Goal: Entertainment & Leisure: Browse casually

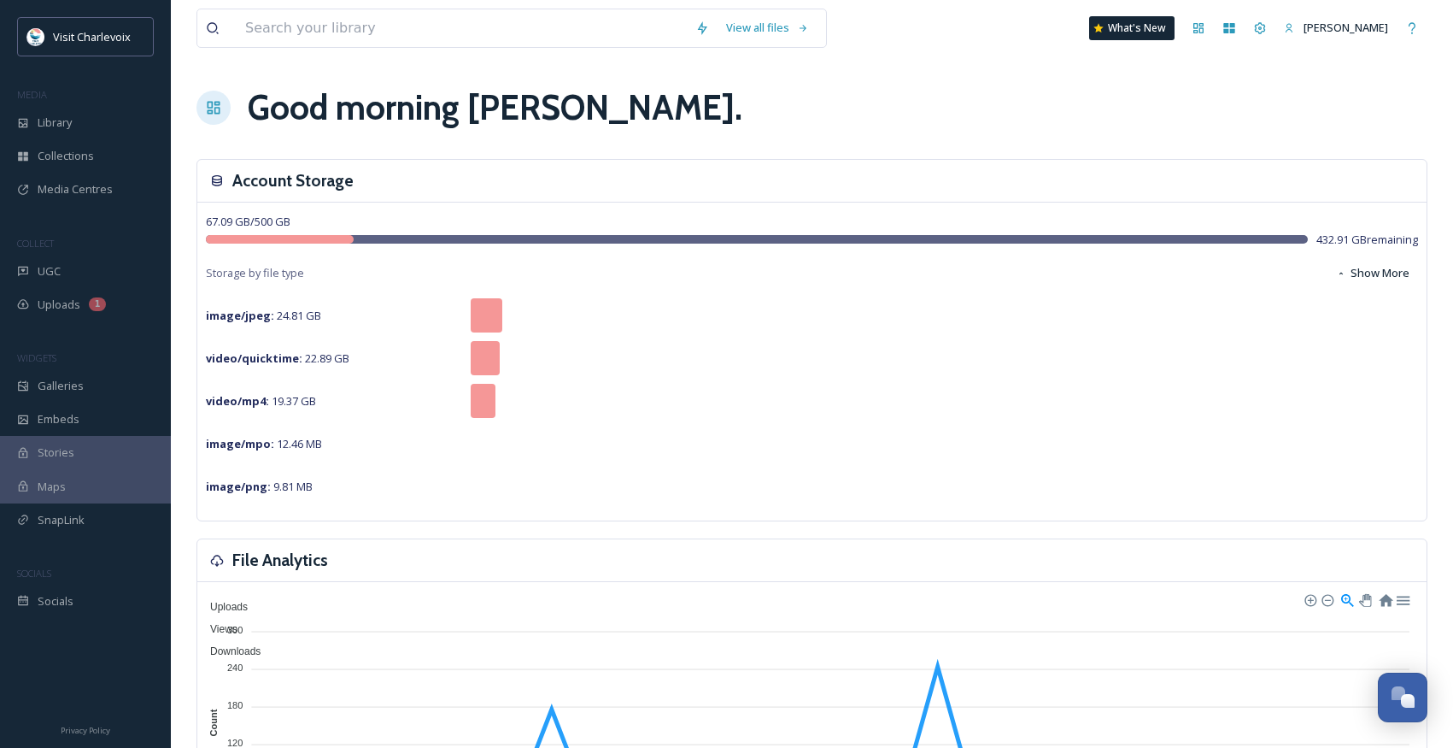
scroll to position [5658, 0]
click at [23, 265] on icon at bounding box center [23, 271] width 12 height 12
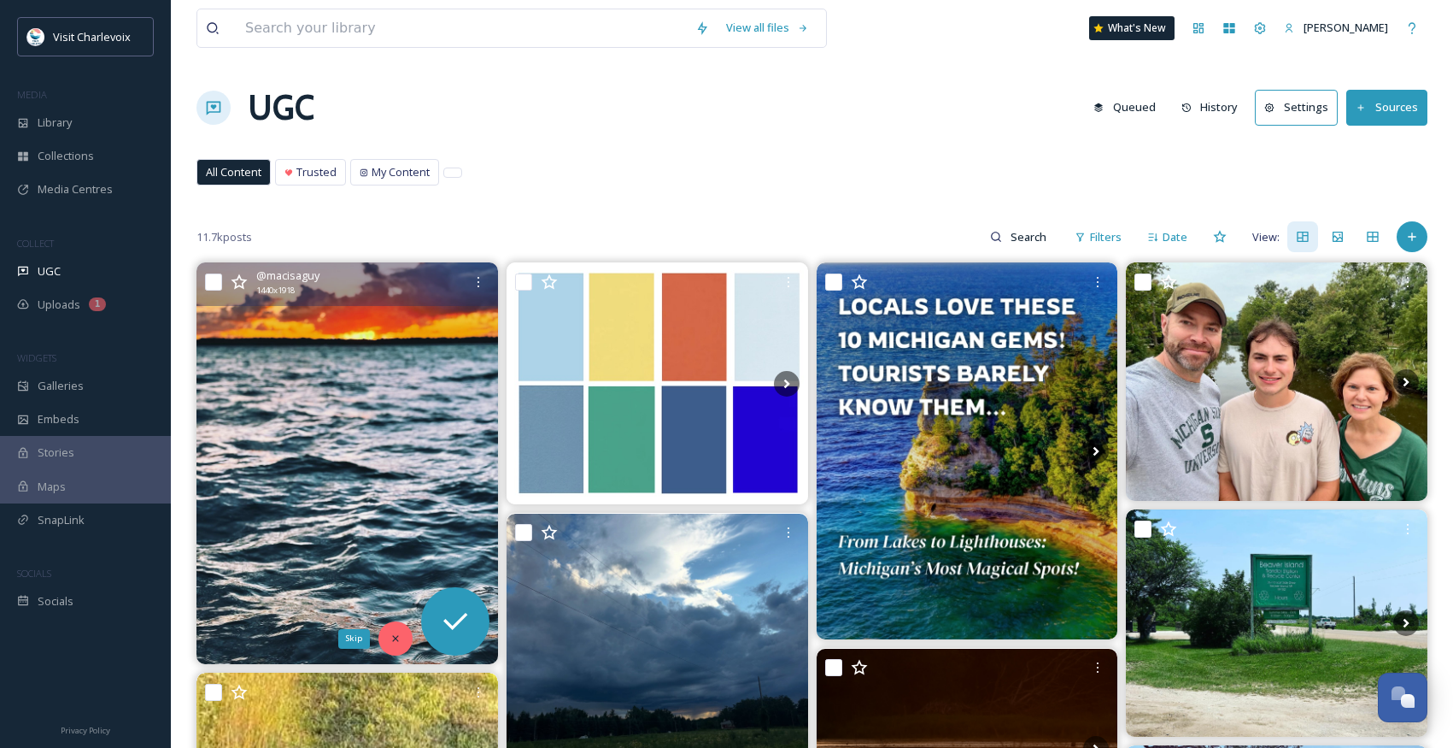
click at [384, 632] on div "Skip" at bounding box center [396, 638] width 34 height 34
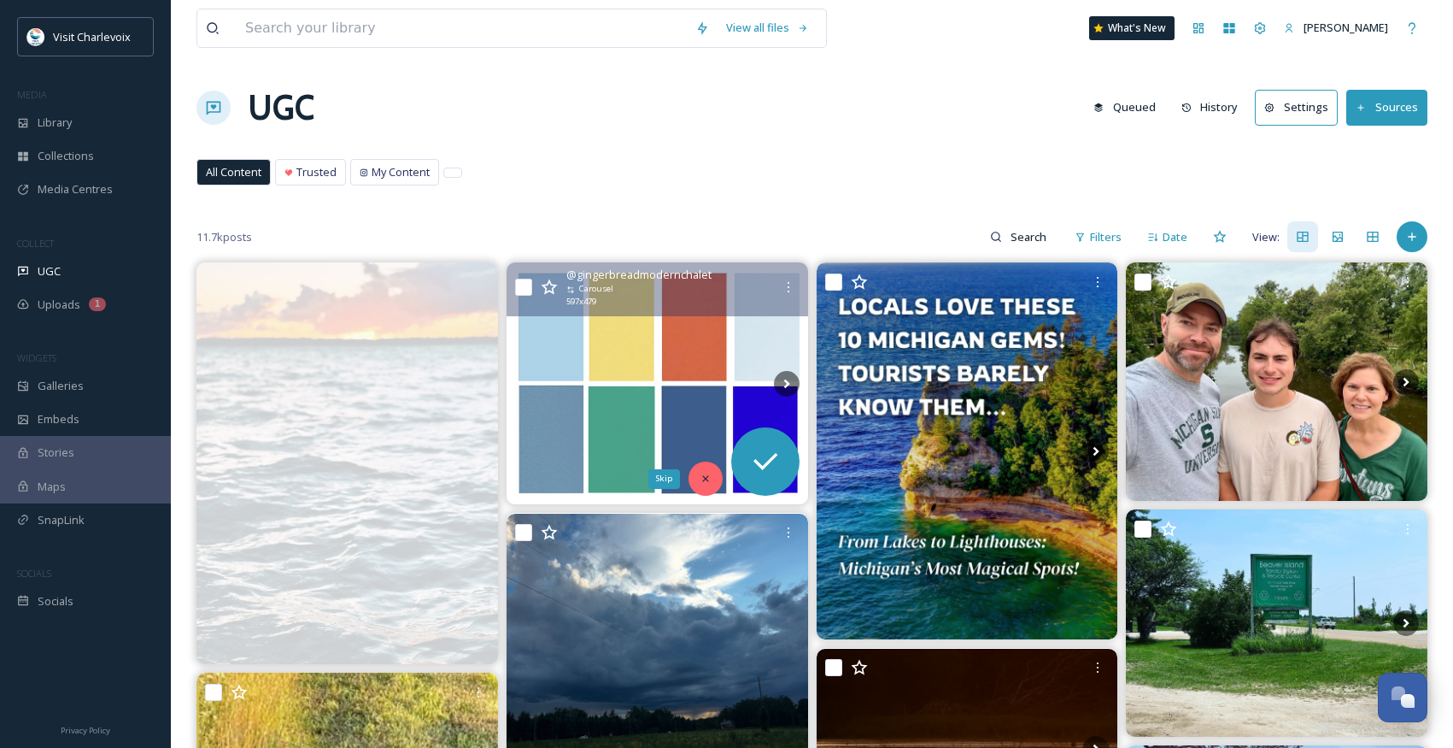
click at [700, 479] on icon at bounding box center [706, 479] width 12 height 12
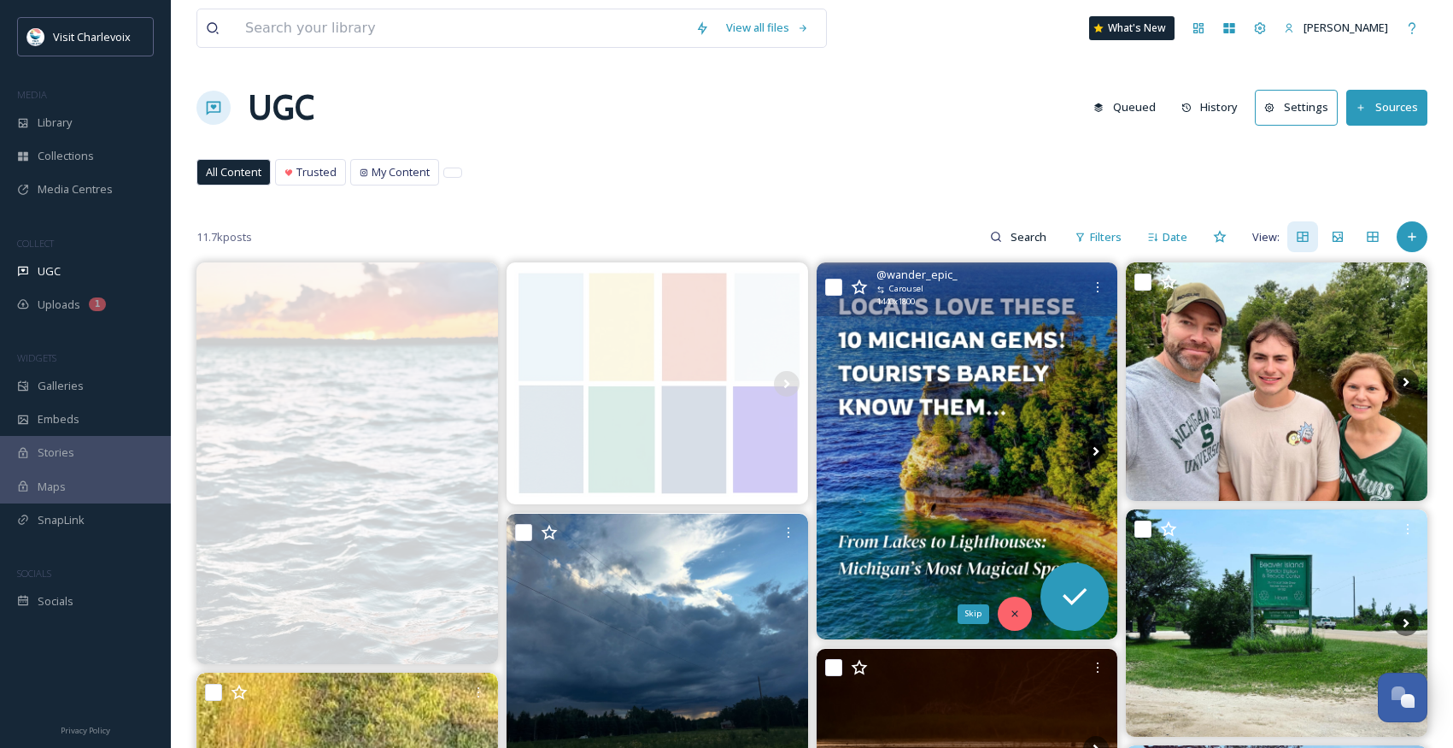
click at [1001, 612] on div "Skip" at bounding box center [1015, 613] width 34 height 34
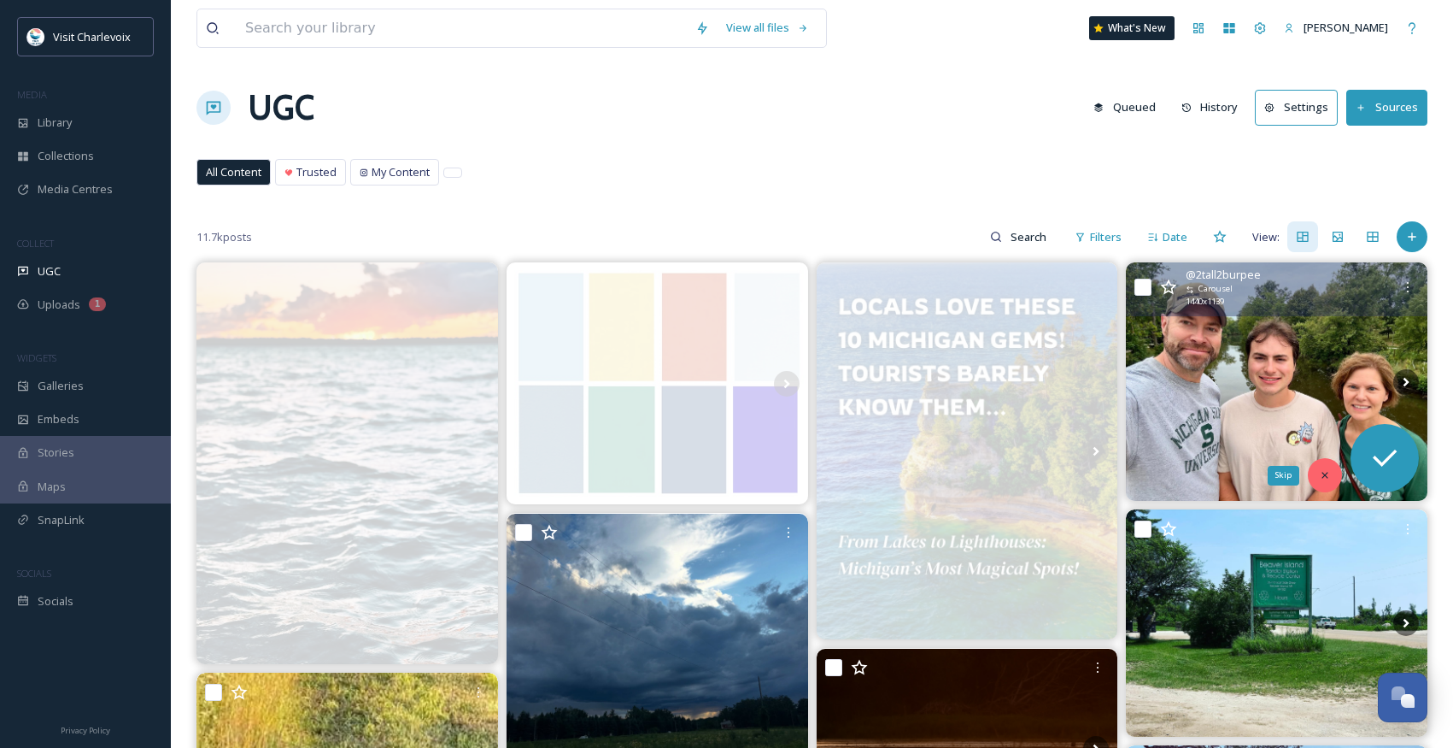
click at [1320, 471] on icon at bounding box center [1325, 475] width 12 height 12
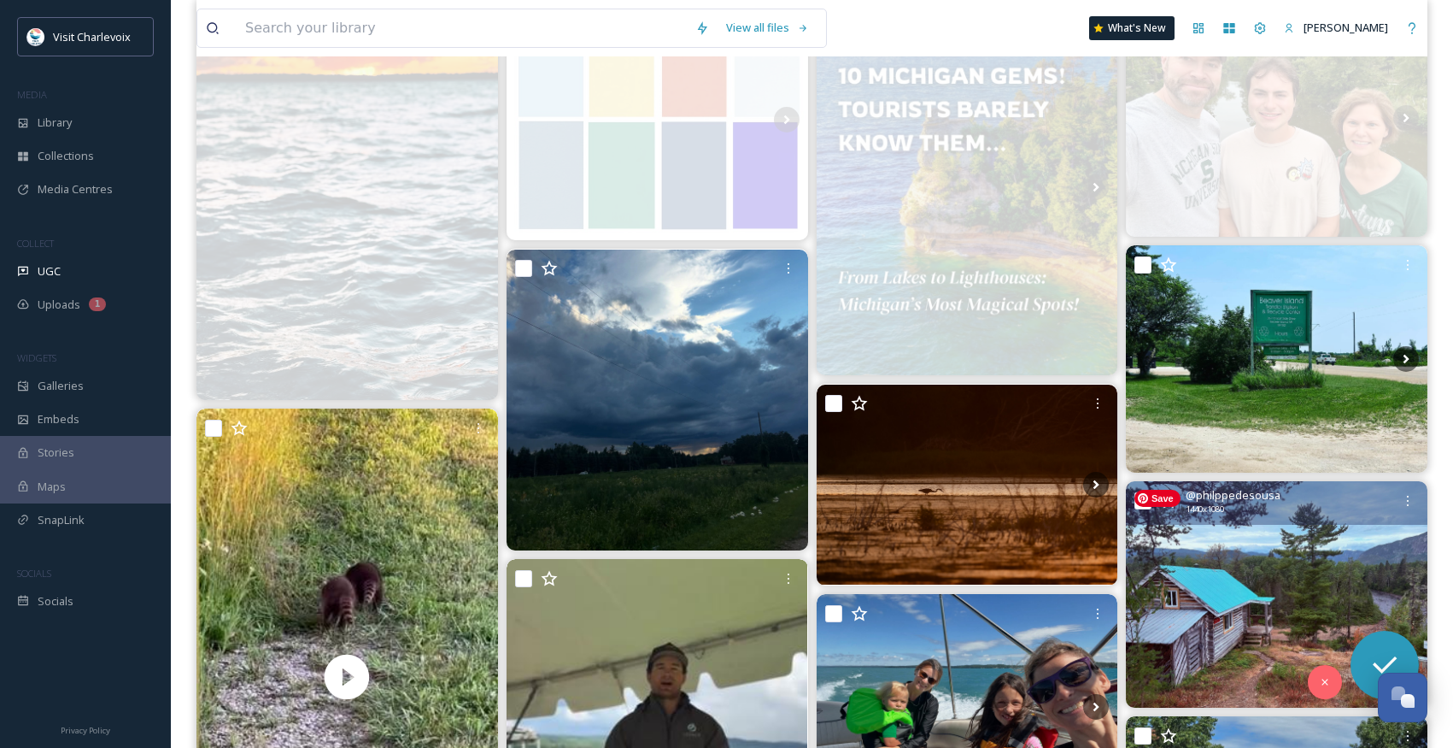
scroll to position [274, 0]
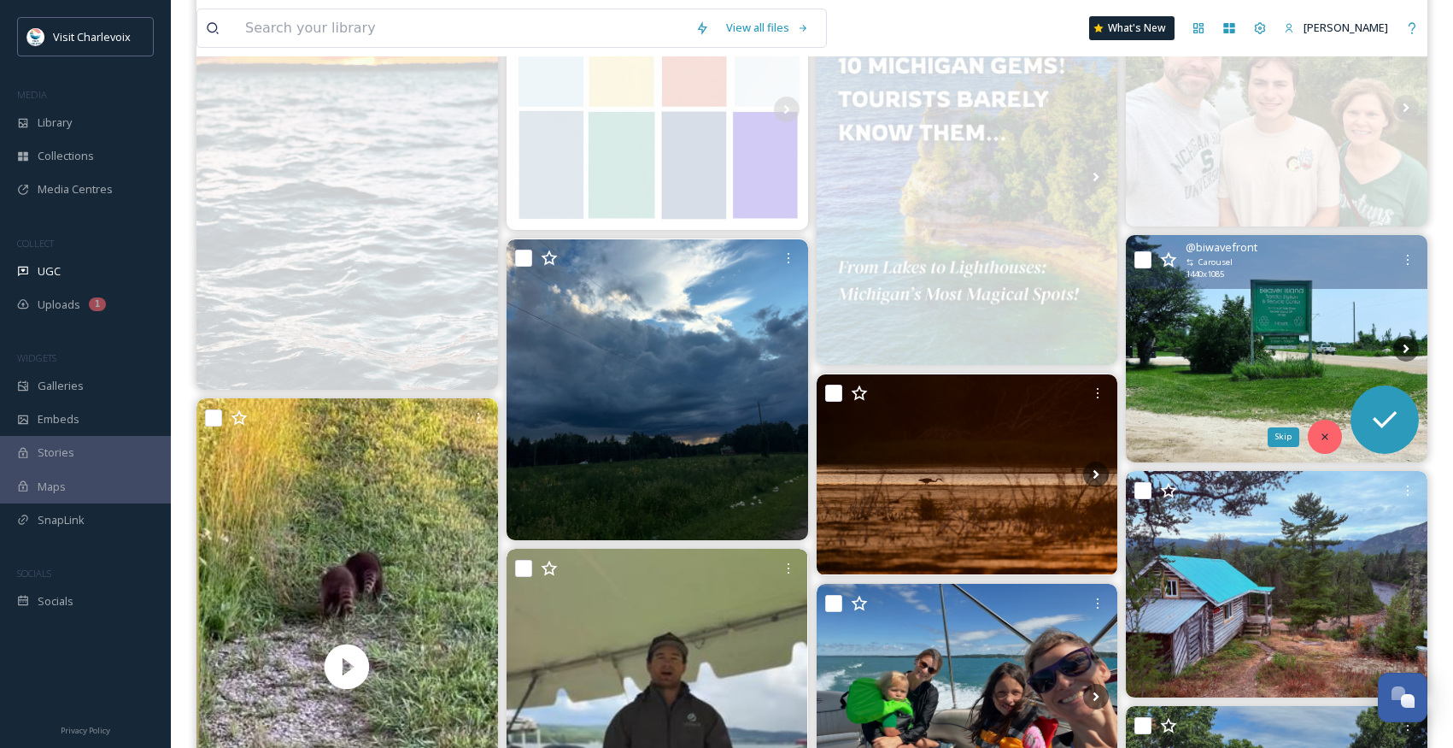
click at [1319, 442] on icon at bounding box center [1325, 437] width 12 height 12
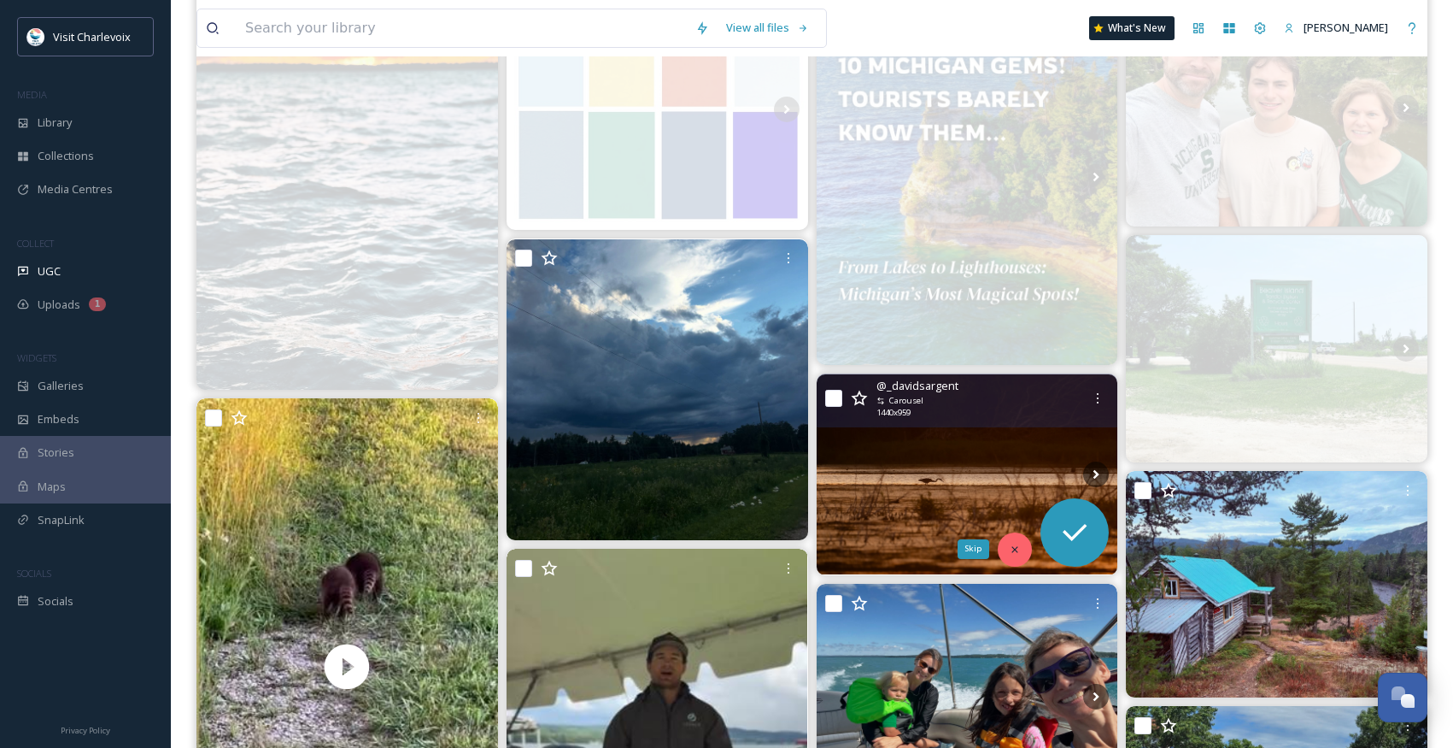
click at [1017, 556] on div "Skip" at bounding box center [1015, 549] width 34 height 34
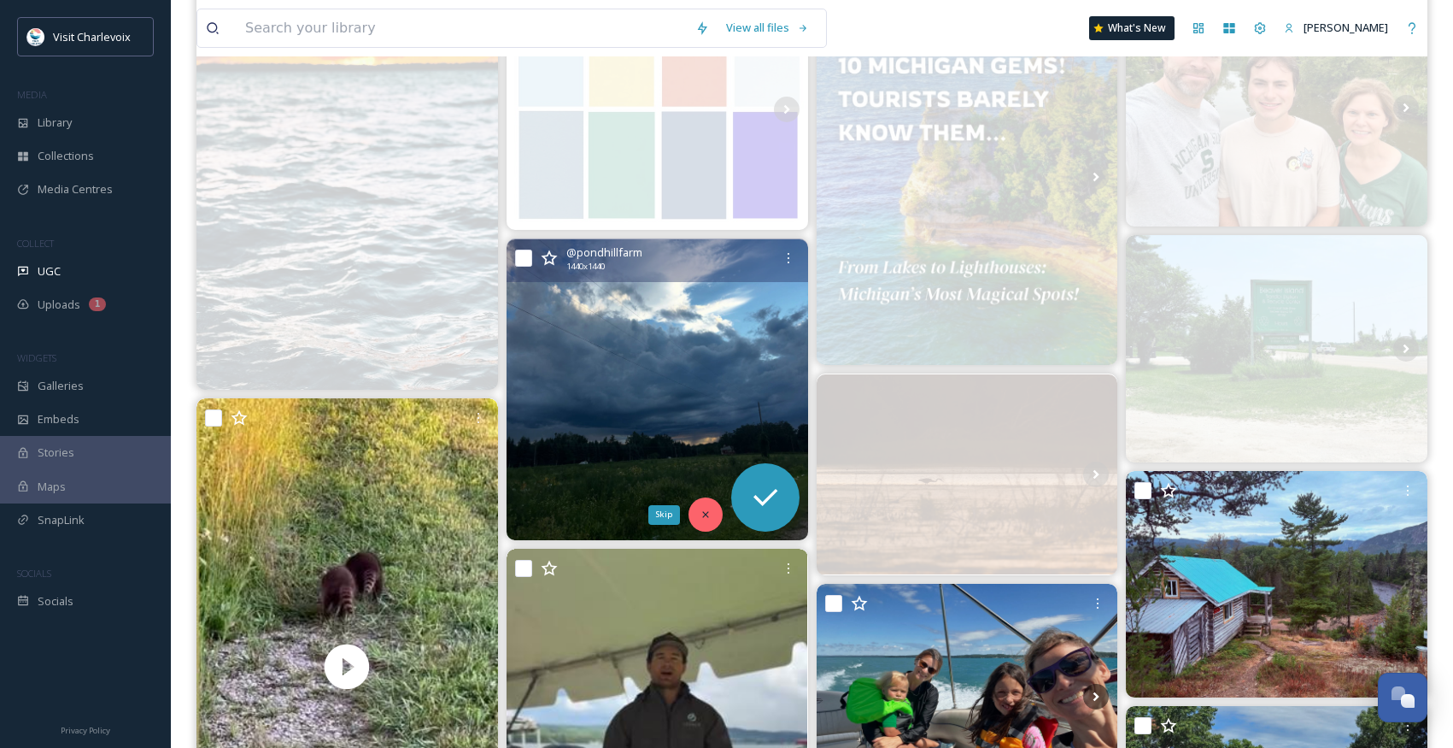
click at [694, 515] on div "Skip" at bounding box center [706, 514] width 34 height 34
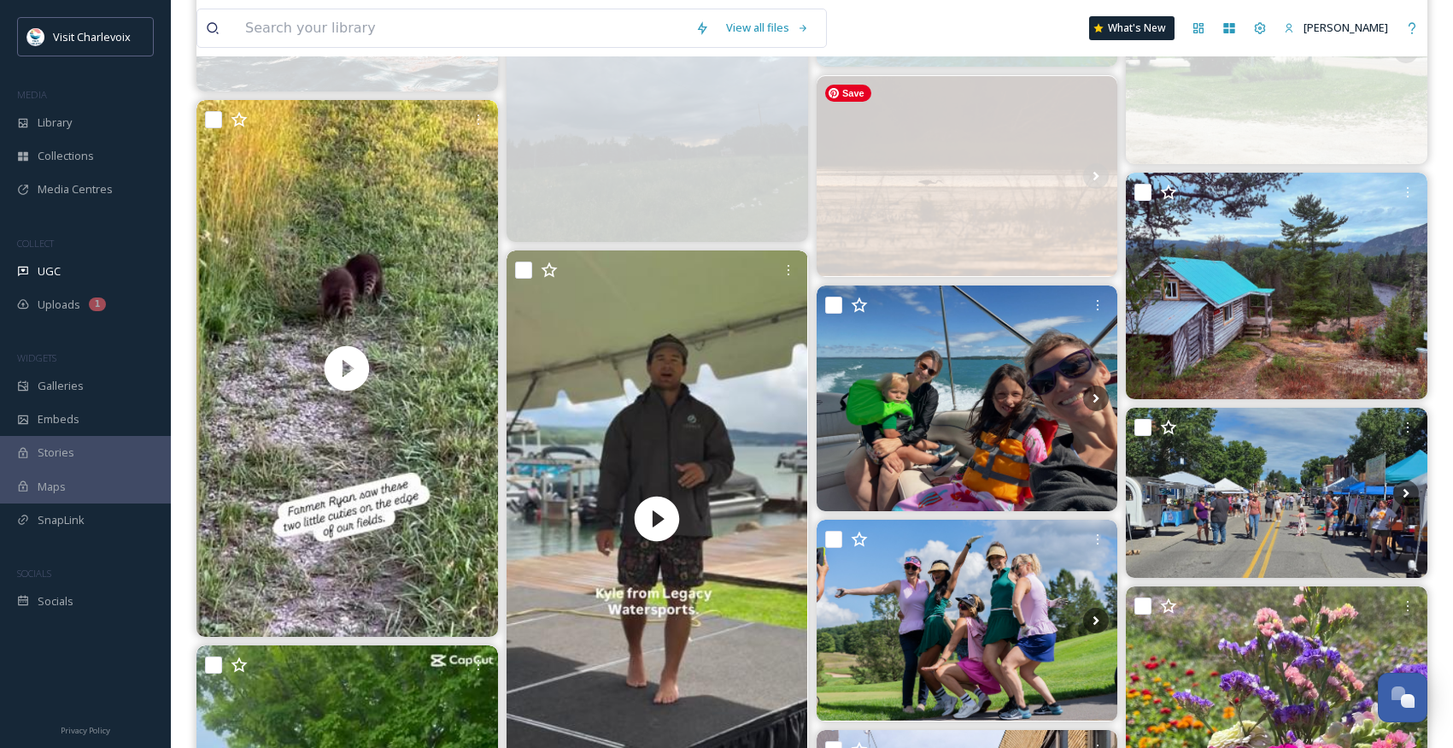
scroll to position [574, 0]
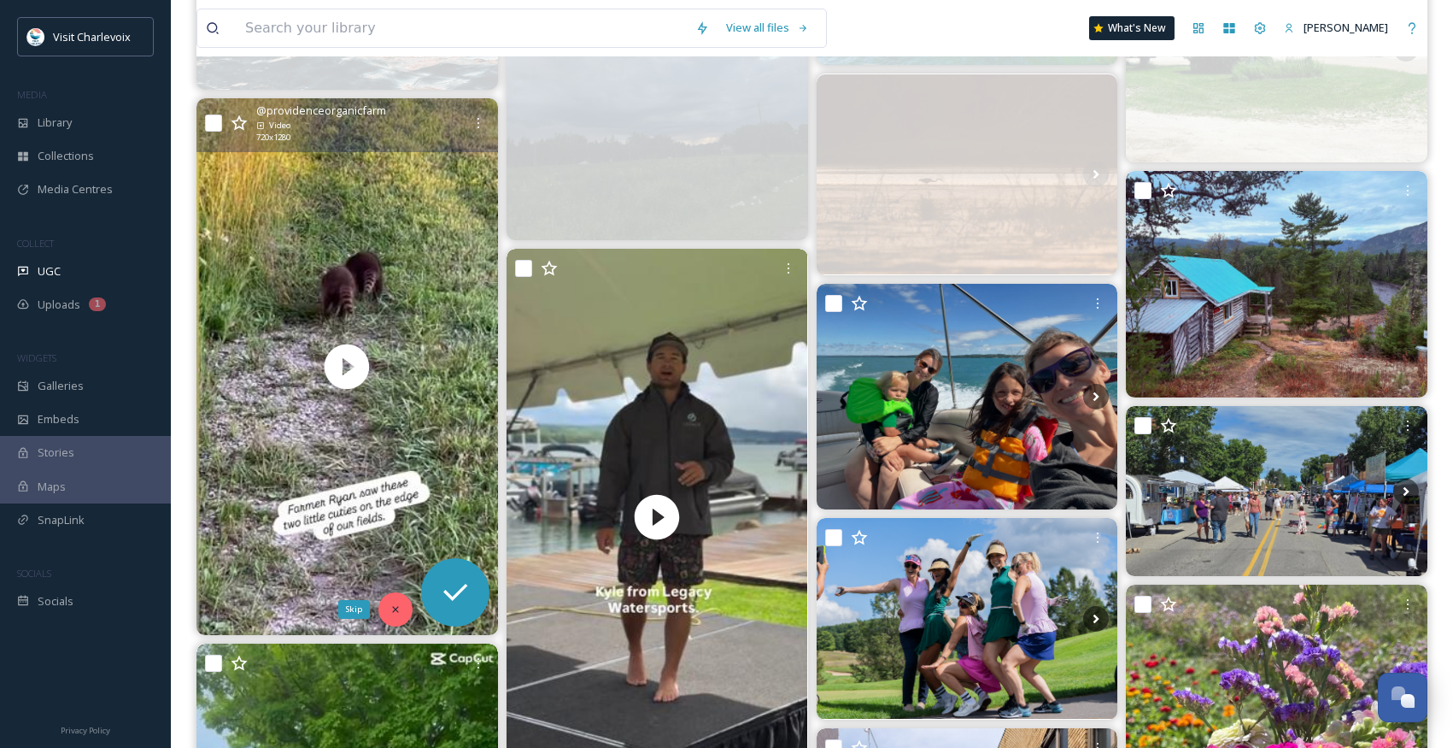
click at [396, 604] on icon at bounding box center [396, 609] width 12 height 12
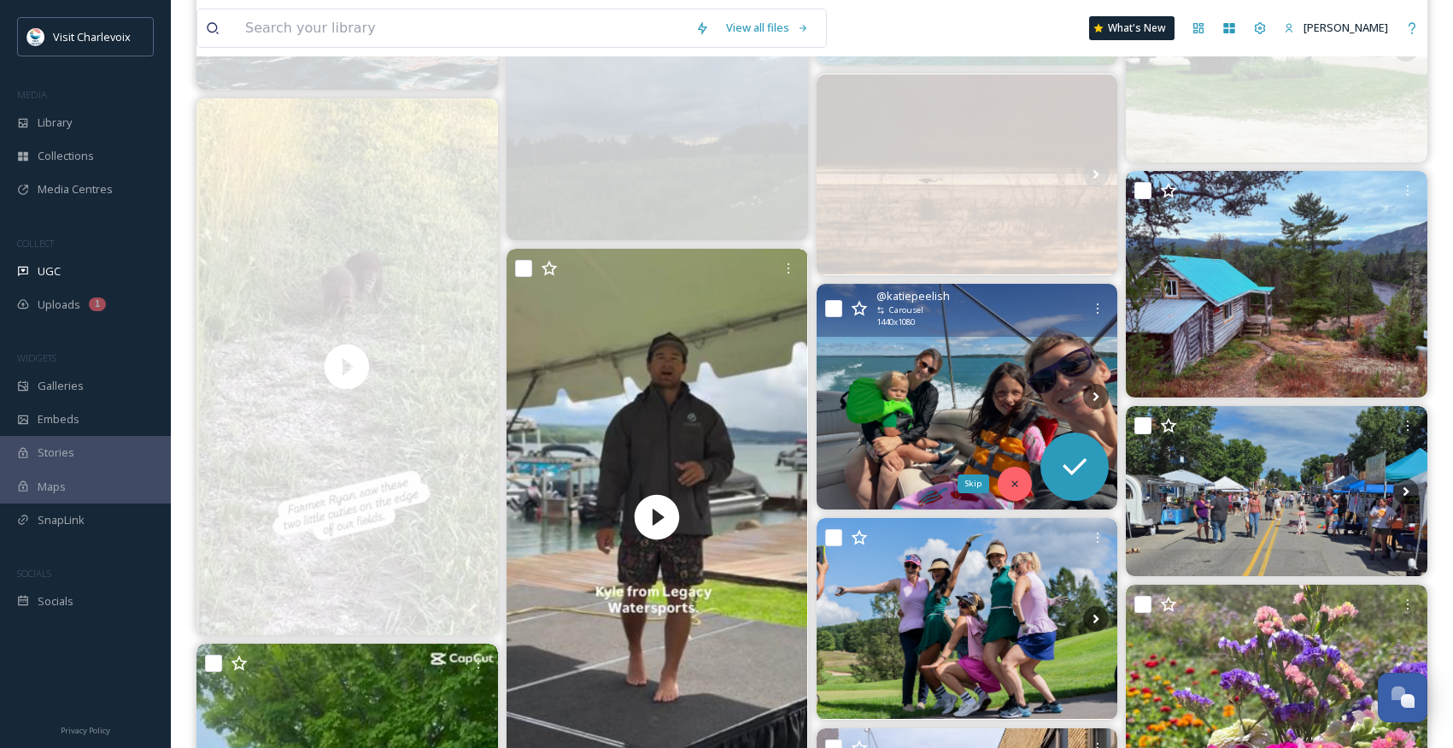
click at [1026, 472] on div "Skip" at bounding box center [1015, 484] width 34 height 34
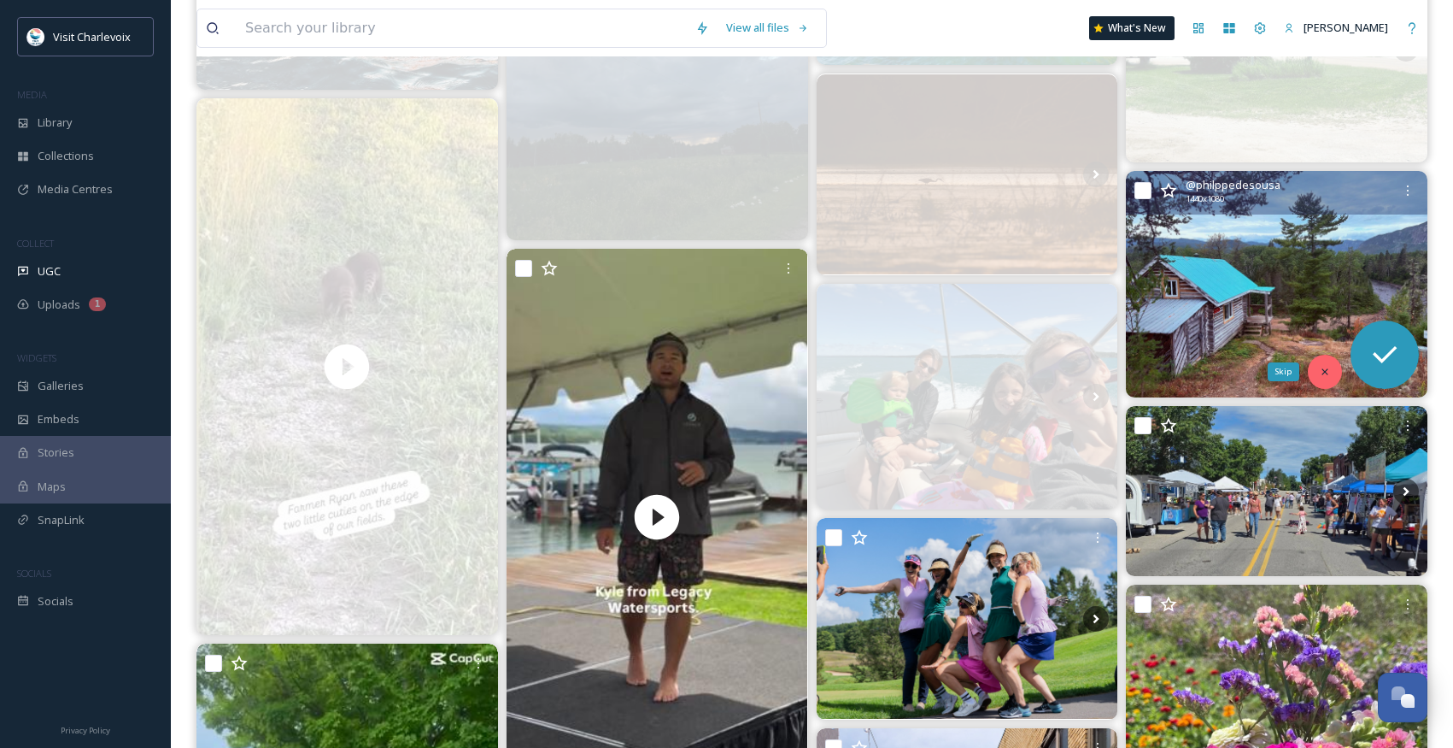
click at [1337, 373] on div "Skip" at bounding box center [1325, 372] width 34 height 34
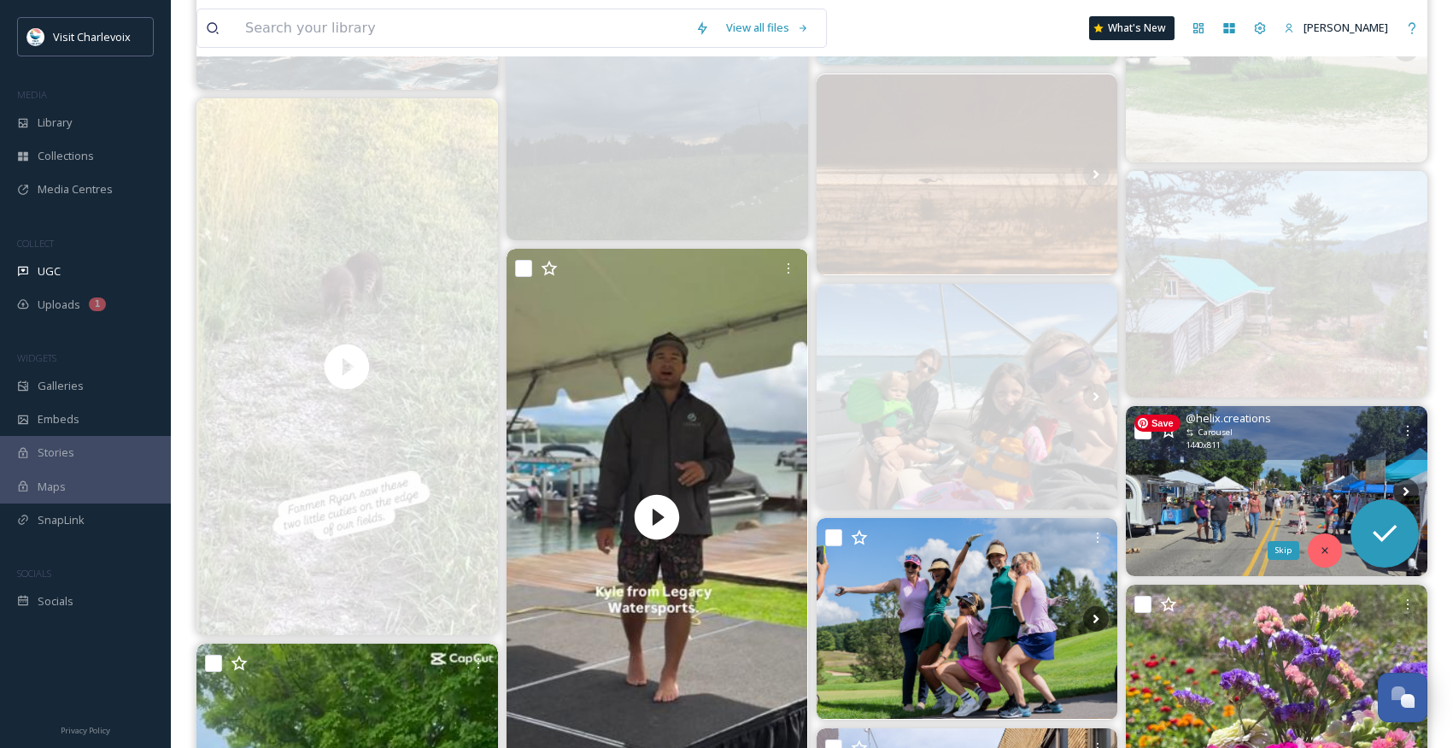
click at [1326, 549] on icon at bounding box center [1325, 550] width 6 height 6
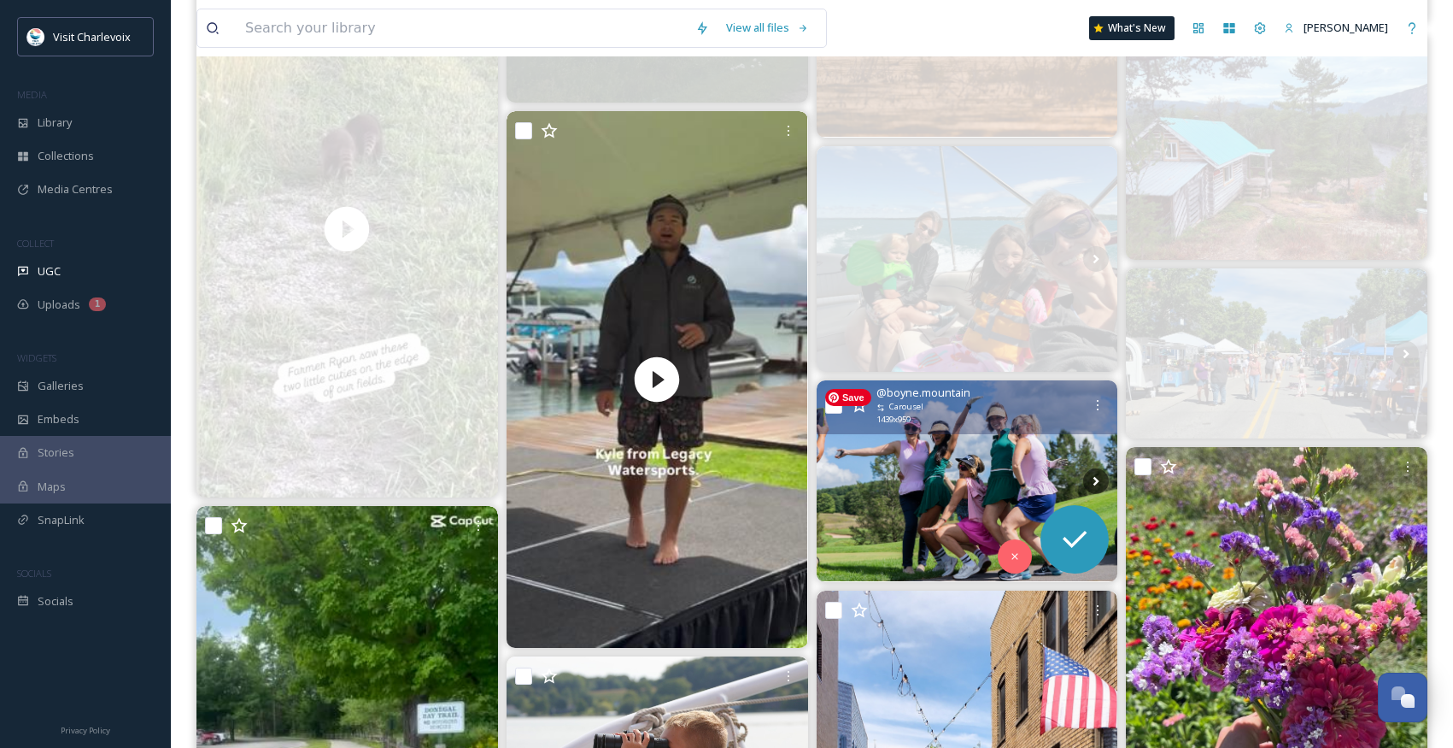
scroll to position [714, 0]
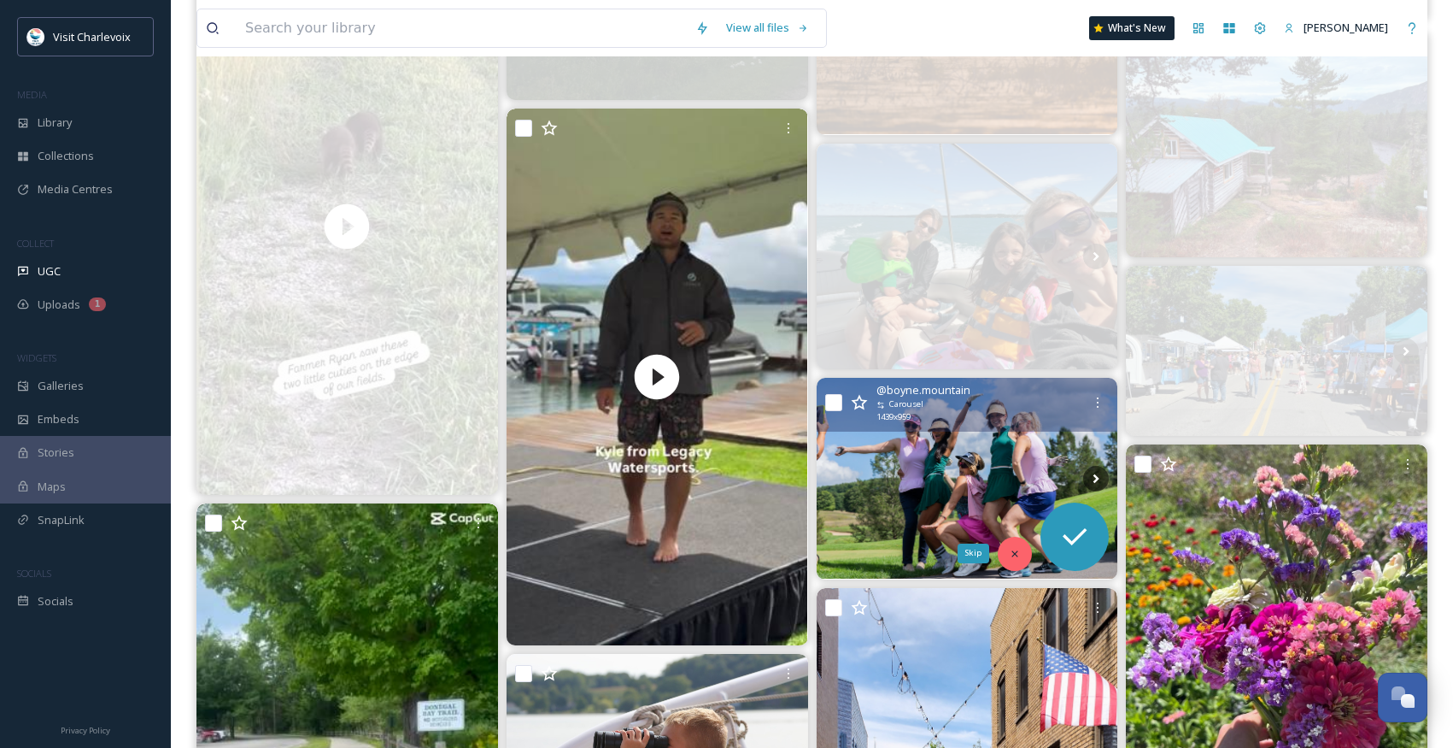
click at [1015, 554] on icon at bounding box center [1016, 553] width 6 height 6
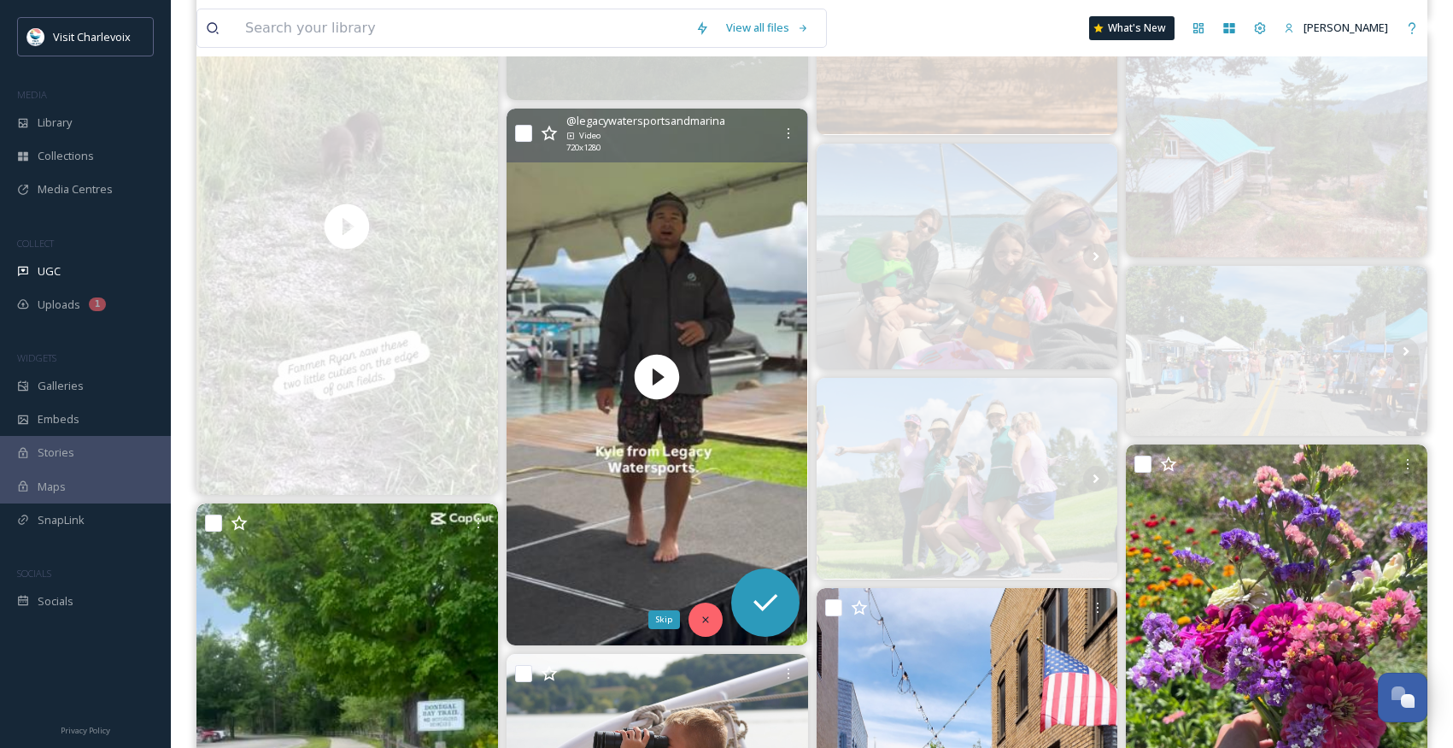
click at [702, 616] on icon at bounding box center [706, 620] width 12 height 12
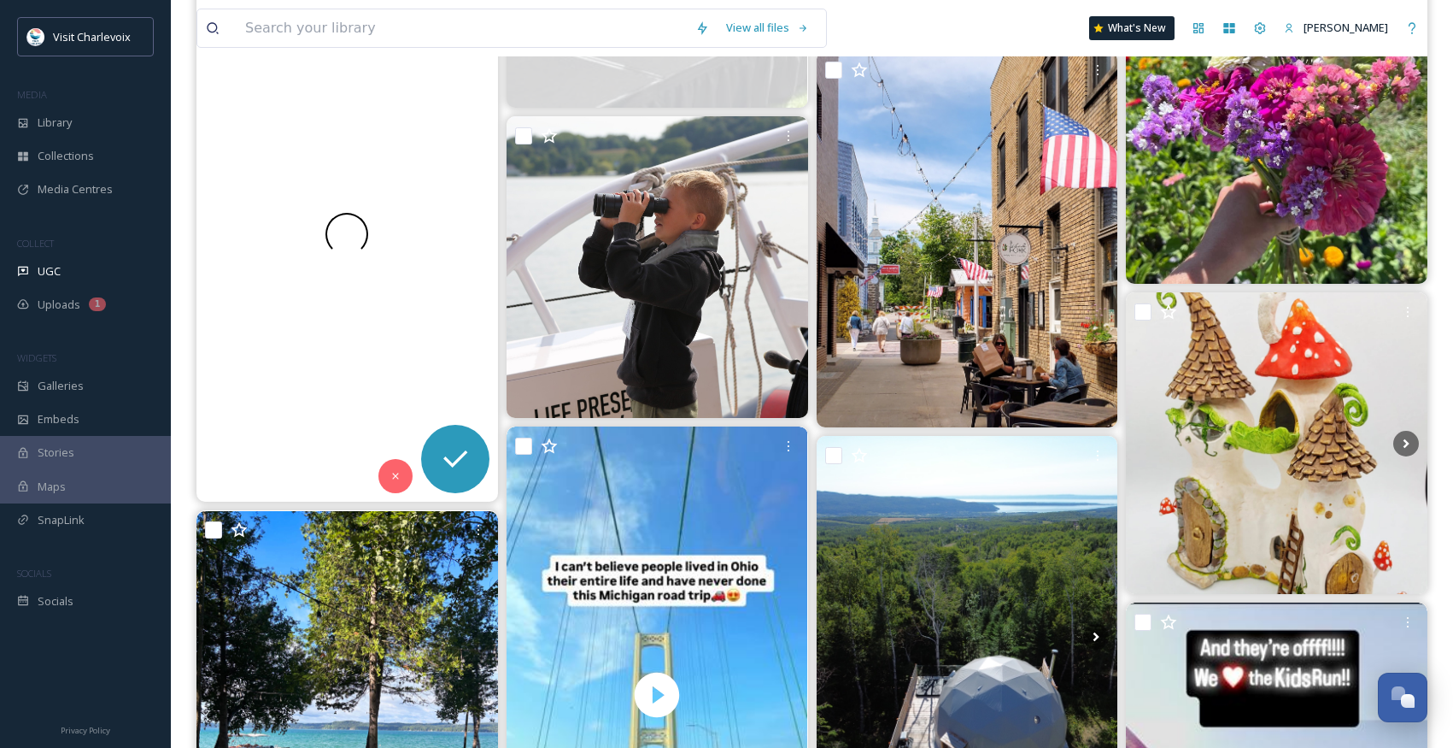
scroll to position [1257, 0]
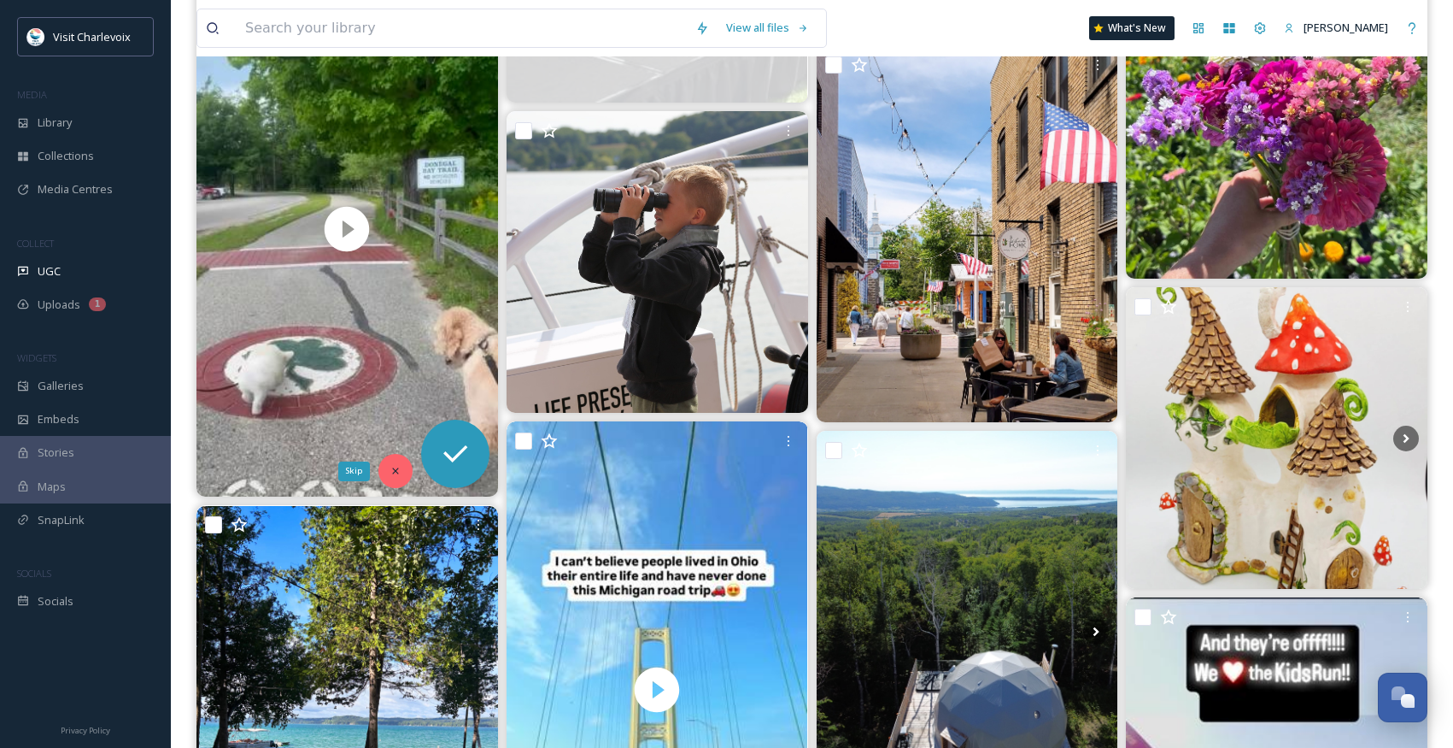
click at [393, 467] on icon at bounding box center [396, 471] width 12 height 12
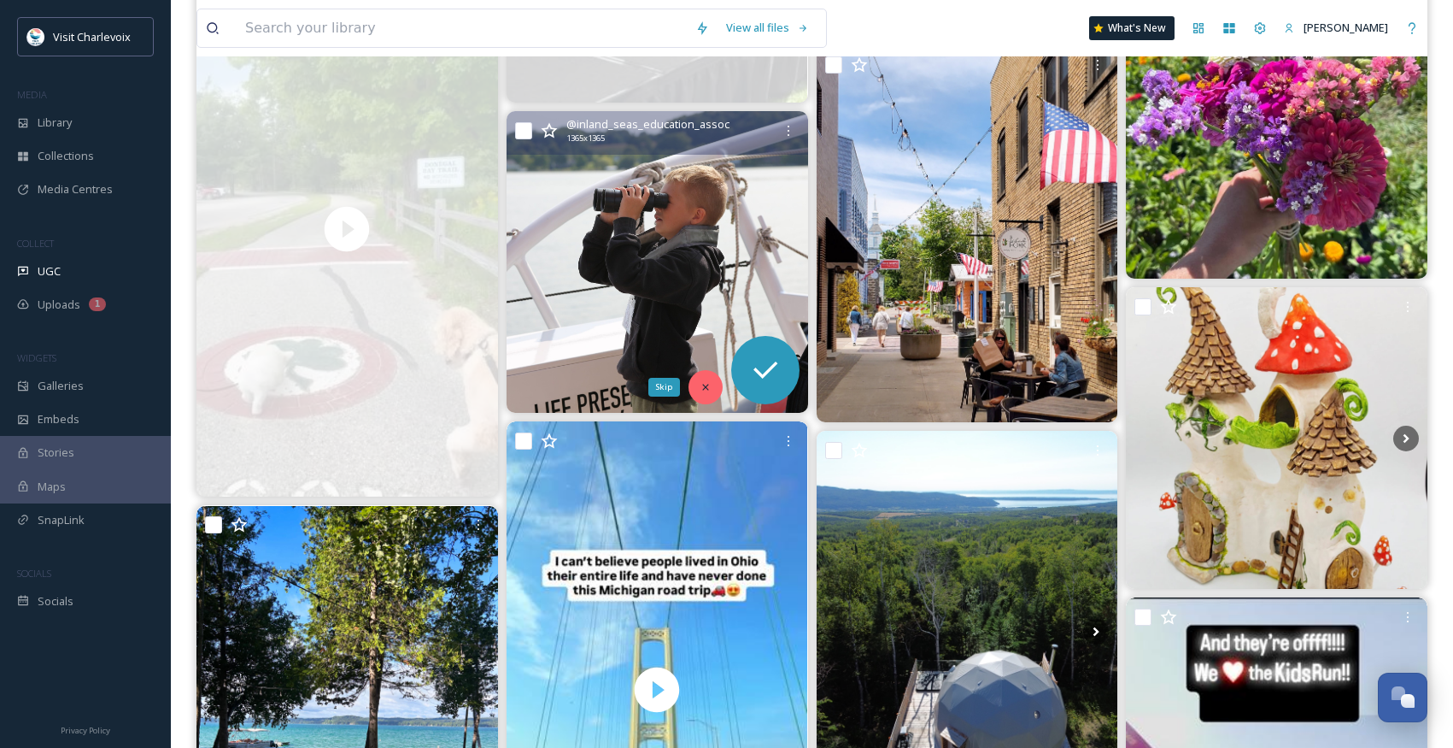
click at [700, 381] on icon at bounding box center [706, 387] width 12 height 12
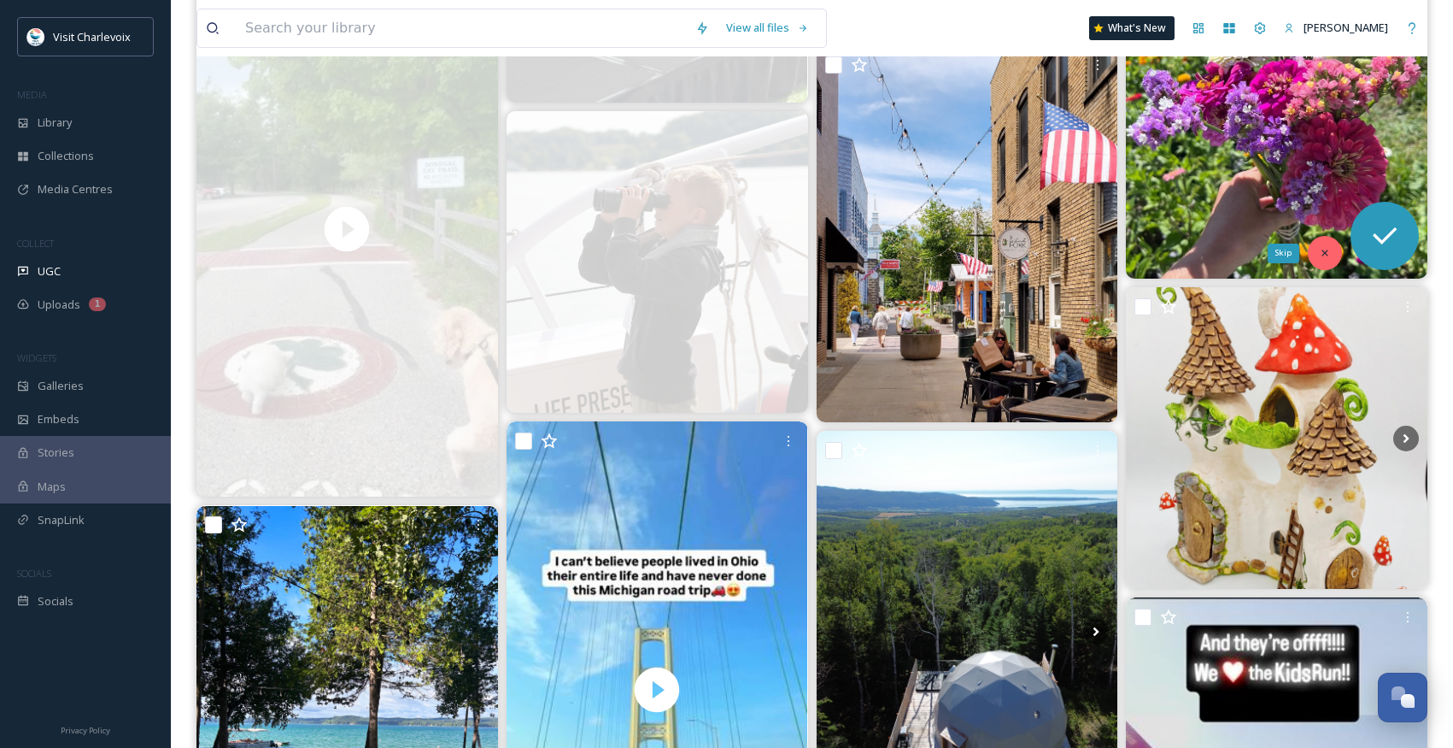
click at [1323, 248] on icon at bounding box center [1325, 253] width 12 height 12
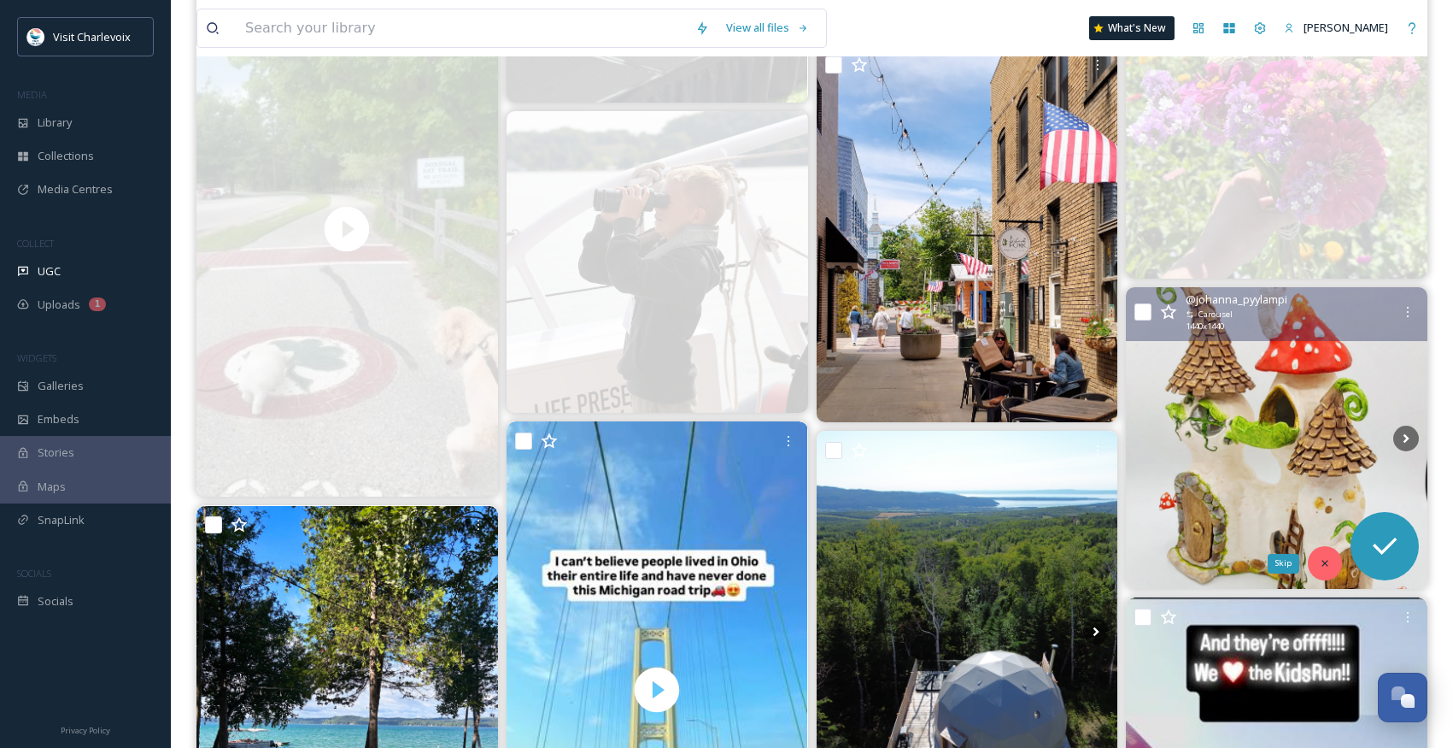
click at [1336, 555] on div "Skip" at bounding box center [1325, 563] width 34 height 34
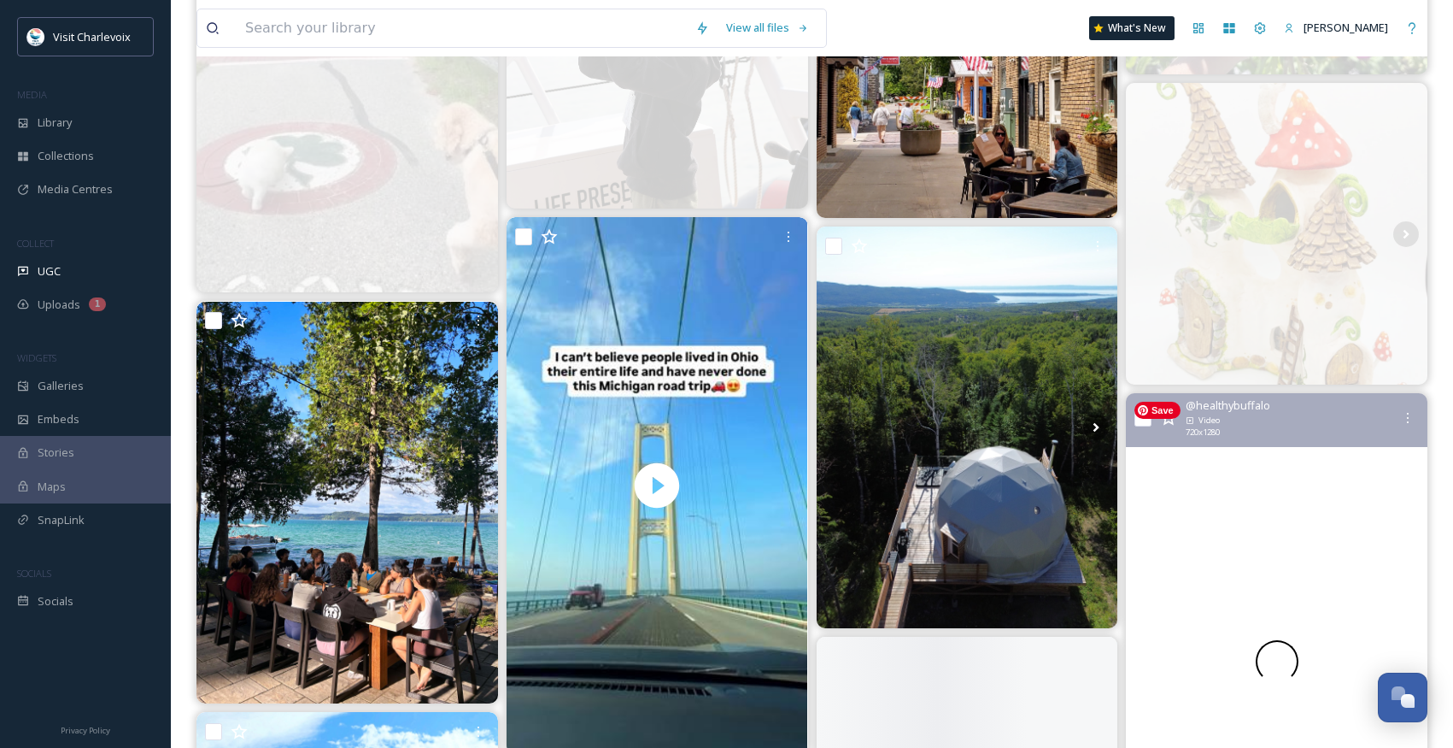
scroll to position [1630, 0]
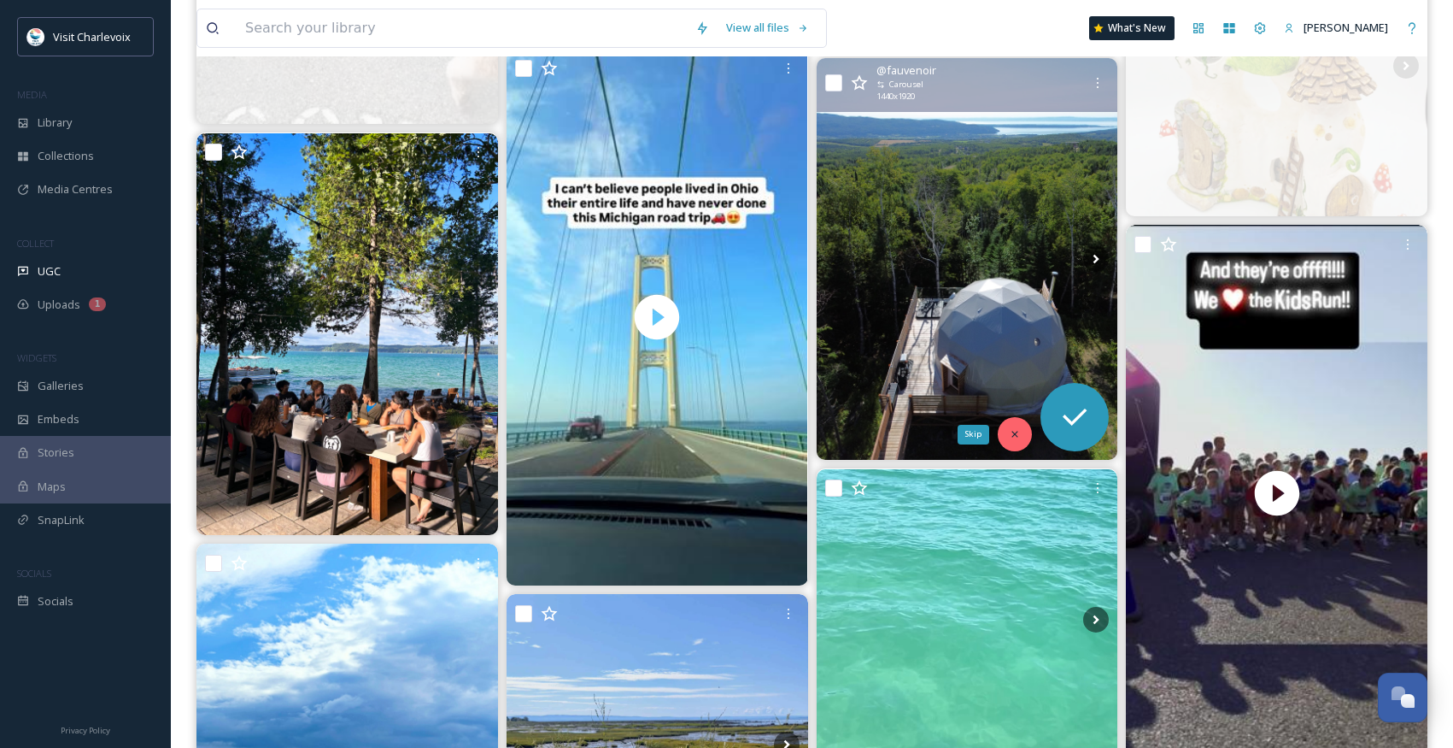
click at [1021, 438] on icon at bounding box center [1015, 434] width 12 height 12
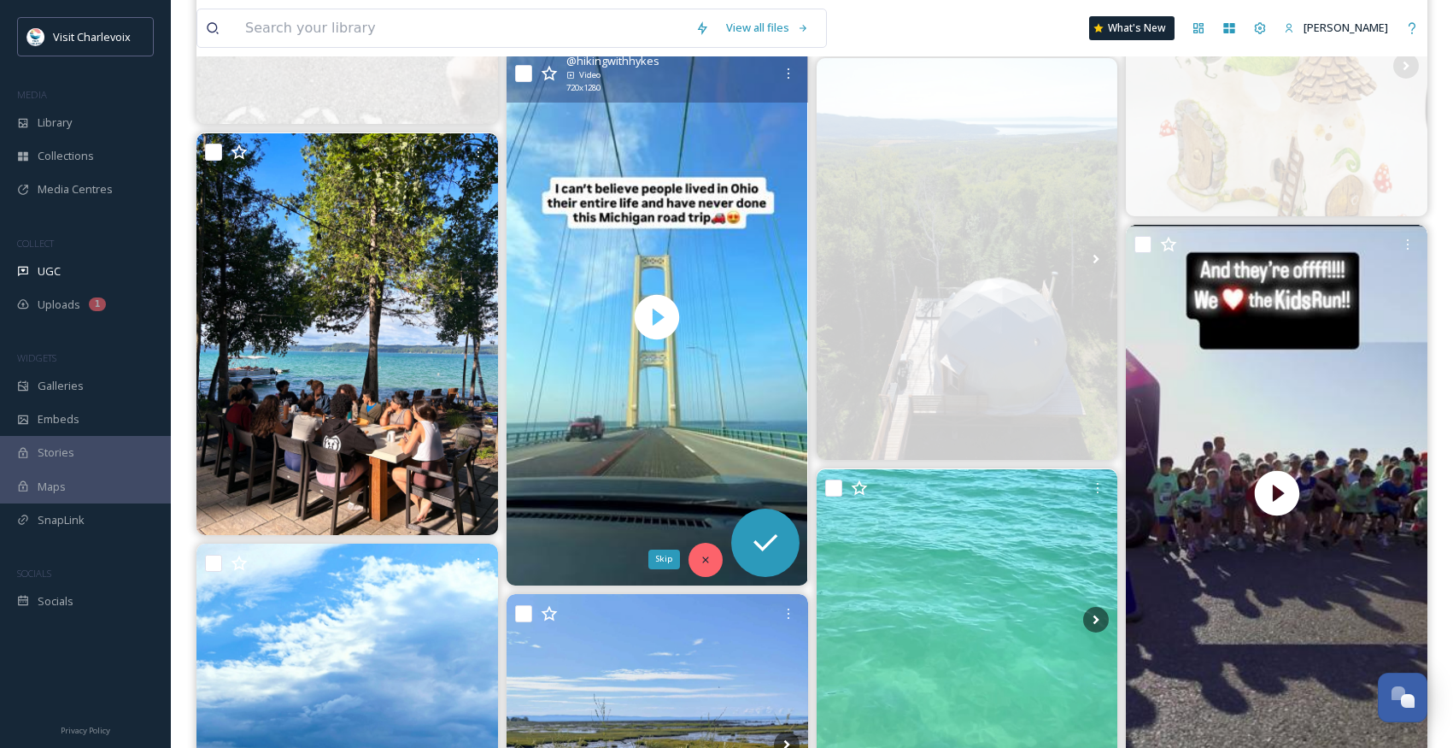
click at [719, 554] on div "Skip" at bounding box center [706, 560] width 34 height 34
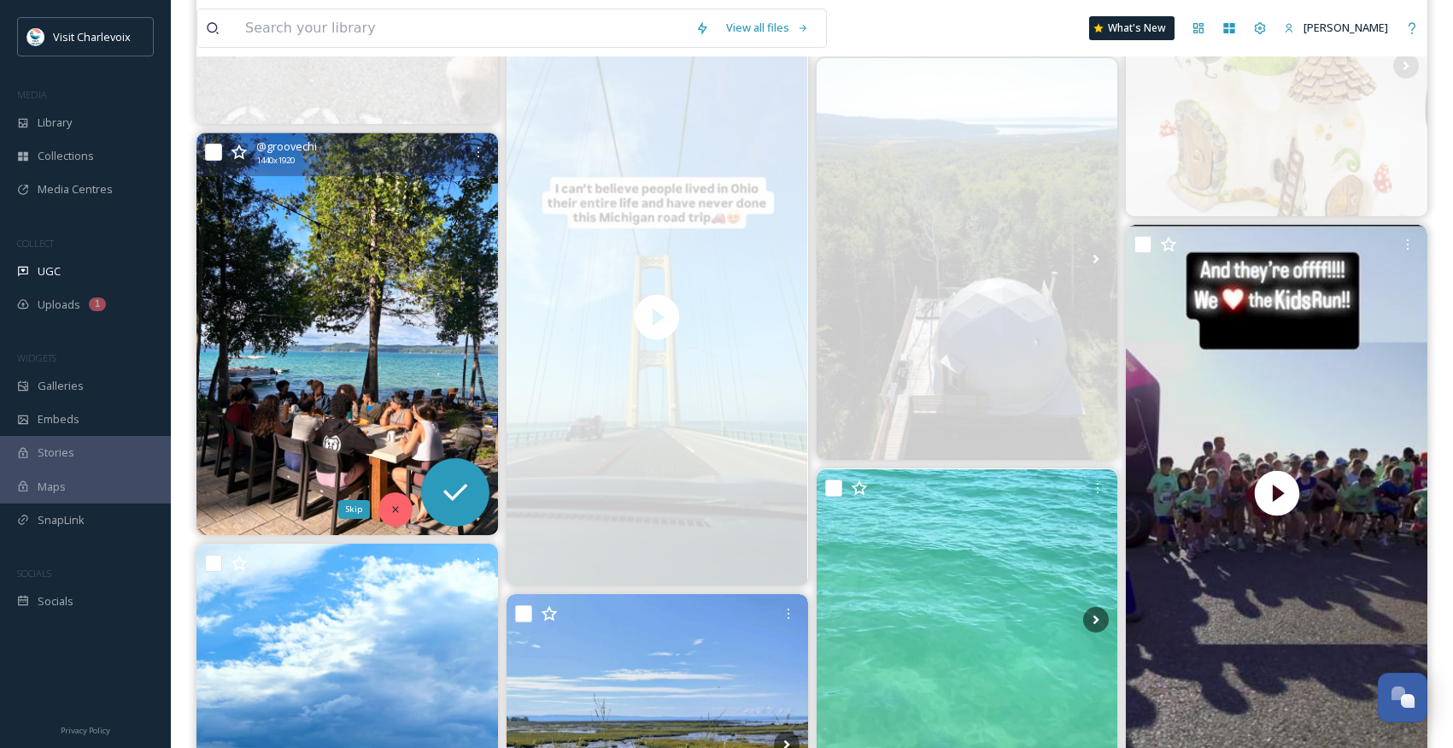
click at [391, 514] on icon at bounding box center [396, 509] width 12 height 12
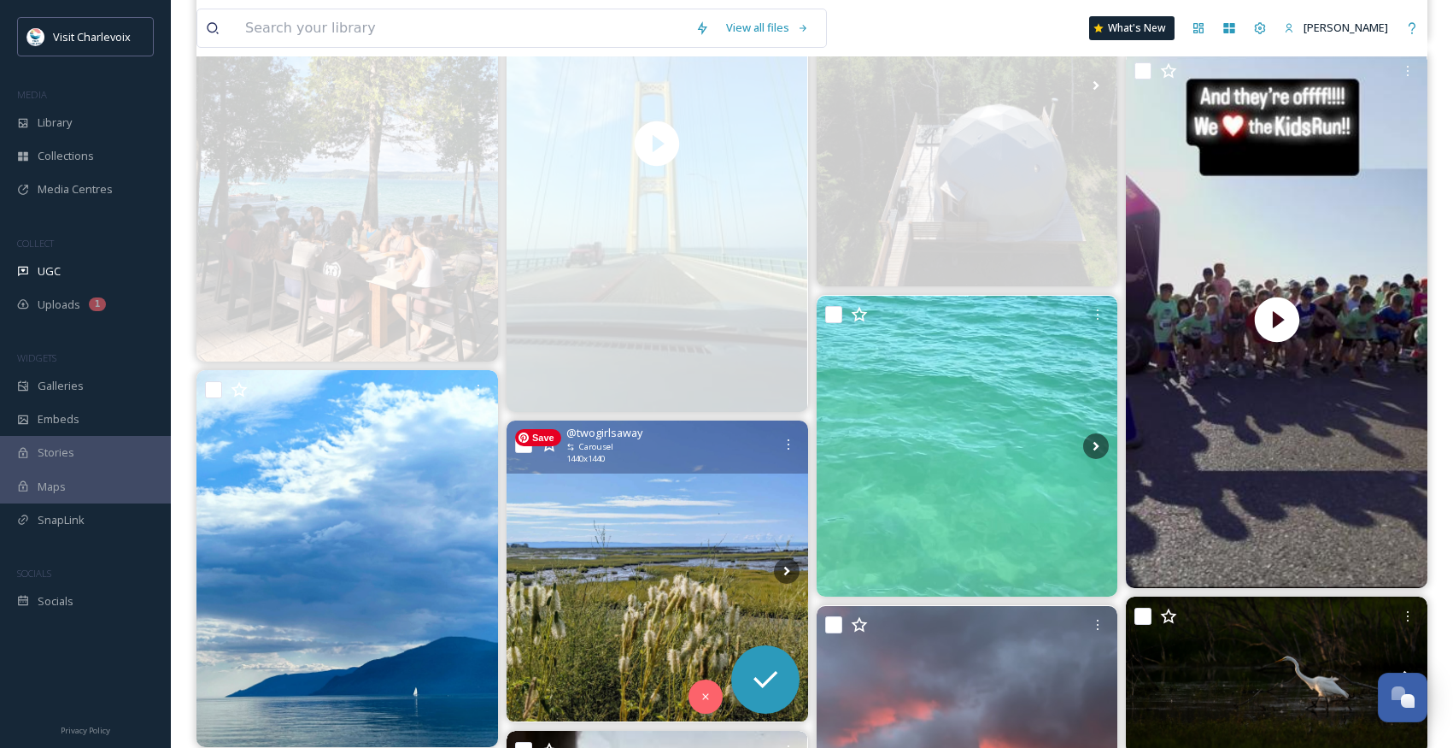
scroll to position [1853, 0]
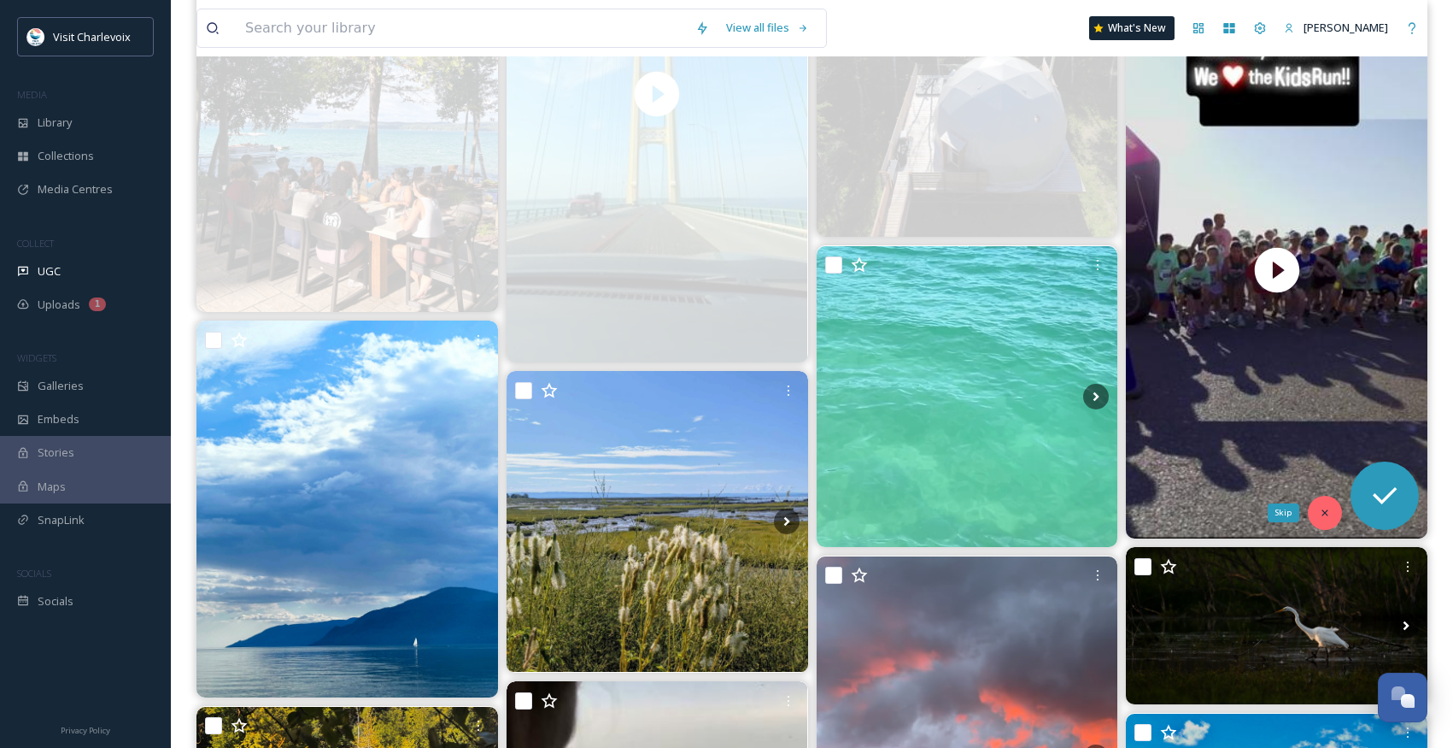
click at [1318, 503] on div "Skip" at bounding box center [1325, 513] width 34 height 34
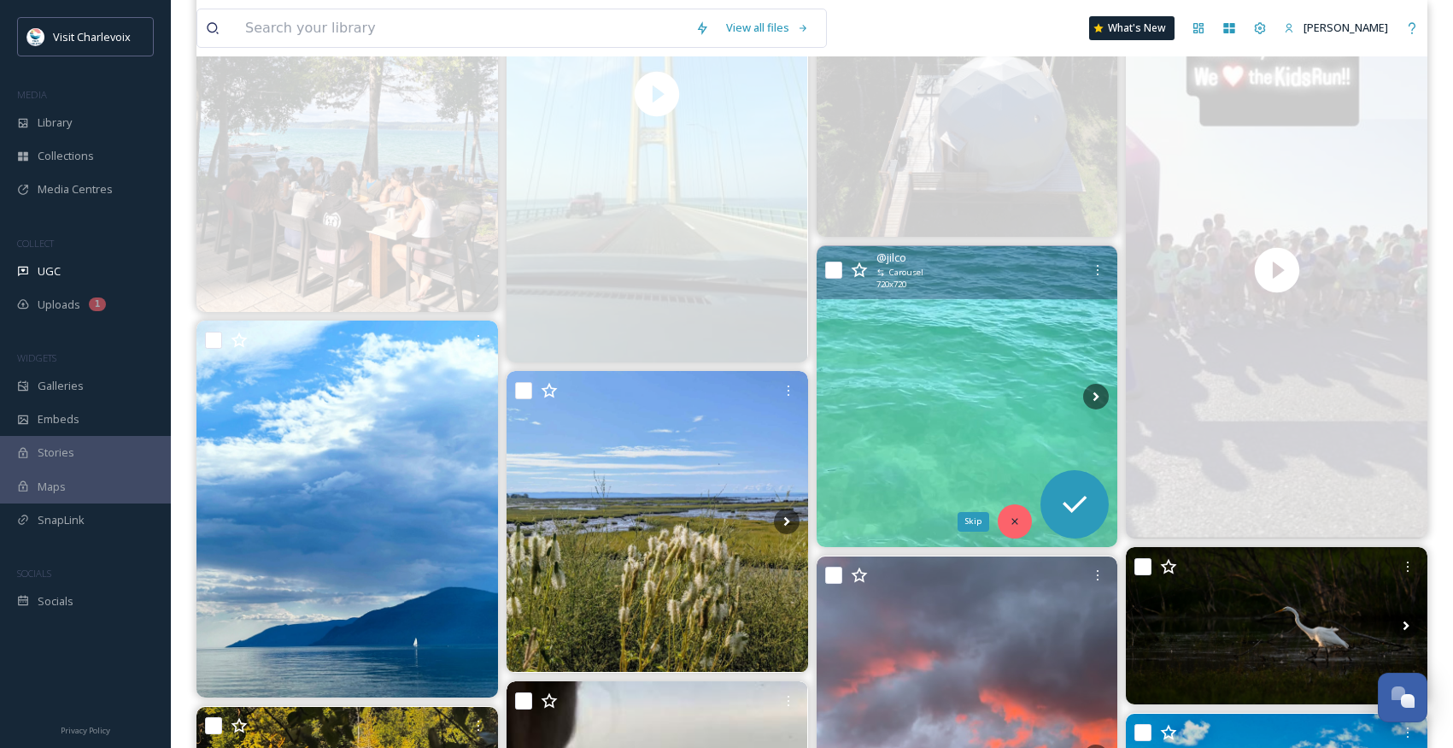
click at [1012, 525] on icon at bounding box center [1015, 521] width 12 height 12
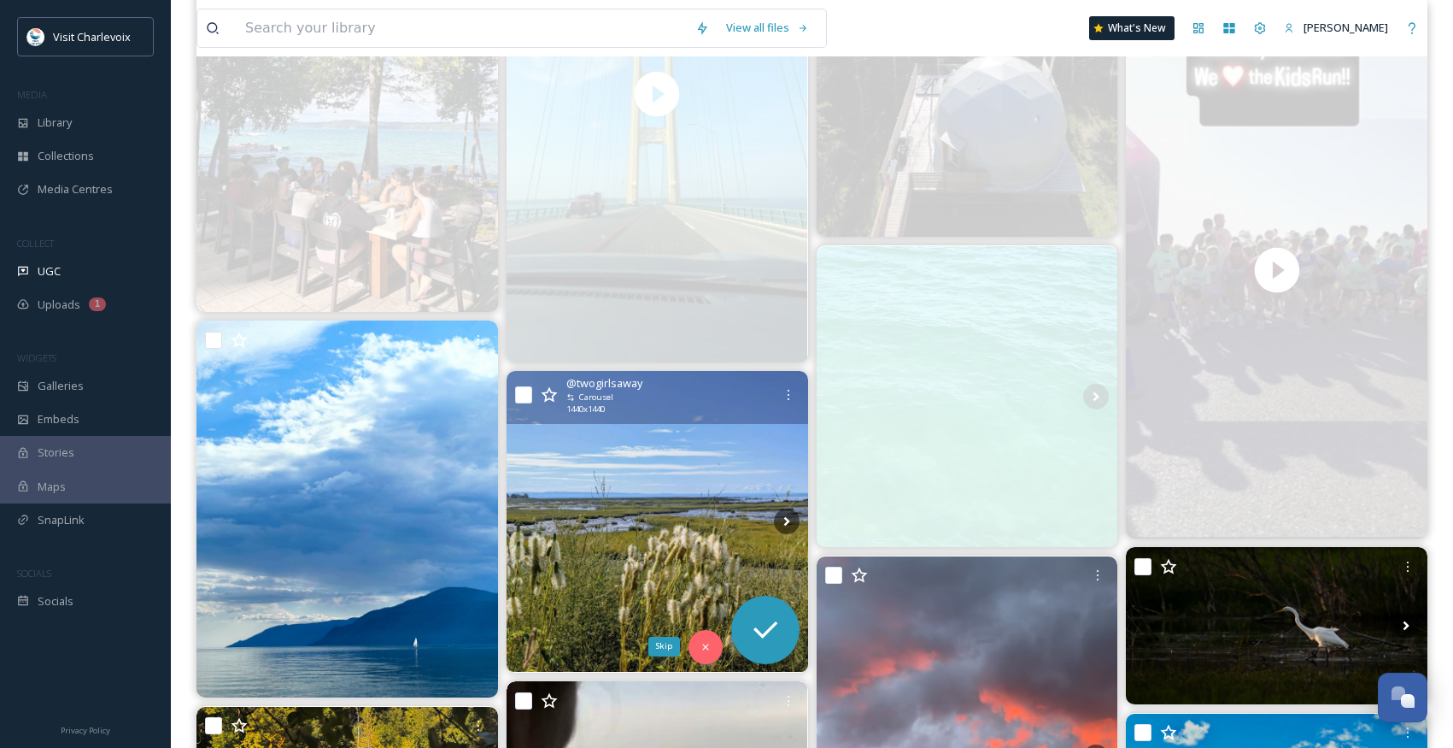
click at [704, 645] on icon at bounding box center [705, 646] width 6 height 6
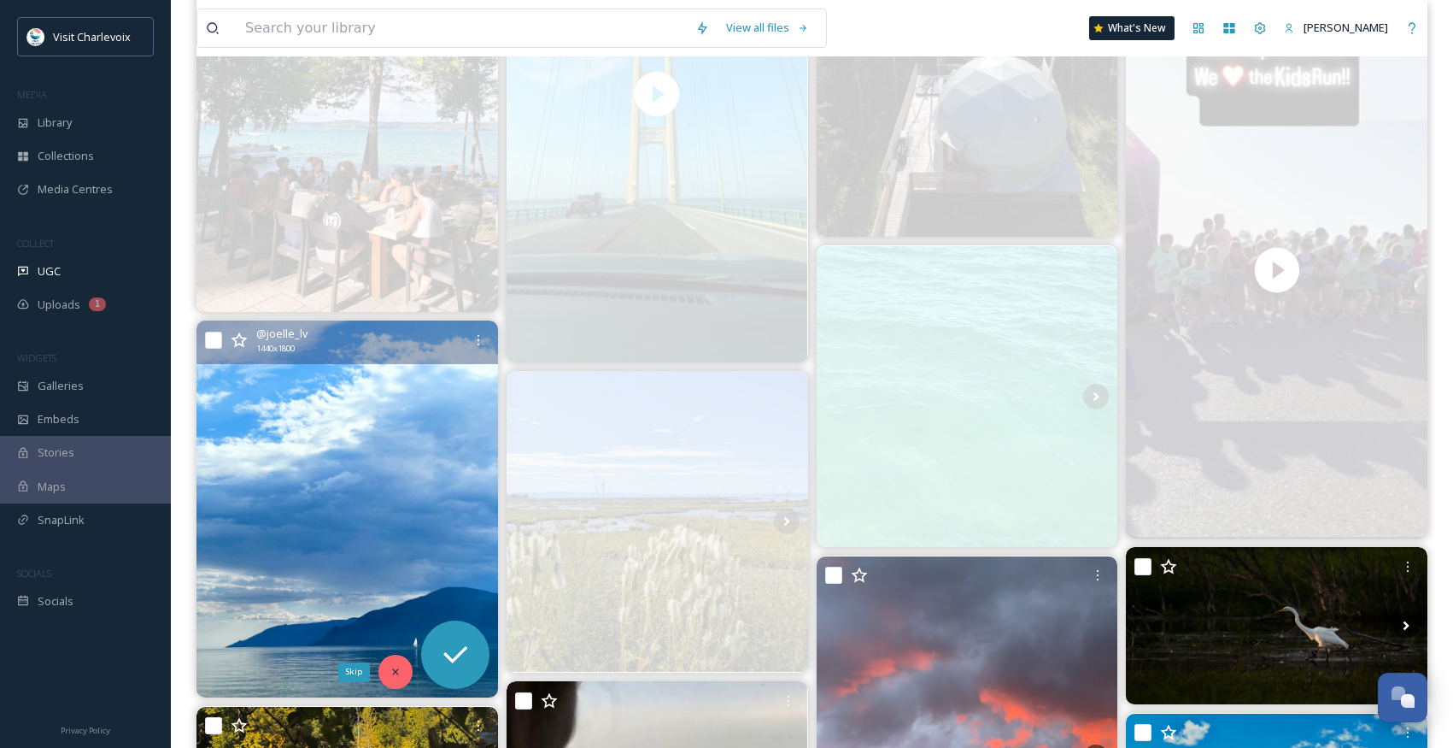
click at [393, 672] on icon at bounding box center [396, 672] width 12 height 12
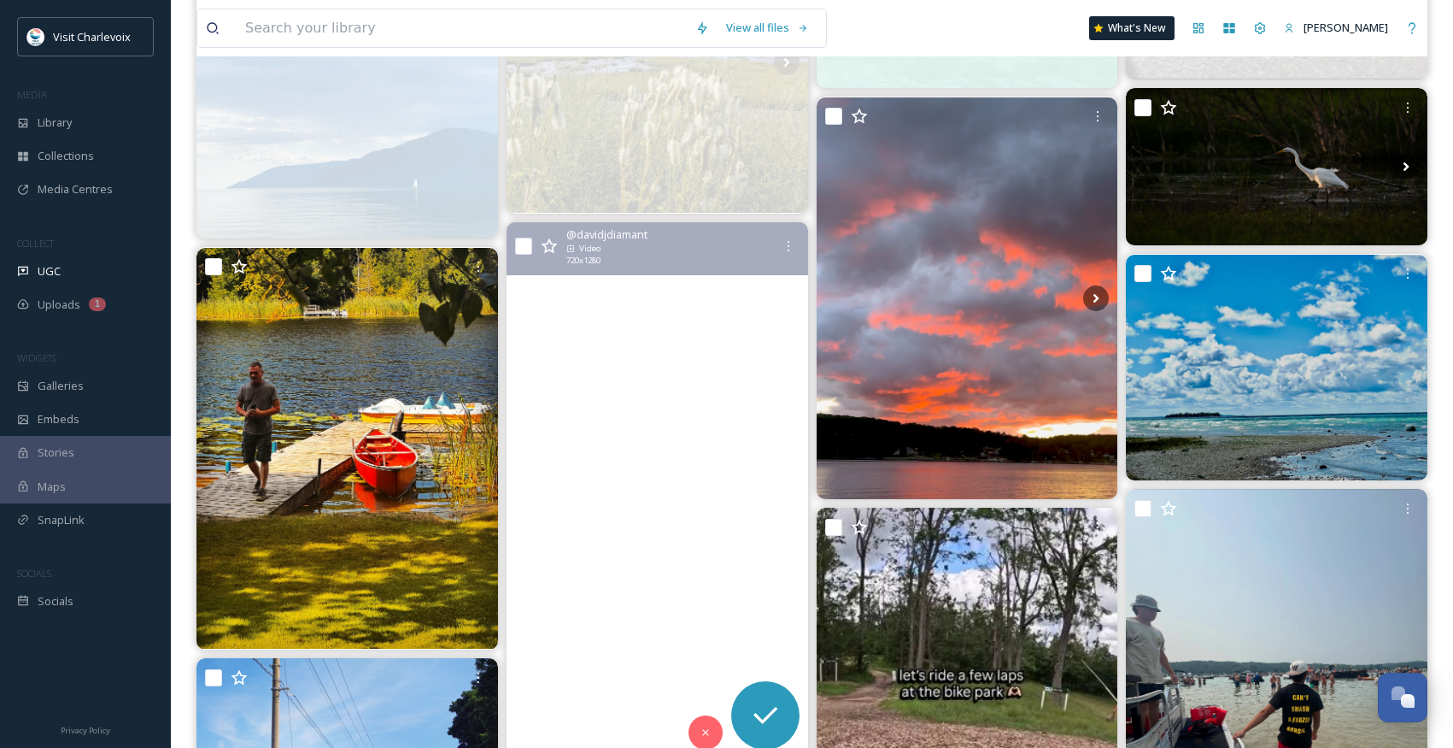
scroll to position [2534, 0]
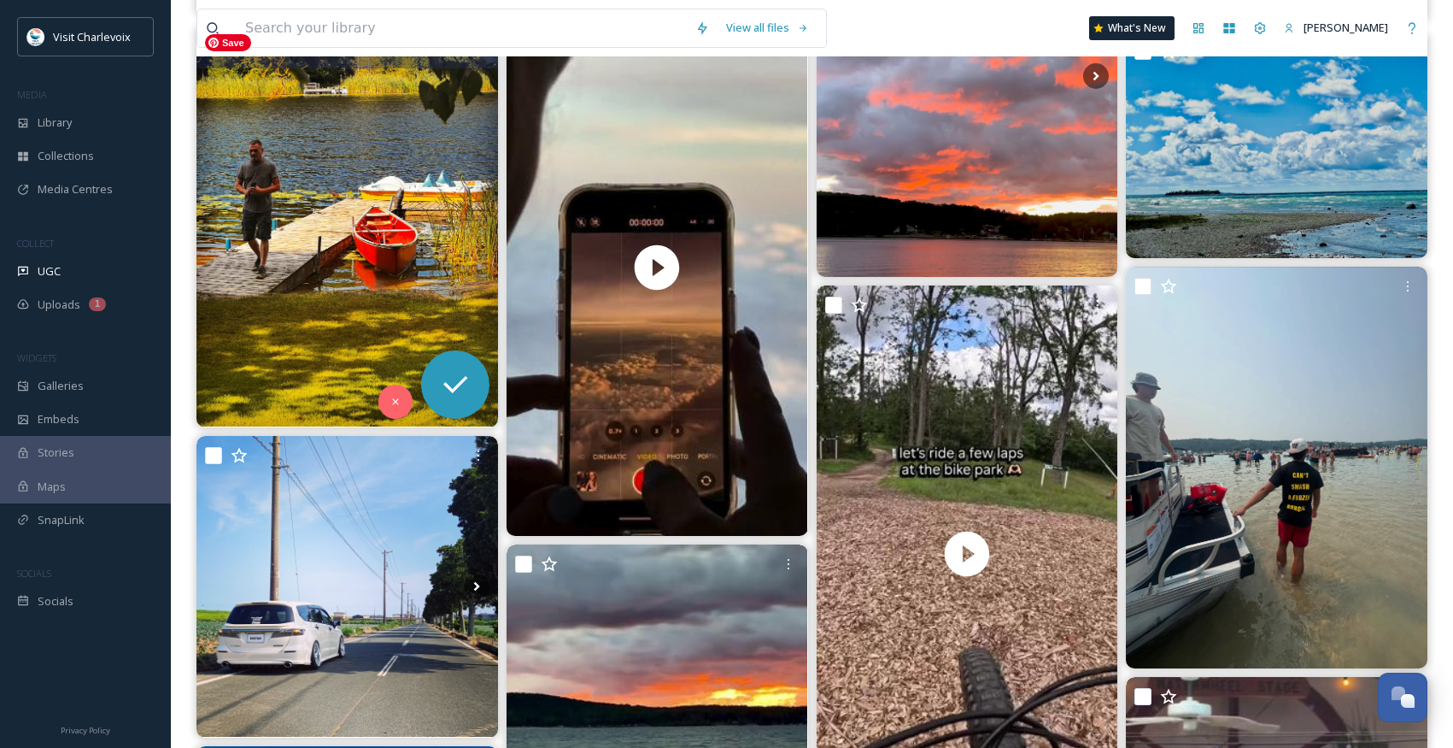
click at [377, 402] on img at bounding box center [348, 227] width 302 height 402
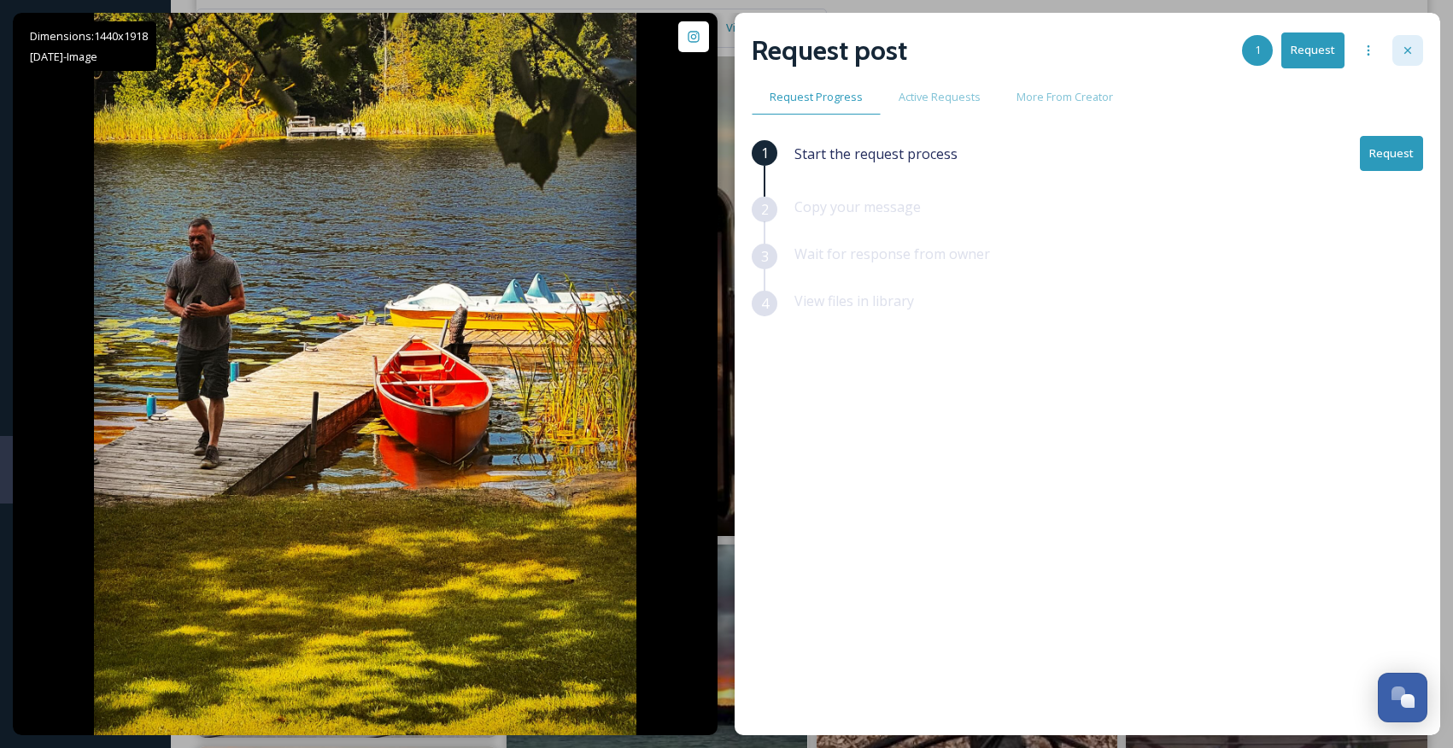
click at [1412, 49] on icon at bounding box center [1408, 51] width 14 height 14
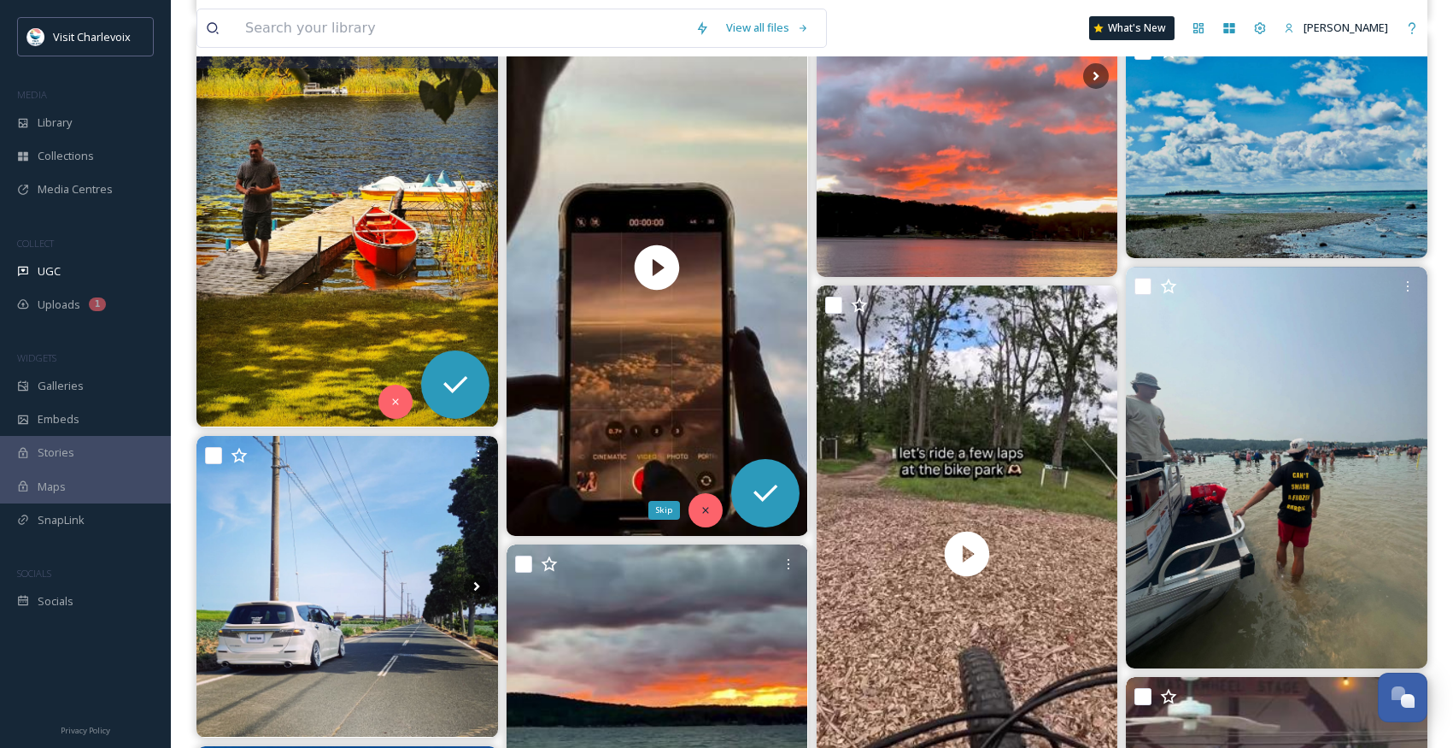
click at [700, 511] on icon at bounding box center [706, 510] width 12 height 12
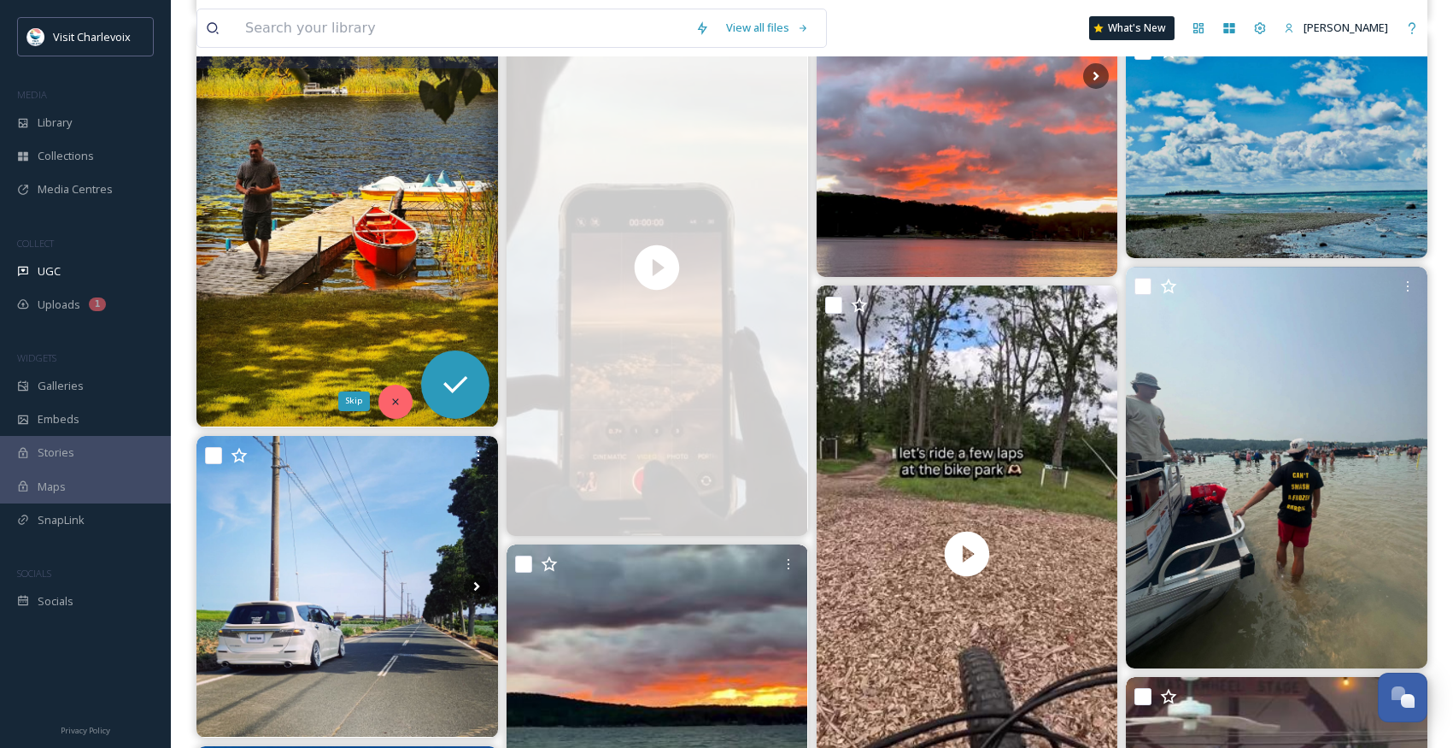
click at [399, 401] on icon at bounding box center [396, 402] width 12 height 12
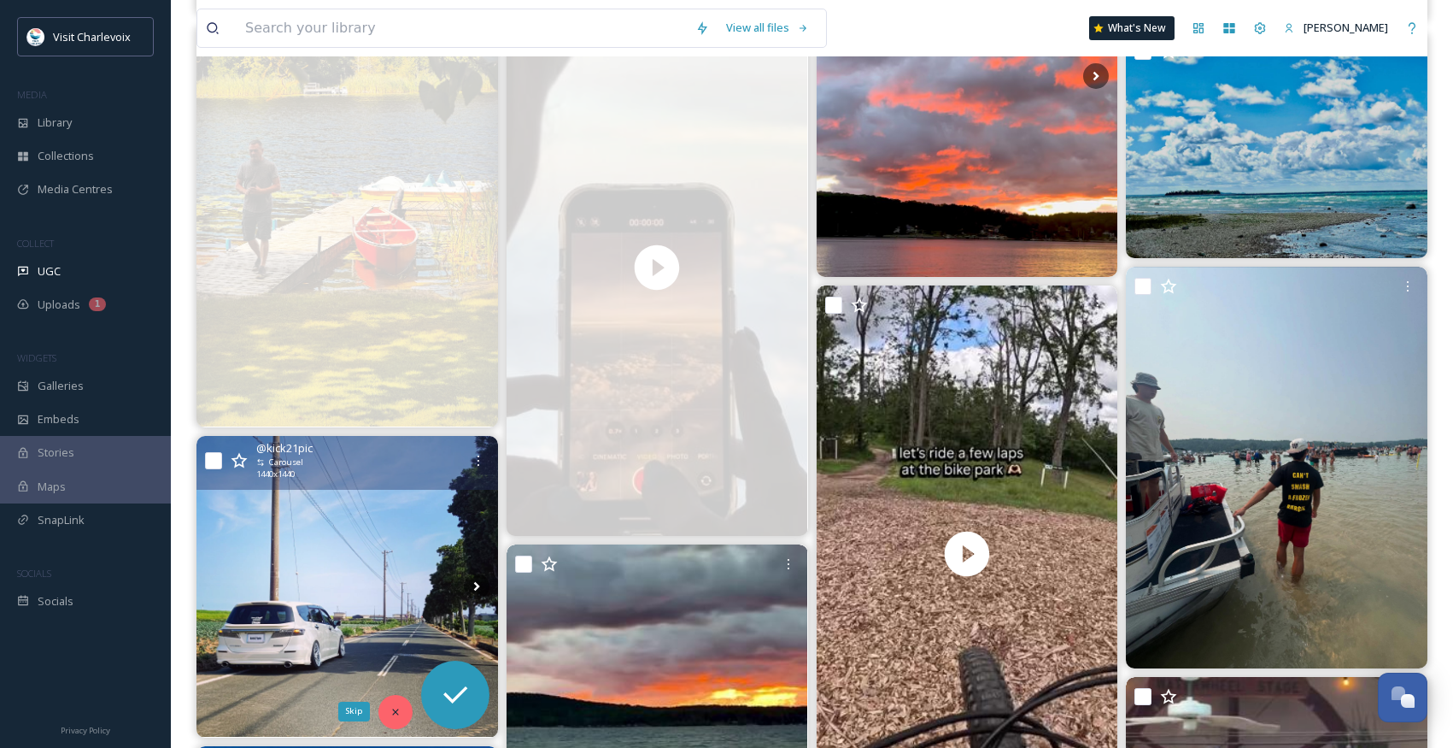
click at [390, 709] on icon at bounding box center [396, 712] width 12 height 12
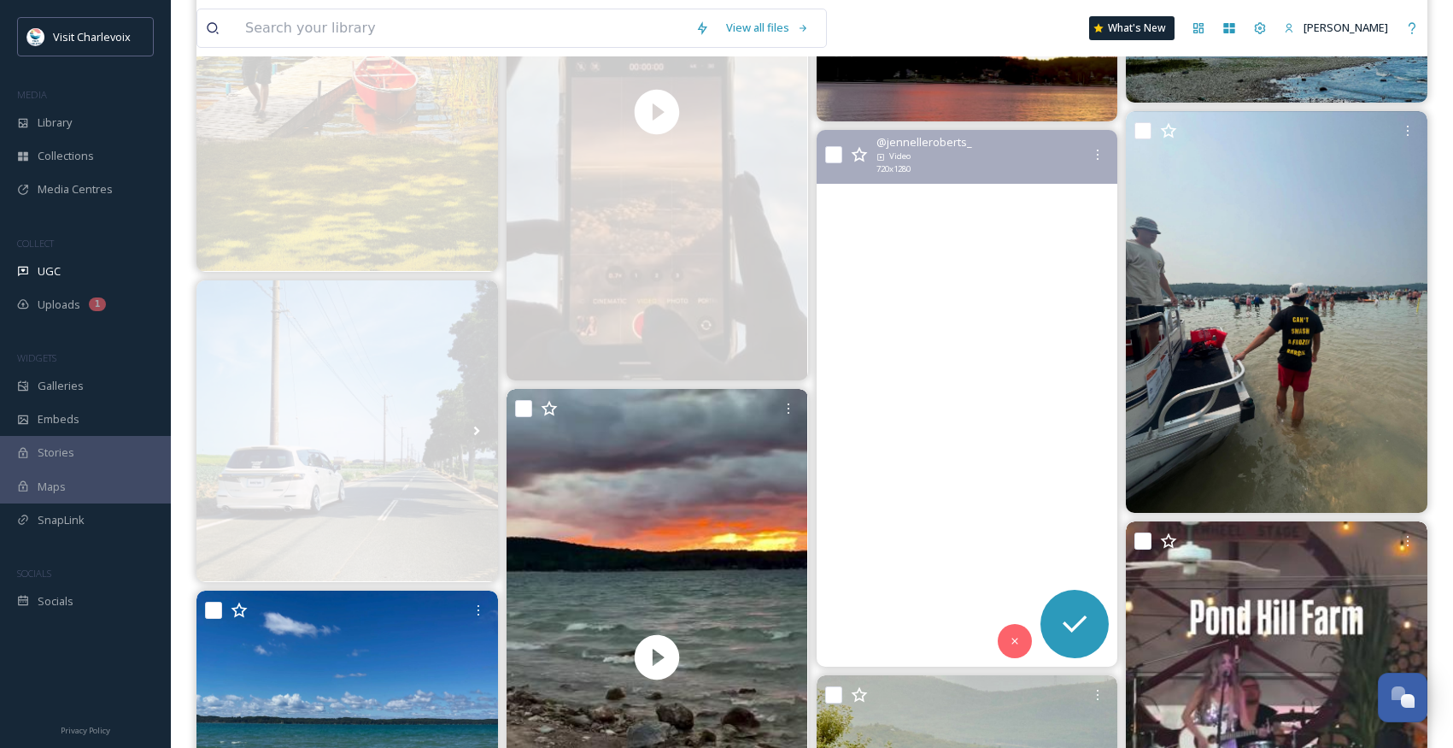
scroll to position [2745, 0]
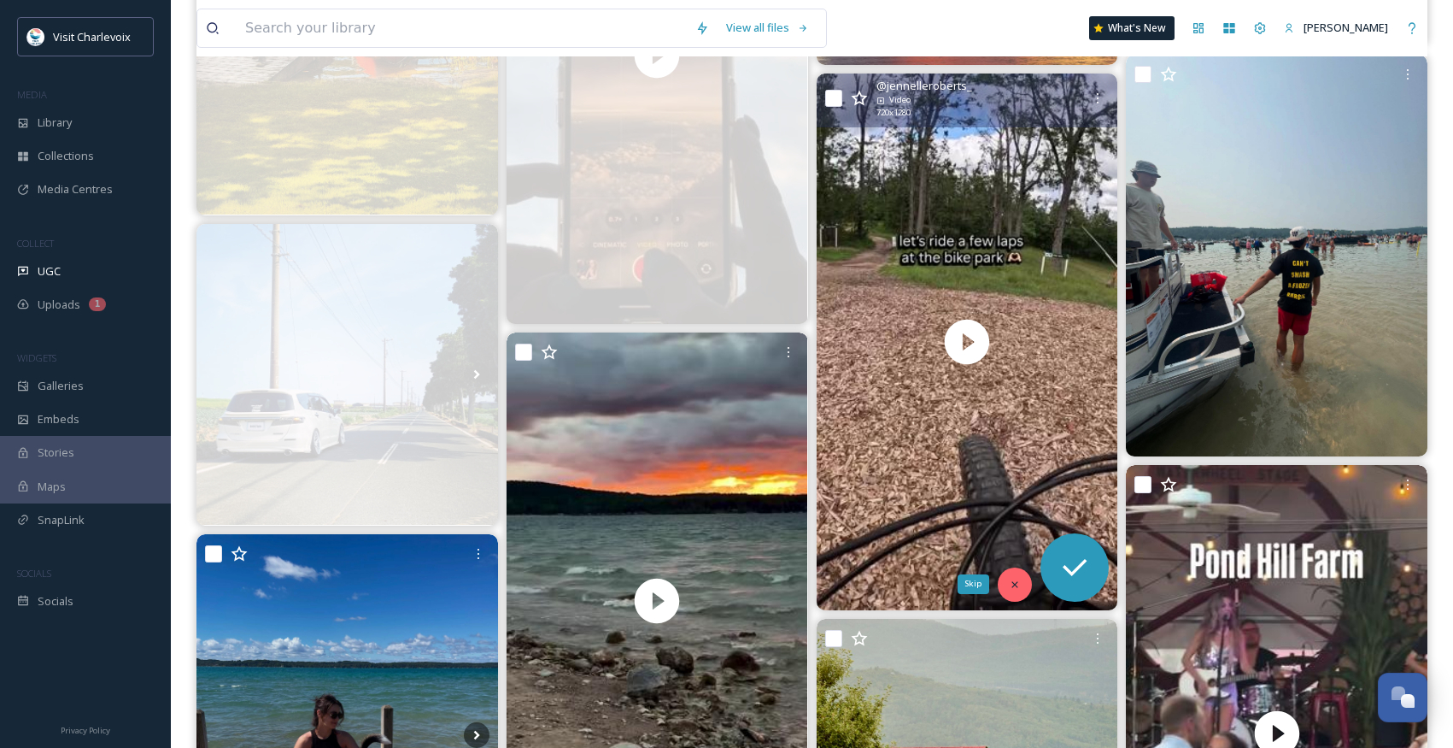
click at [1000, 584] on div "Skip" at bounding box center [1015, 584] width 34 height 34
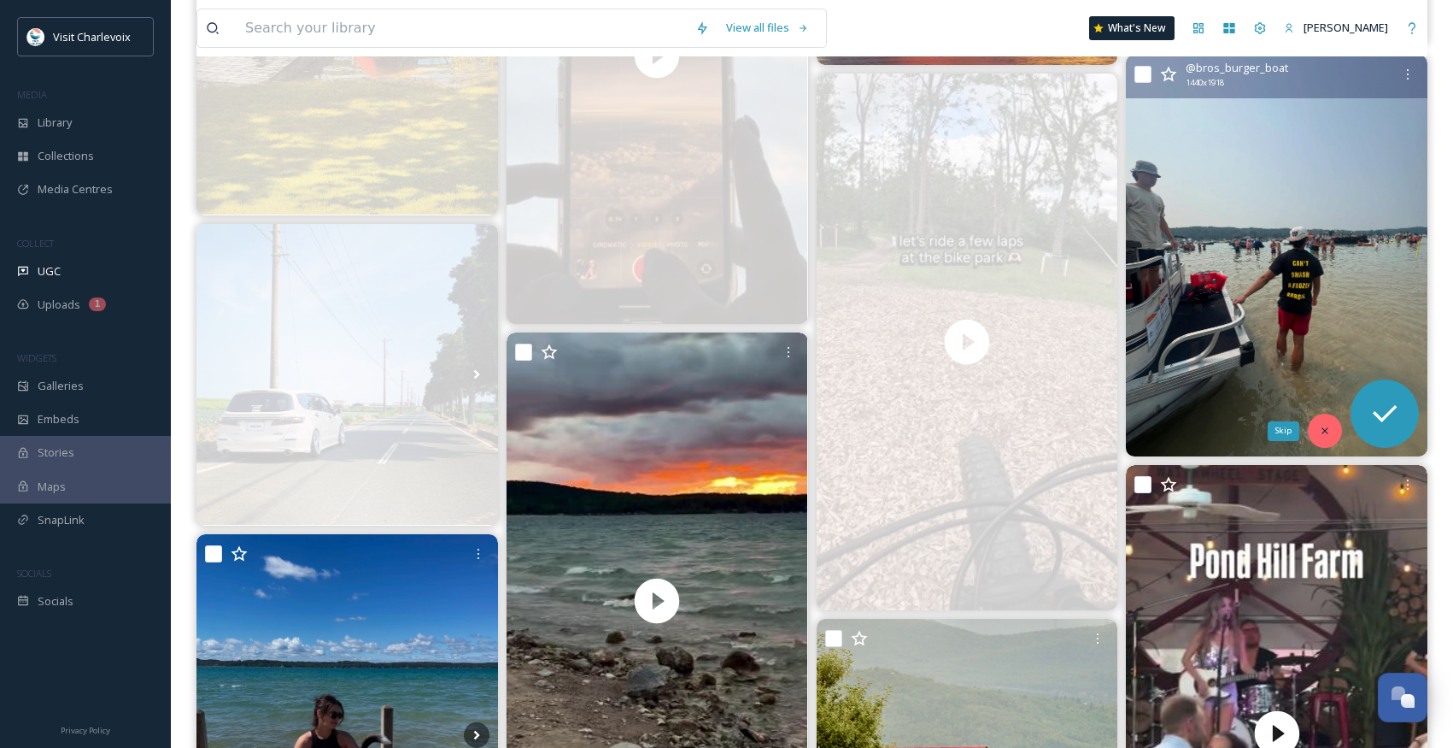
click at [1320, 433] on icon at bounding box center [1325, 431] width 12 height 12
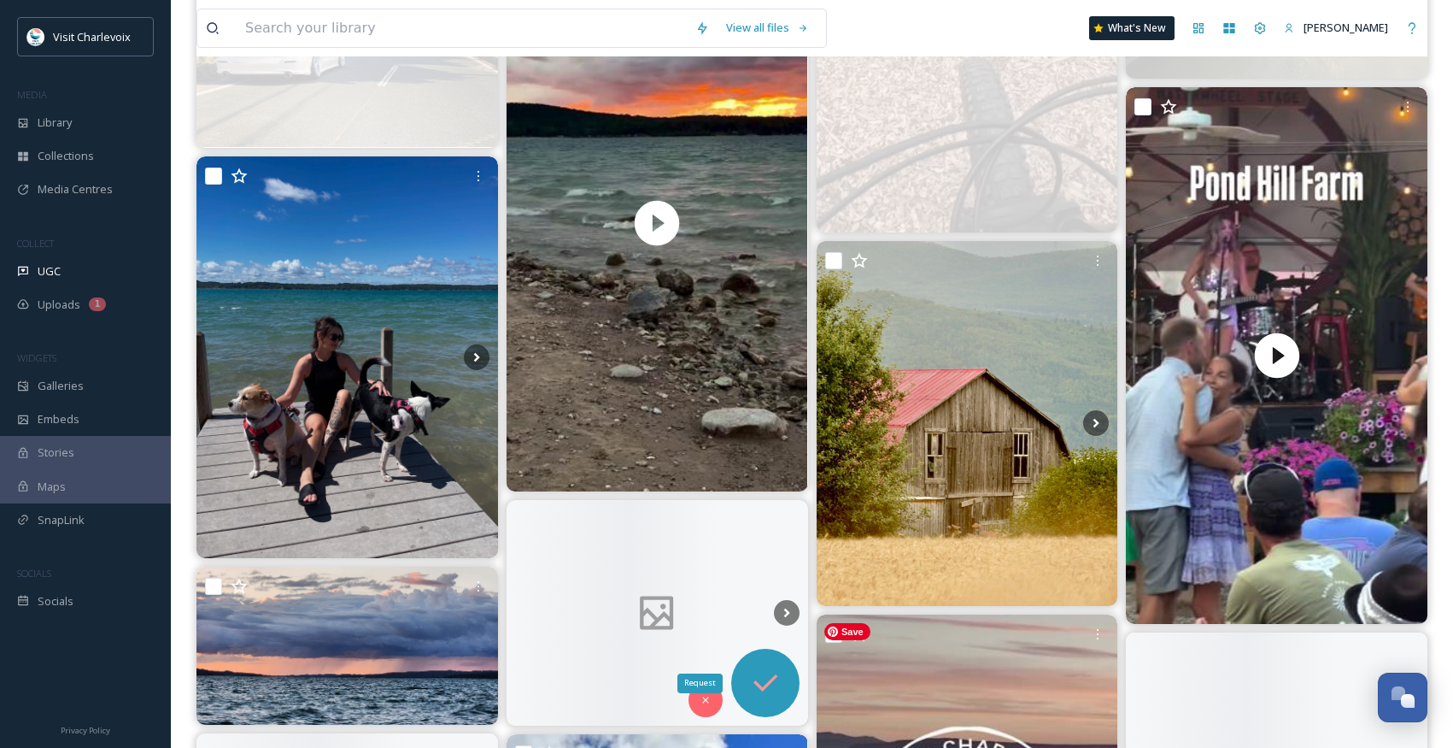
scroll to position [3134, 0]
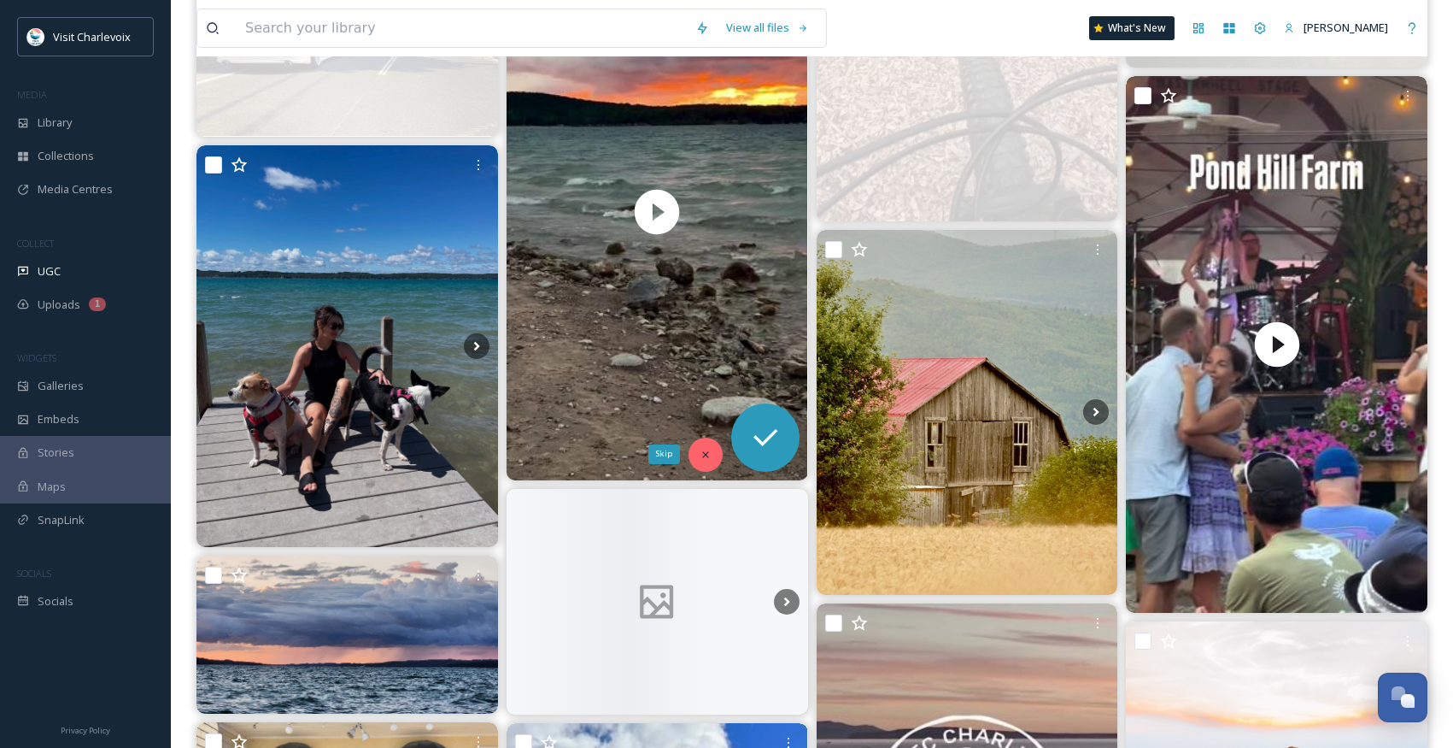
click at [701, 455] on icon at bounding box center [706, 455] width 12 height 12
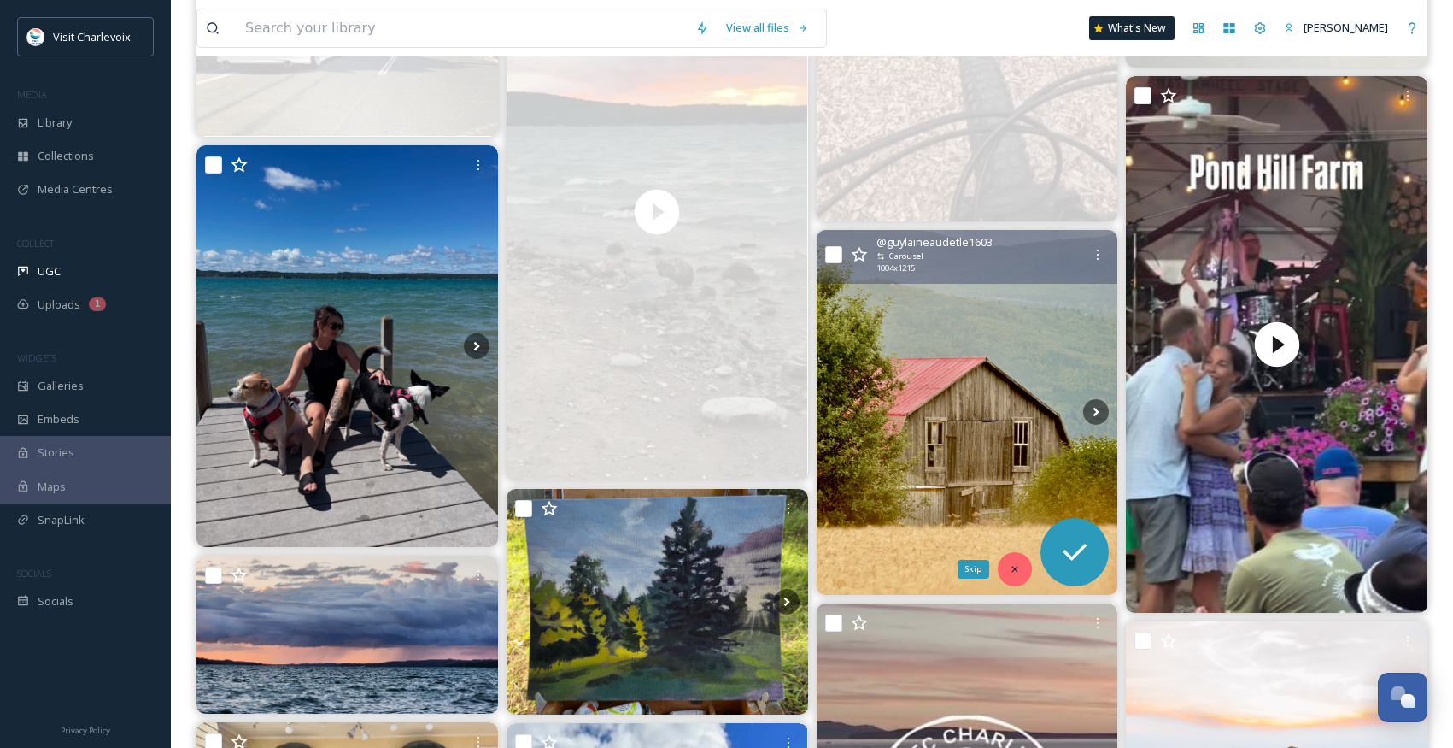
click at [1020, 561] on div "Skip" at bounding box center [1015, 569] width 34 height 34
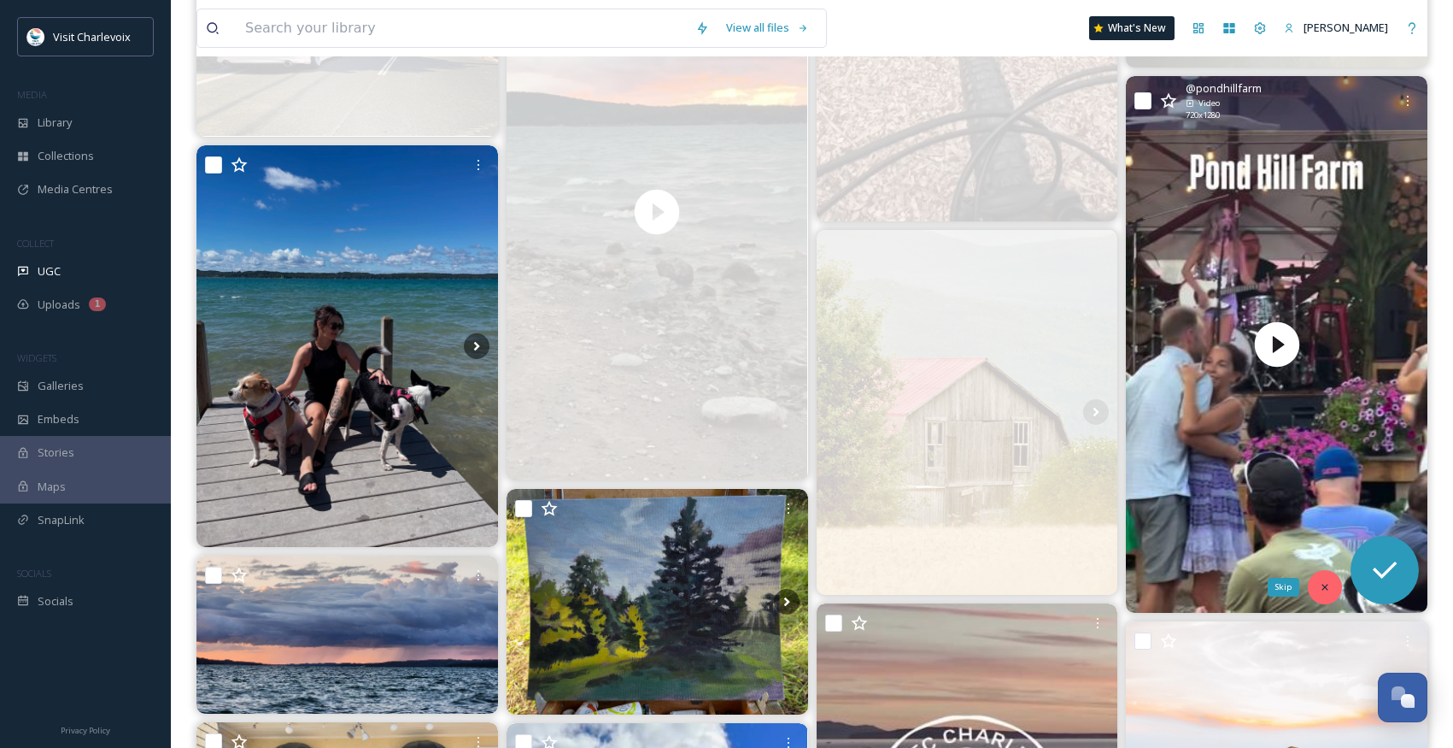
click at [1315, 584] on div "Skip" at bounding box center [1325, 587] width 34 height 34
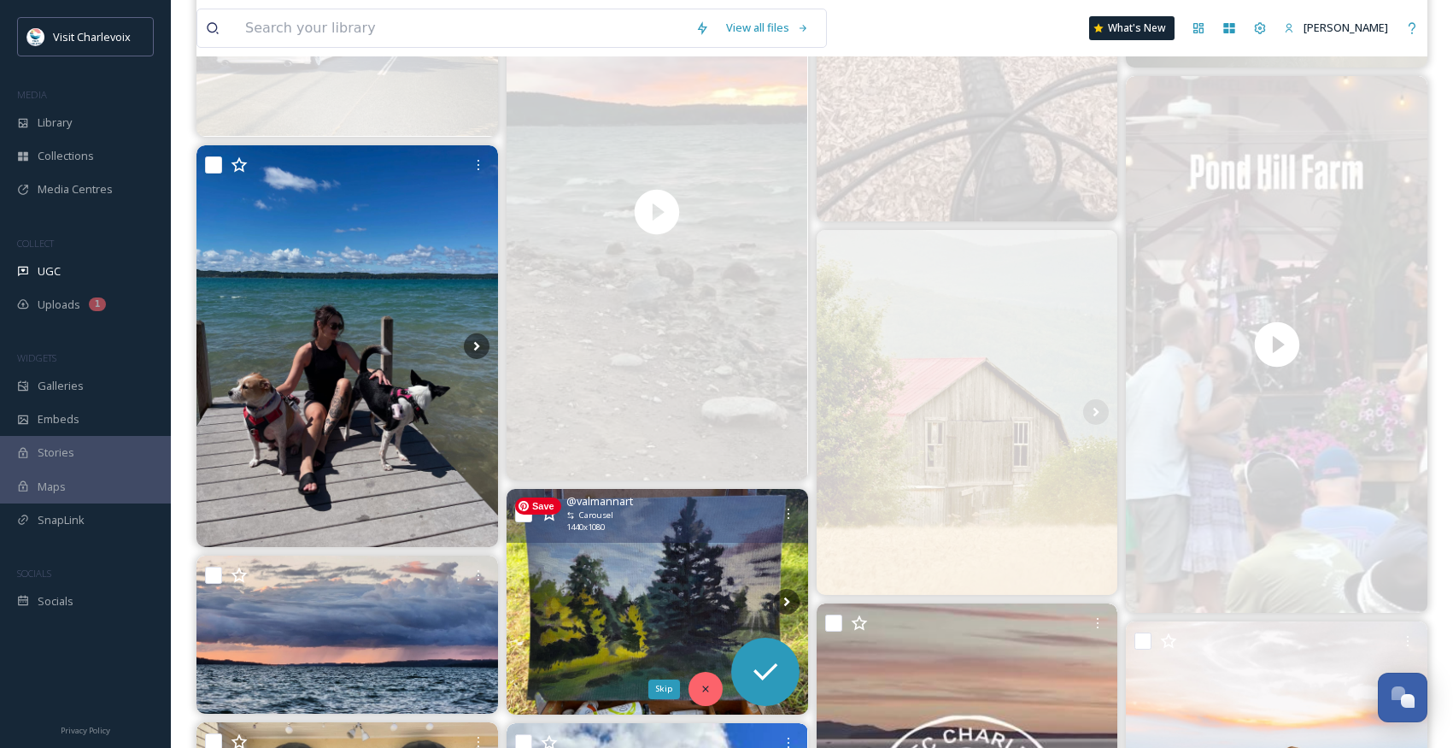
click at [710, 685] on icon at bounding box center [706, 689] width 12 height 12
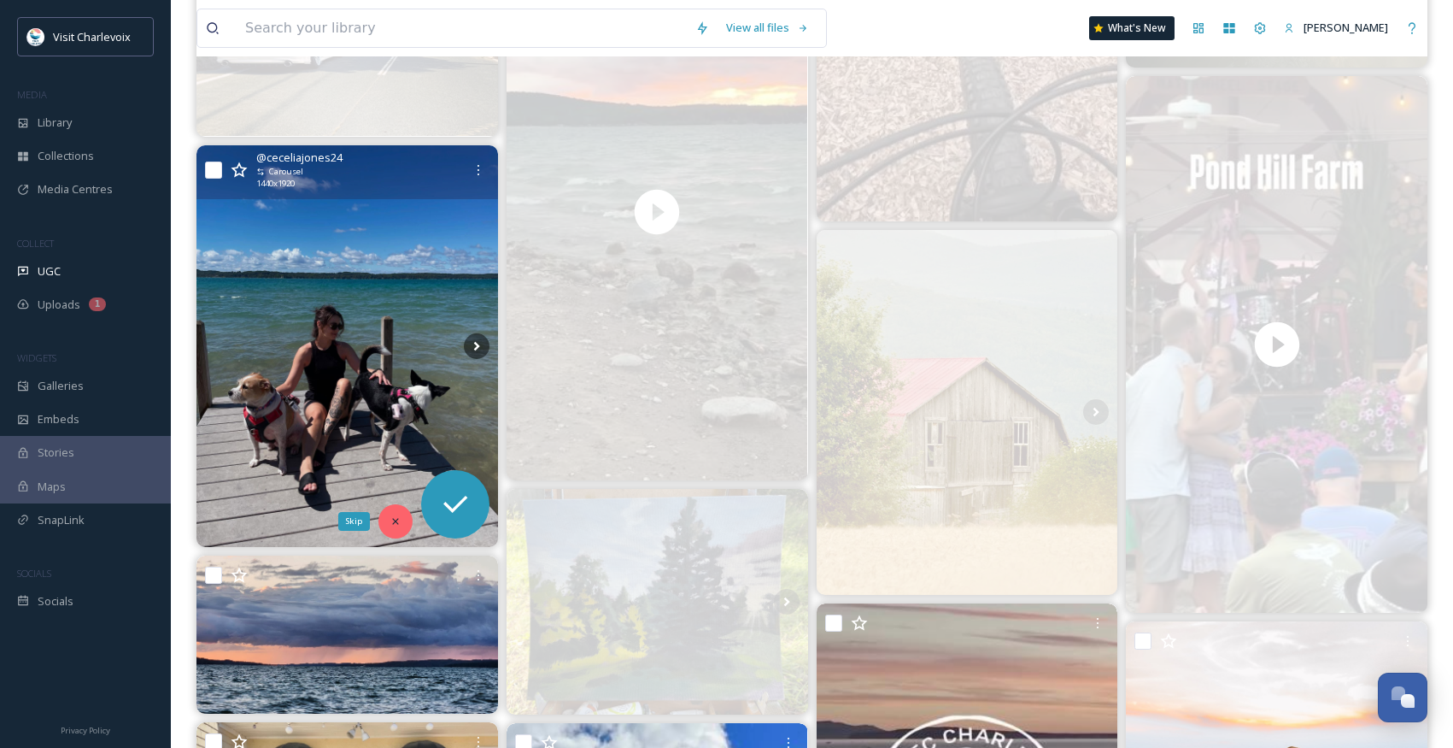
click at [392, 522] on icon at bounding box center [396, 521] width 12 height 12
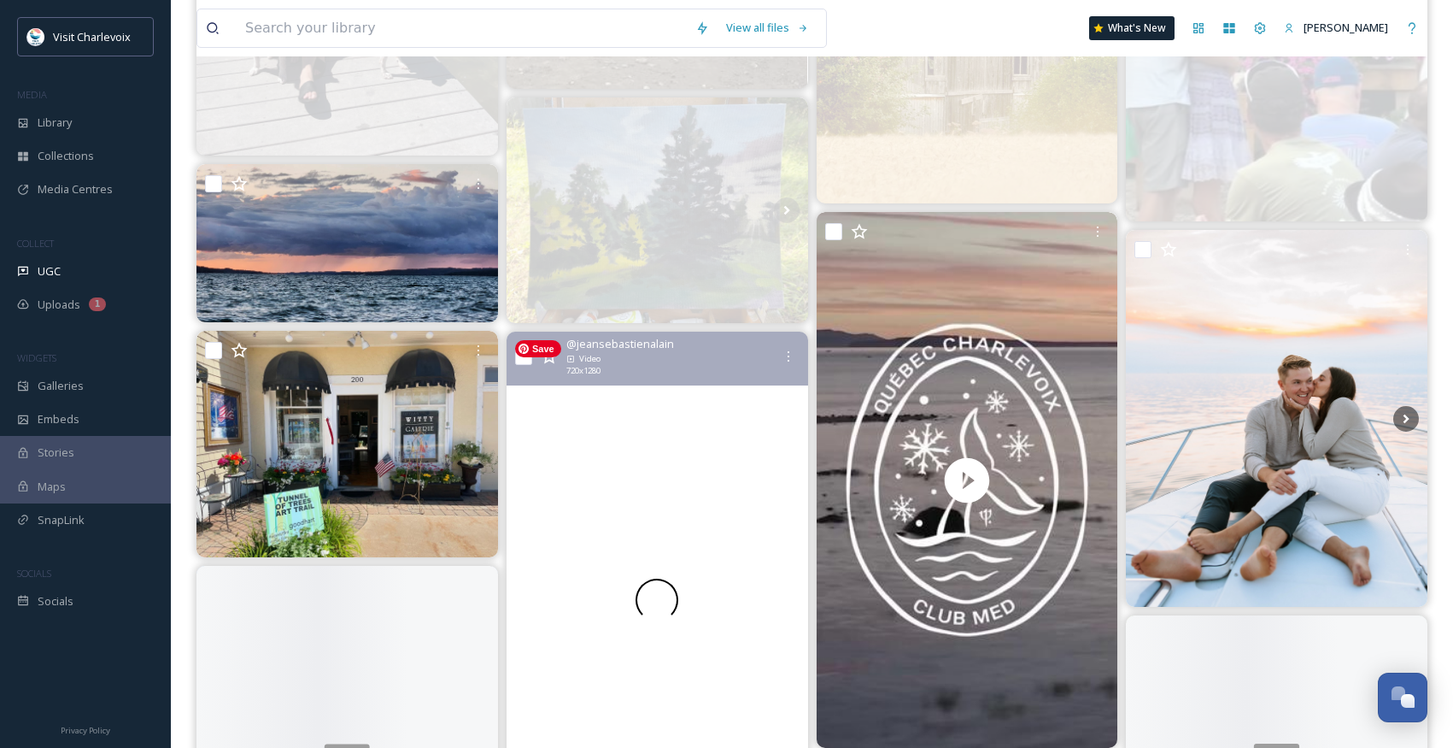
scroll to position [3585, 0]
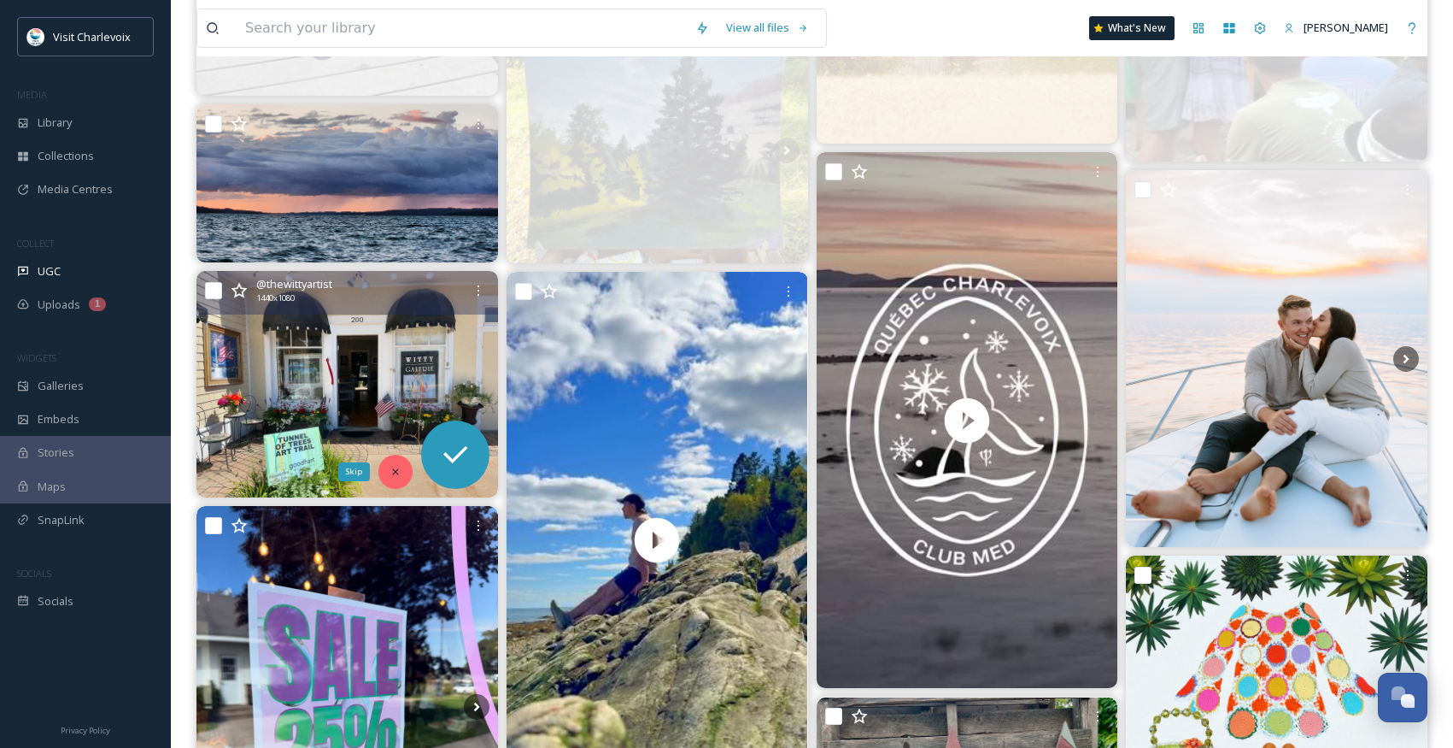
click at [390, 468] on icon at bounding box center [396, 472] width 12 height 12
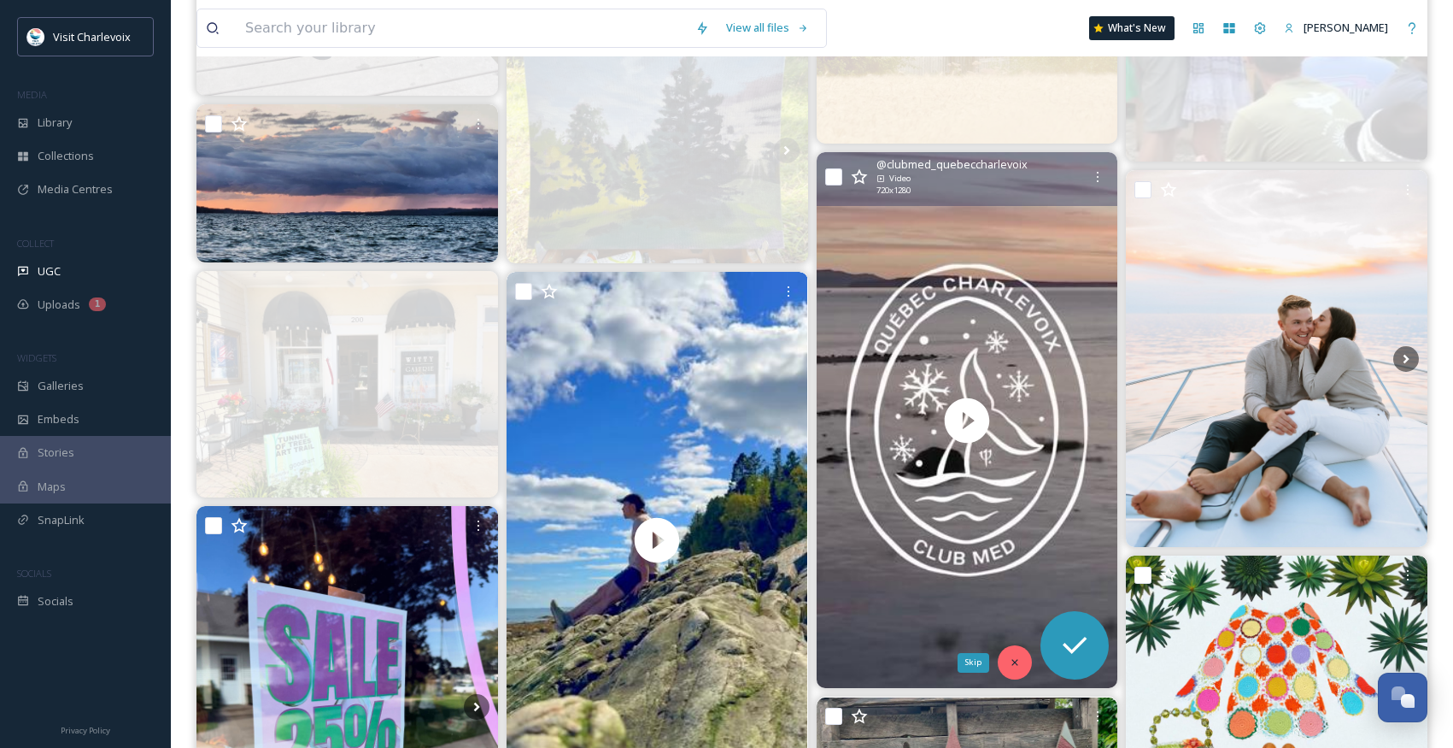
click at [1017, 662] on icon at bounding box center [1015, 662] width 12 height 12
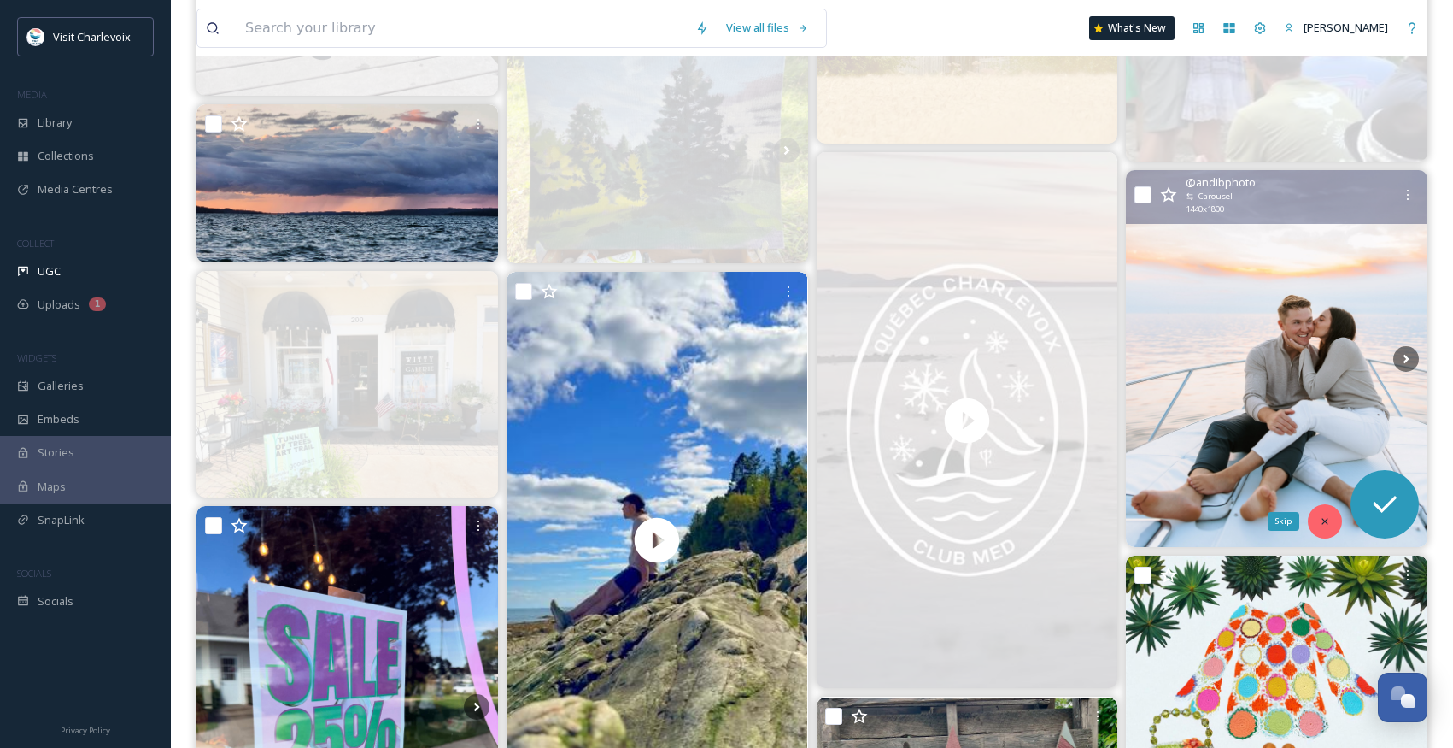
click at [1323, 518] on icon at bounding box center [1325, 521] width 12 height 12
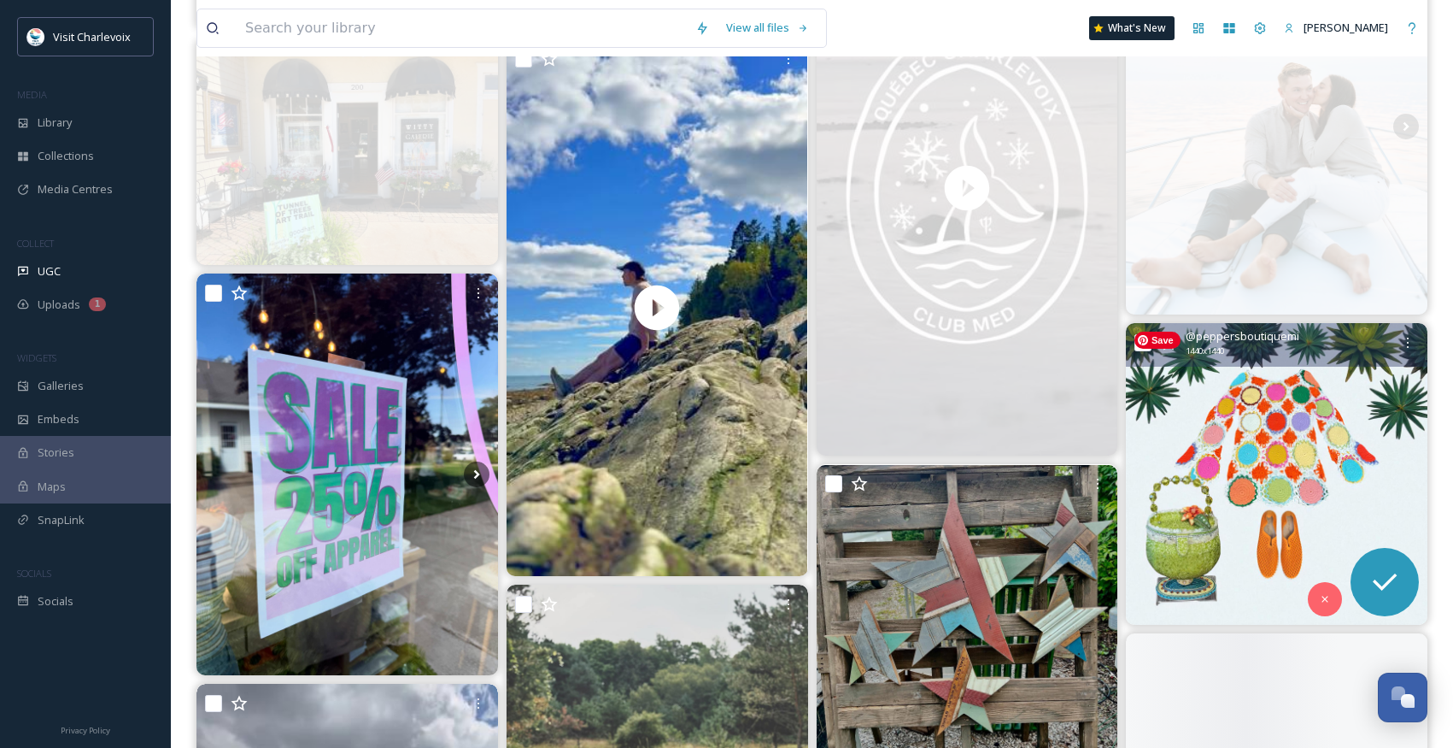
scroll to position [3919, 0]
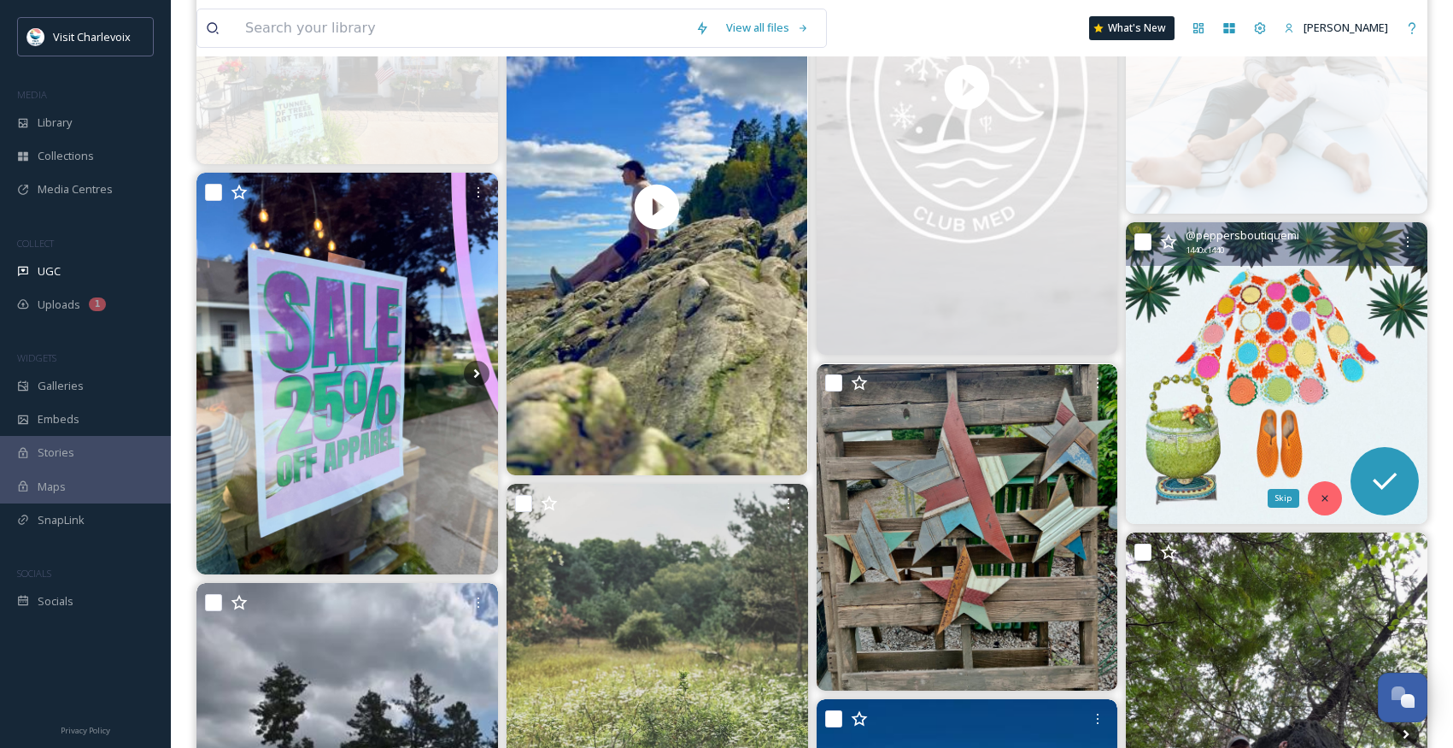
click at [1325, 489] on div "Skip" at bounding box center [1325, 498] width 34 height 34
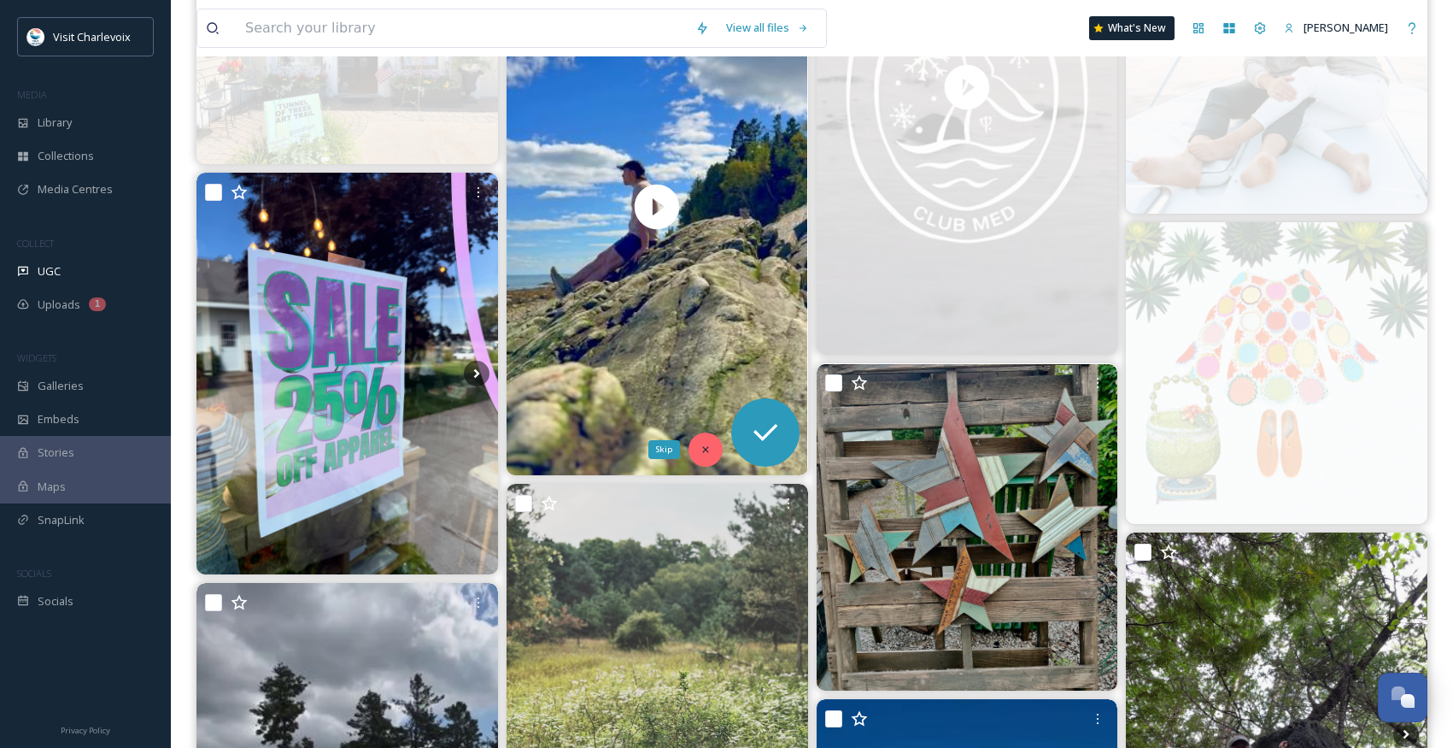
click at [702, 443] on icon at bounding box center [706, 449] width 12 height 12
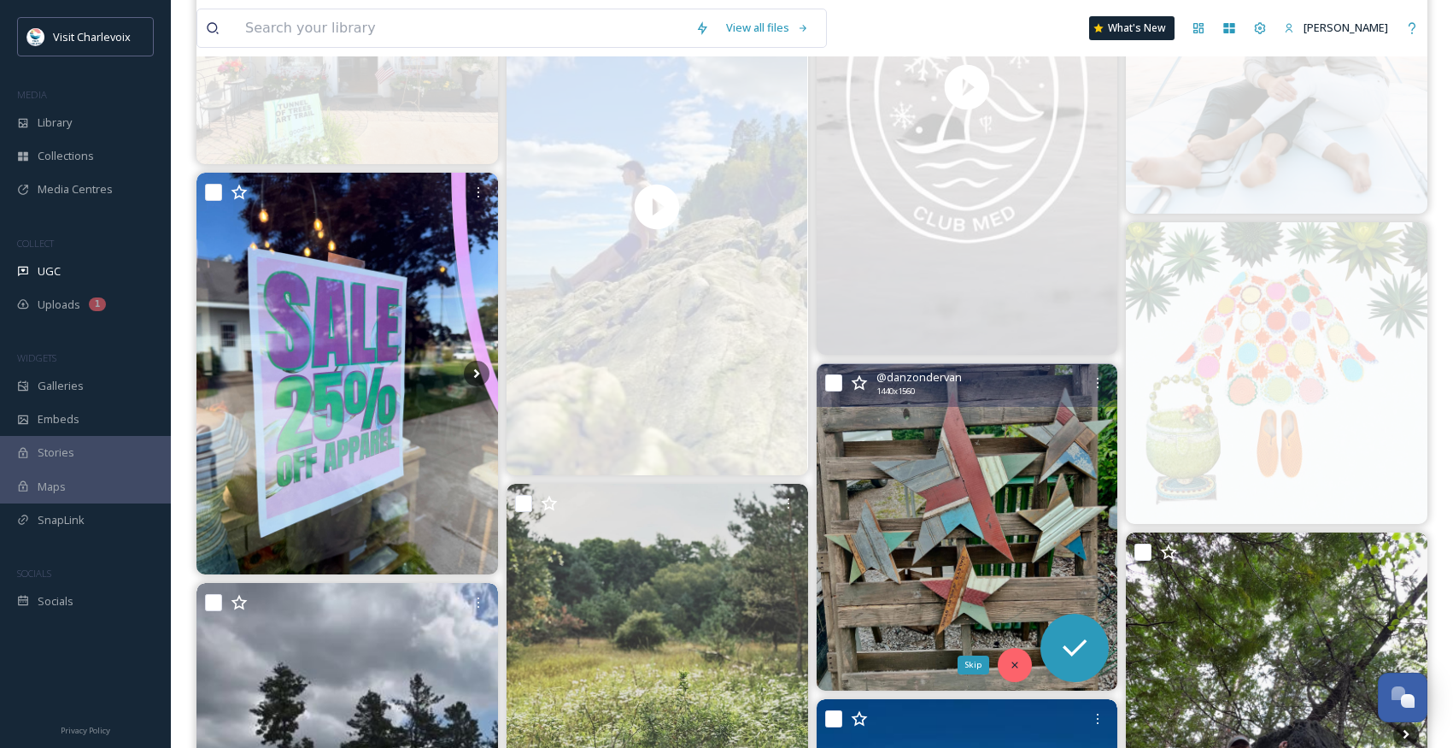
click at [1028, 658] on div "Skip" at bounding box center [1015, 665] width 34 height 34
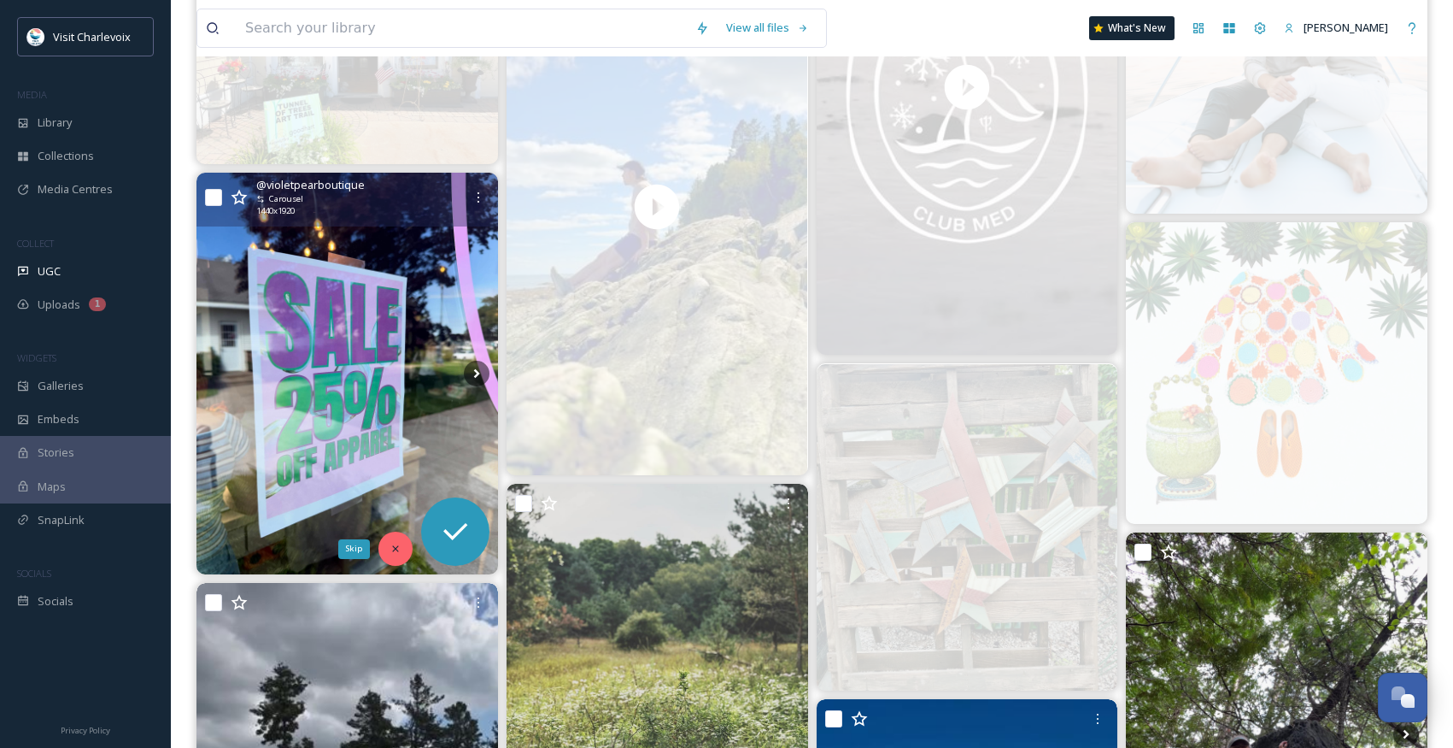
click at [396, 551] on icon at bounding box center [396, 549] width 12 height 12
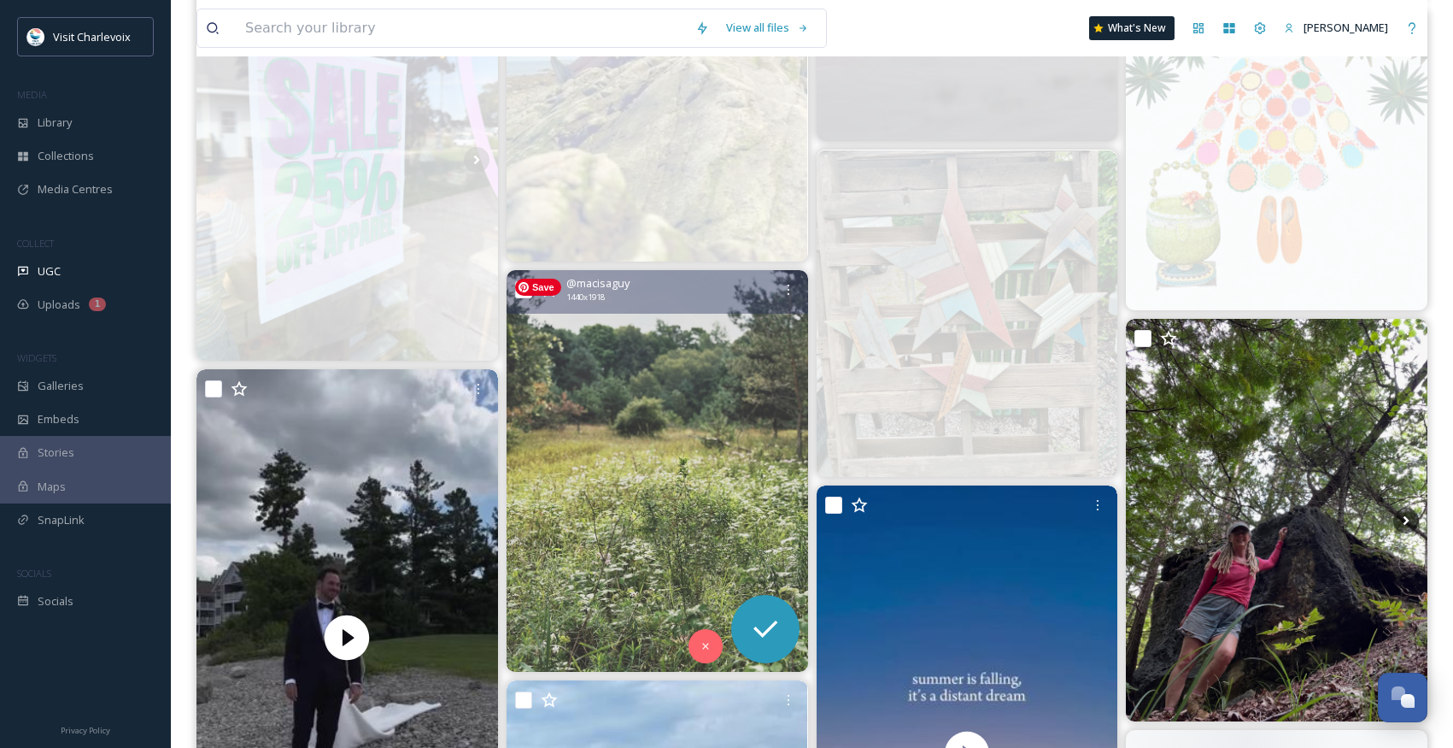
scroll to position [4195, 0]
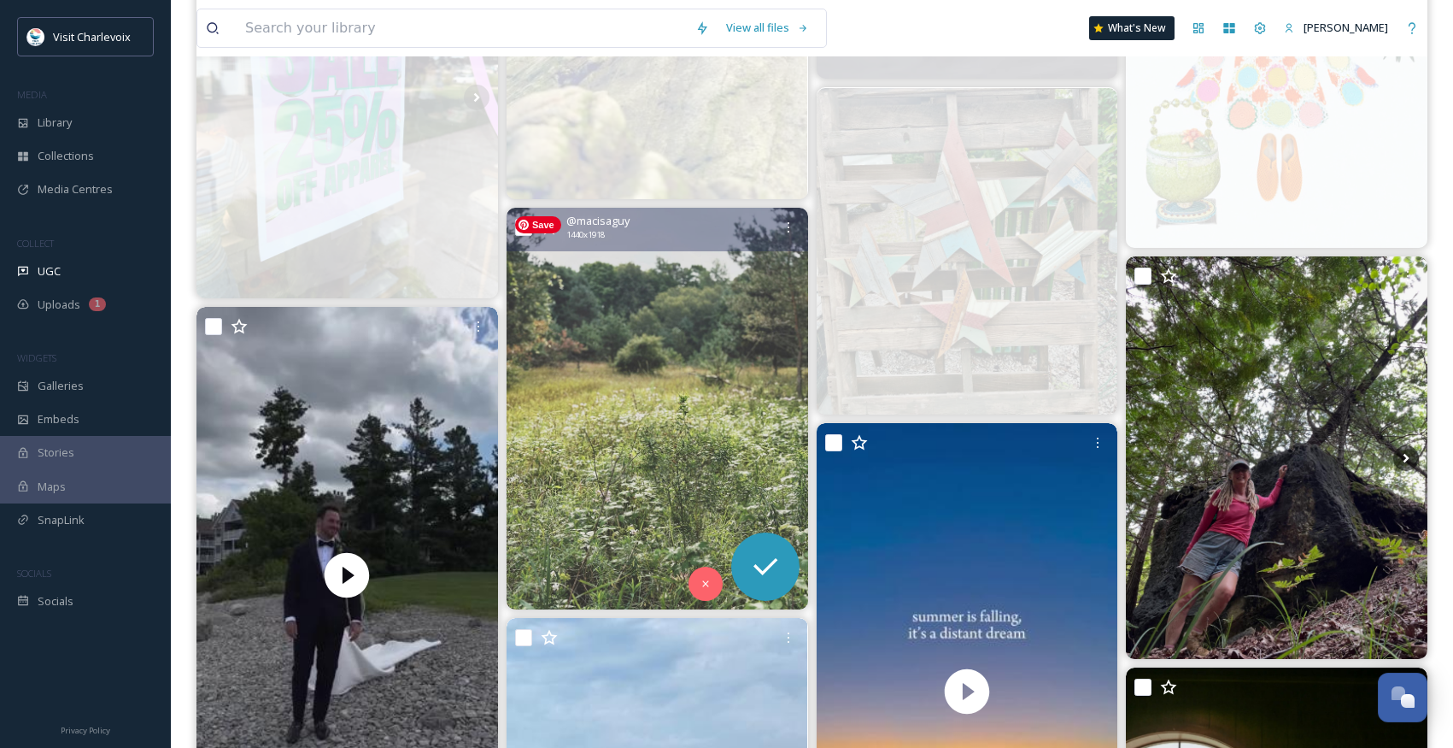
click at [593, 475] on img at bounding box center [658, 409] width 302 height 402
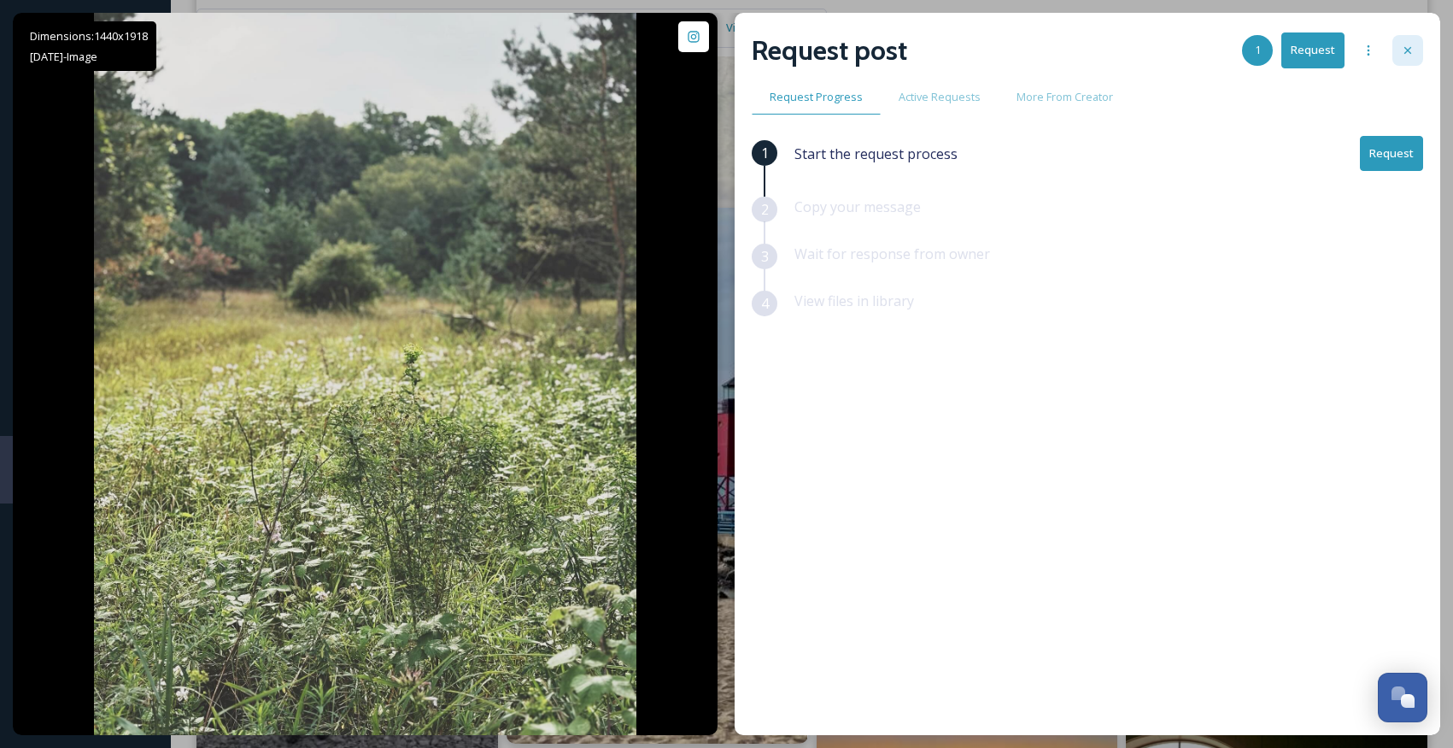
click at [1403, 46] on icon at bounding box center [1408, 51] width 14 height 14
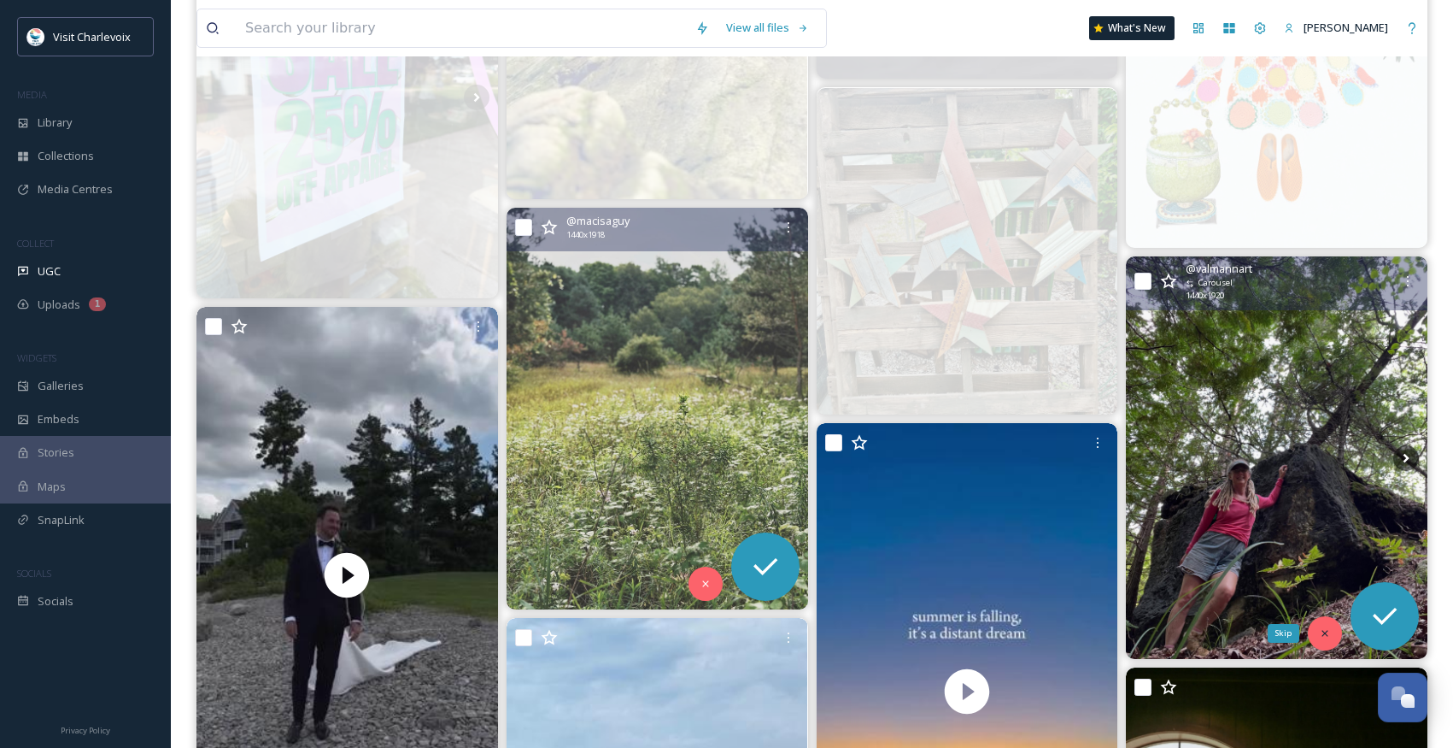
click at [1335, 628] on div "Skip" at bounding box center [1325, 633] width 34 height 34
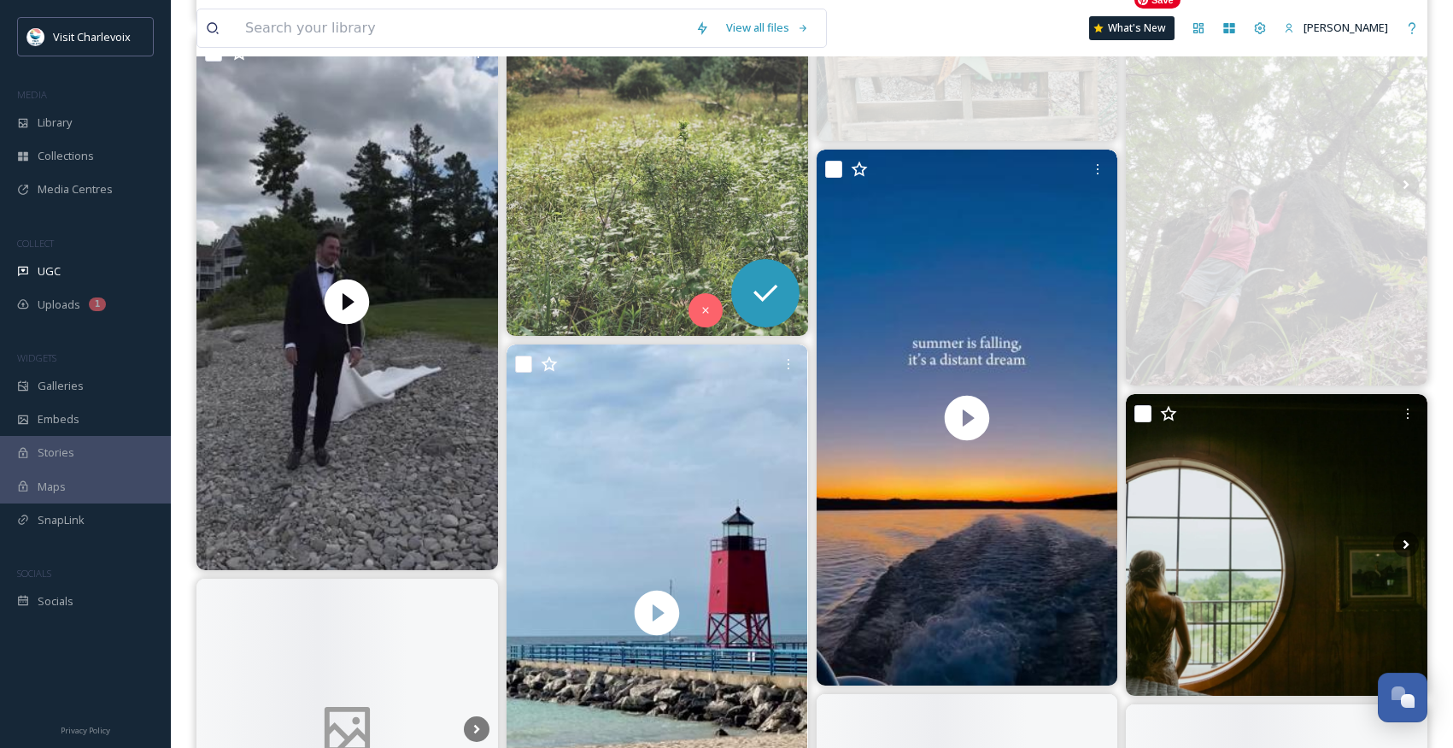
scroll to position [4565, 0]
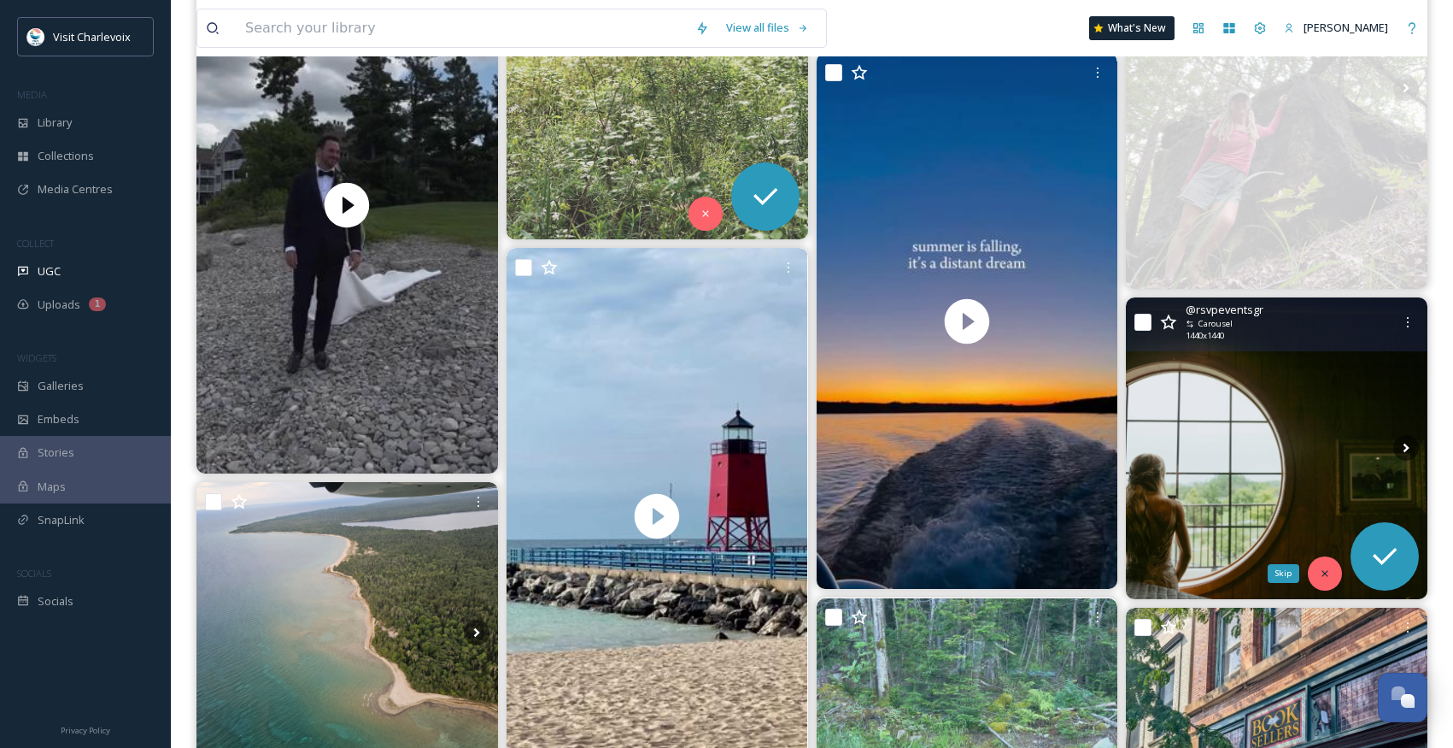
click at [1316, 572] on div "Skip" at bounding box center [1325, 573] width 34 height 34
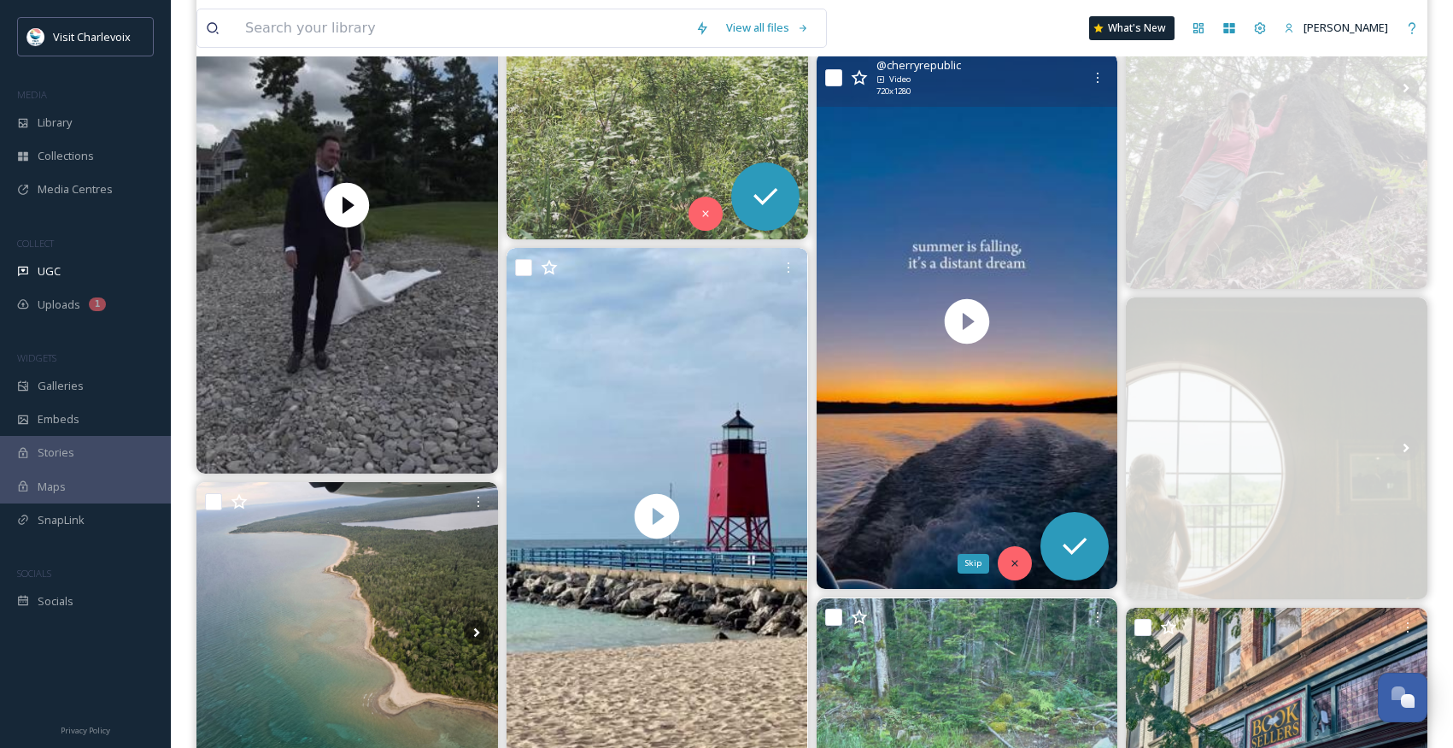
click at [1023, 559] on div "Skip" at bounding box center [1015, 563] width 34 height 34
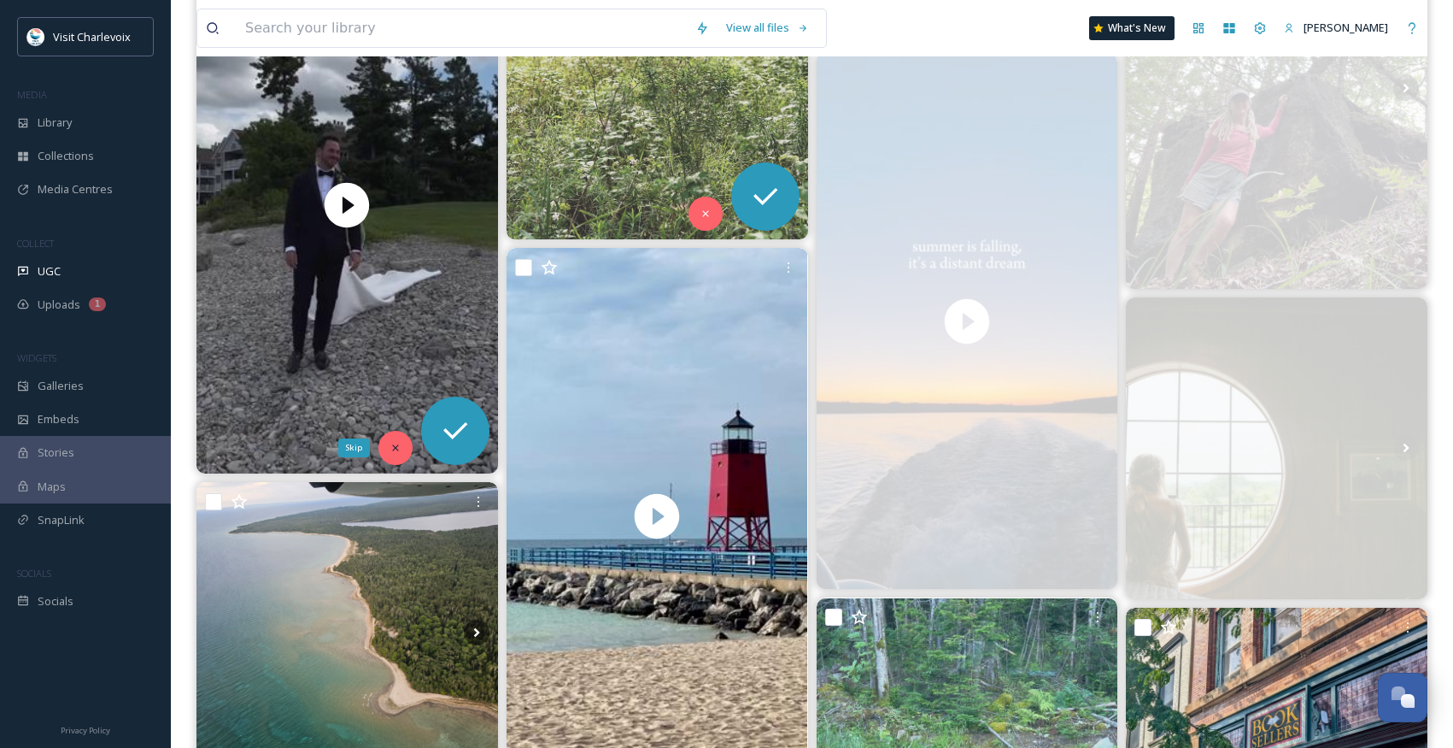
click at [403, 447] on div "Skip" at bounding box center [396, 448] width 34 height 34
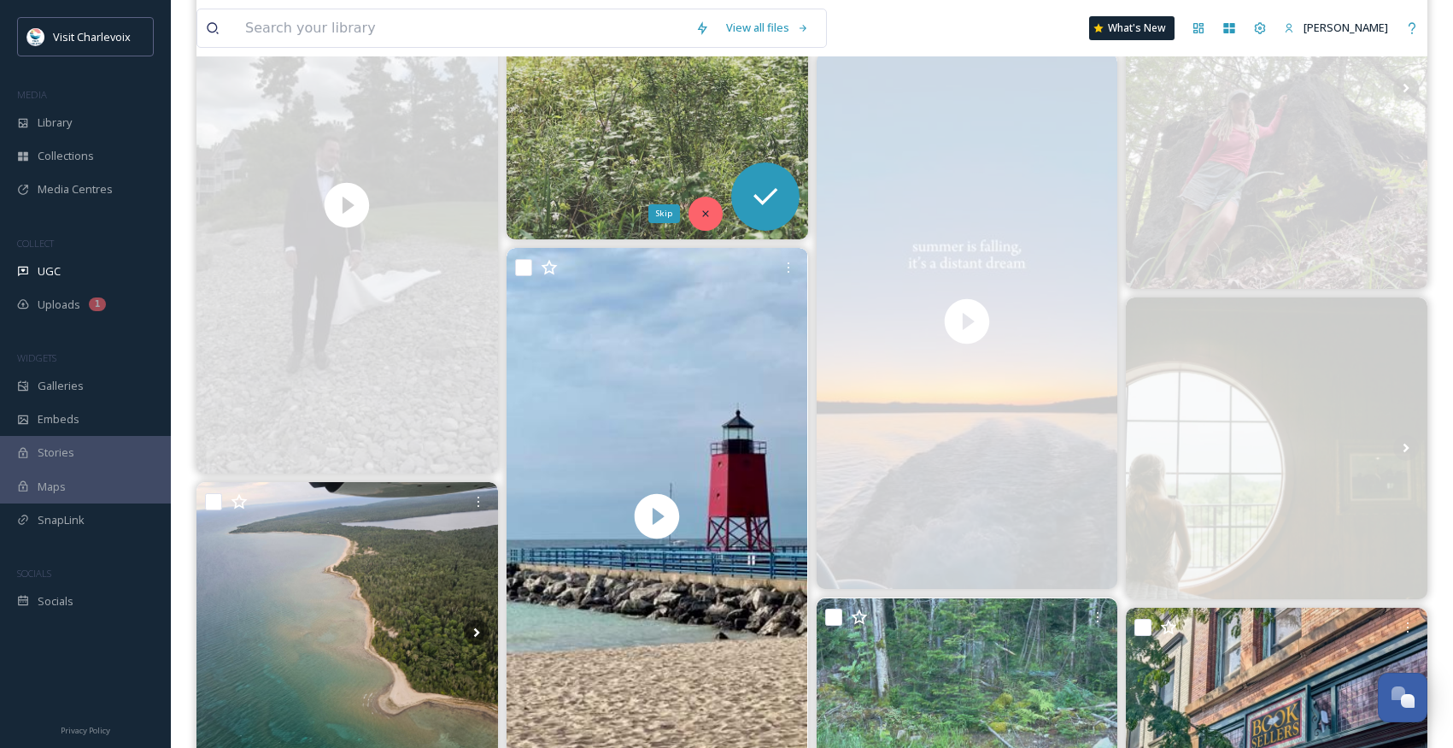
click at [698, 208] on div "Skip" at bounding box center [706, 214] width 34 height 34
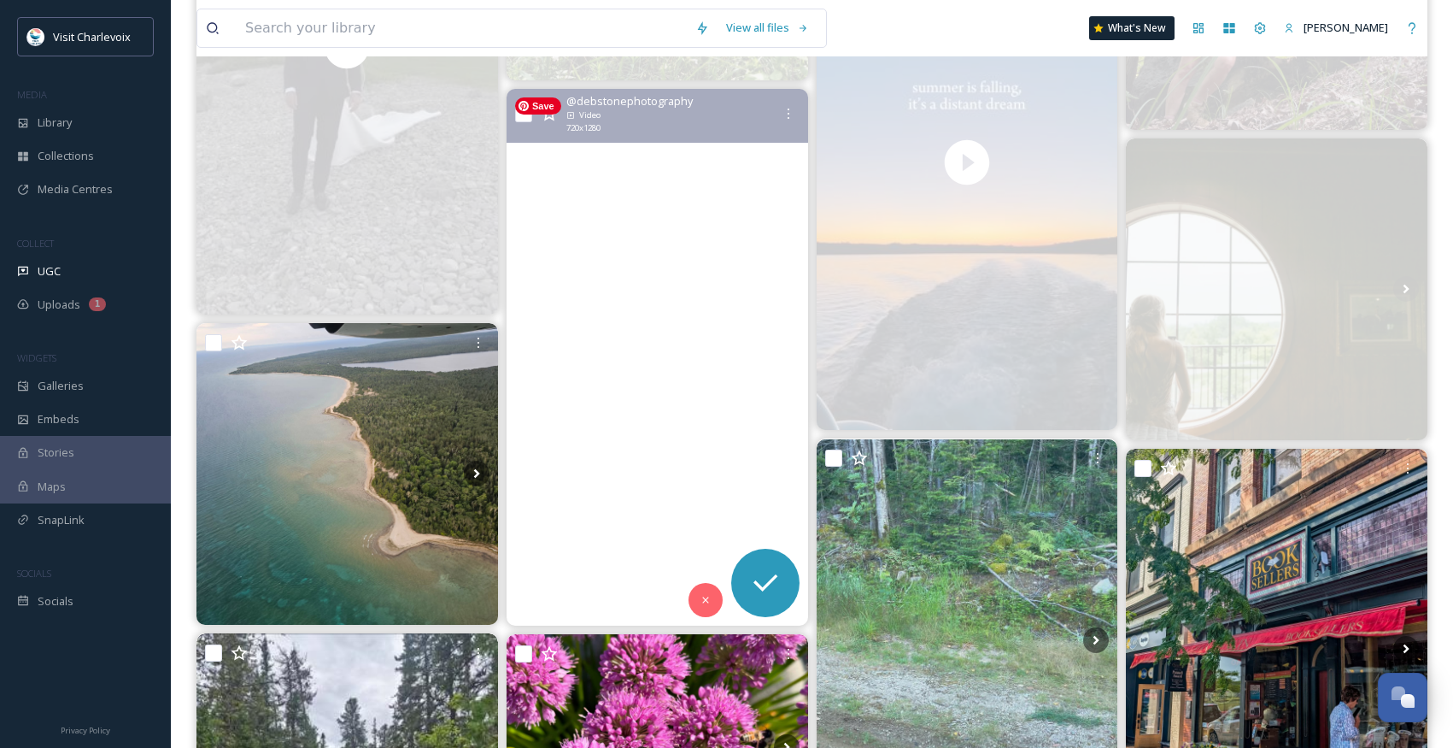
scroll to position [4871, 0]
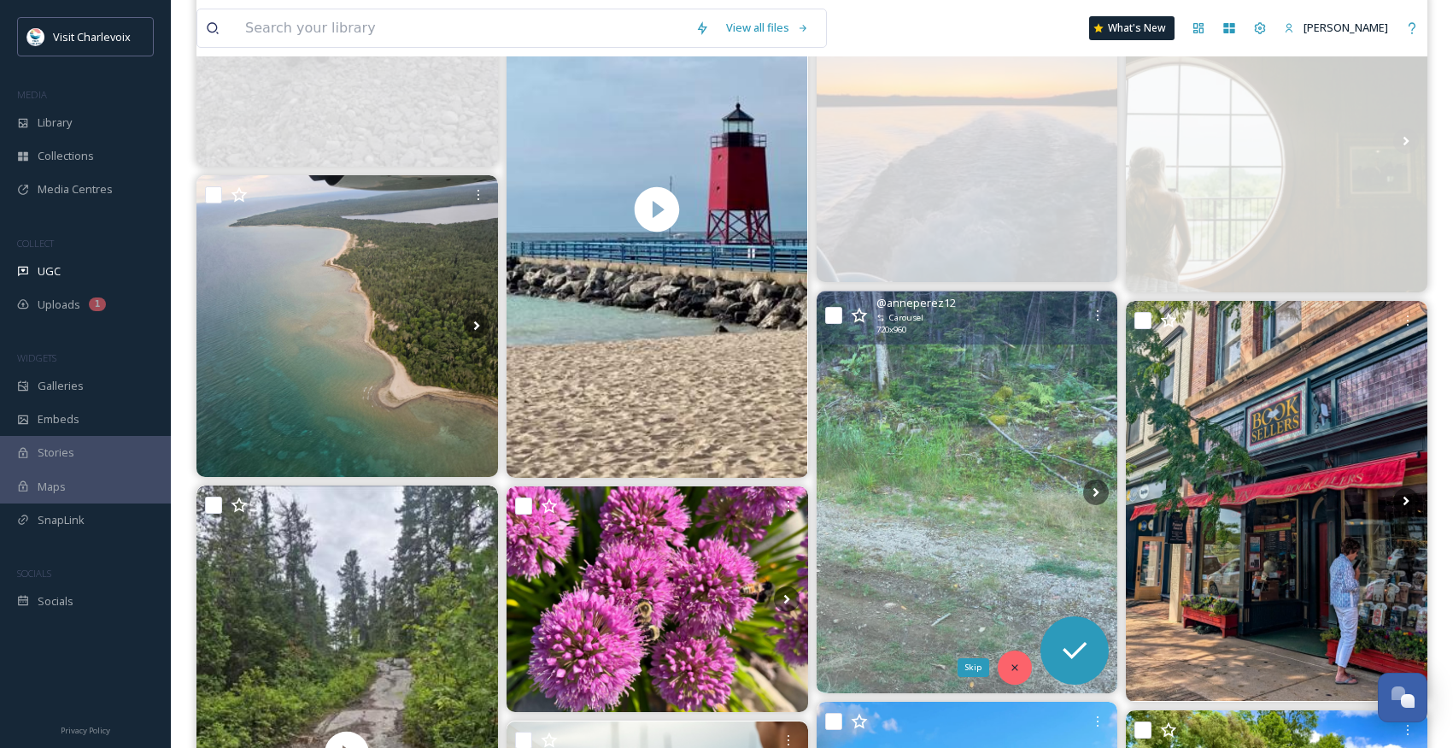
click at [1020, 674] on div "Skip" at bounding box center [1015, 667] width 34 height 34
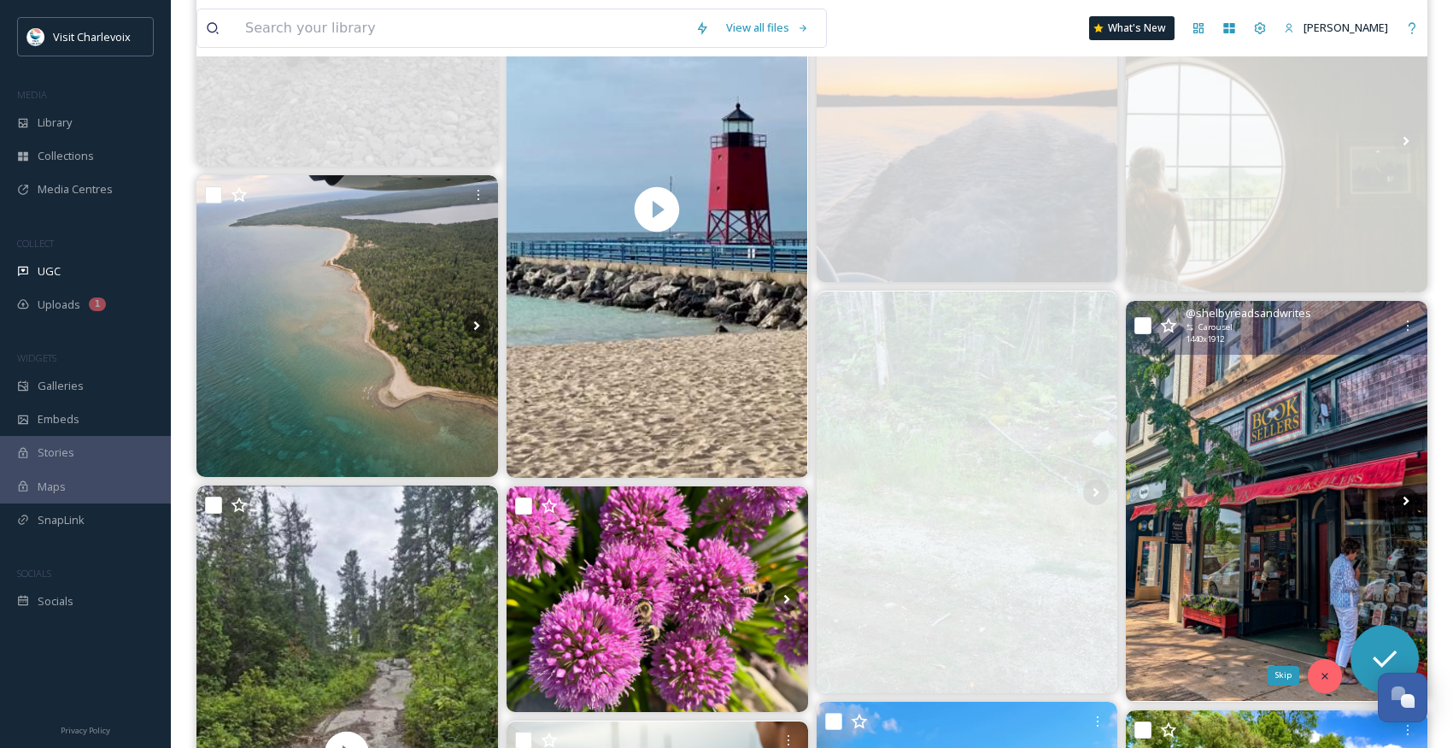
click at [1328, 674] on icon at bounding box center [1325, 676] width 12 height 12
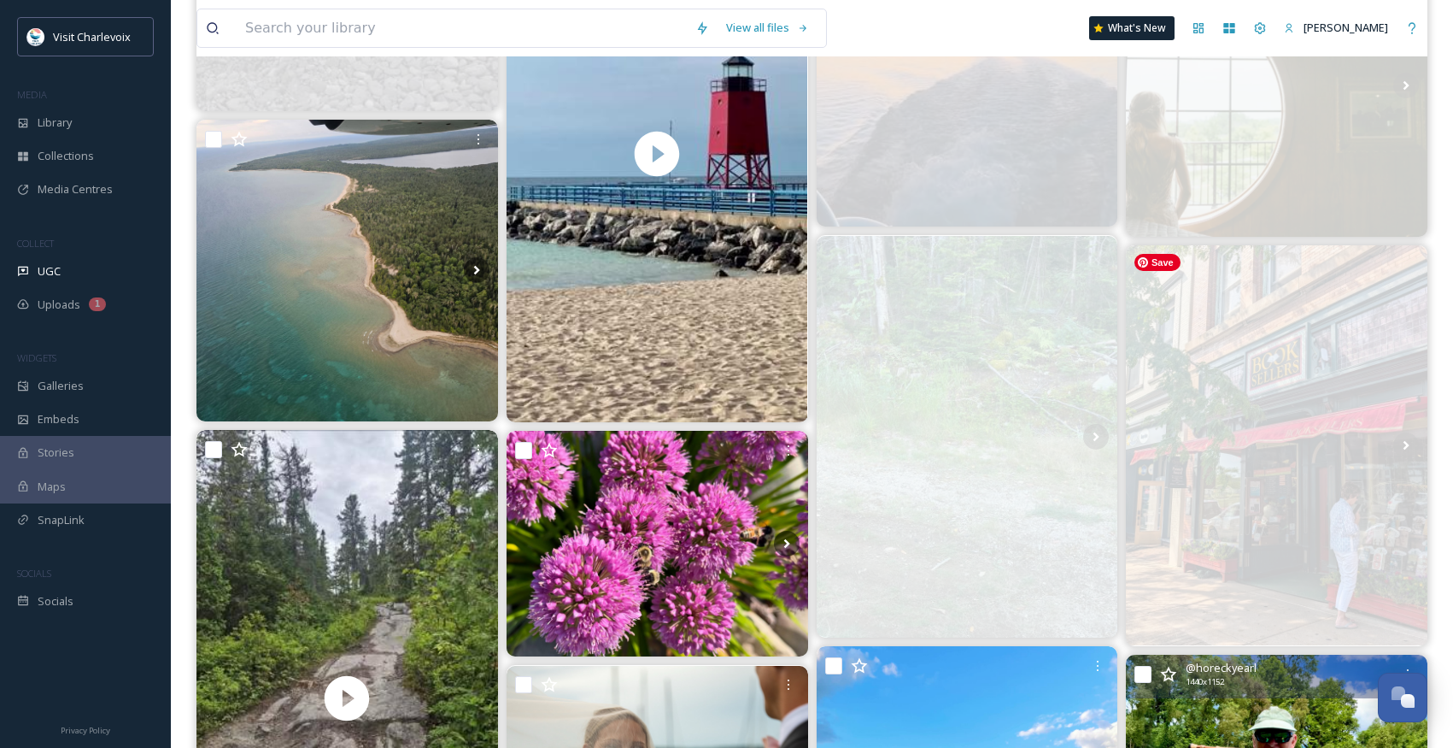
scroll to position [5307, 0]
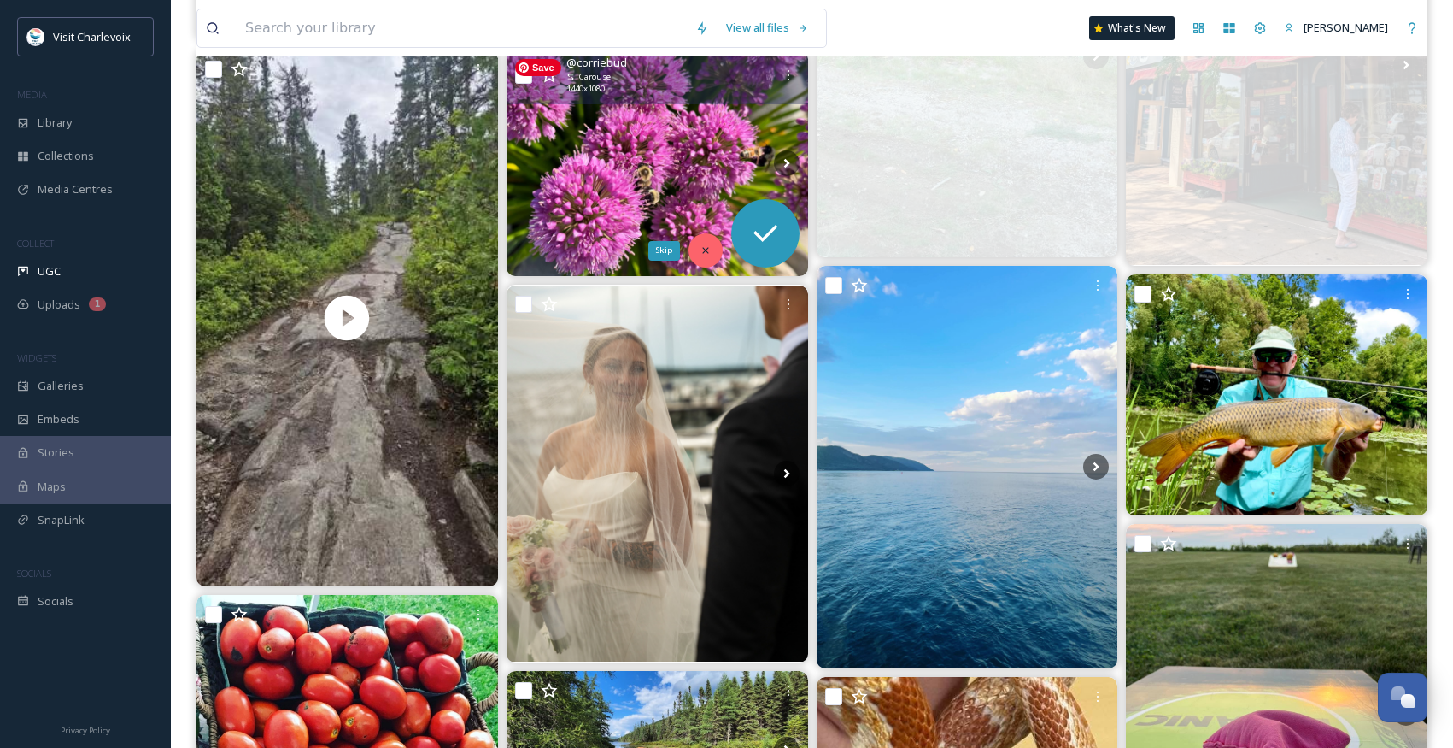
click at [721, 249] on div "Skip" at bounding box center [706, 250] width 34 height 34
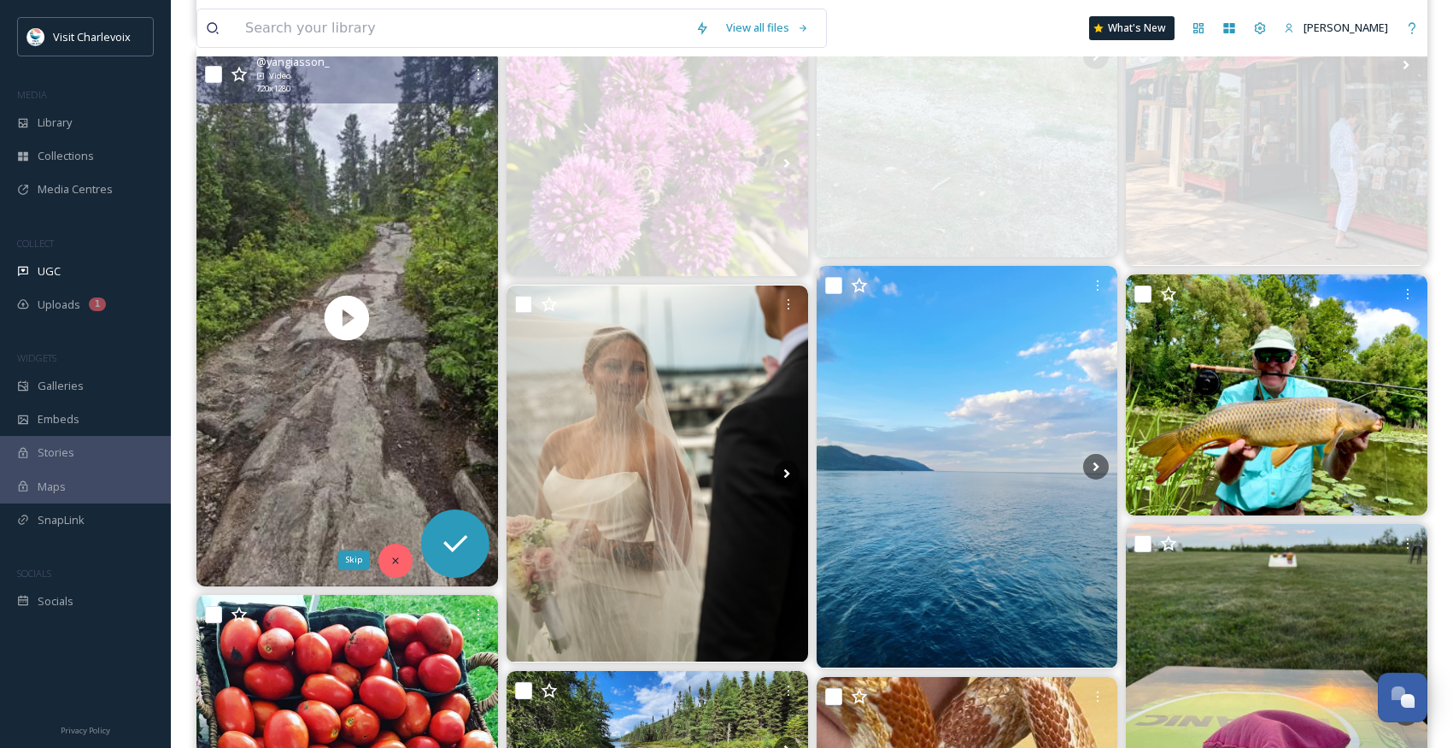
click at [397, 567] on div "Skip" at bounding box center [396, 560] width 34 height 34
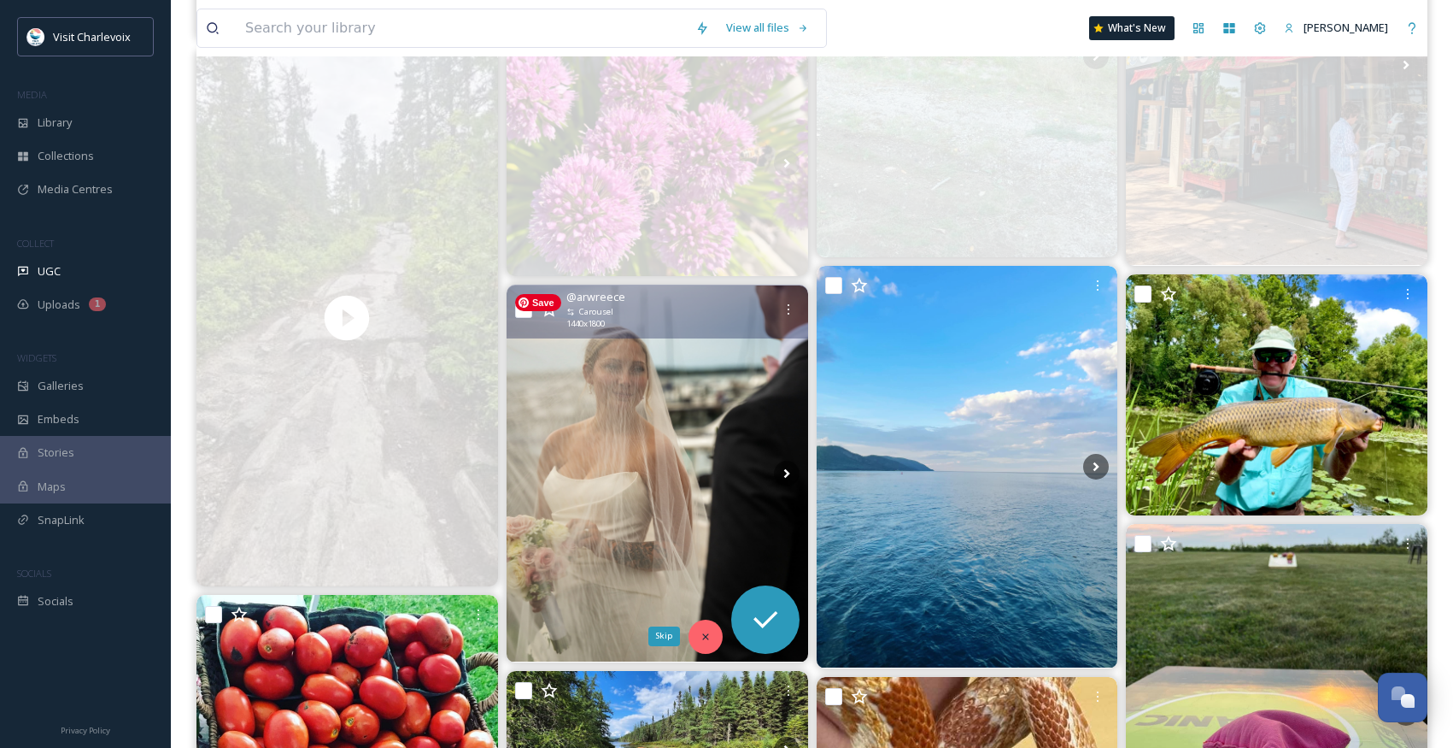
click at [705, 642] on icon at bounding box center [706, 637] width 12 height 12
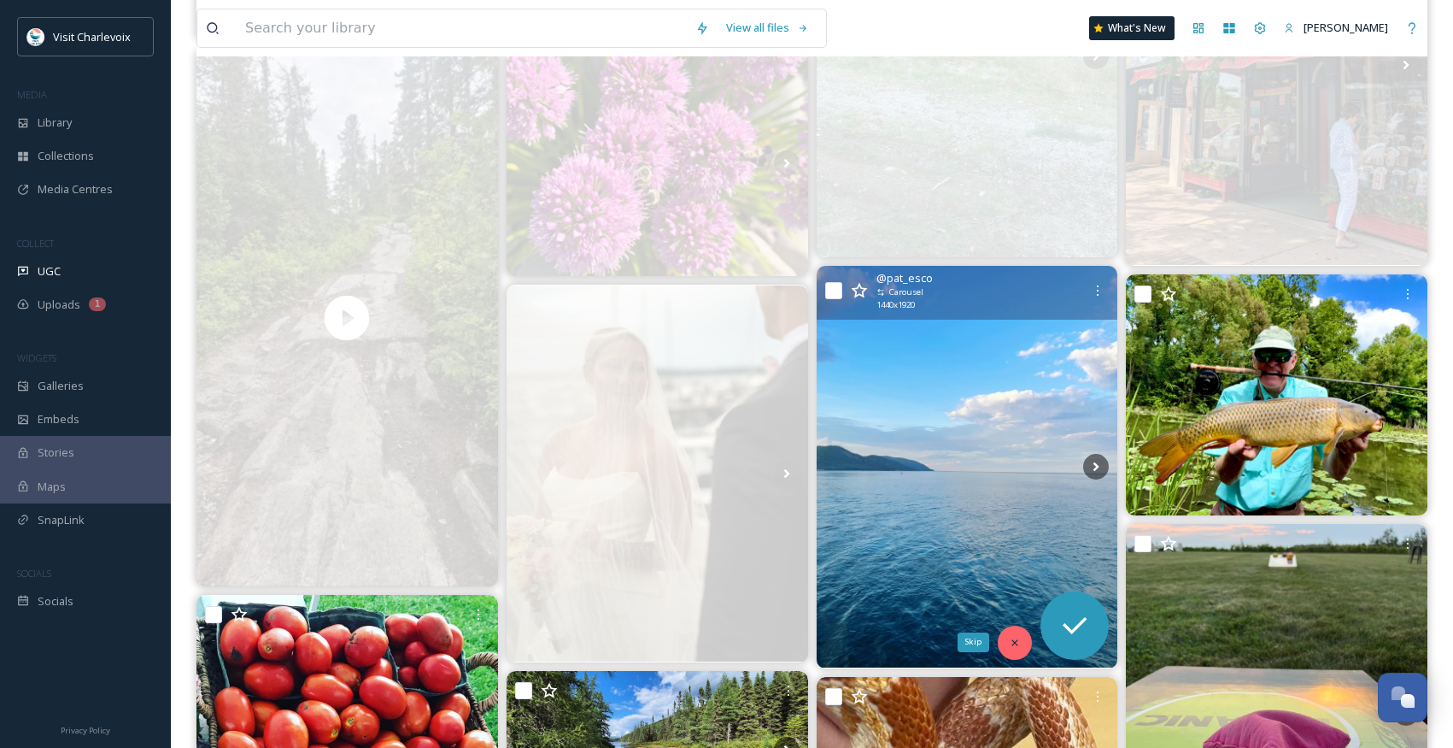
click at [1021, 641] on div "Skip" at bounding box center [1015, 642] width 34 height 34
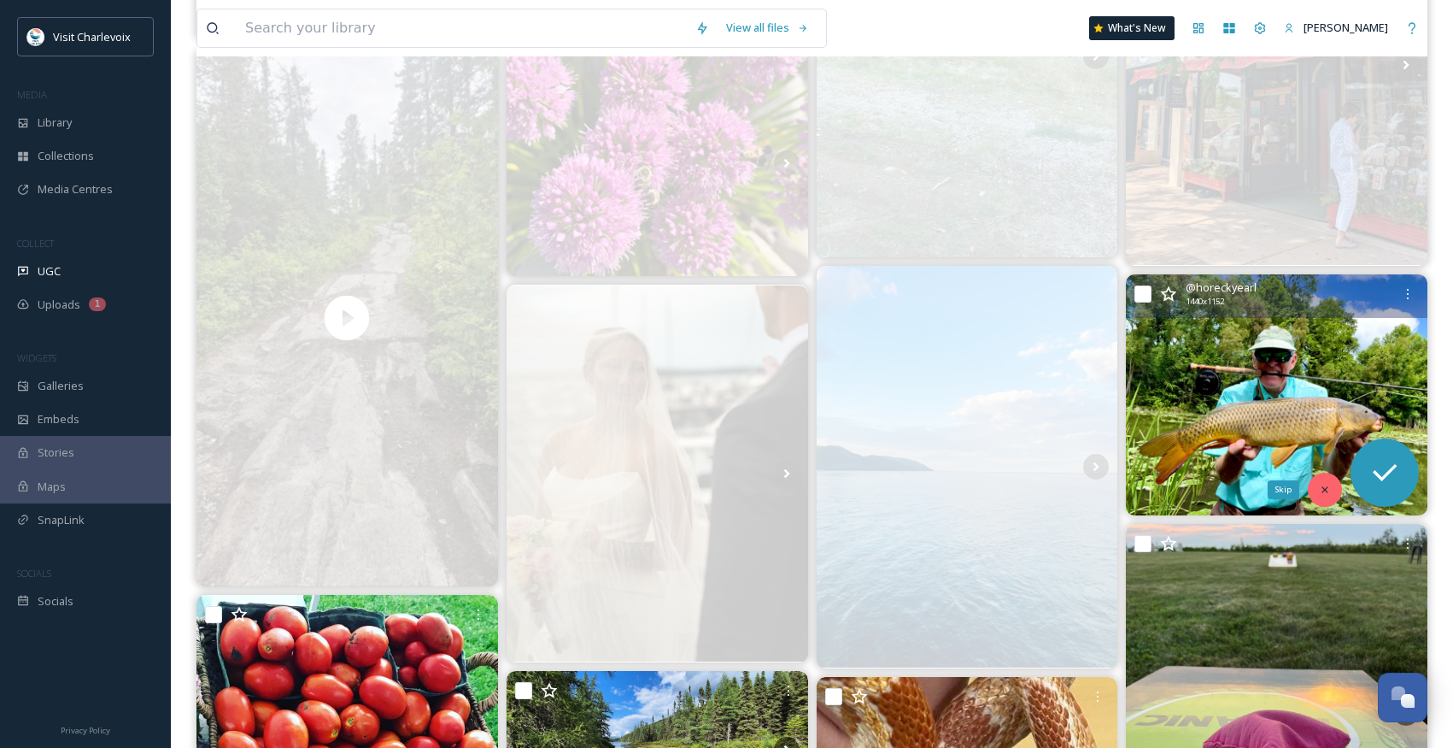
click at [1314, 487] on div "Skip" at bounding box center [1325, 490] width 34 height 34
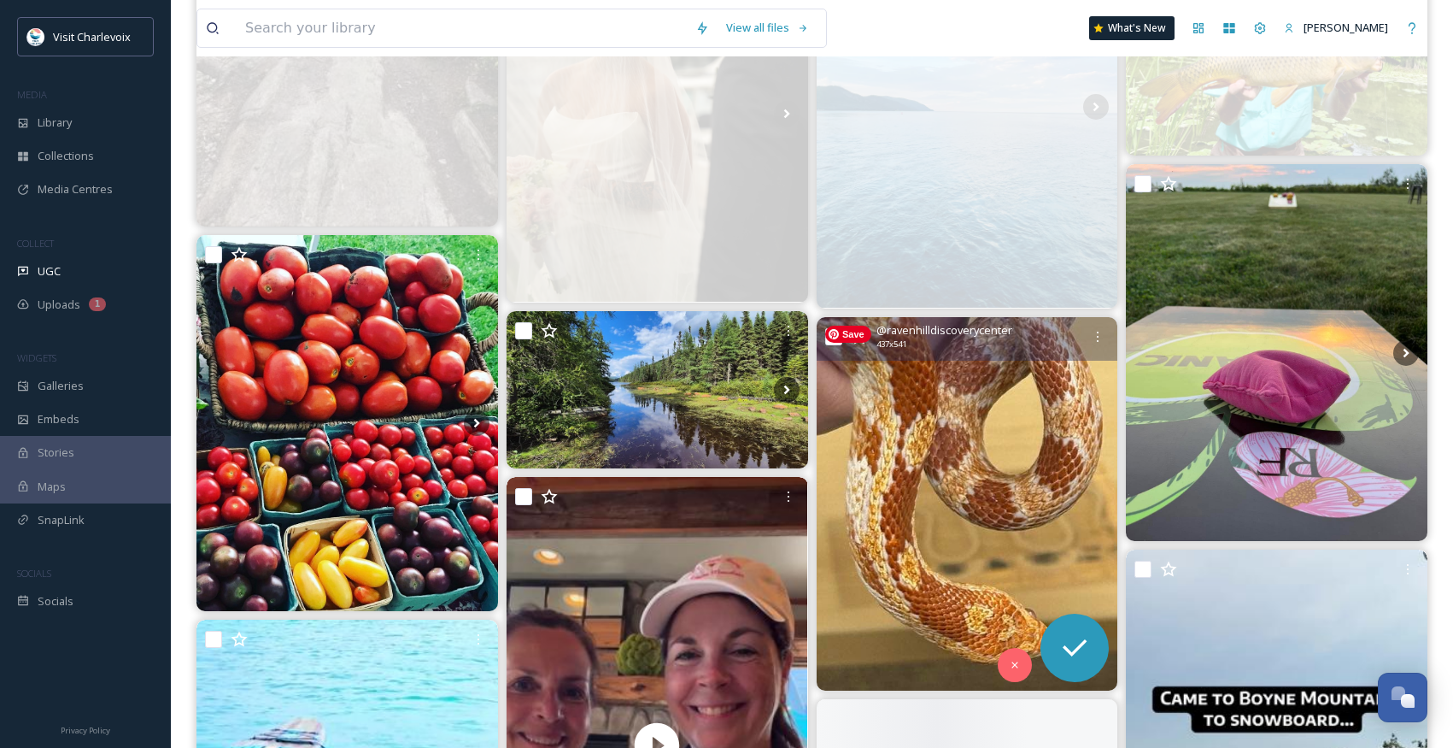
scroll to position [5685, 0]
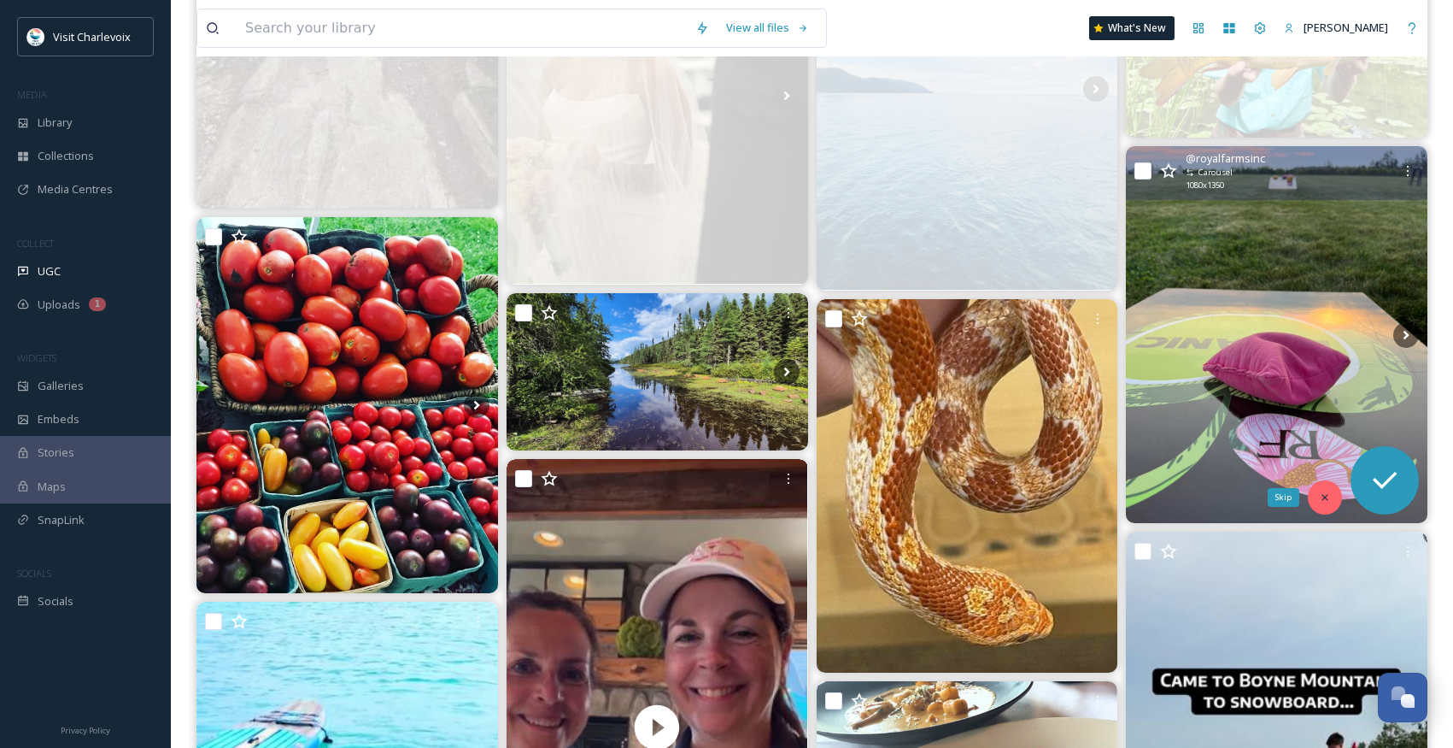
click at [1324, 497] on icon at bounding box center [1325, 497] width 12 height 12
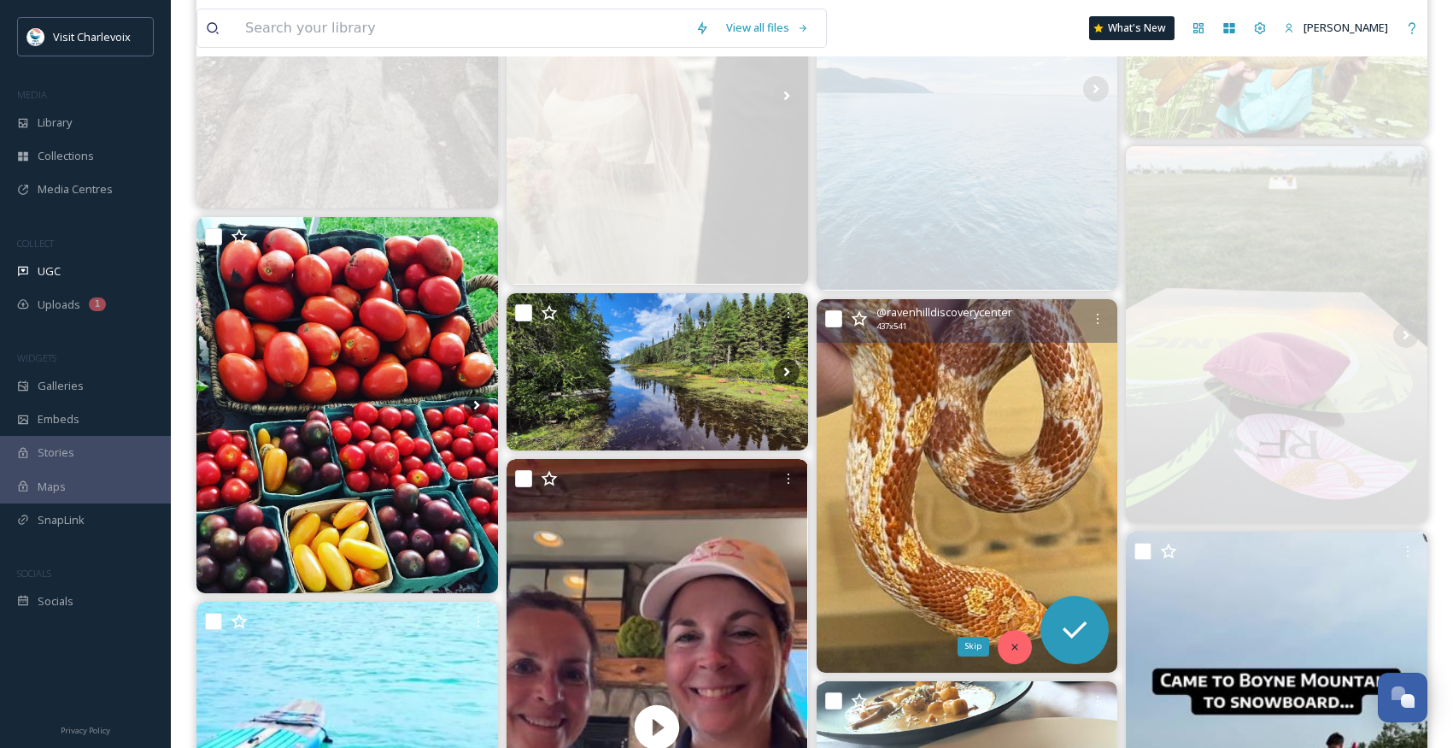
click at [1007, 637] on div "Skip" at bounding box center [1015, 647] width 34 height 34
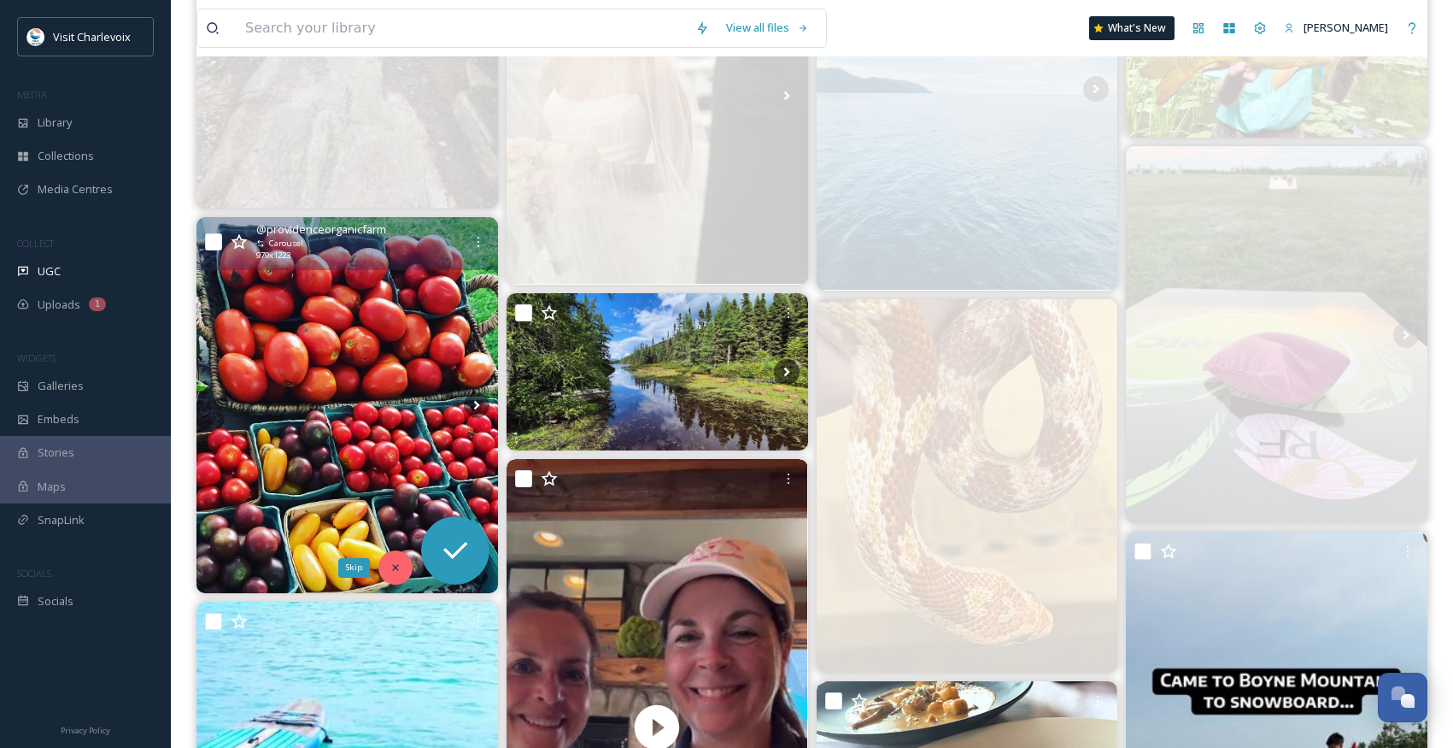
click at [387, 567] on div "Skip" at bounding box center [396, 567] width 34 height 34
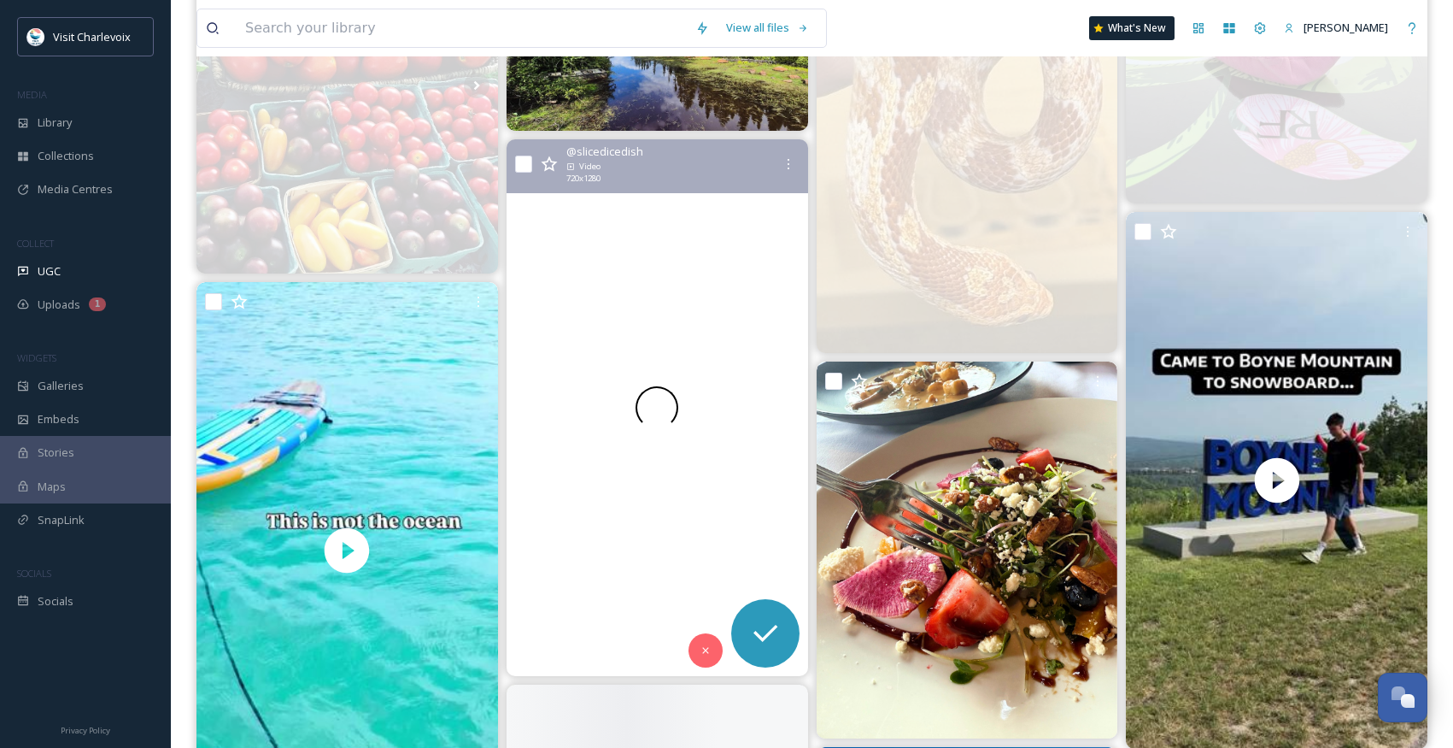
scroll to position [6010, 0]
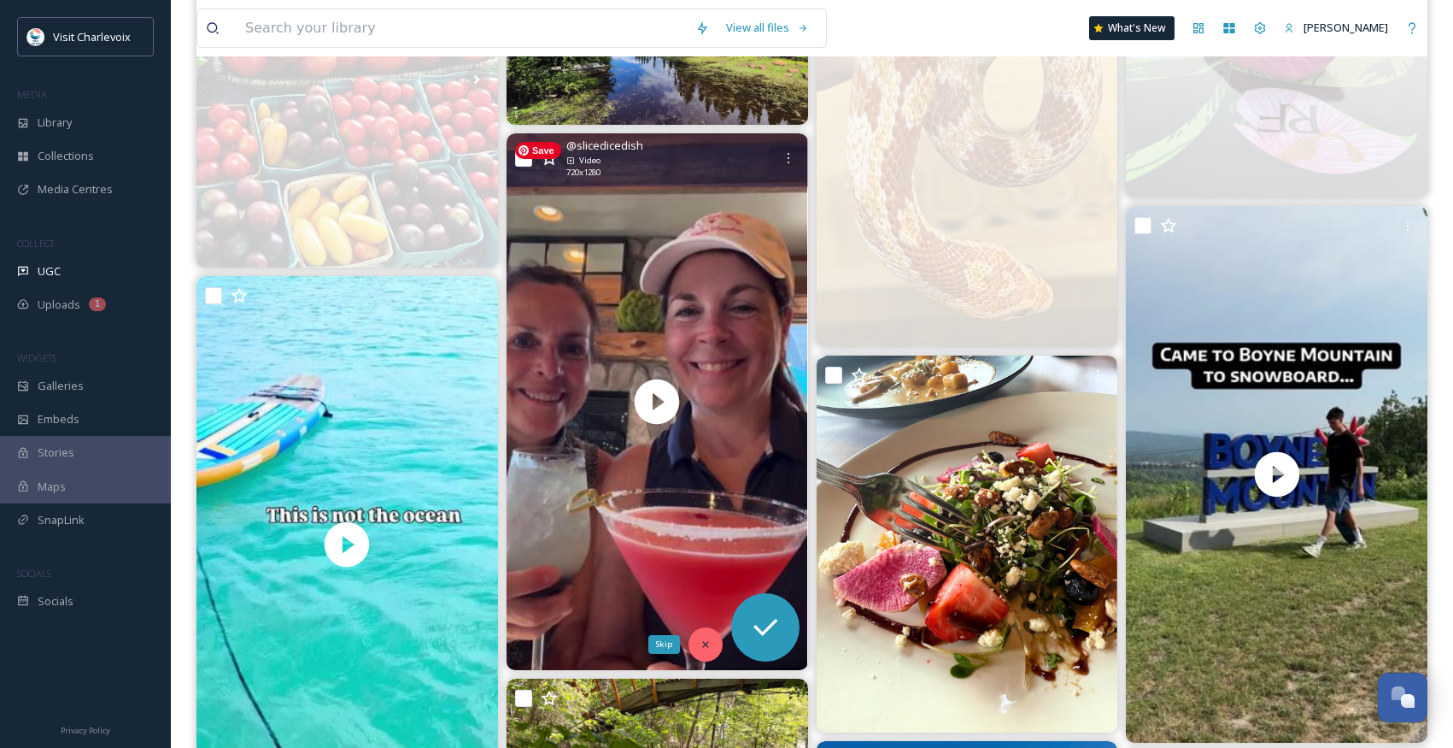
click at [706, 644] on icon at bounding box center [705, 644] width 6 height 6
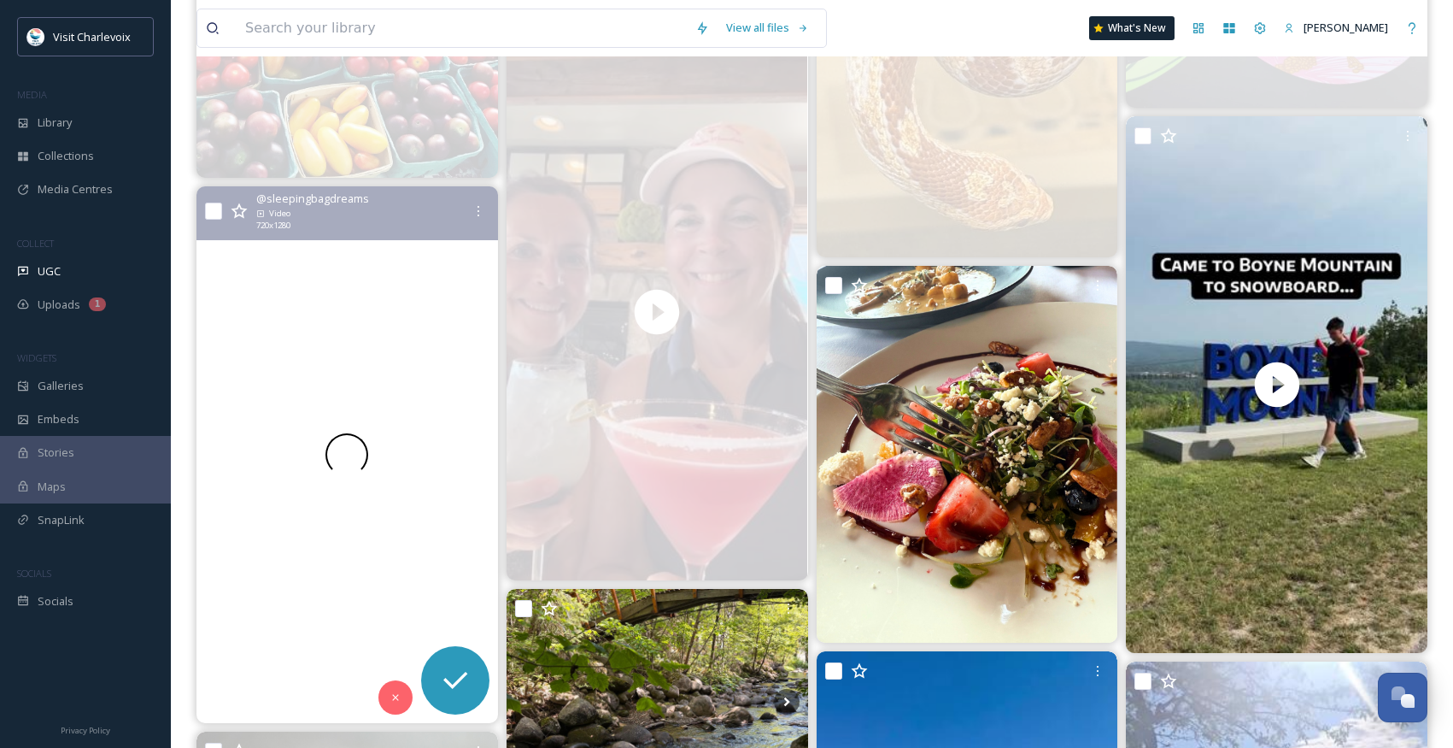
scroll to position [6137, 0]
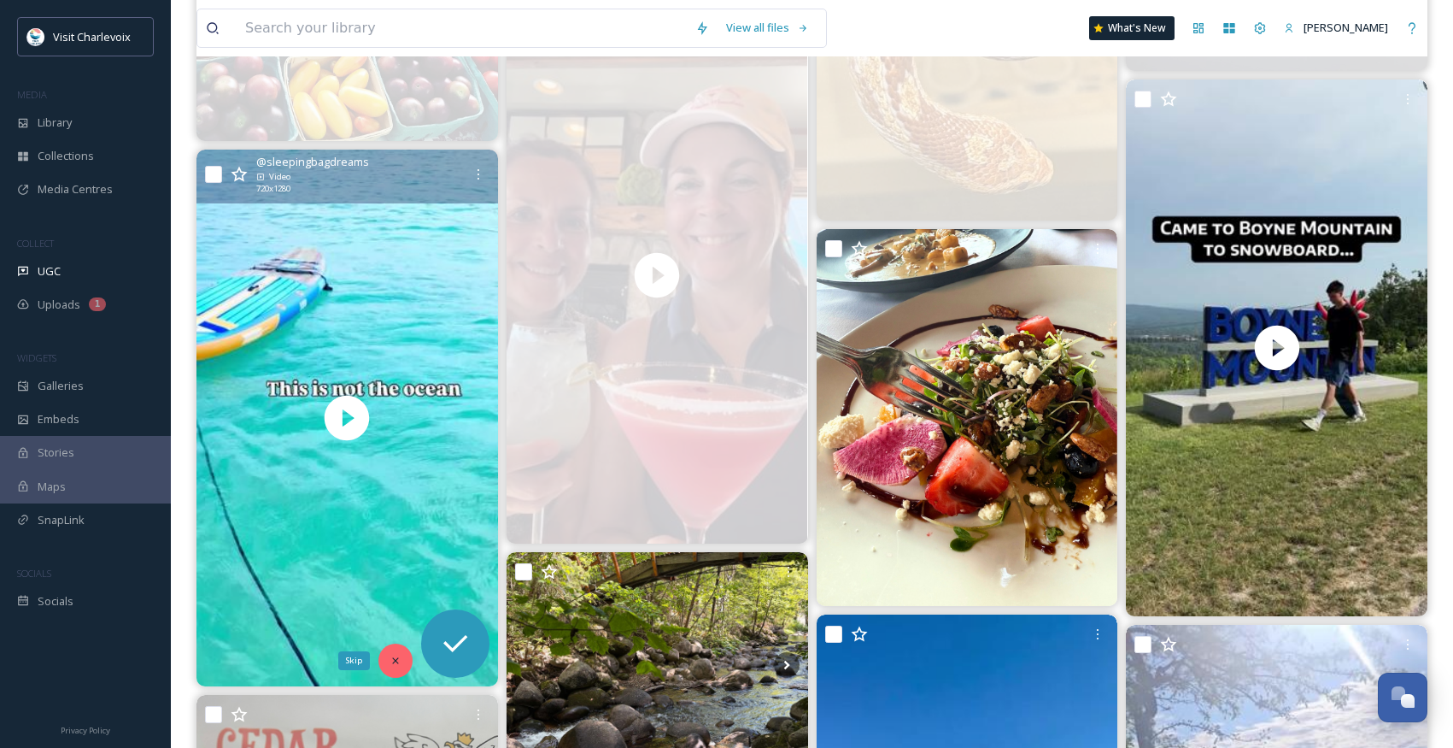
click at [393, 665] on icon at bounding box center [396, 661] width 12 height 12
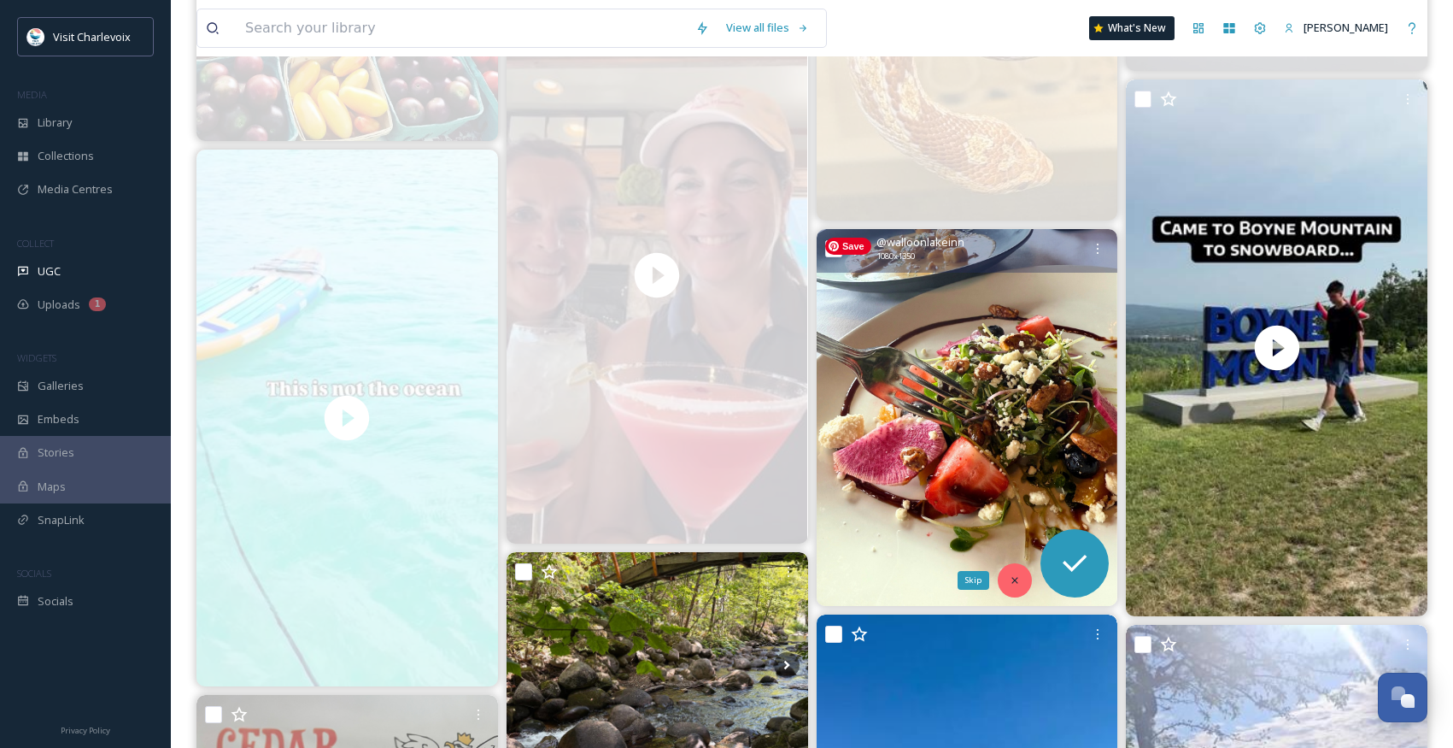
click at [1013, 584] on icon at bounding box center [1015, 580] width 12 height 12
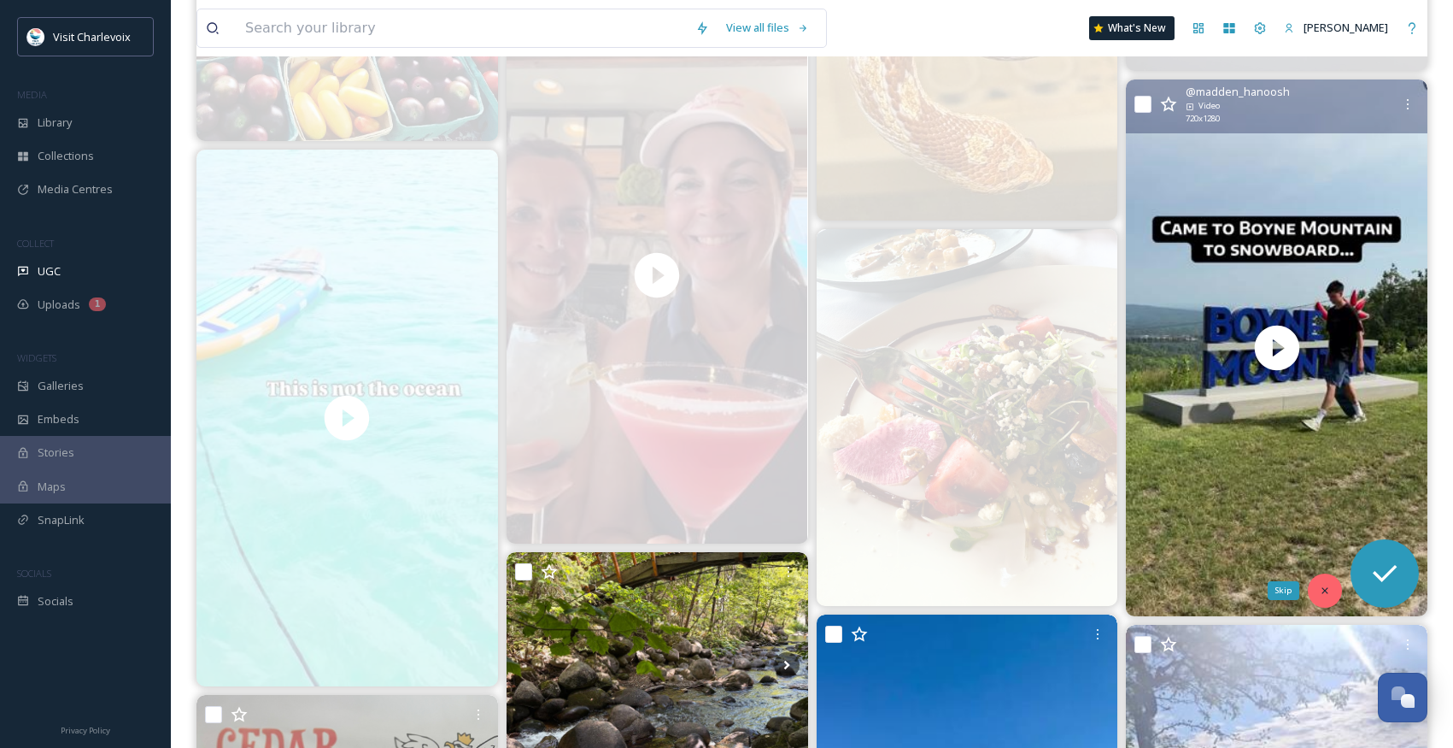
click at [1321, 585] on icon at bounding box center [1325, 590] width 12 height 12
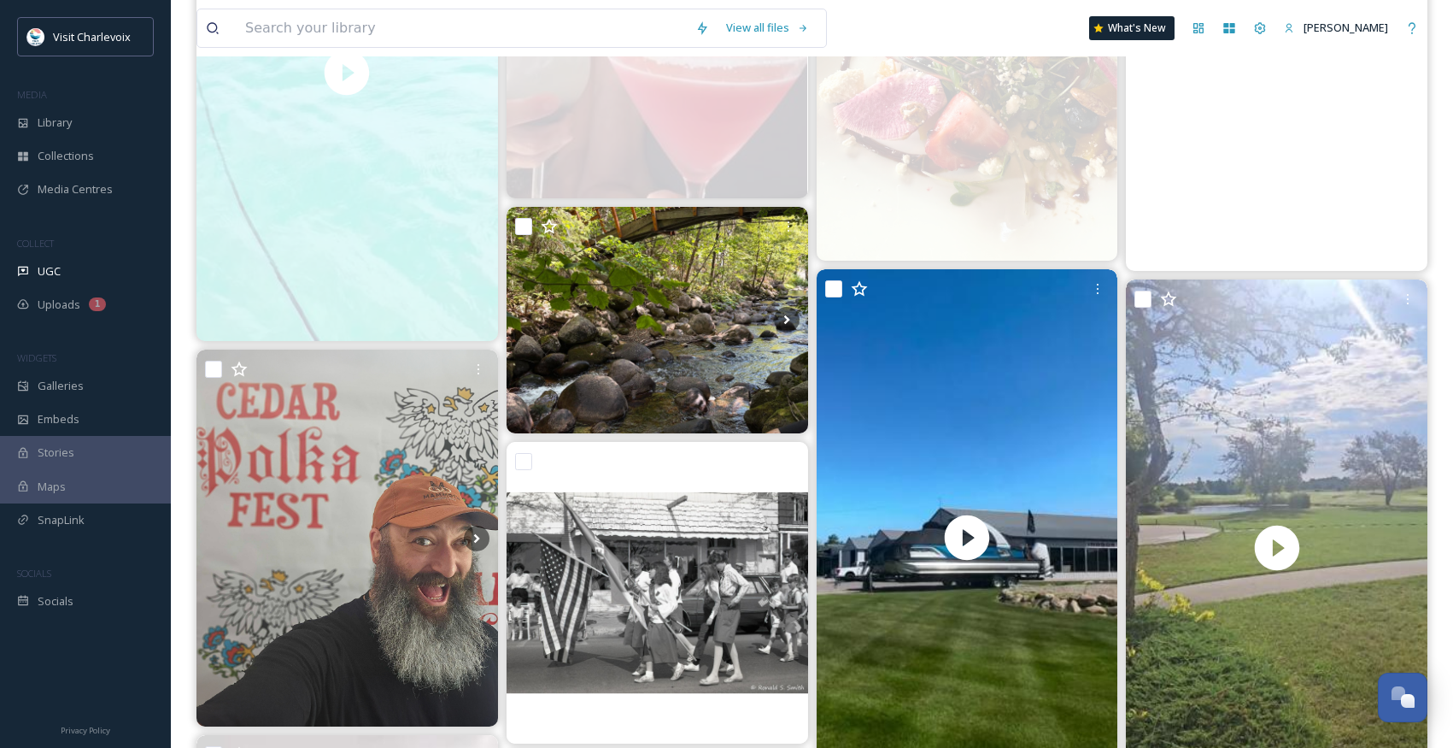
scroll to position [6575, 0]
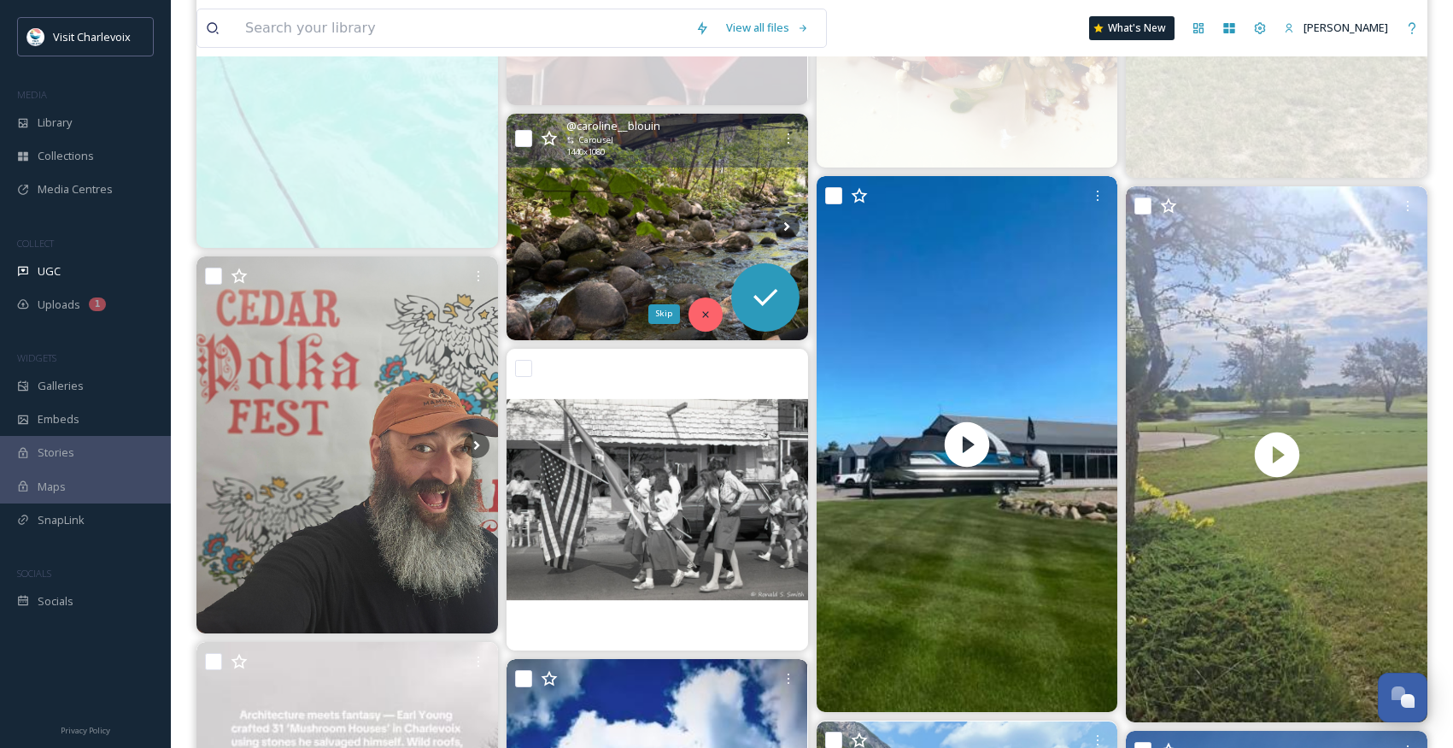
click at [712, 315] on div "Skip" at bounding box center [706, 314] width 34 height 34
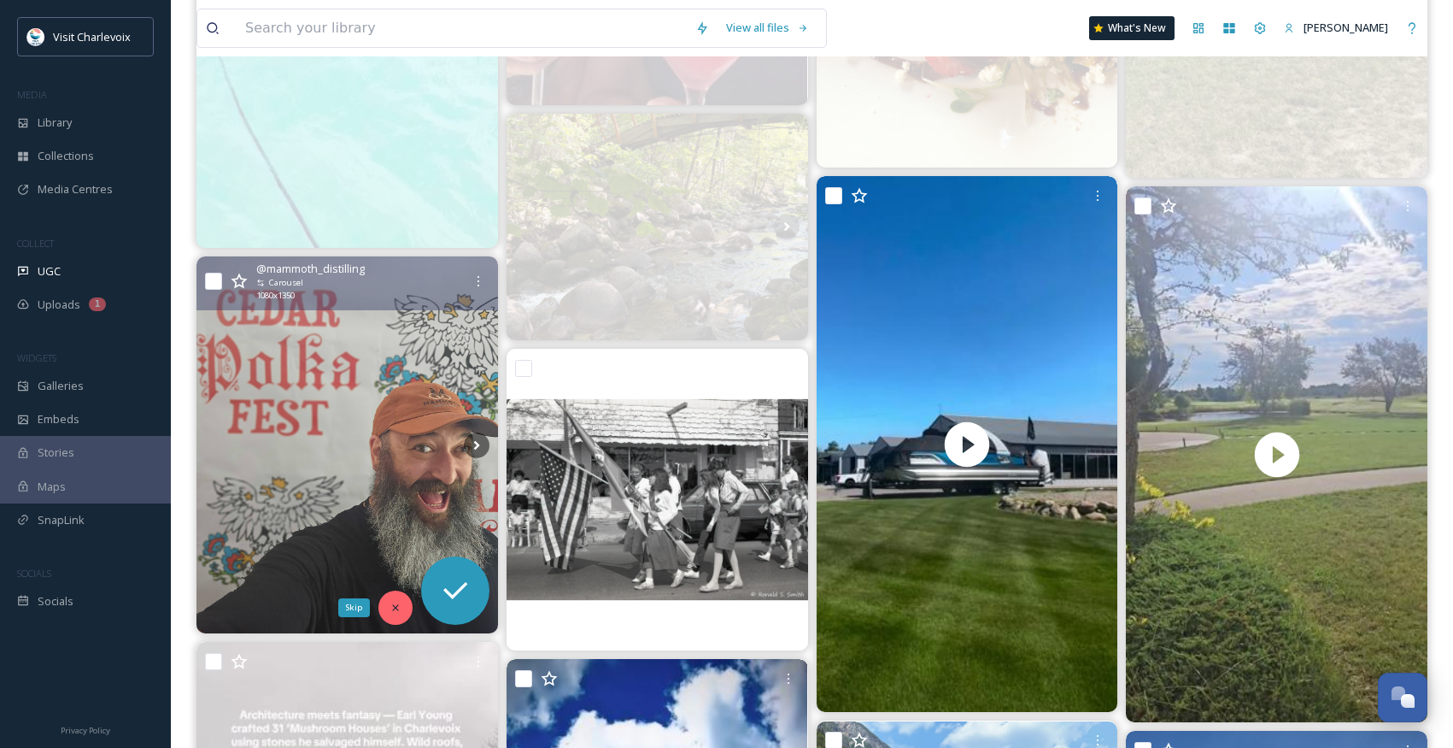
click at [405, 603] on div "Skip" at bounding box center [396, 607] width 34 height 34
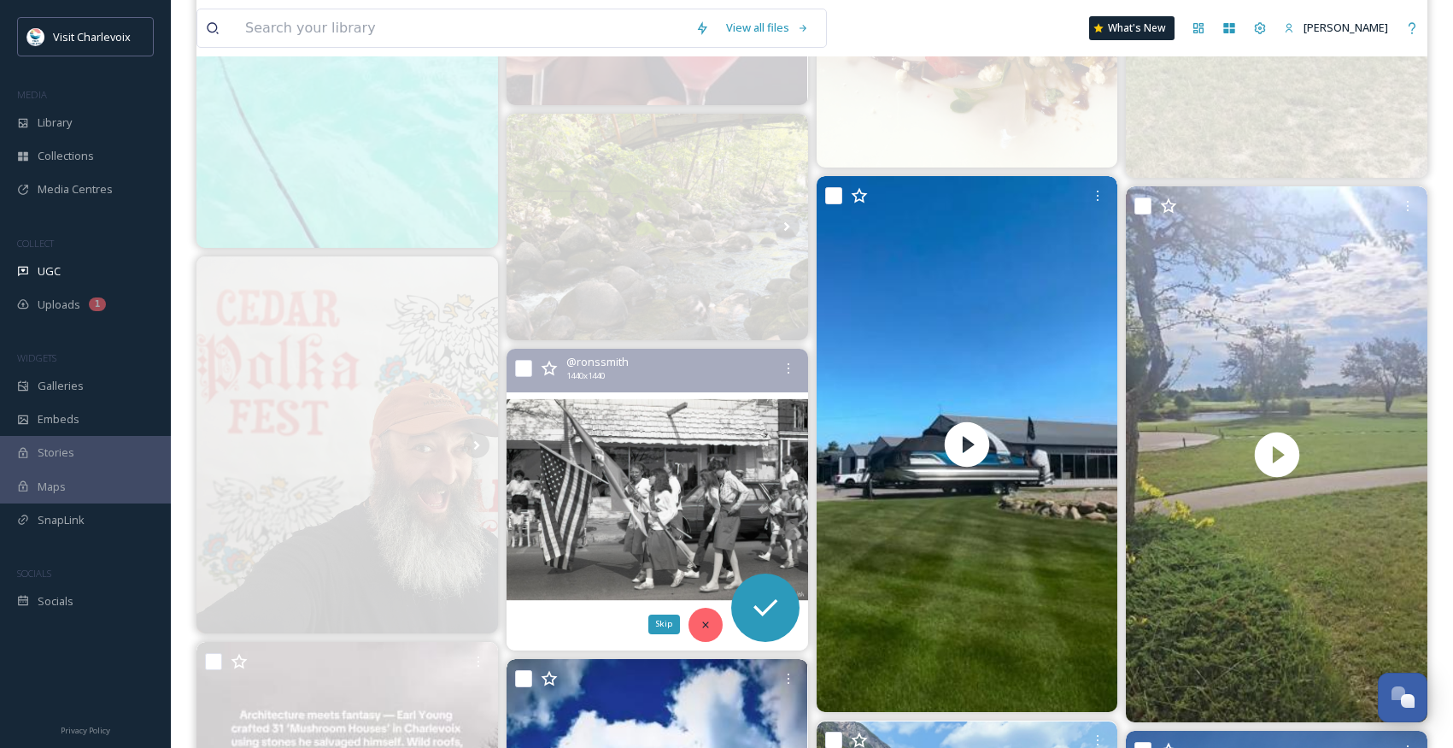
click at [714, 620] on div "Skip" at bounding box center [706, 625] width 34 height 34
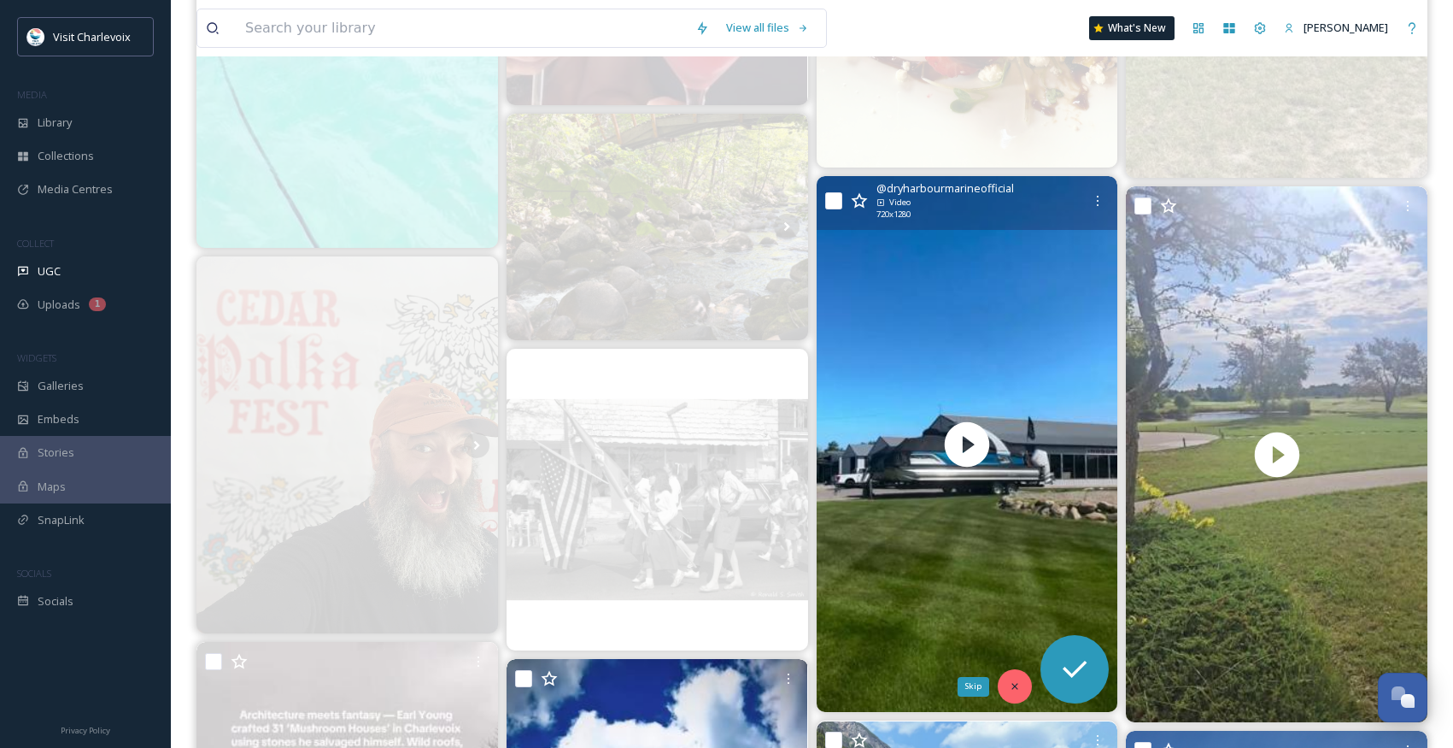
click at [1006, 684] on div "Skip" at bounding box center [1015, 686] width 34 height 34
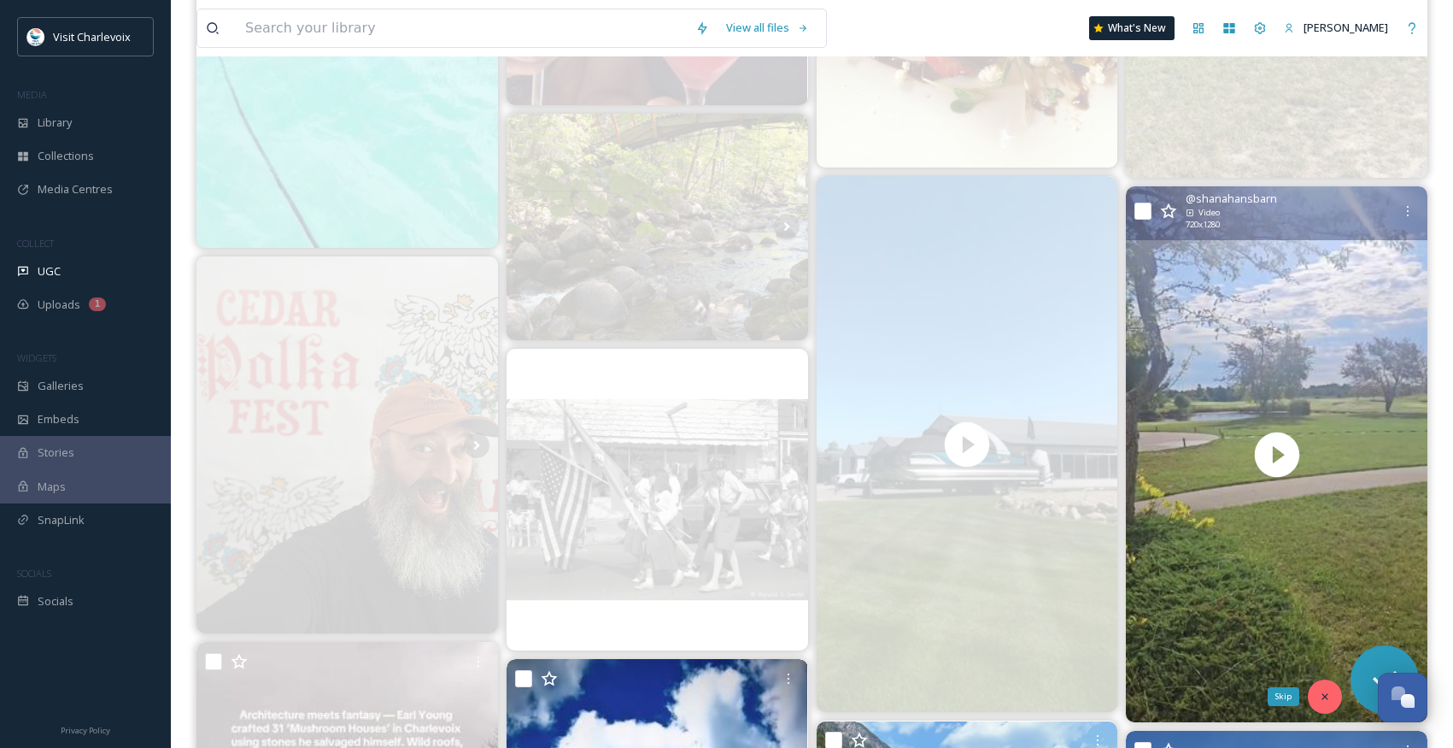
click at [1328, 694] on icon at bounding box center [1325, 697] width 6 height 6
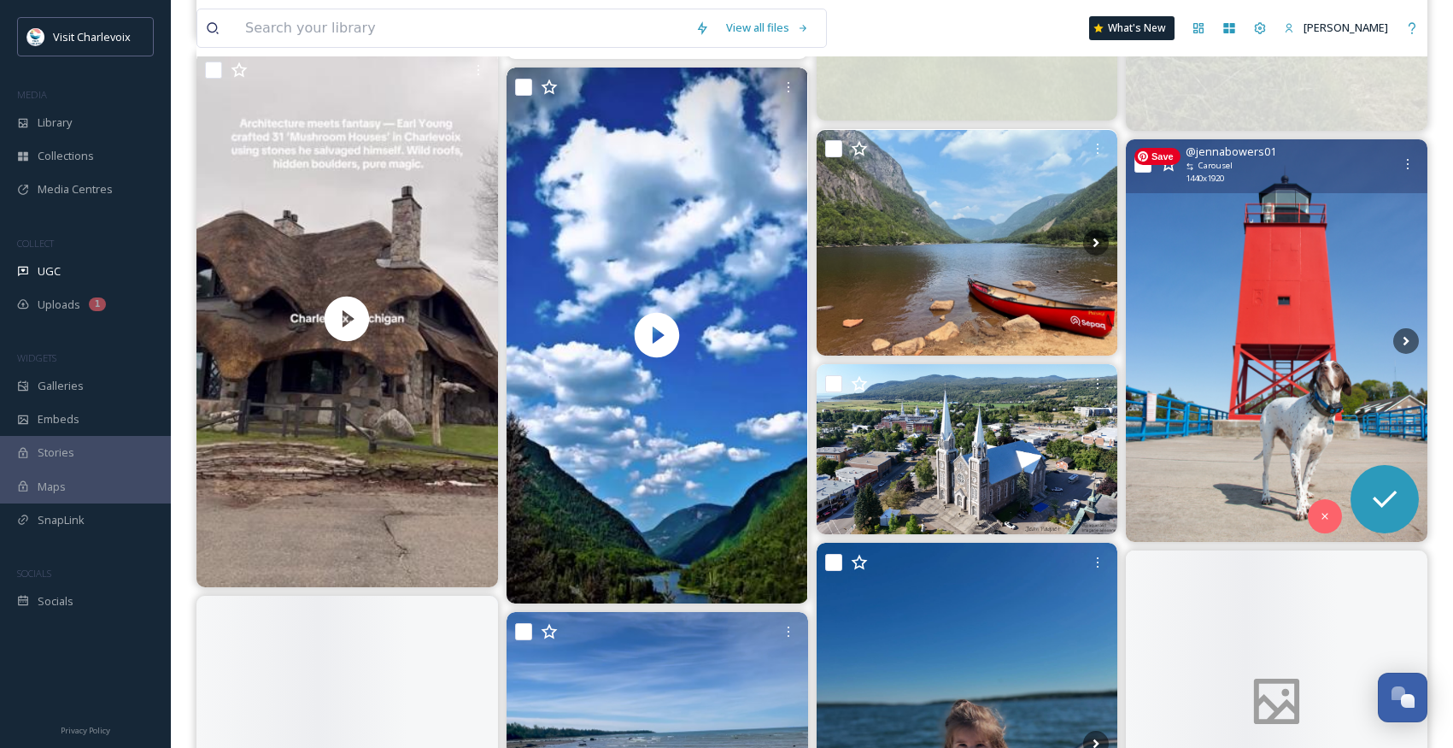
scroll to position [7170, 0]
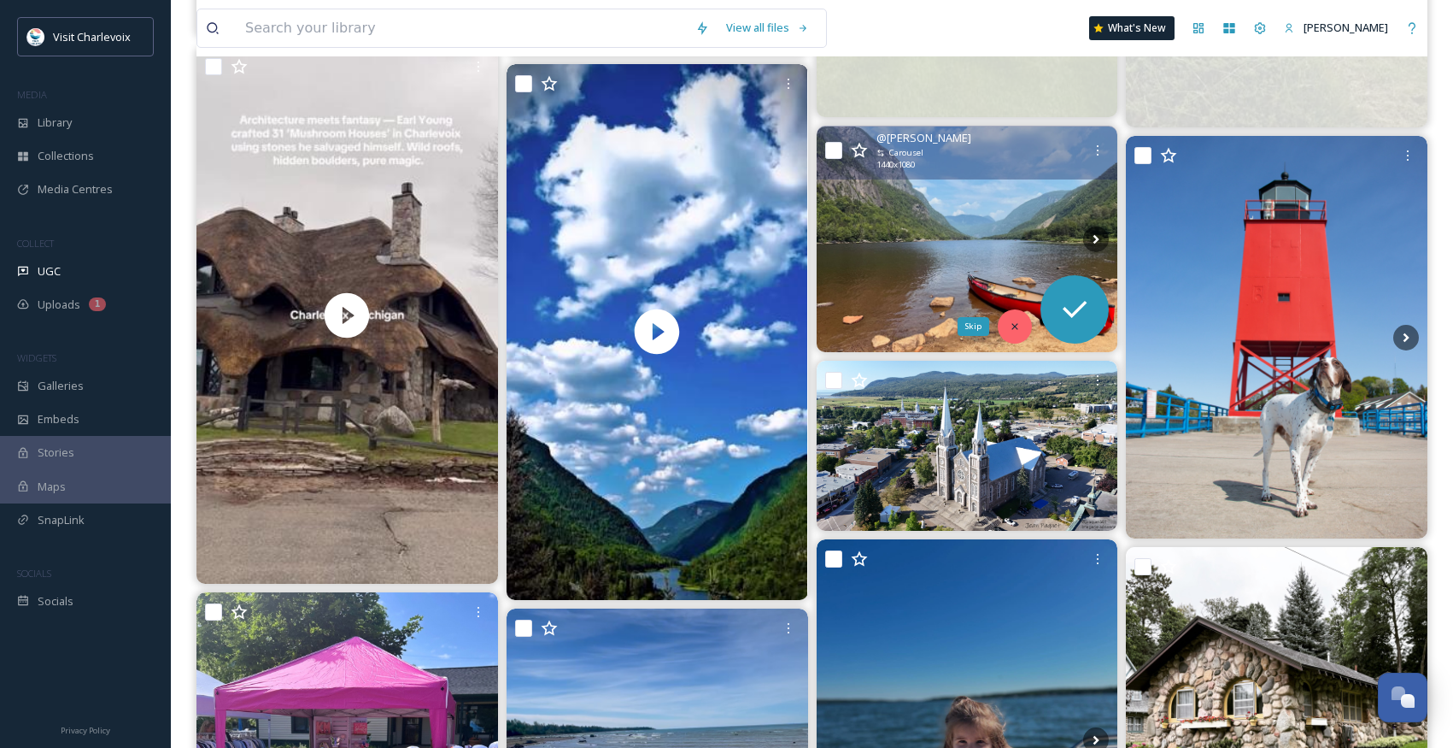
click at [1011, 324] on icon at bounding box center [1015, 326] width 12 height 12
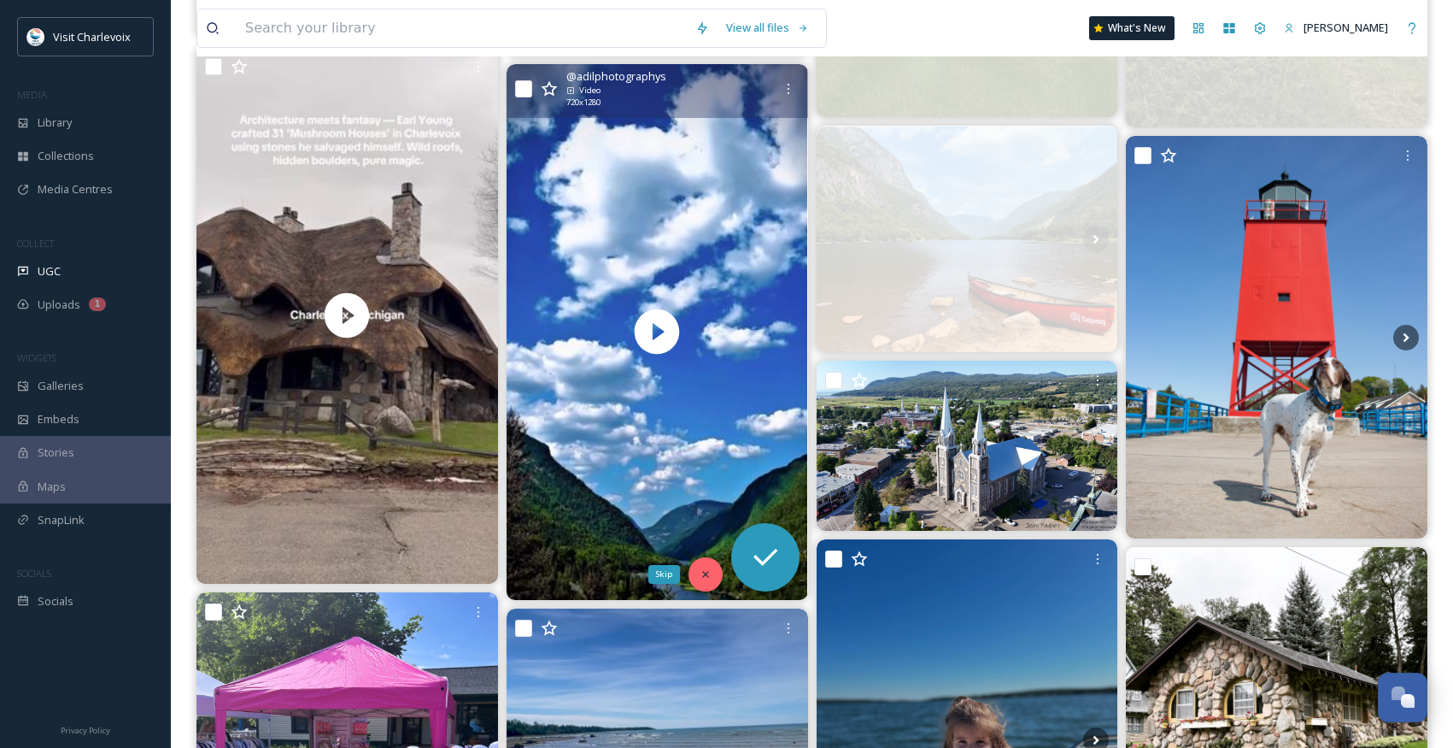
click at [711, 571] on div "Skip" at bounding box center [706, 574] width 34 height 34
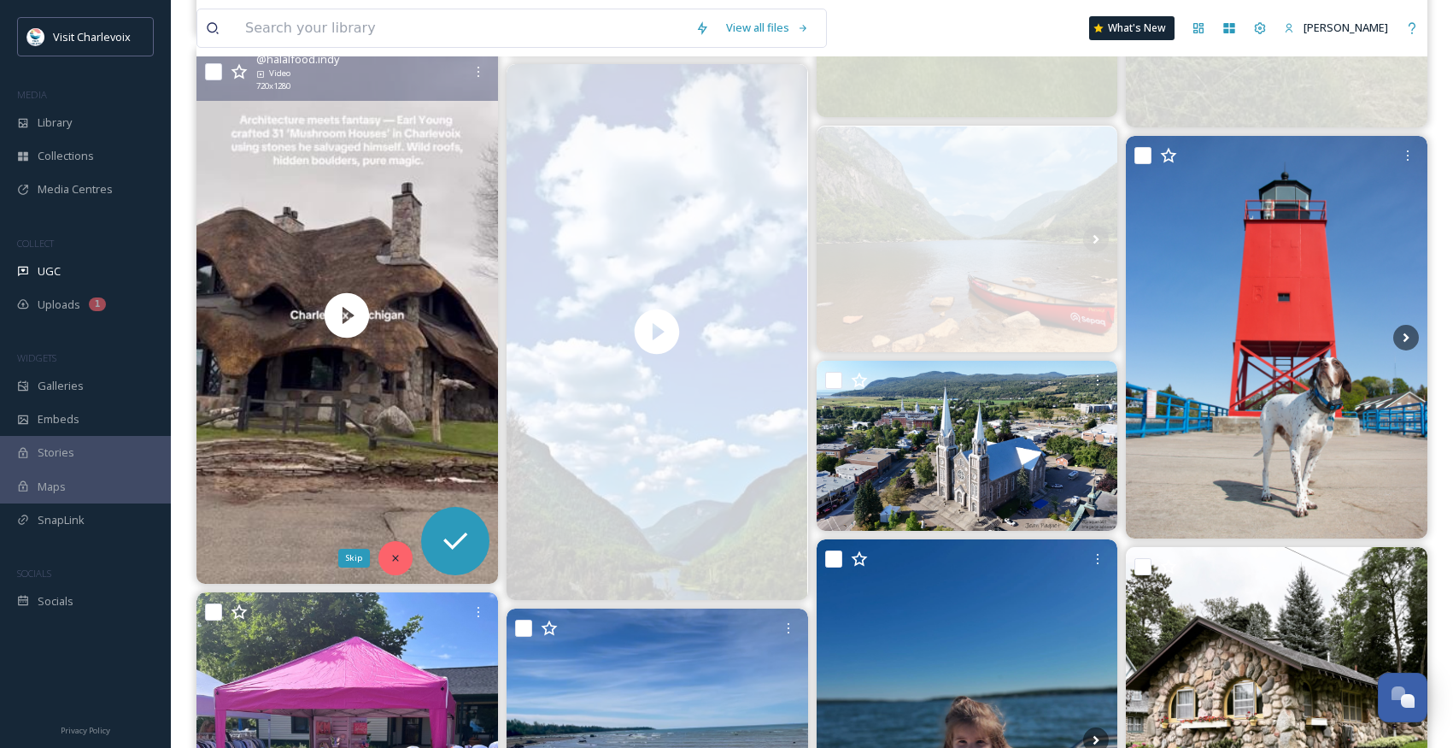
click at [403, 554] on div "Skip" at bounding box center [396, 558] width 34 height 34
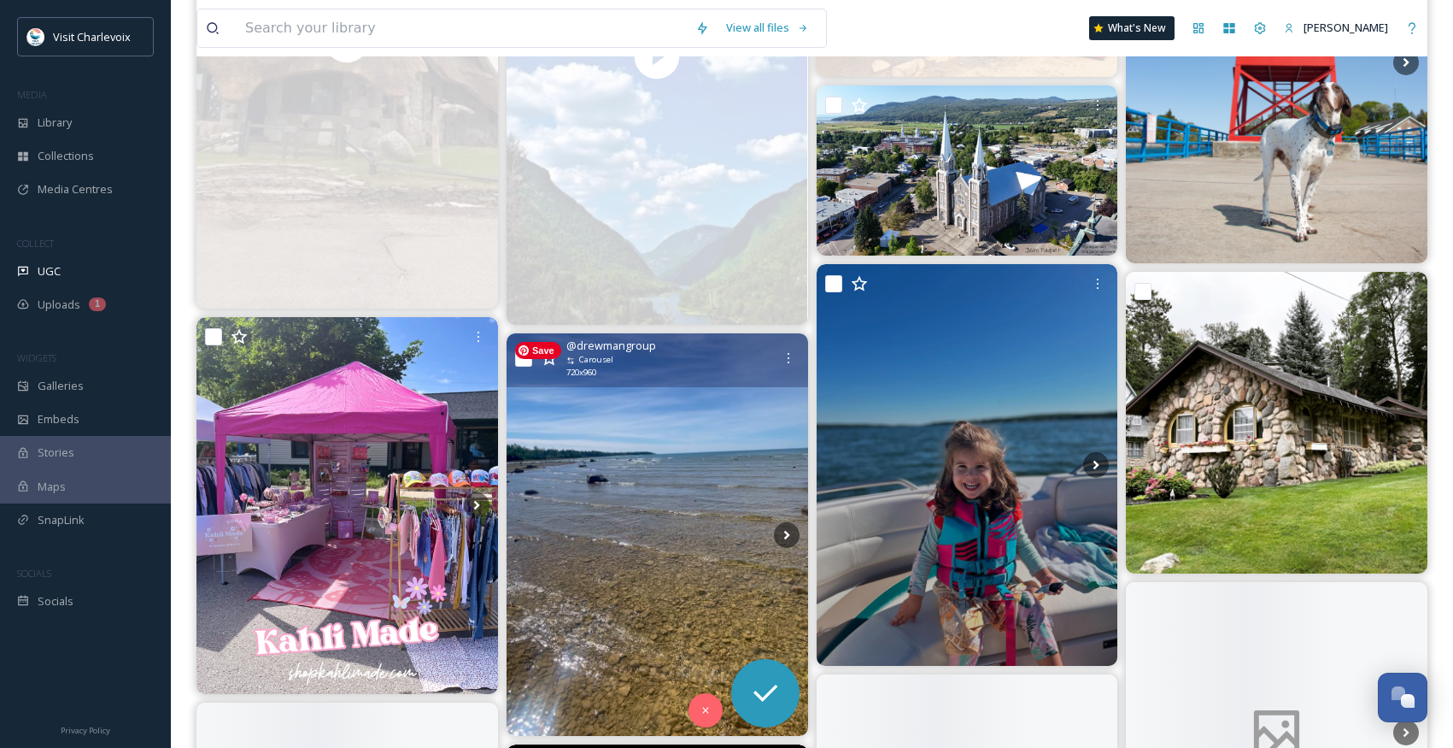
scroll to position [7450, 0]
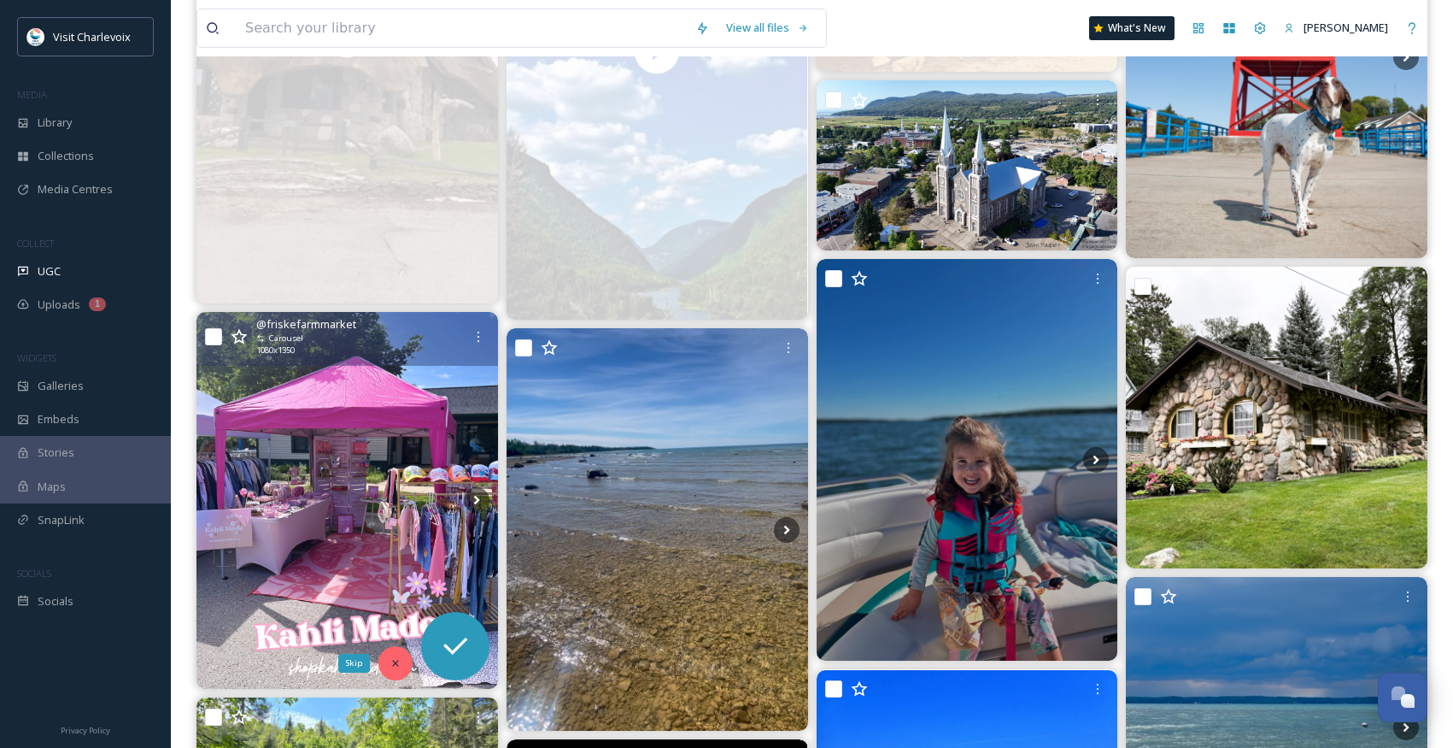
click at [406, 664] on div "Skip" at bounding box center [396, 663] width 34 height 34
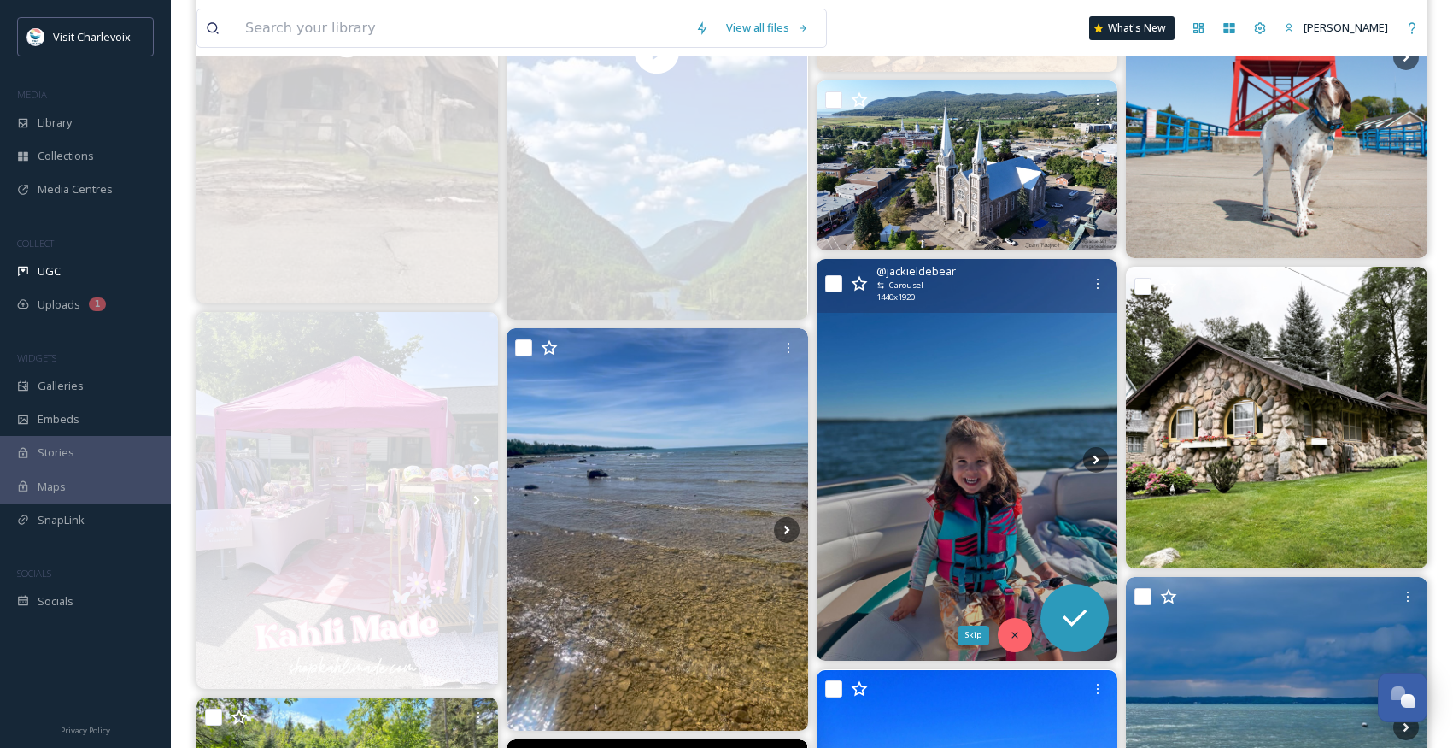
click at [1009, 625] on div "Skip" at bounding box center [1015, 635] width 34 height 34
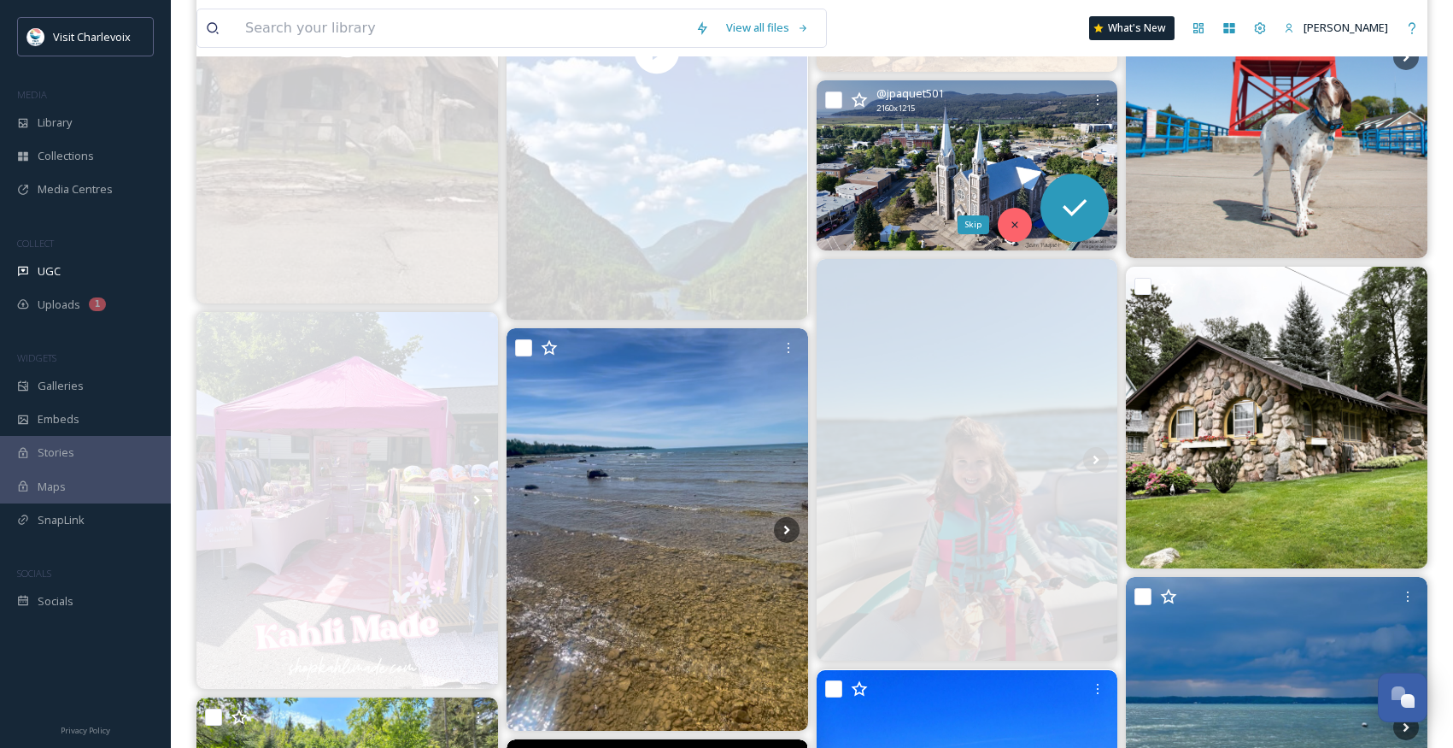
click at [1009, 219] on icon at bounding box center [1015, 225] width 12 height 12
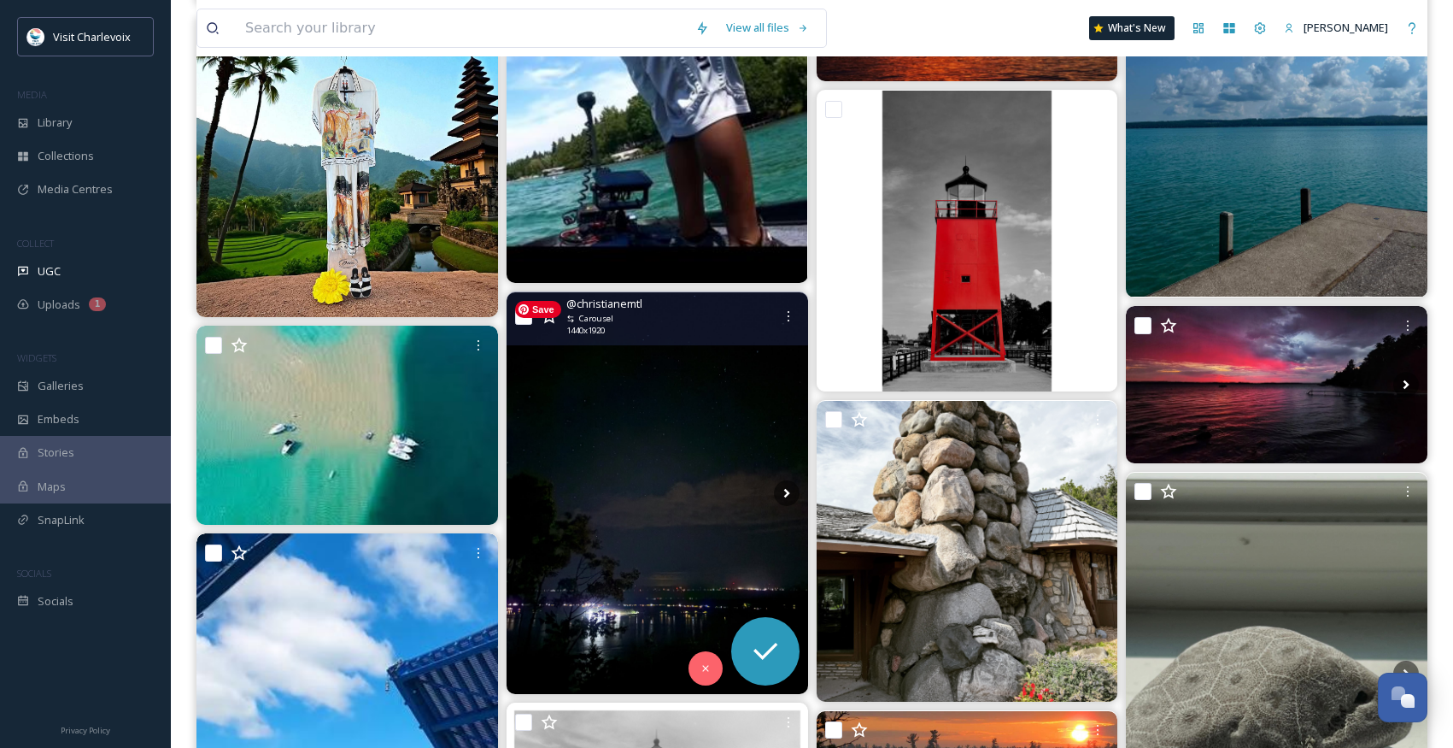
scroll to position [8430, 0]
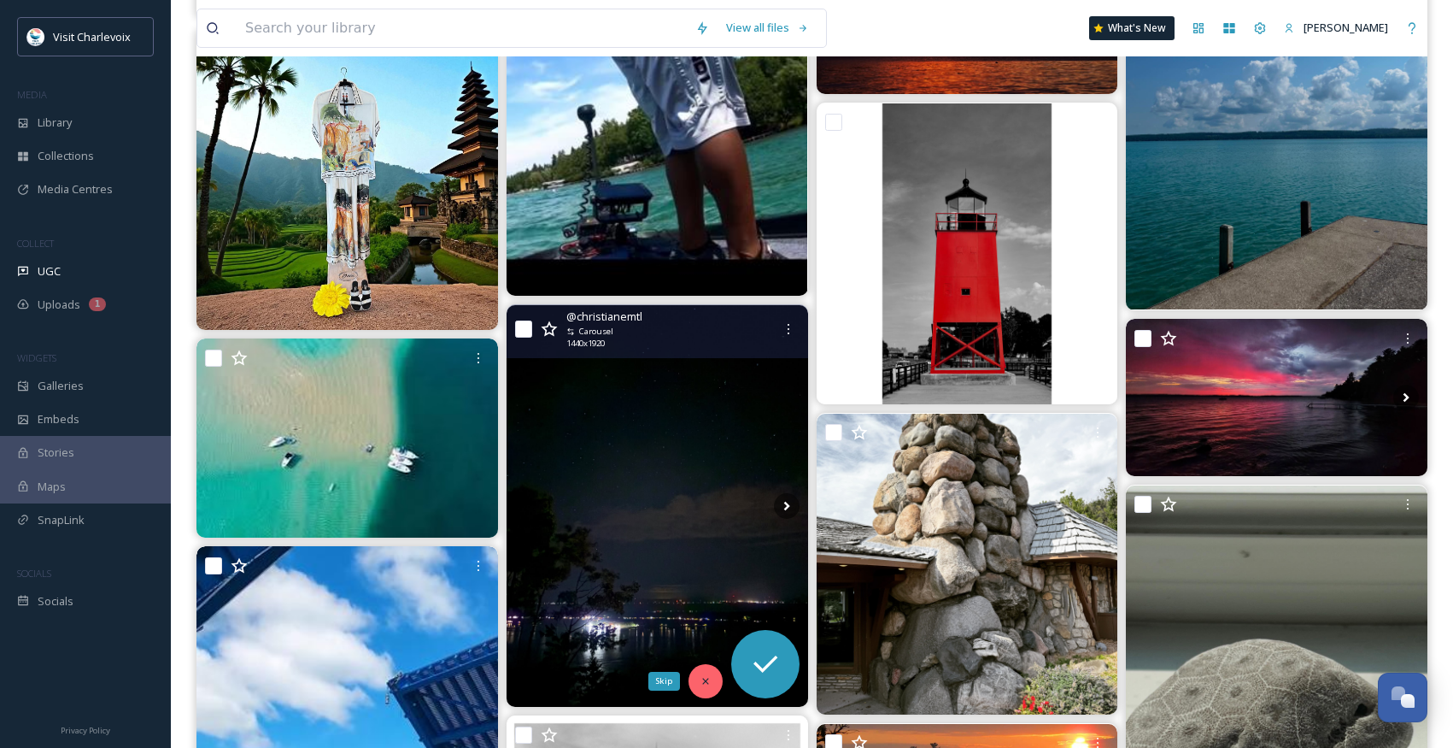
click at [704, 681] on icon at bounding box center [705, 681] width 6 height 6
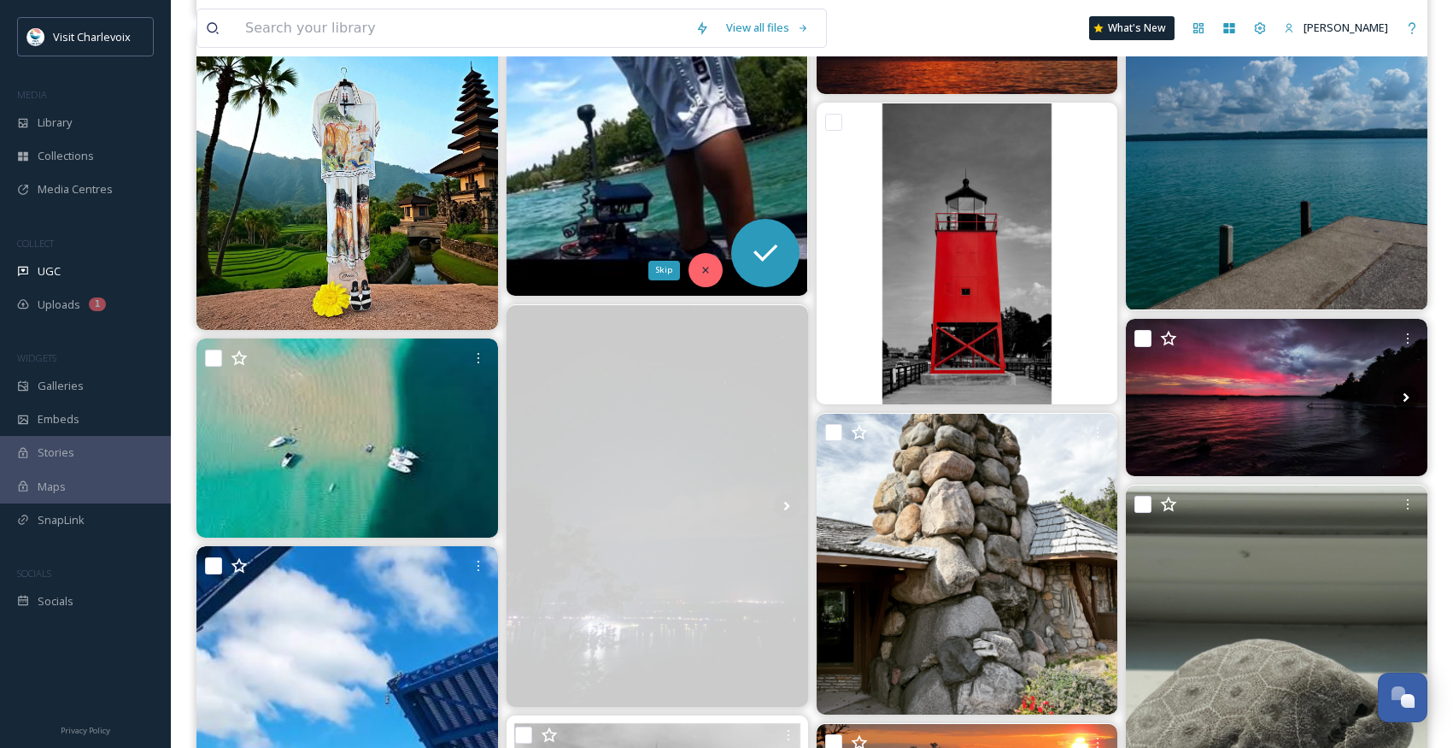
click at [697, 268] on div "Skip" at bounding box center [706, 270] width 34 height 34
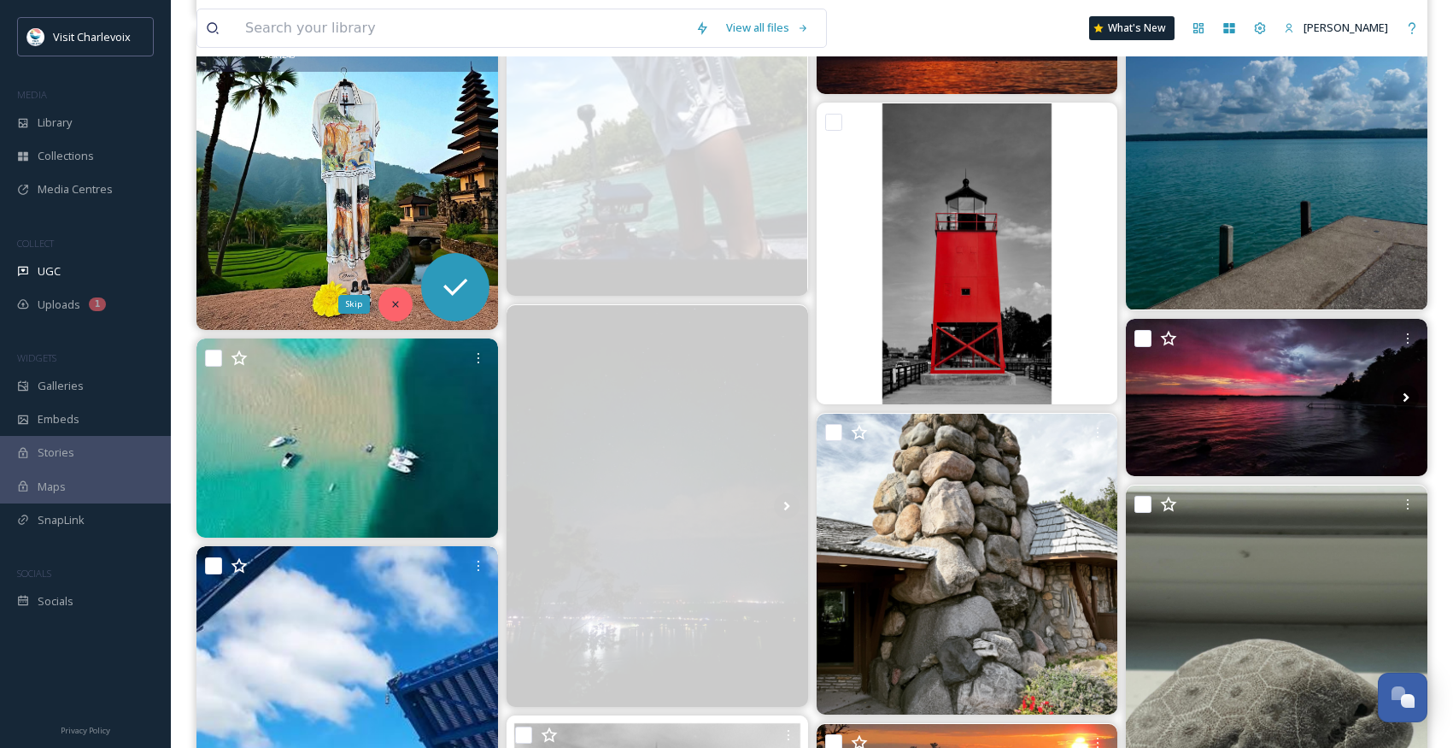
click at [402, 305] on div "Skip" at bounding box center [396, 304] width 34 height 34
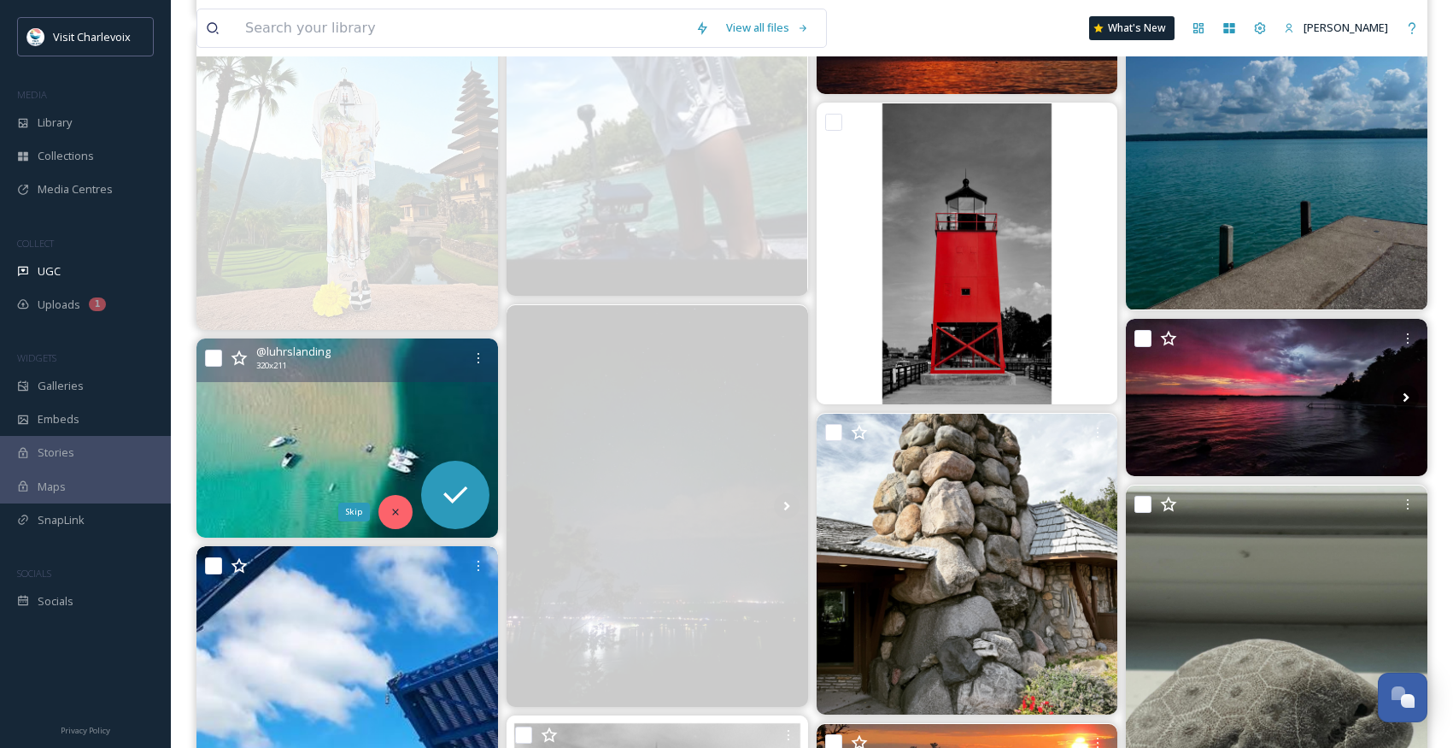
click at [406, 509] on div "Skip" at bounding box center [396, 512] width 34 height 34
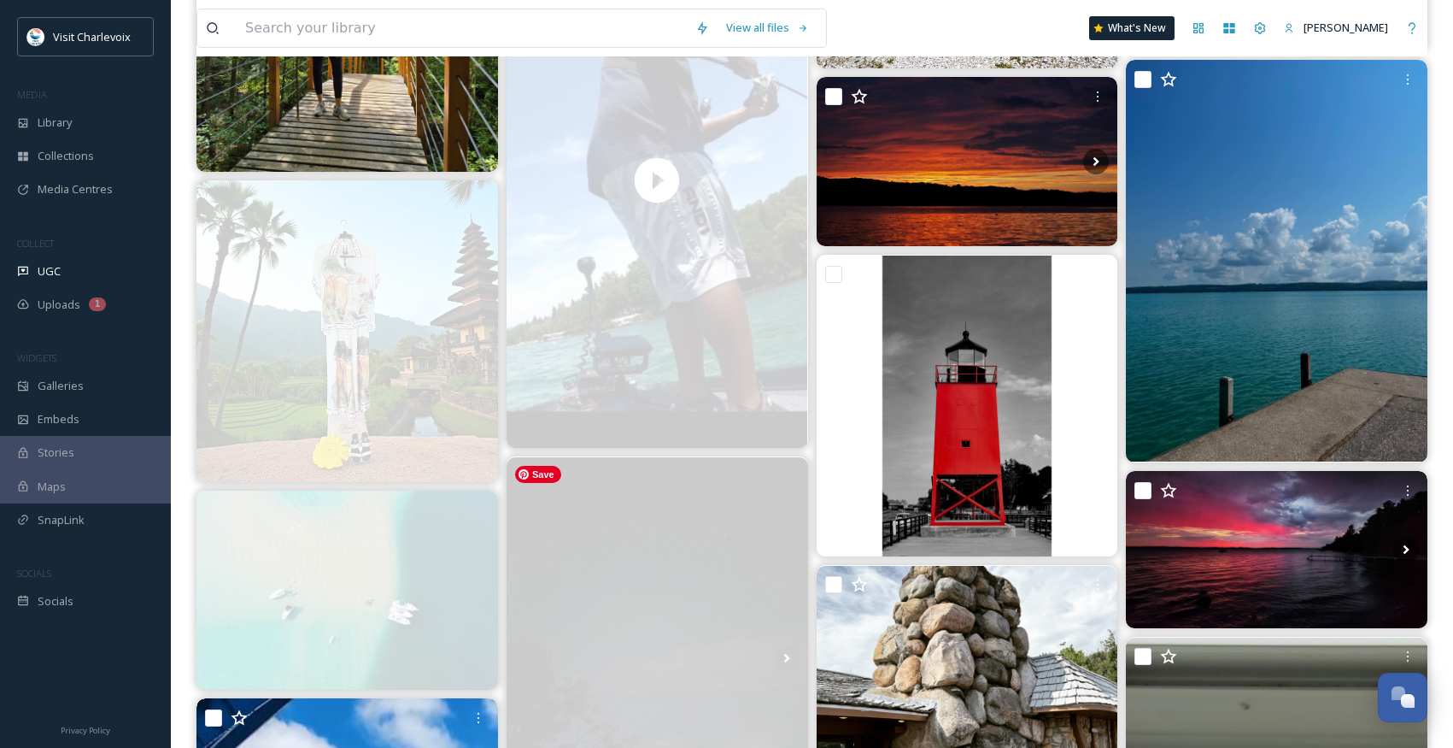
scroll to position [7948, 0]
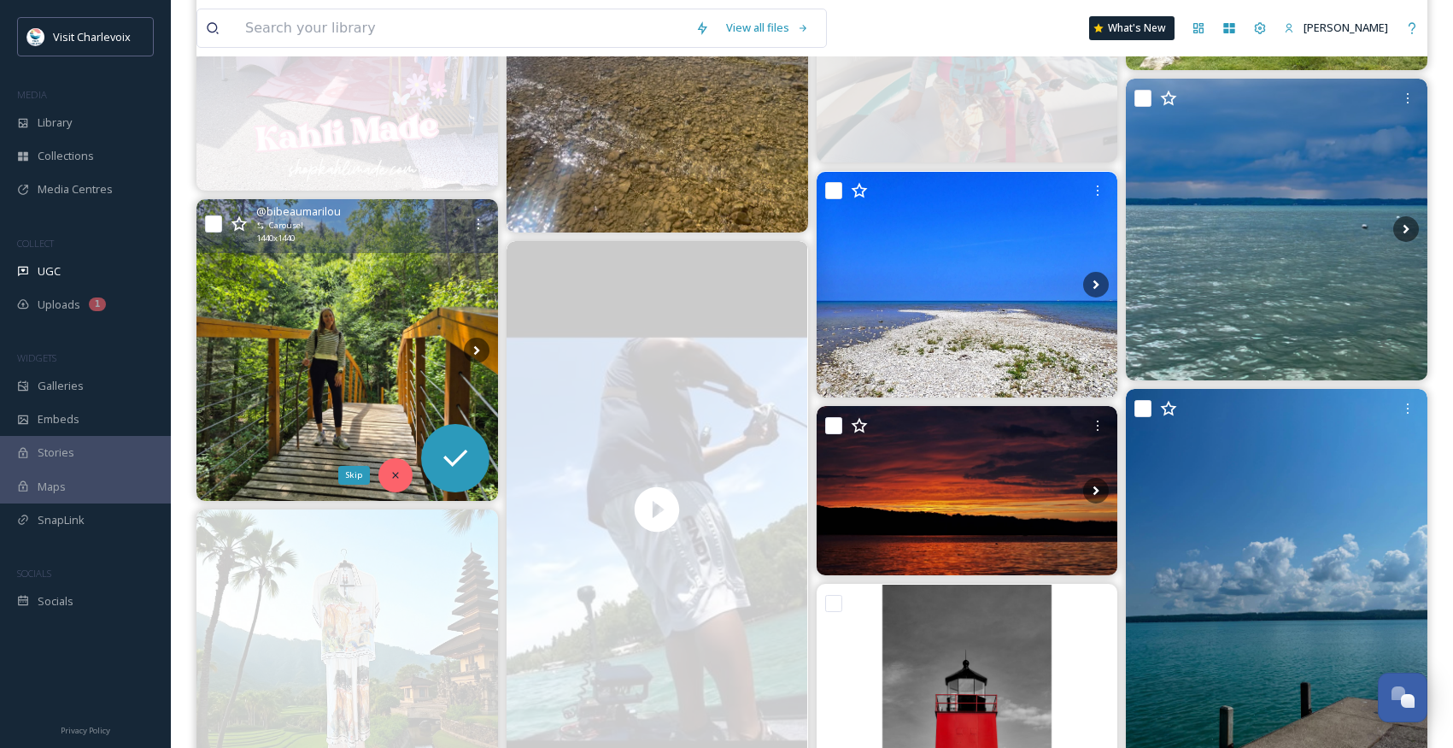
click at [390, 471] on icon at bounding box center [396, 475] width 12 height 12
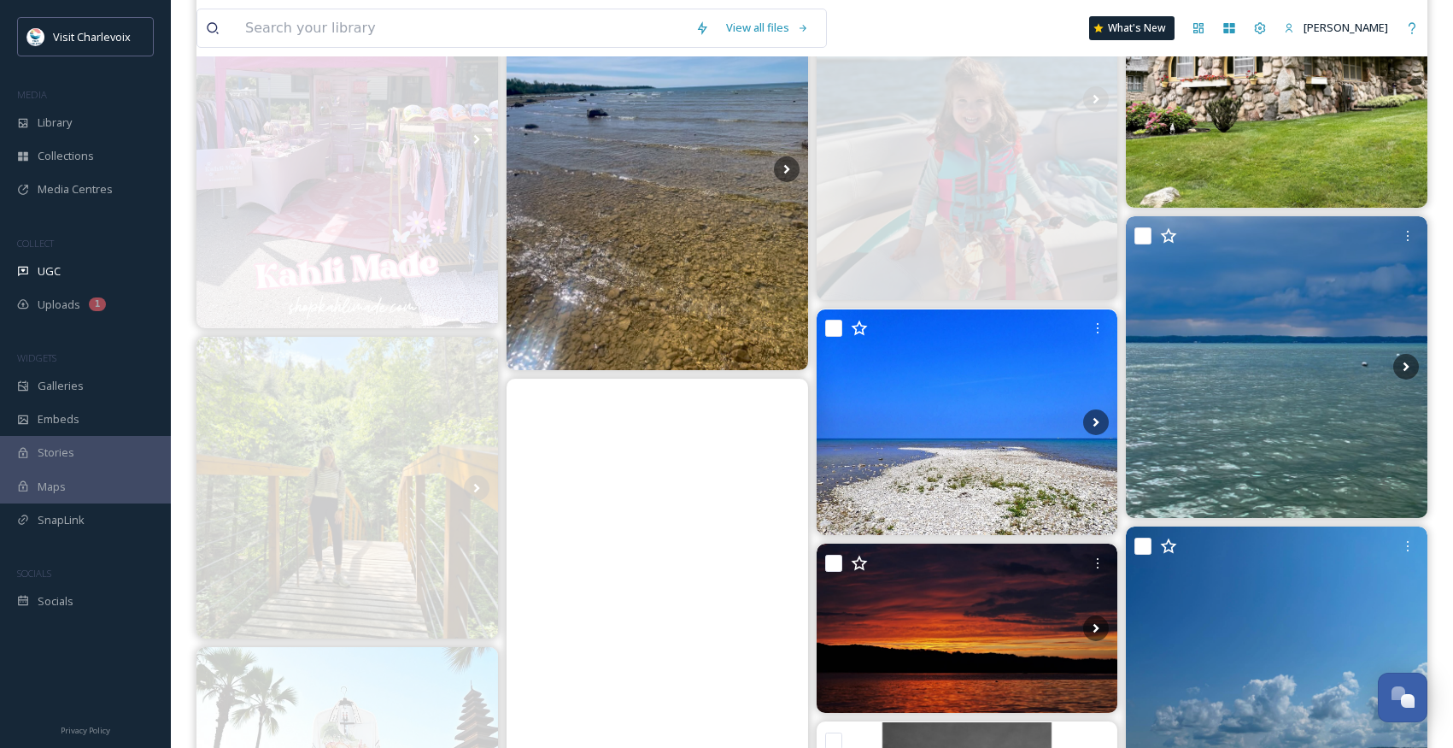
scroll to position [7639, 0]
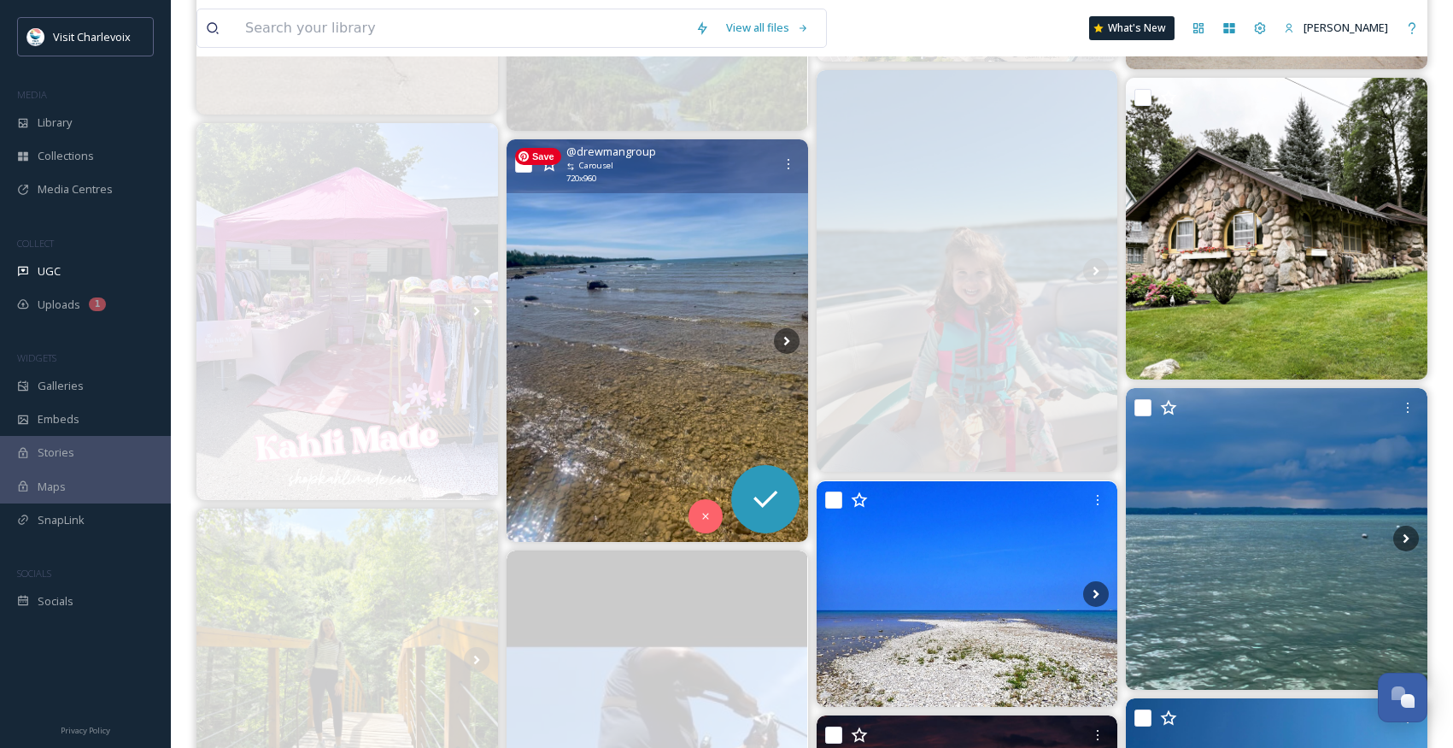
click at [600, 355] on img at bounding box center [658, 340] width 302 height 402
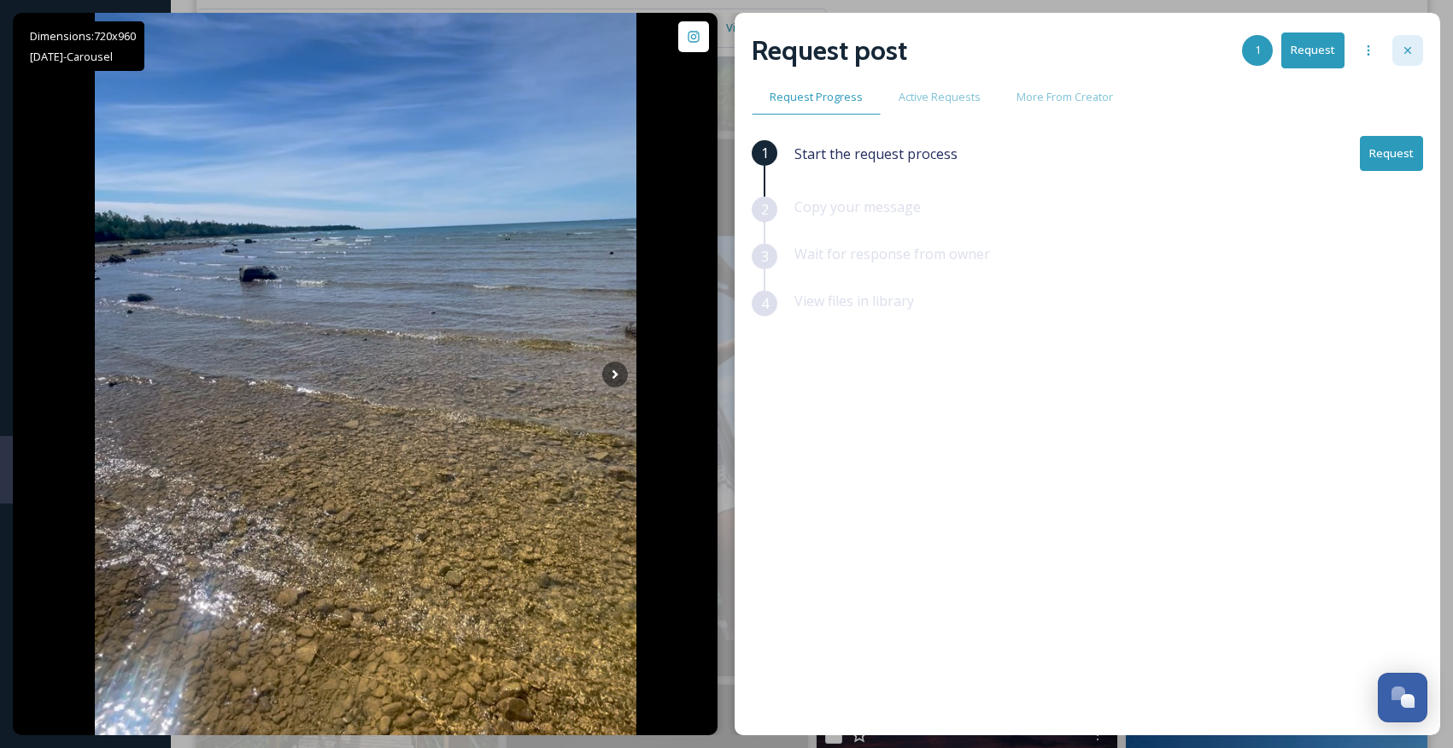
click at [1412, 53] on icon at bounding box center [1408, 51] width 14 height 14
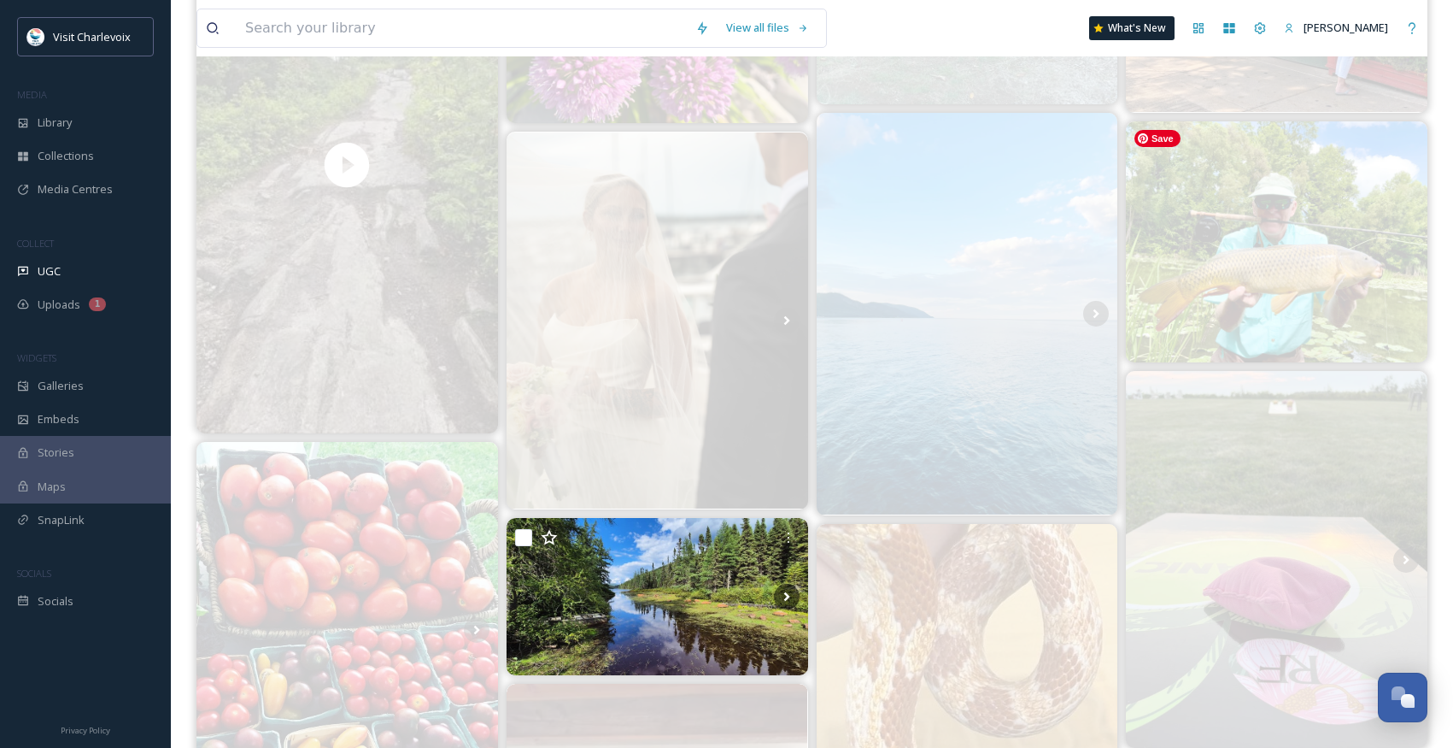
scroll to position [5611, 0]
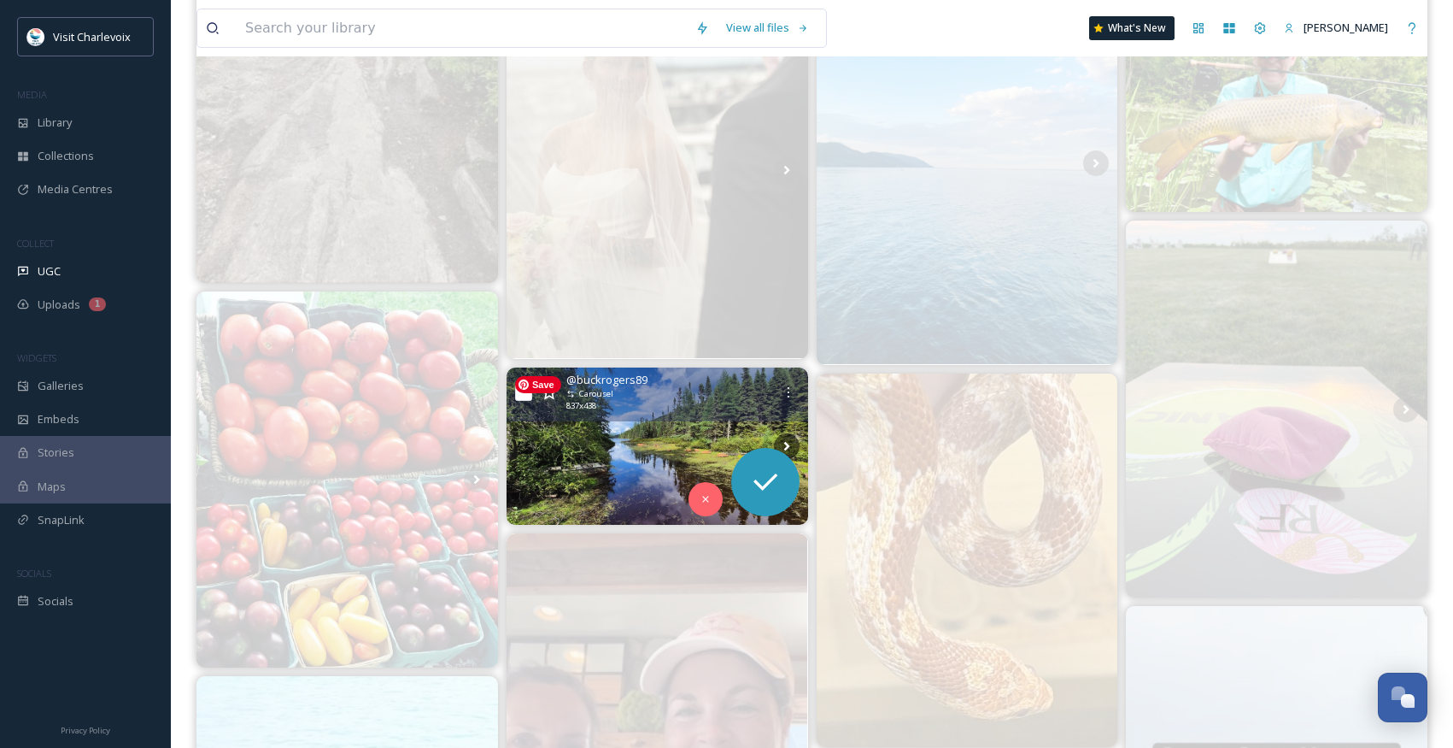
click at [722, 423] on img at bounding box center [658, 446] width 302 height 158
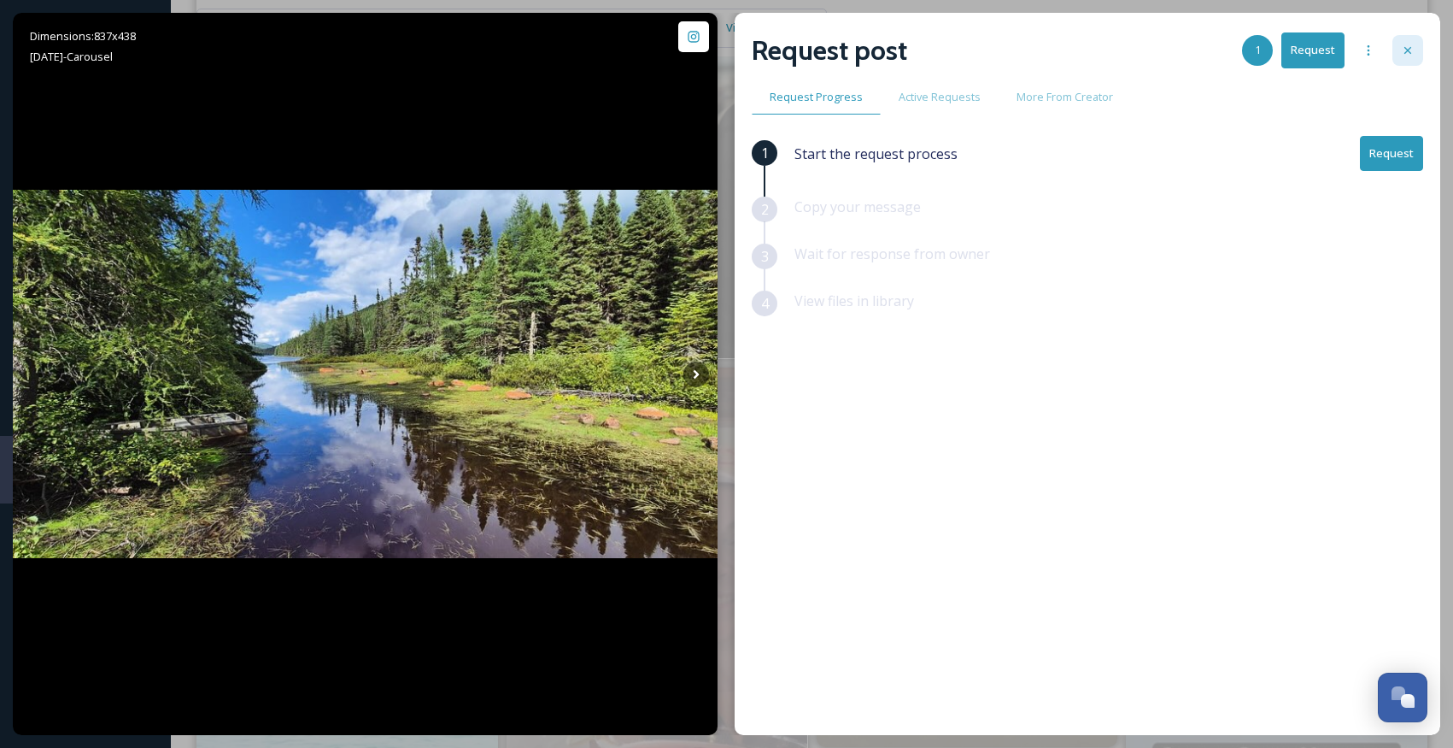
click at [1418, 50] on div at bounding box center [1408, 50] width 31 height 31
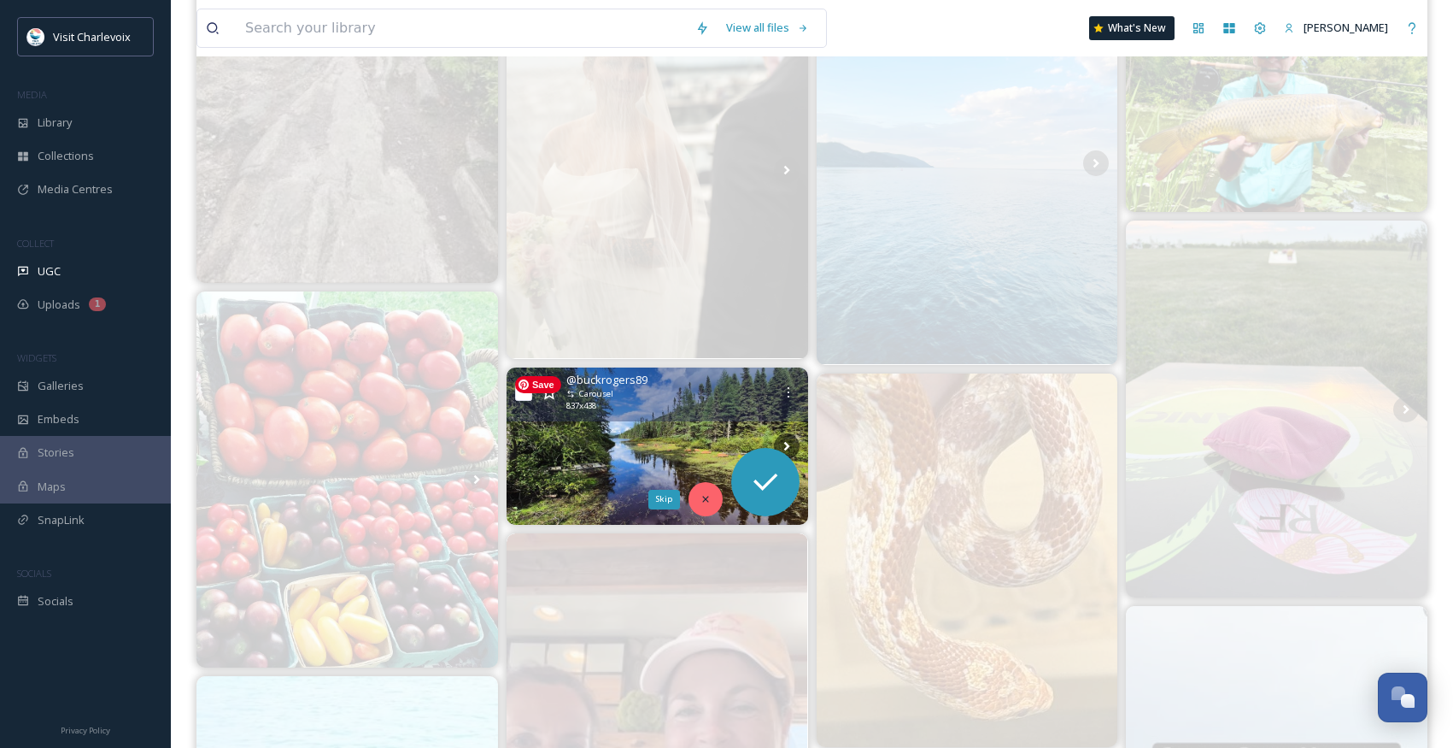
click at [694, 499] on div "Skip" at bounding box center [706, 499] width 34 height 34
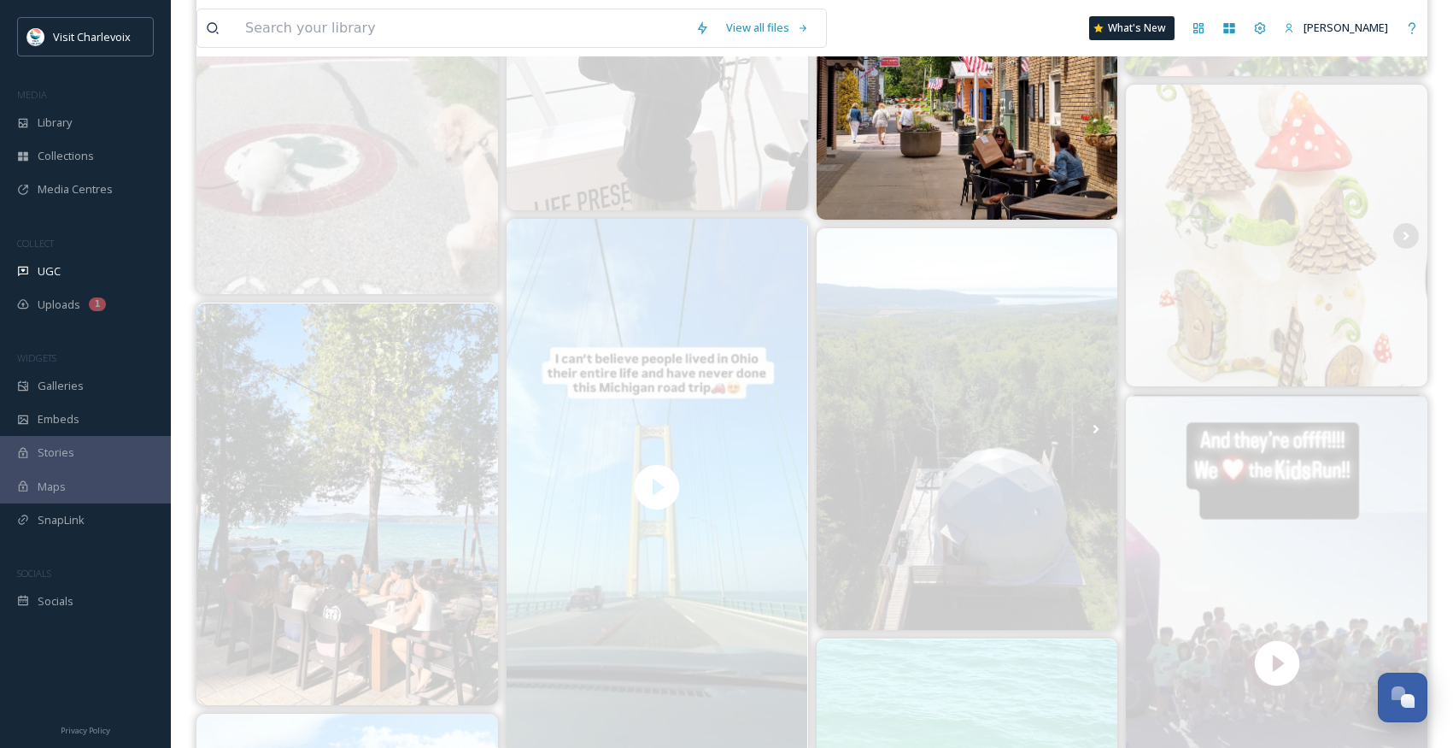
scroll to position [1028, 0]
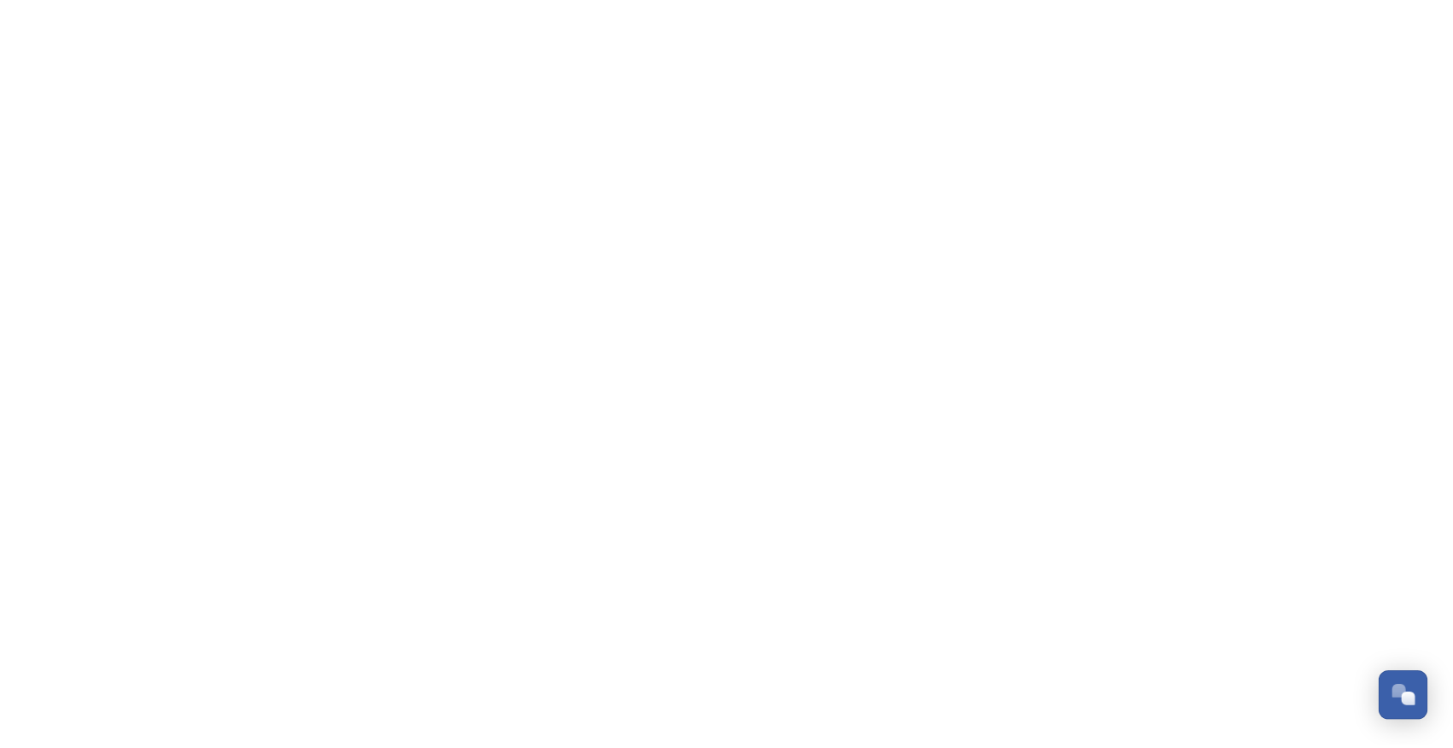
scroll to position [5719, 0]
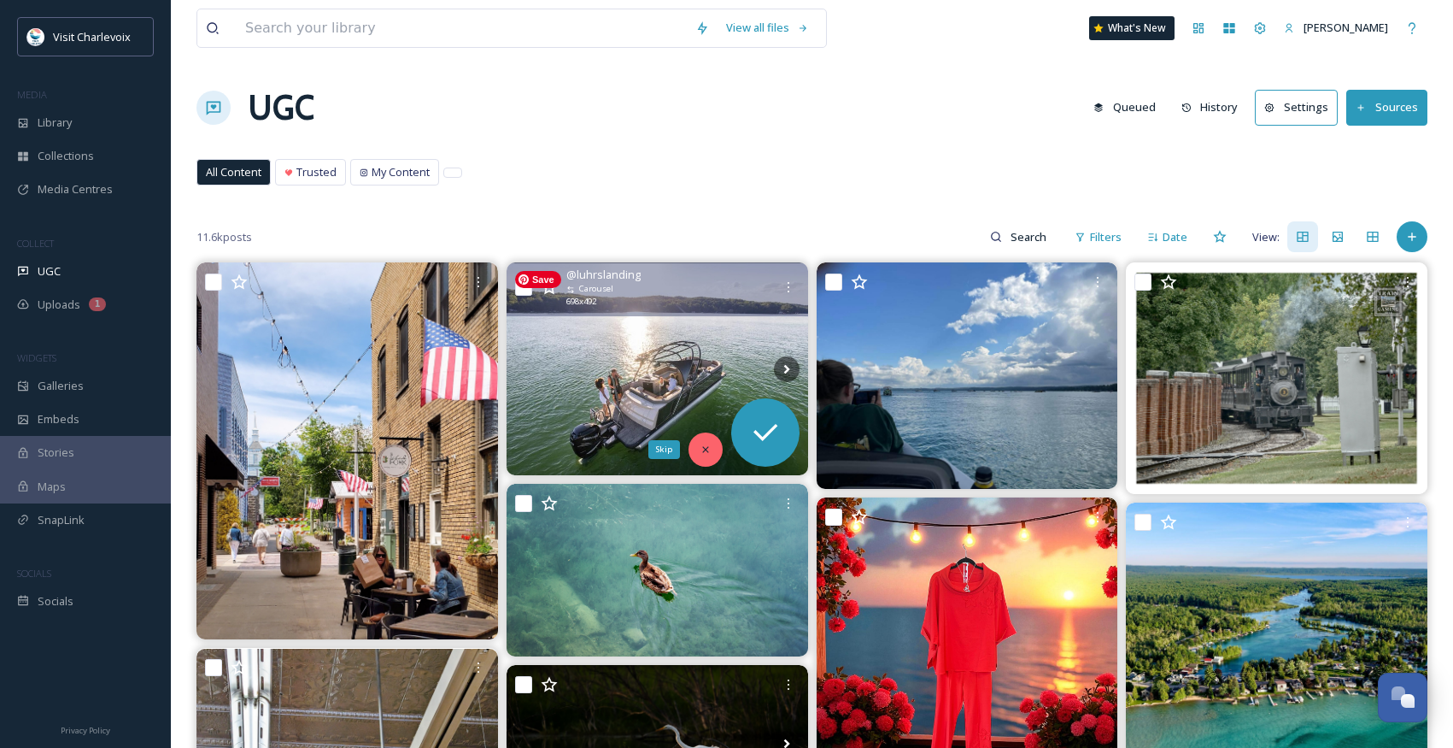
click at [712, 450] on div "Skip" at bounding box center [706, 449] width 34 height 34
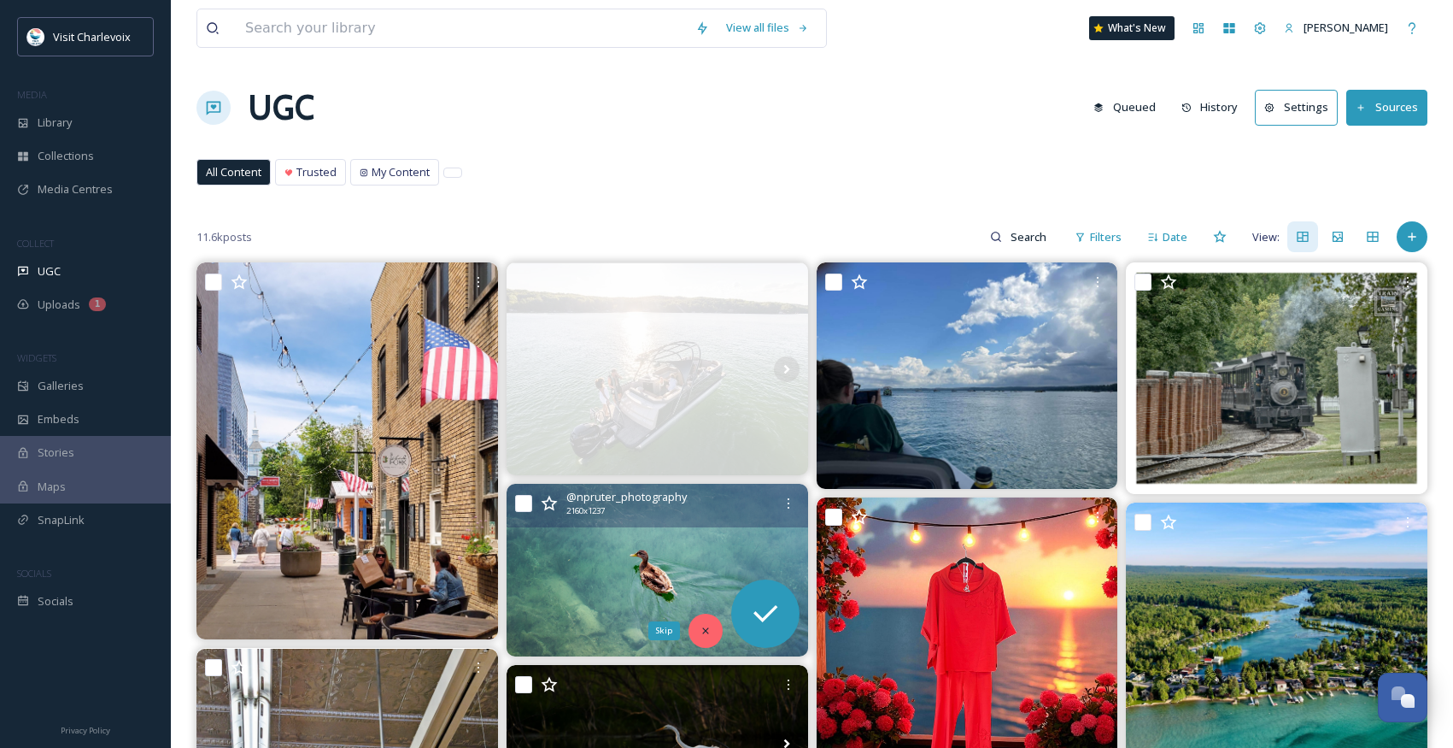
click at [700, 625] on icon at bounding box center [706, 631] width 12 height 12
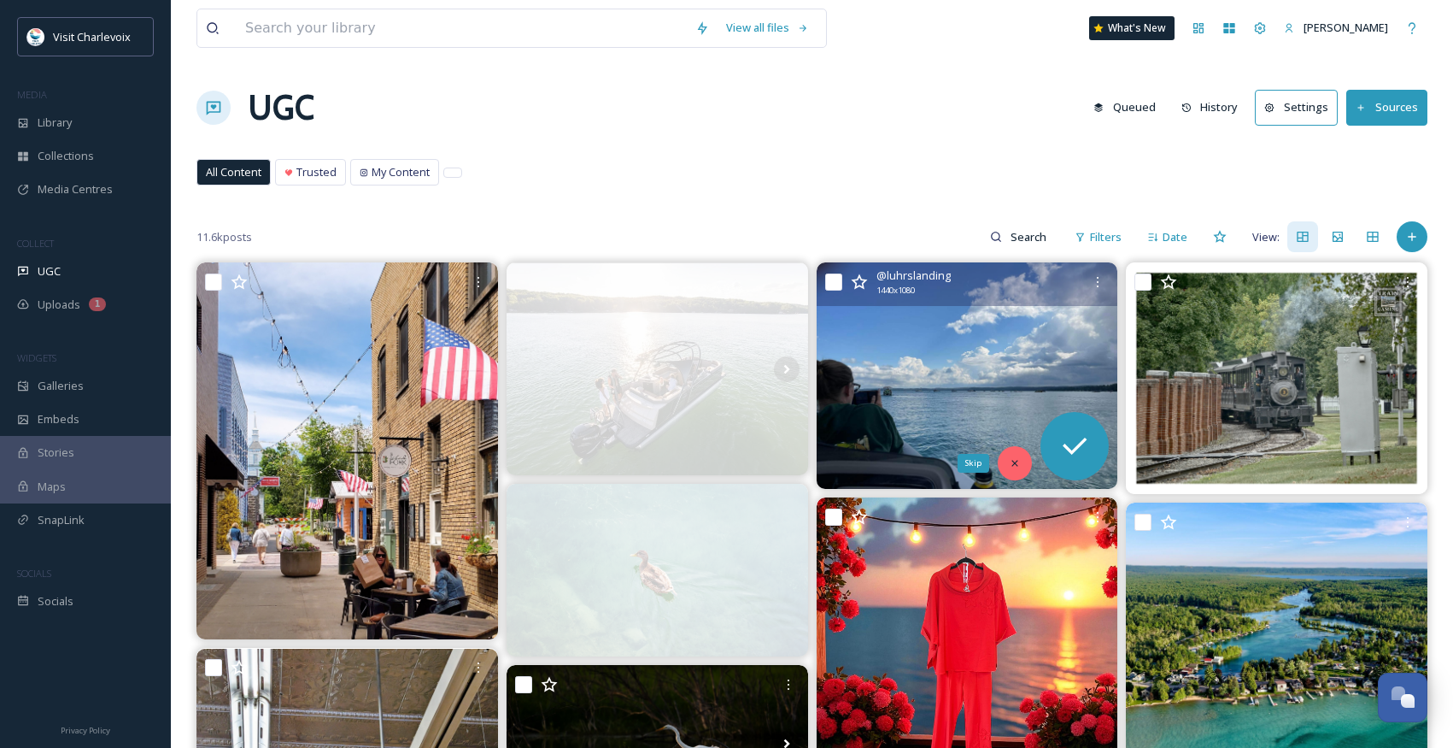
click at [1015, 455] on div "Skip" at bounding box center [1015, 463] width 34 height 34
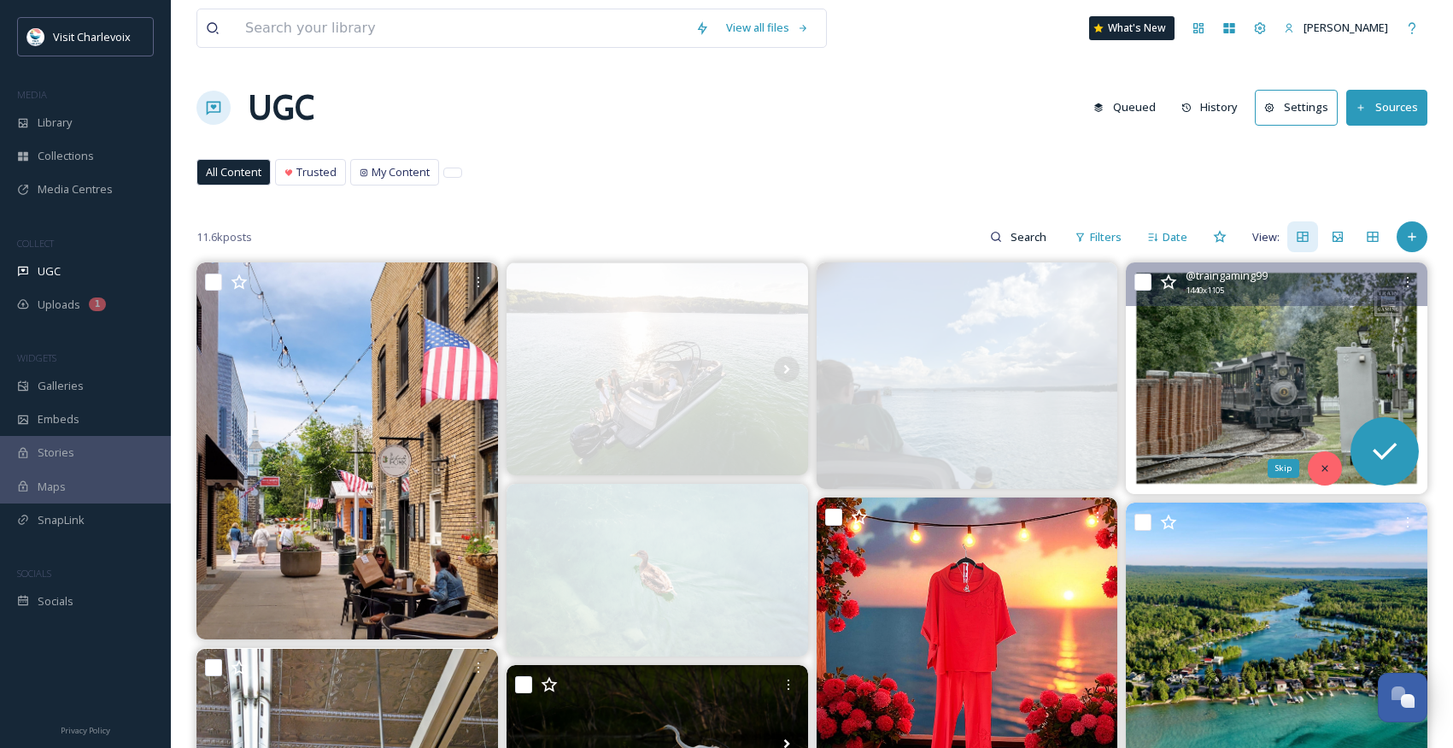
click at [1325, 467] on icon at bounding box center [1325, 468] width 6 height 6
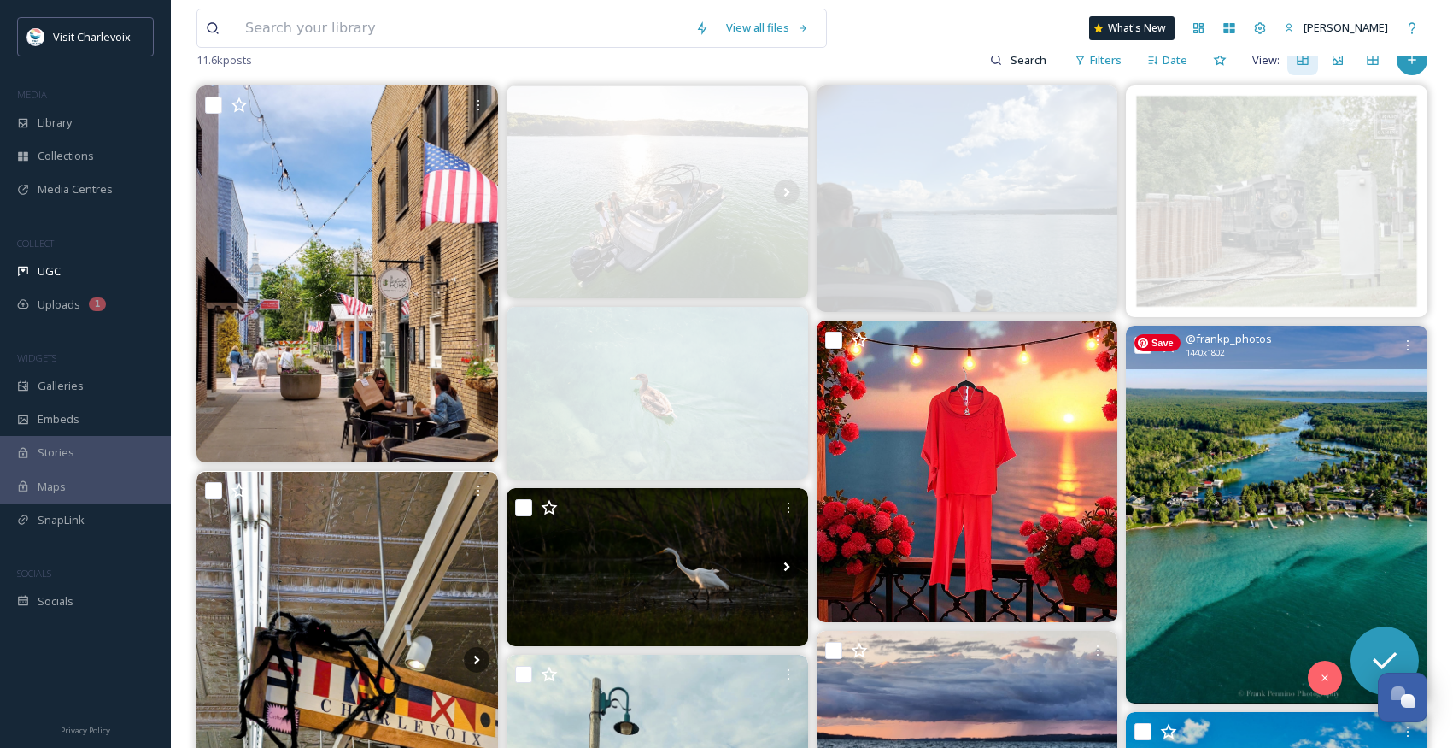
scroll to position [266, 0]
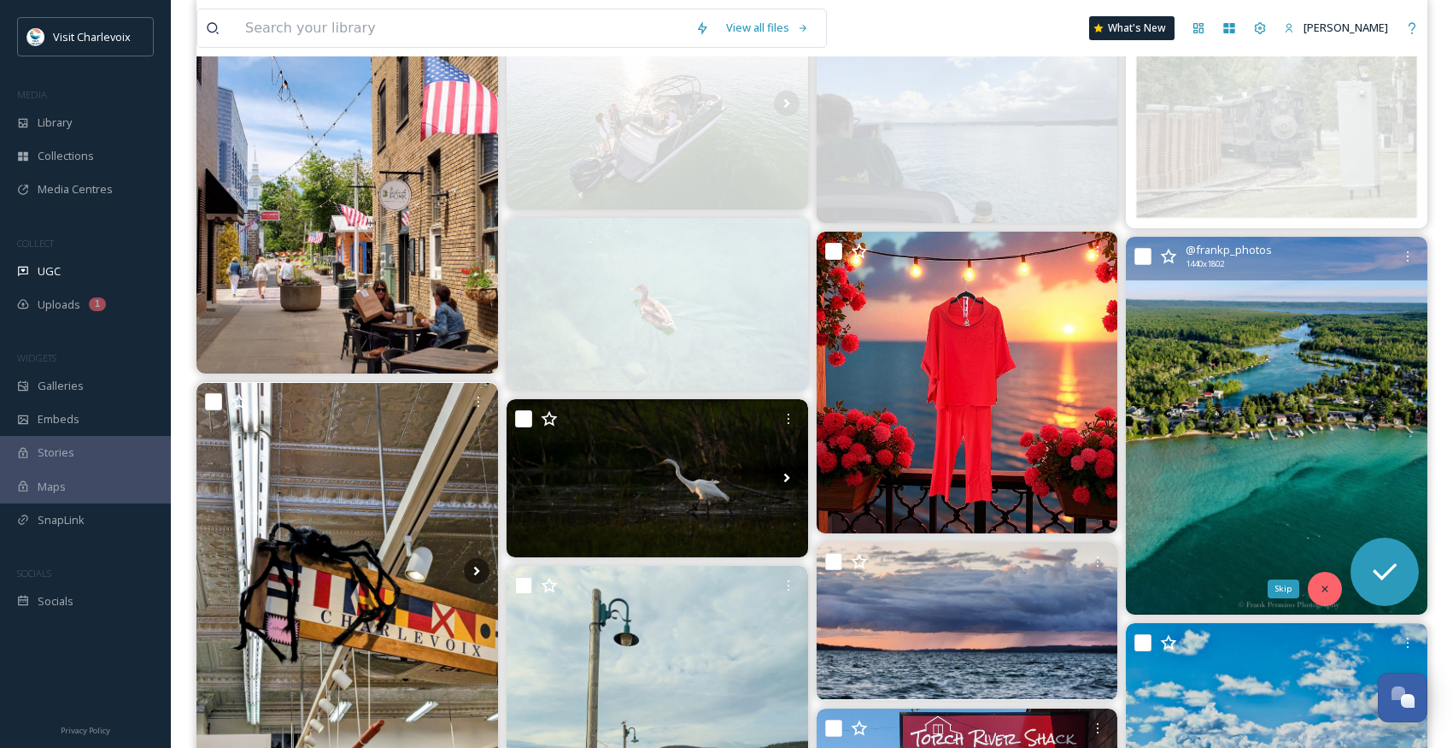
click at [1311, 583] on div "Skip" at bounding box center [1325, 589] width 34 height 34
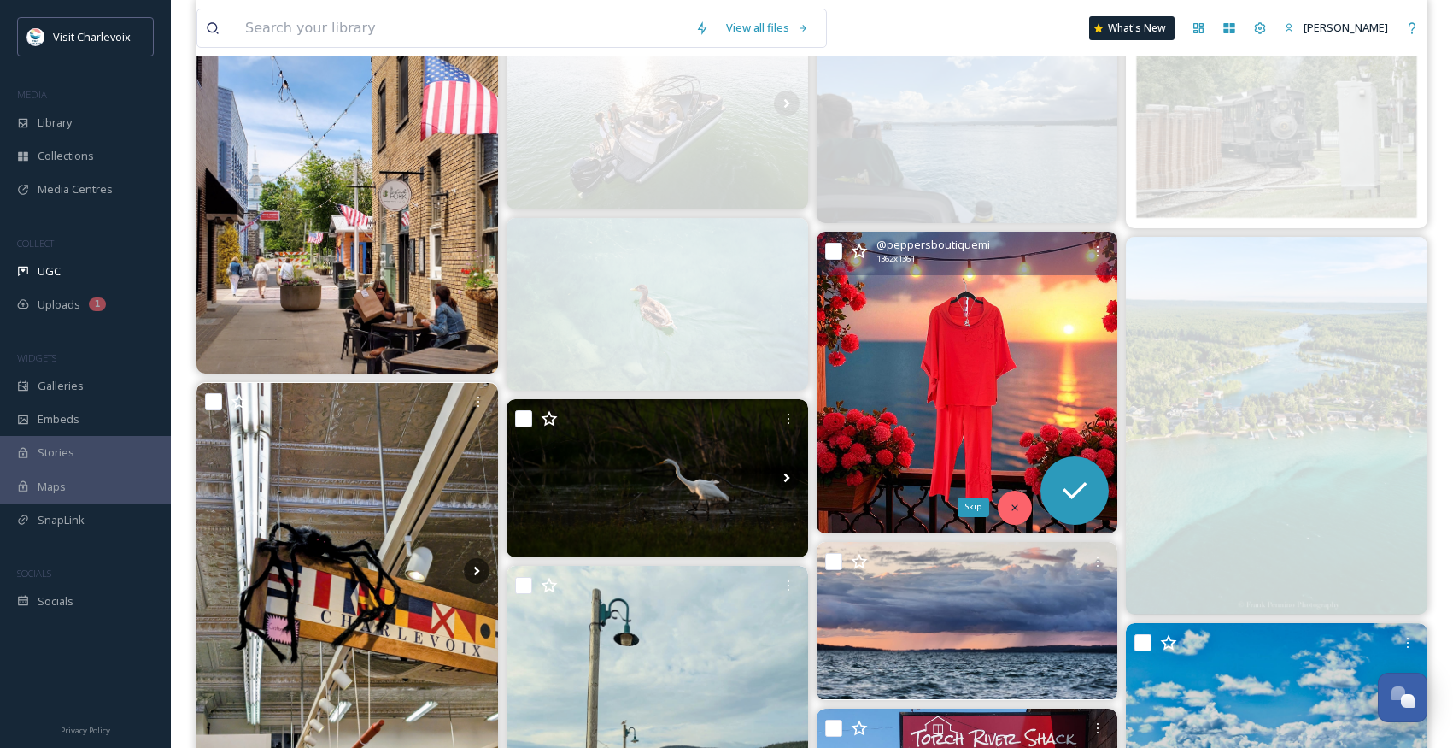
click at [1014, 508] on icon at bounding box center [1016, 507] width 6 height 6
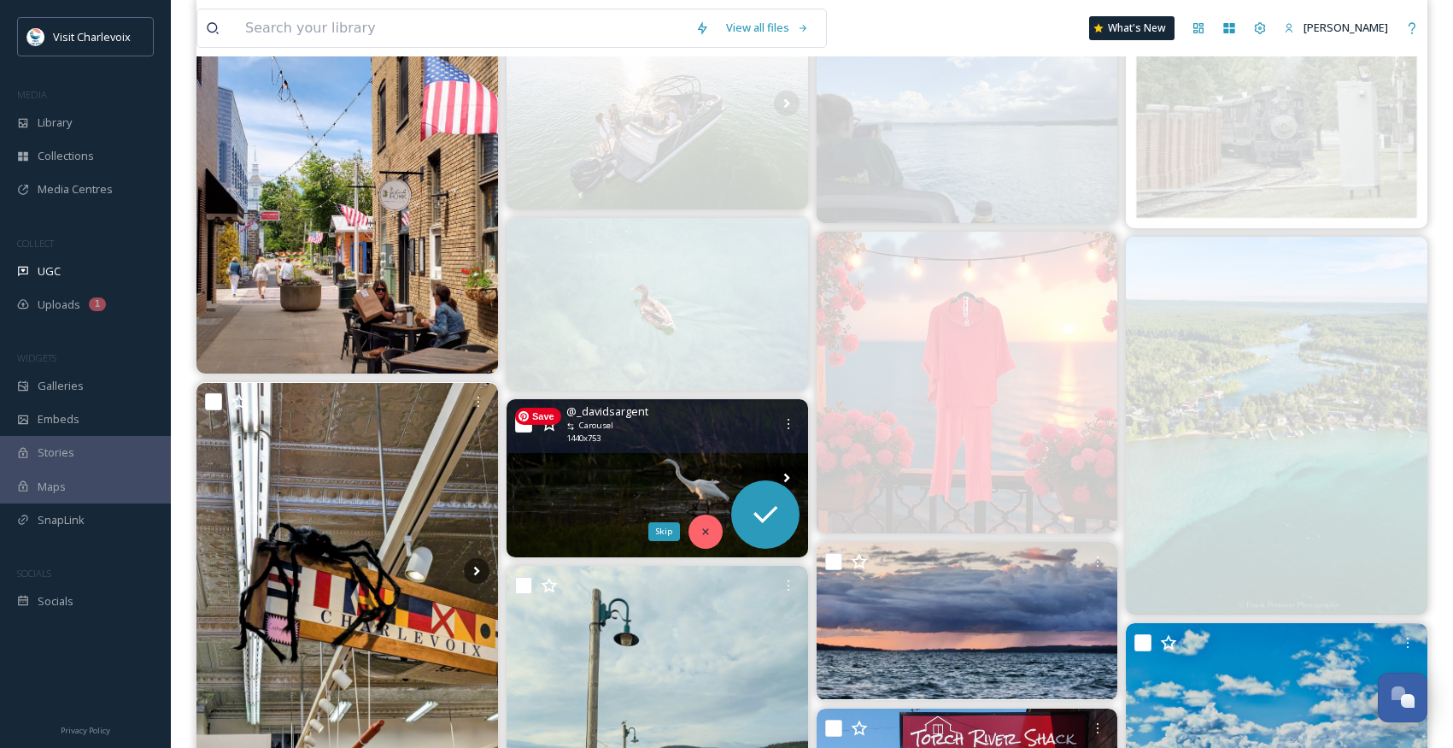
click at [693, 539] on div "Skip" at bounding box center [706, 531] width 34 height 34
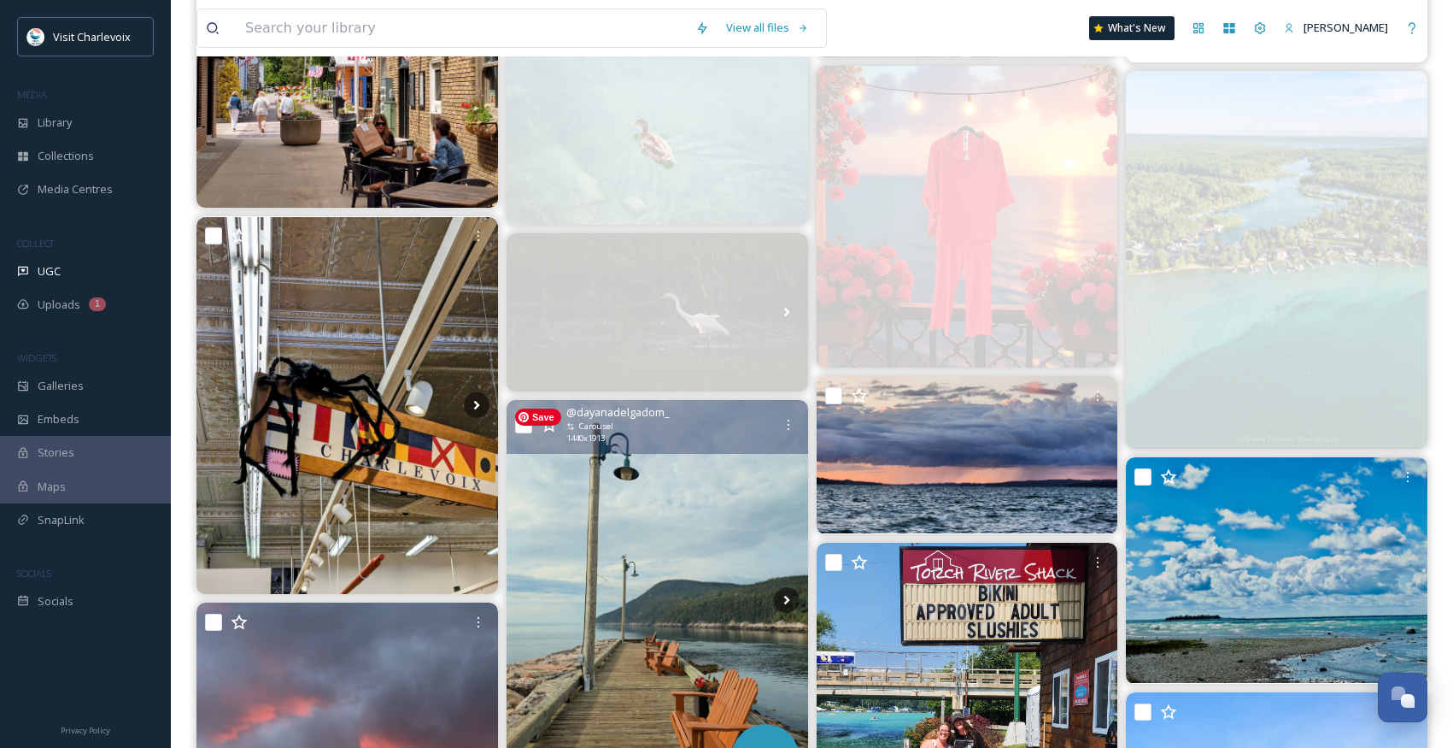
scroll to position [507, 0]
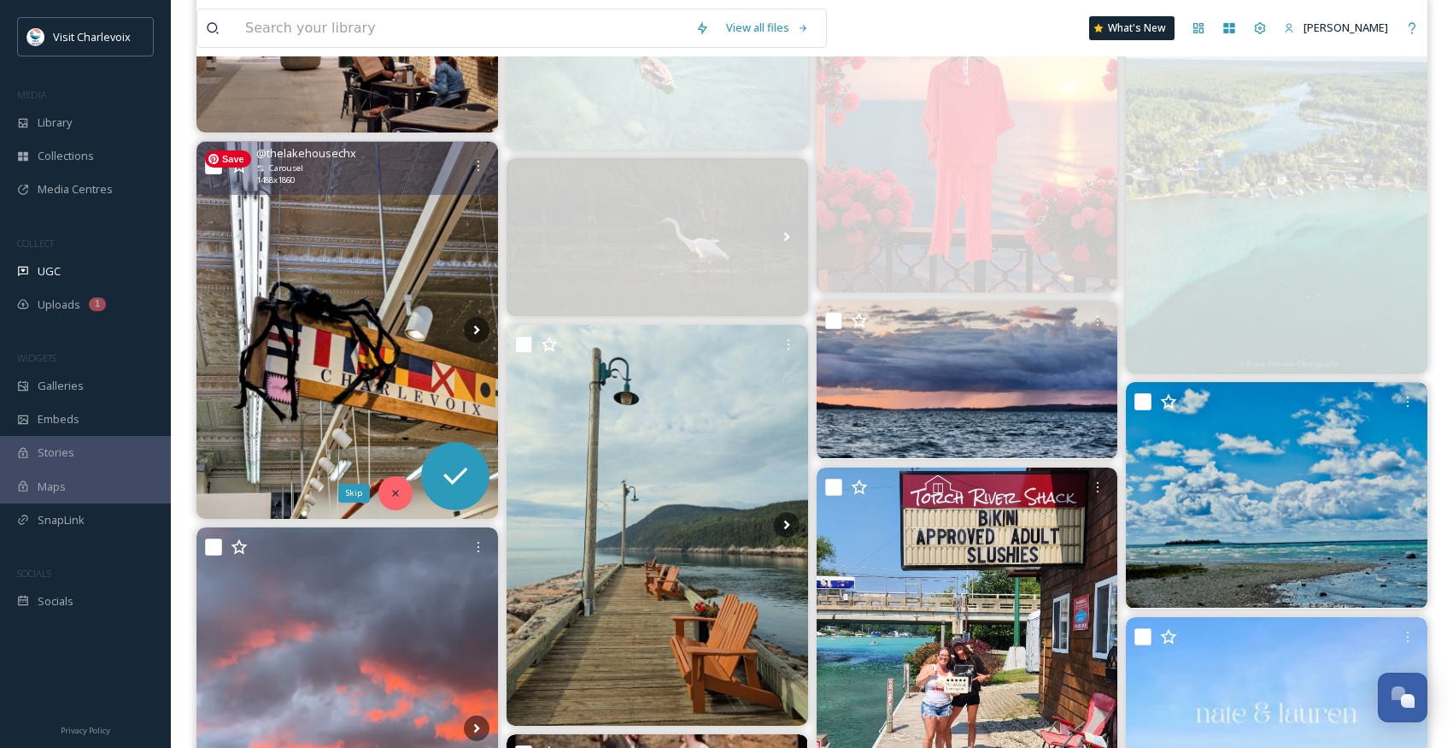
click at [398, 497] on icon at bounding box center [396, 493] width 12 height 12
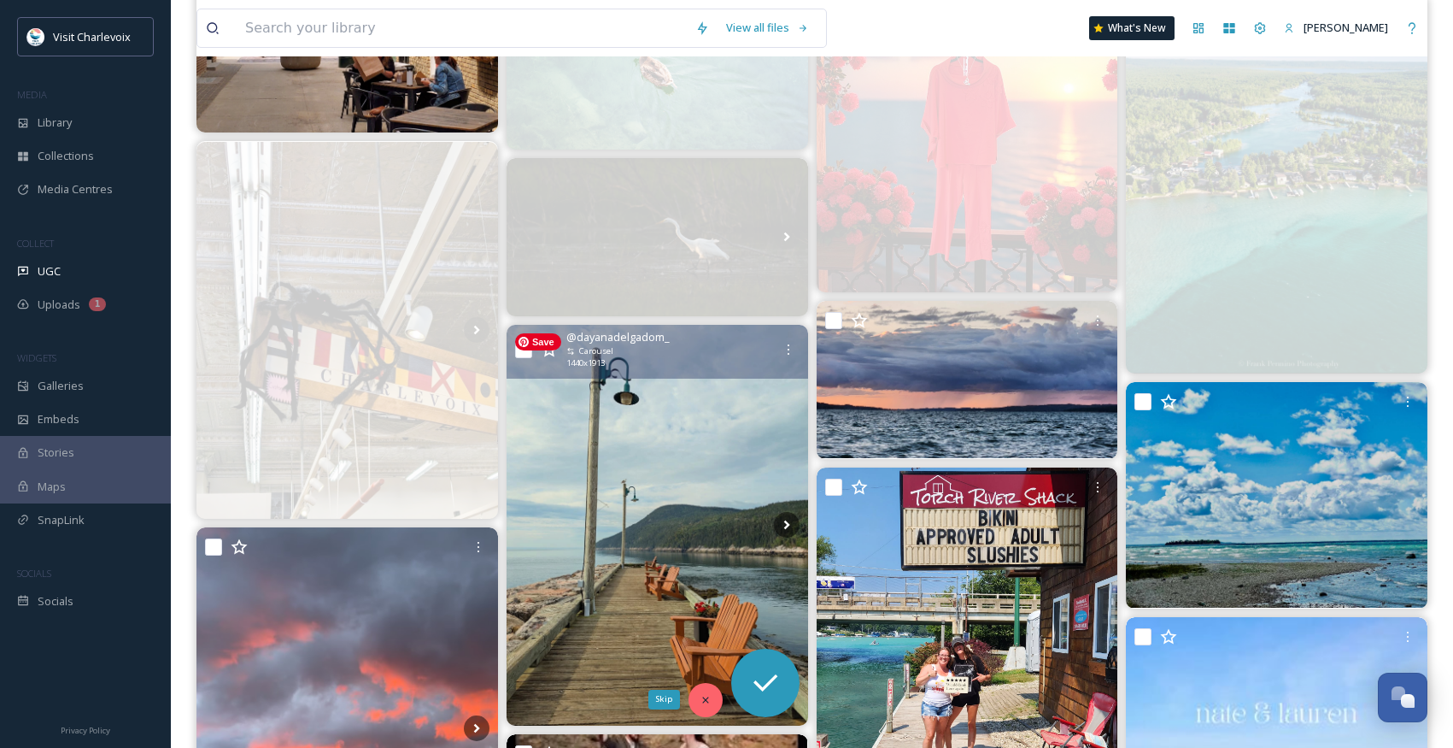
click at [703, 698] on icon at bounding box center [705, 699] width 6 height 6
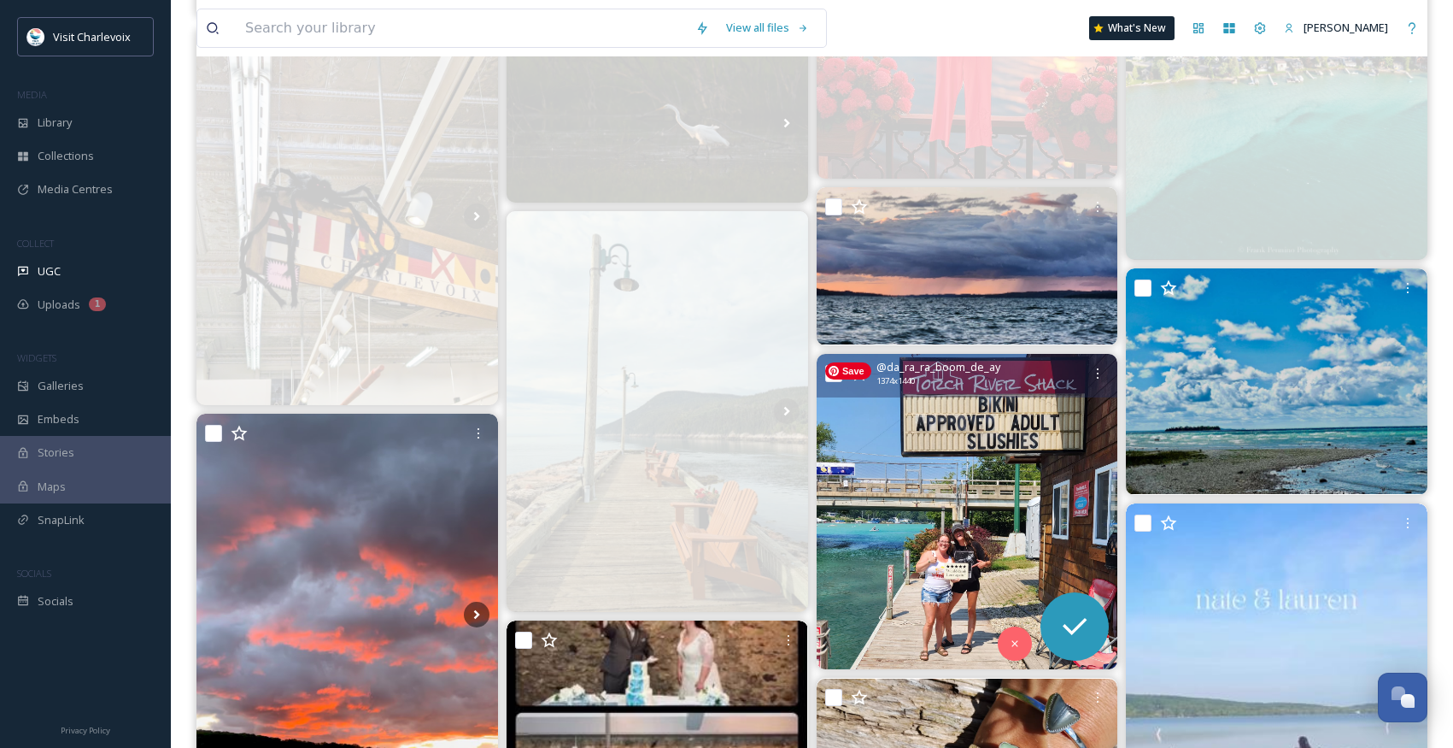
scroll to position [652, 0]
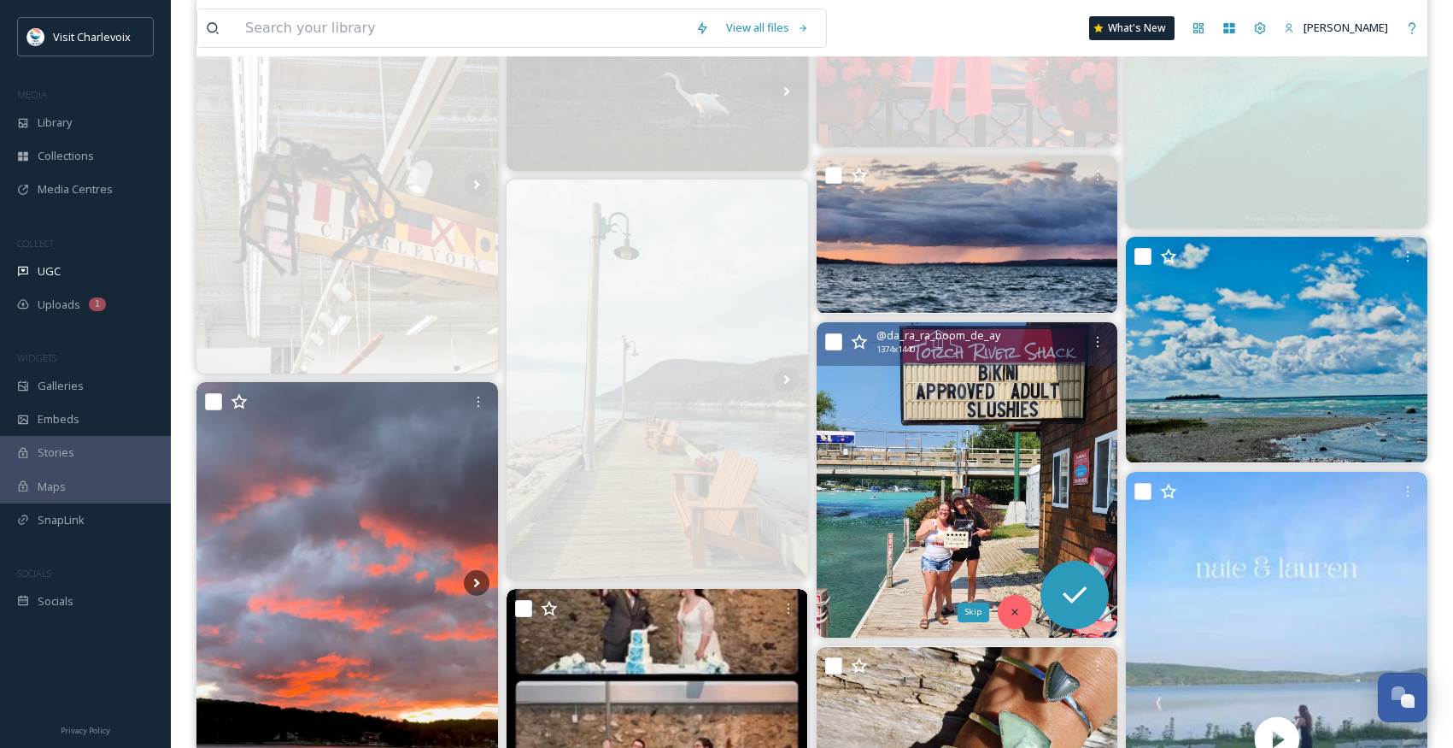
click at [1012, 609] on icon at bounding box center [1015, 612] width 12 height 12
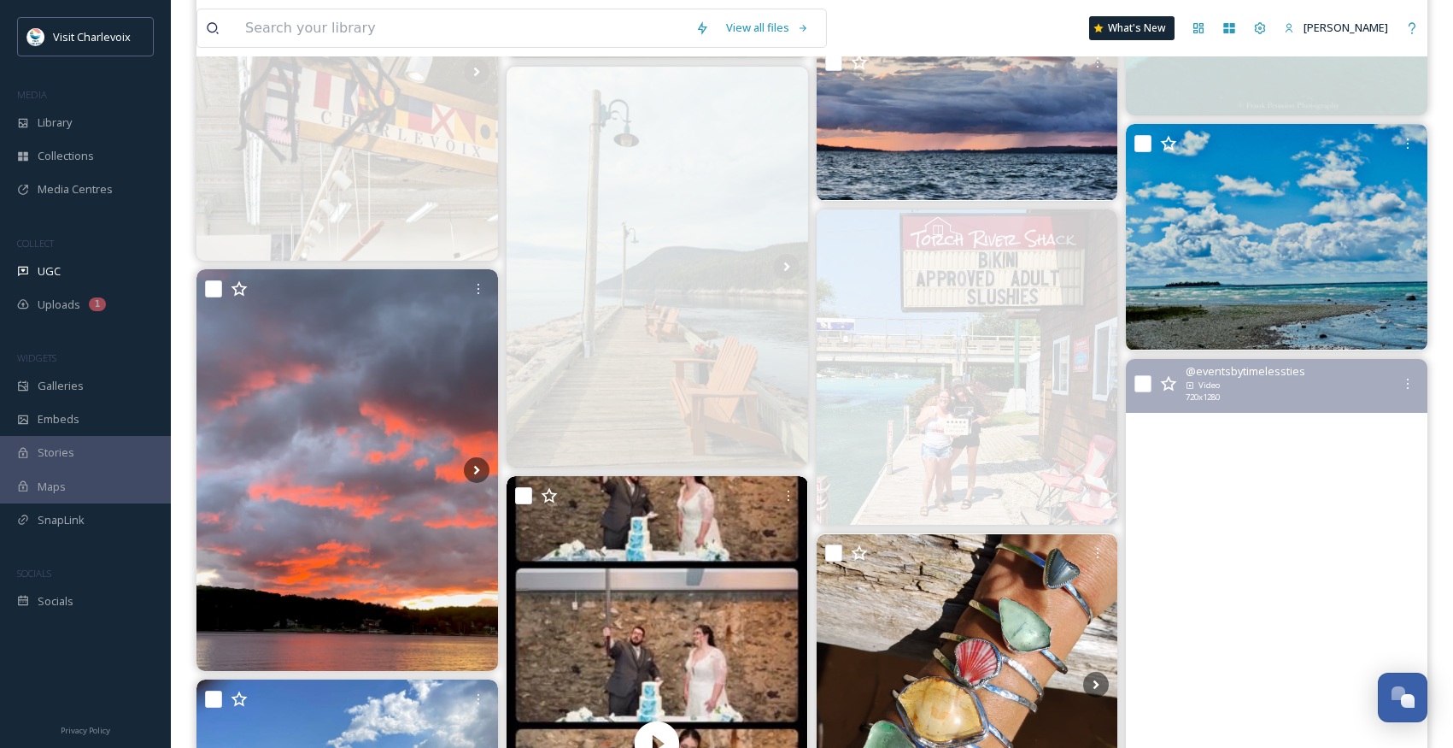
scroll to position [974, 0]
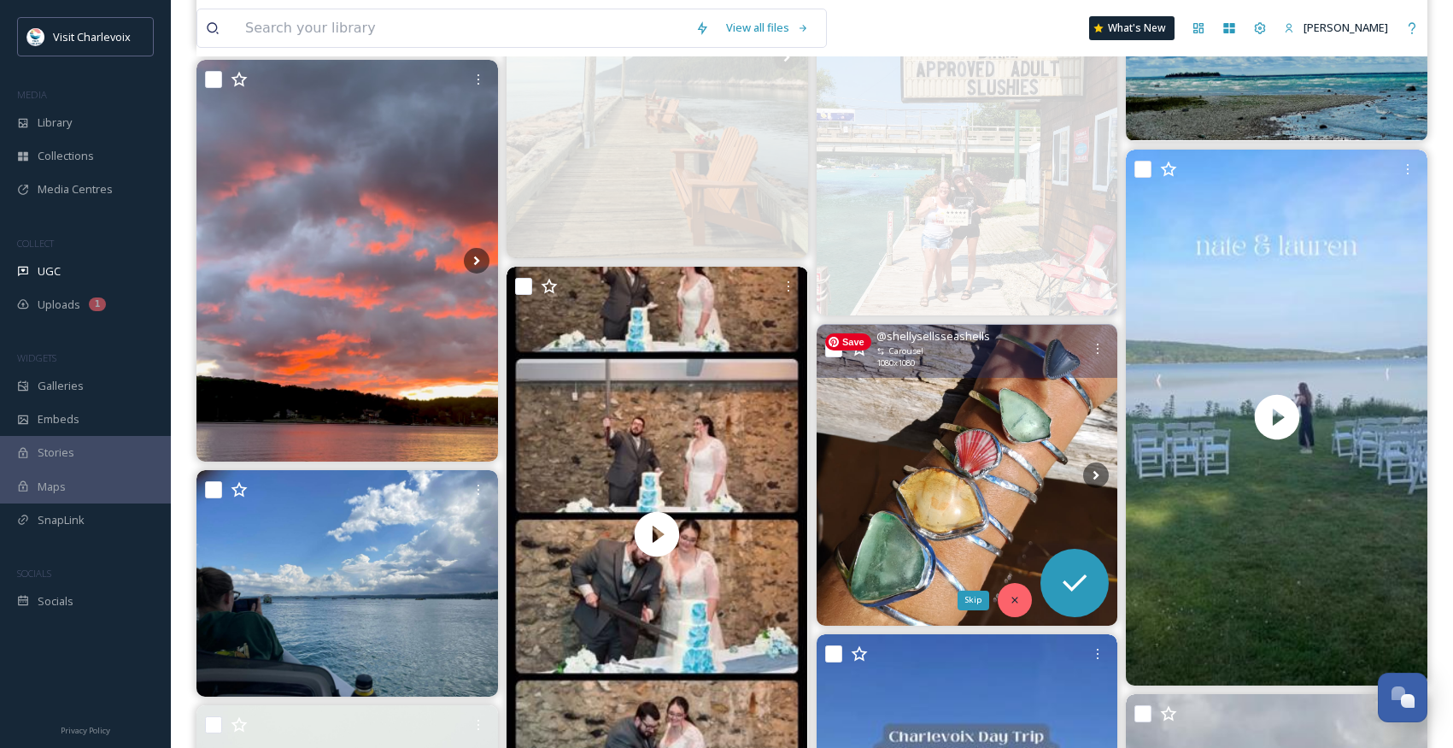
click at [1013, 586] on div "Skip" at bounding box center [1015, 600] width 34 height 34
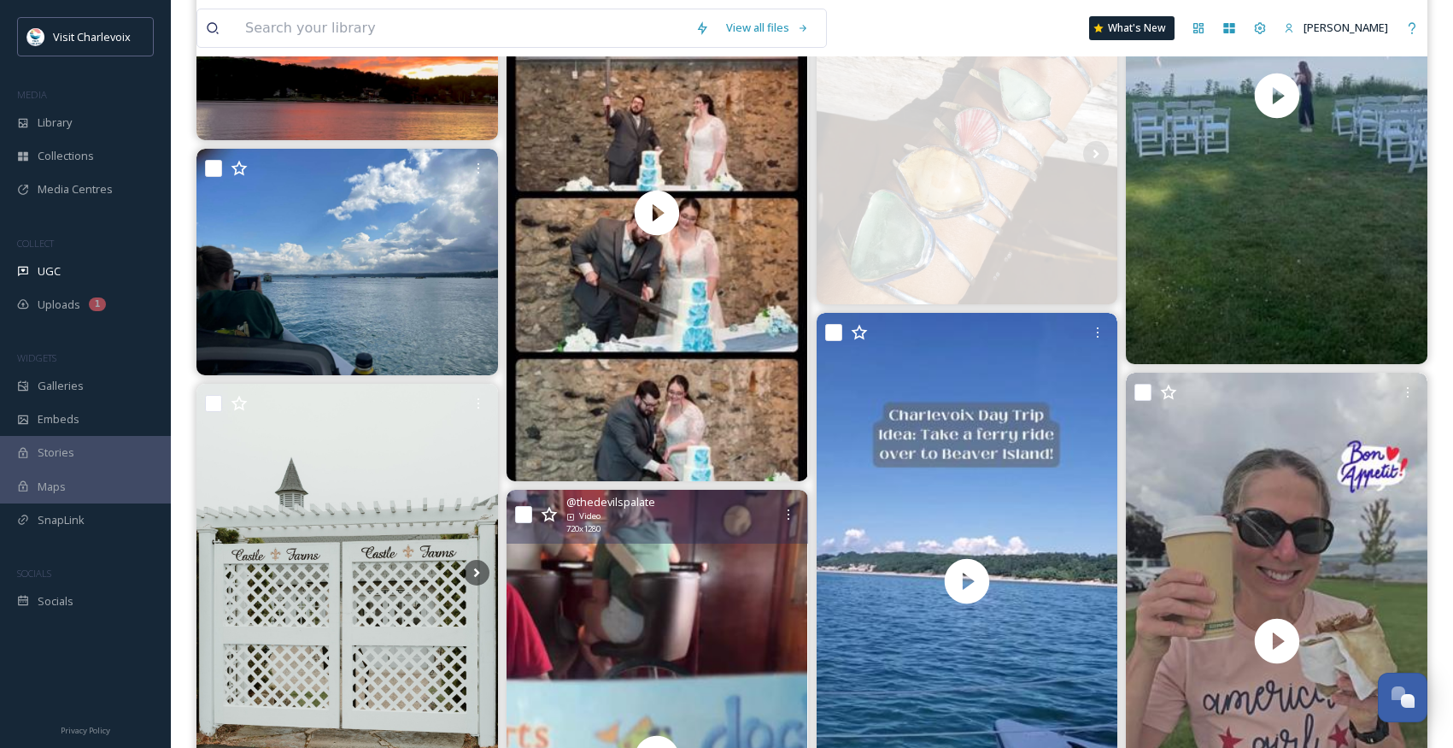
scroll to position [1301, 0]
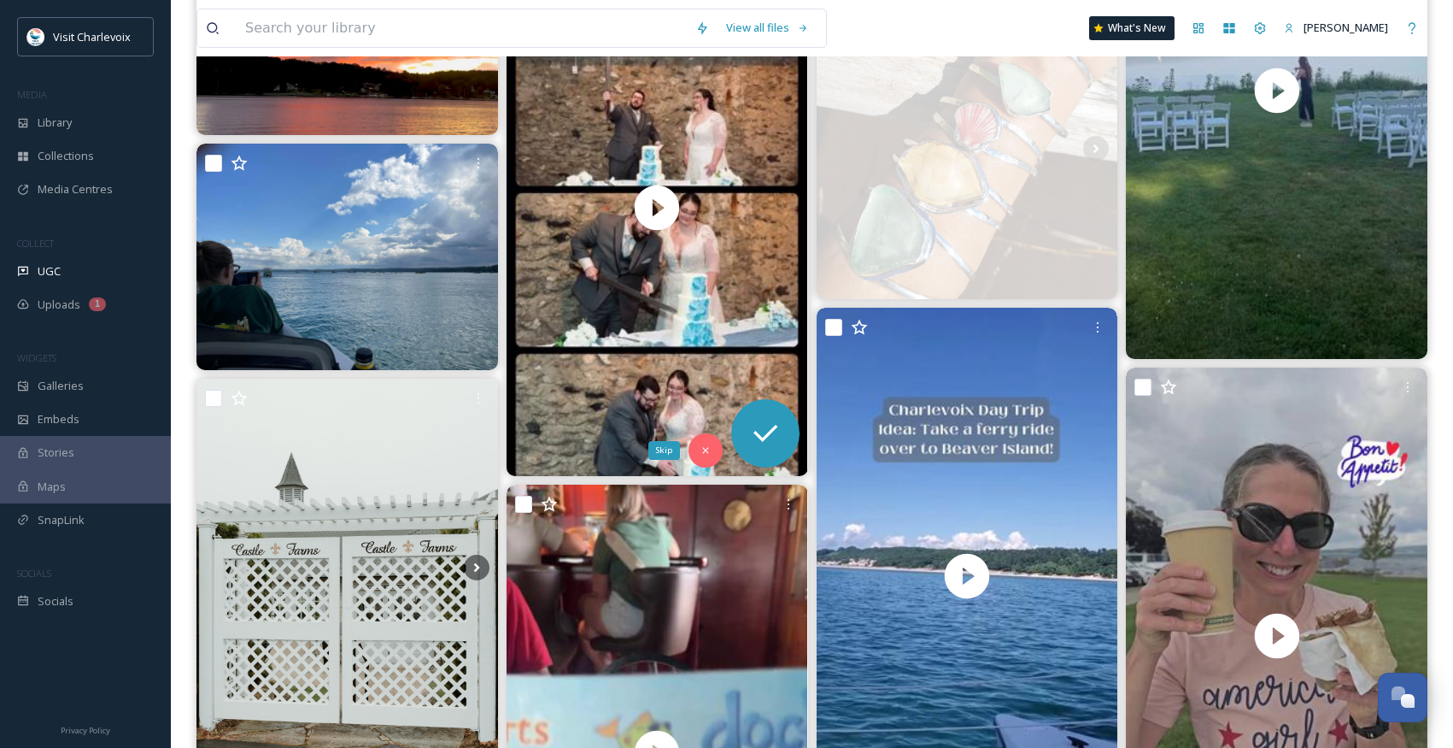
click at [701, 449] on icon at bounding box center [706, 450] width 12 height 12
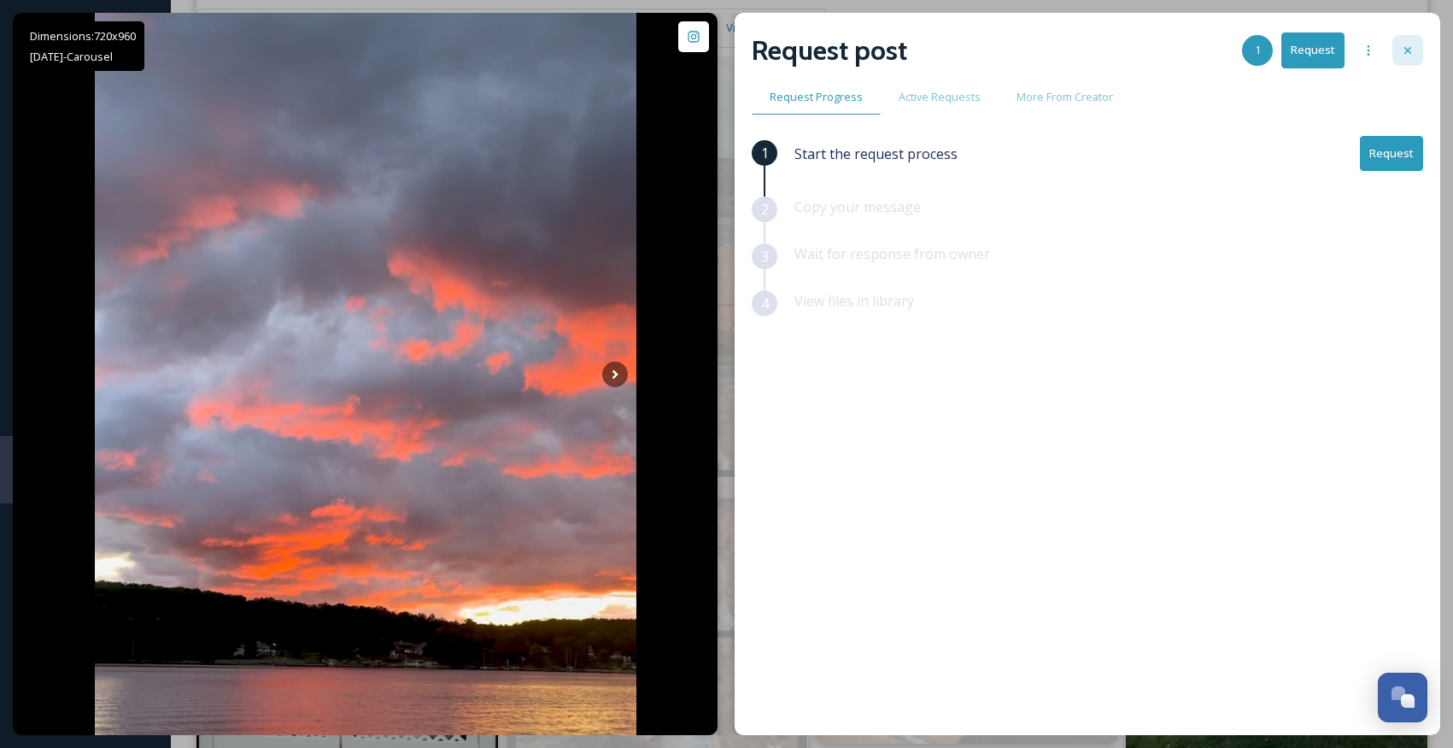
click at [1397, 52] on div at bounding box center [1408, 50] width 31 height 31
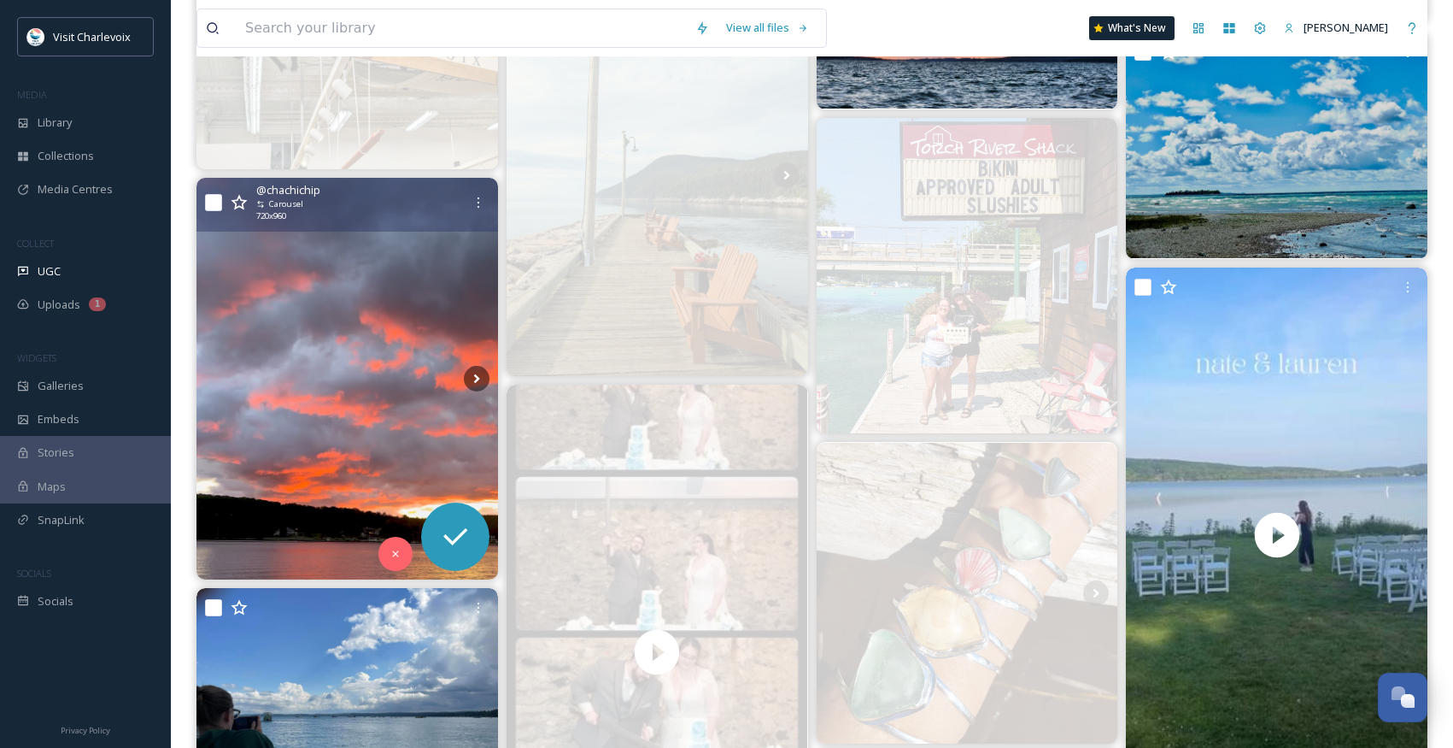
scroll to position [1266, 0]
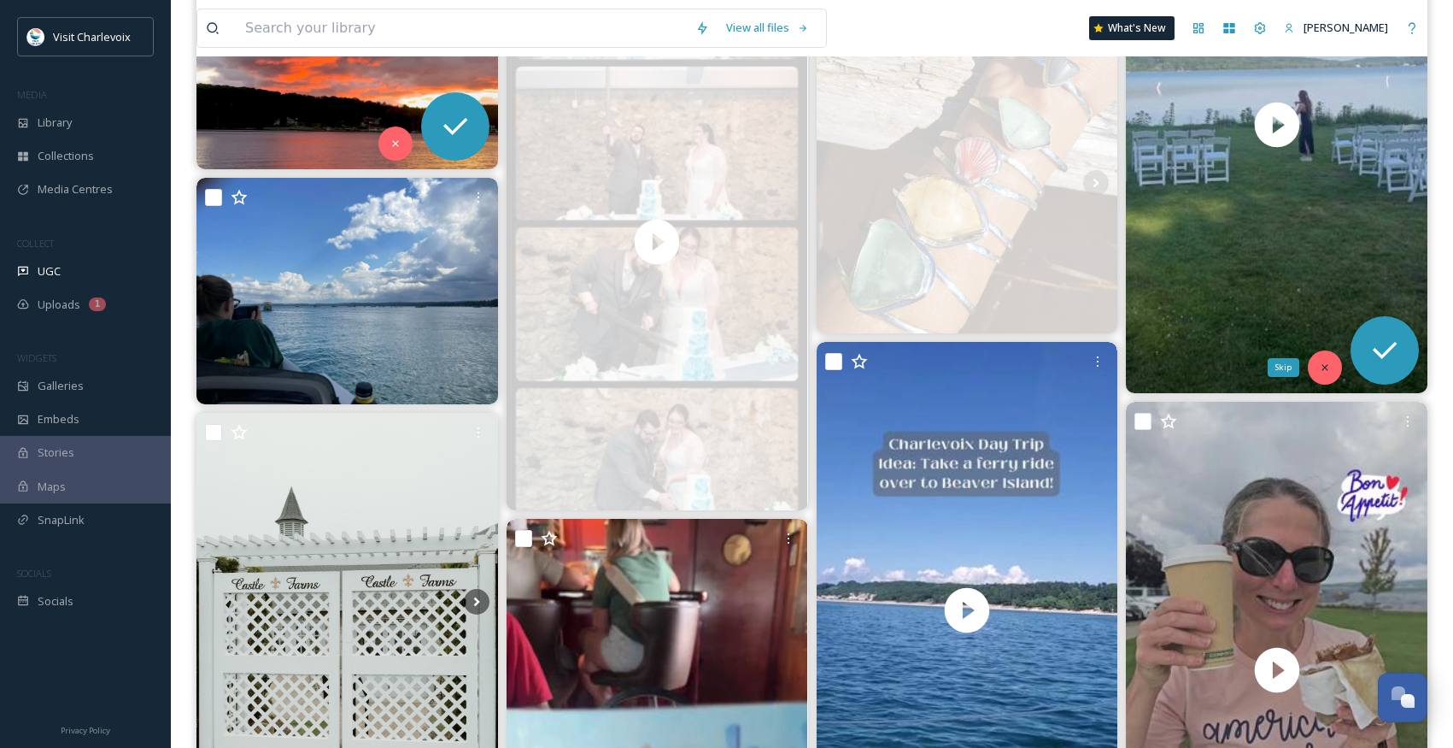
click at [1326, 361] on icon at bounding box center [1325, 367] width 12 height 12
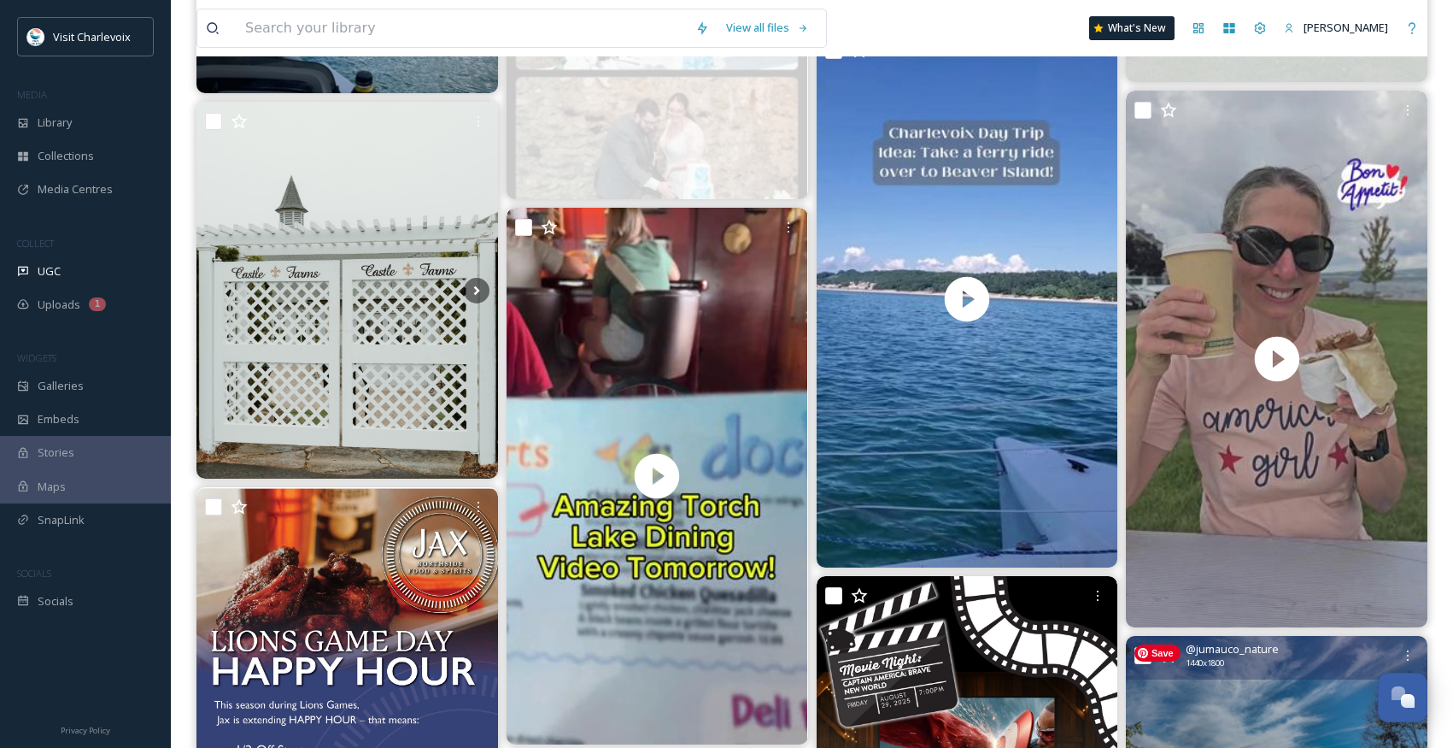
scroll to position [1640, 0]
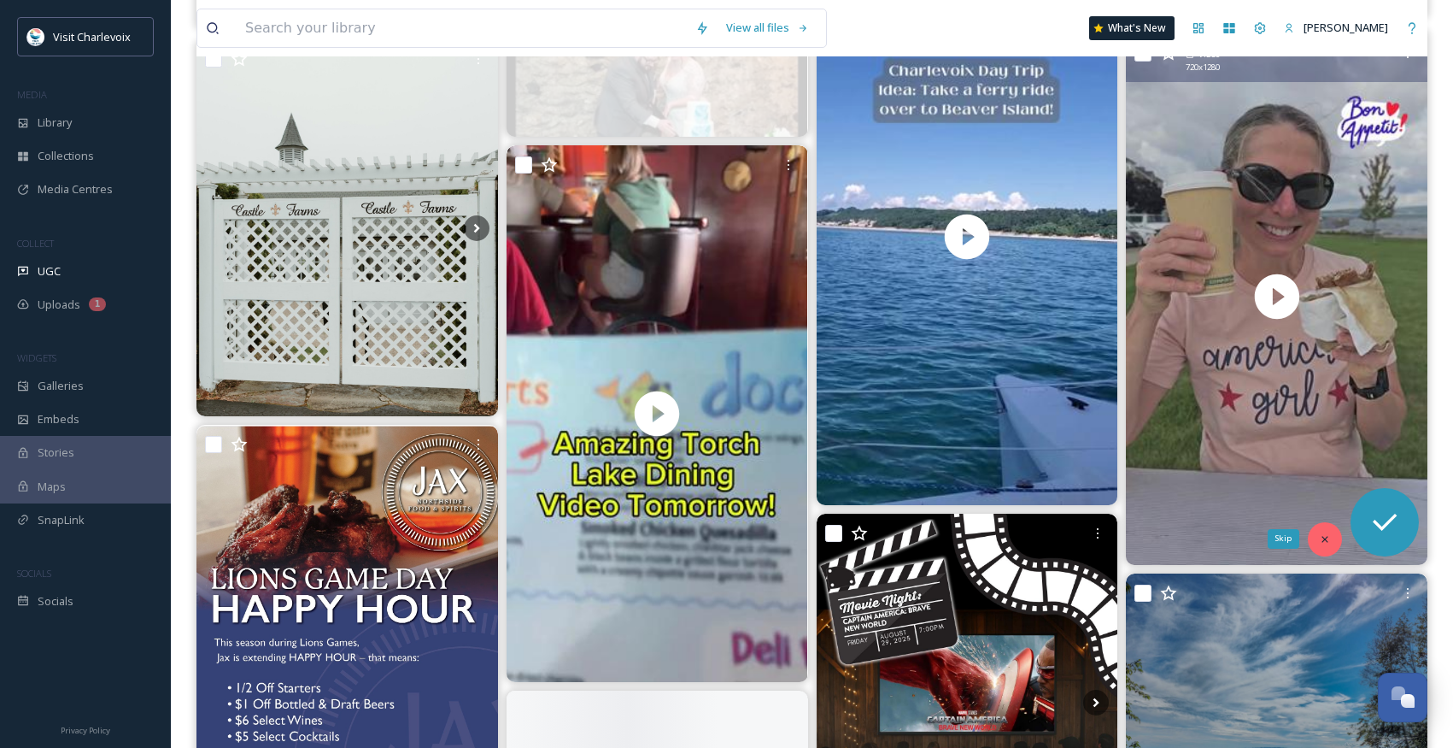
click at [1325, 543] on icon at bounding box center [1325, 539] width 12 height 12
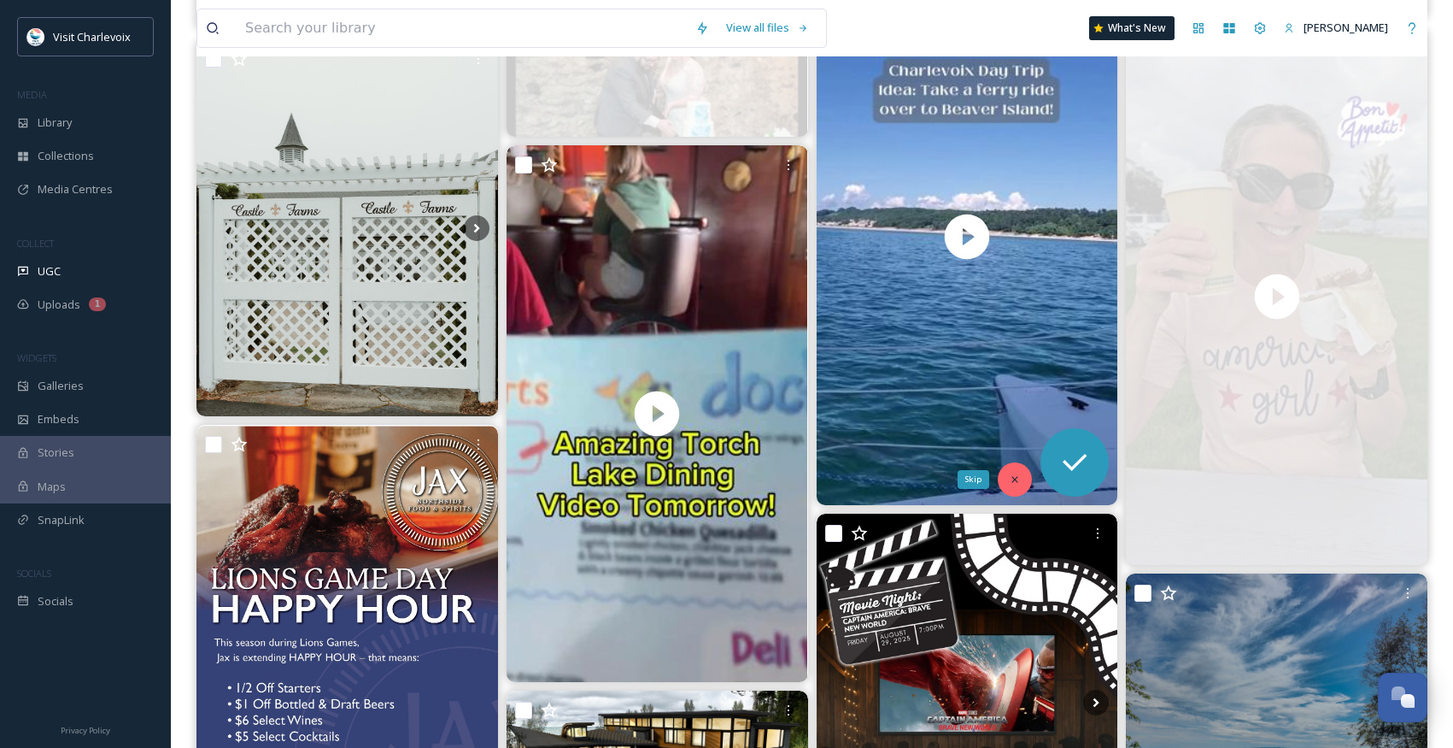
click at [1019, 481] on icon at bounding box center [1015, 479] width 12 height 12
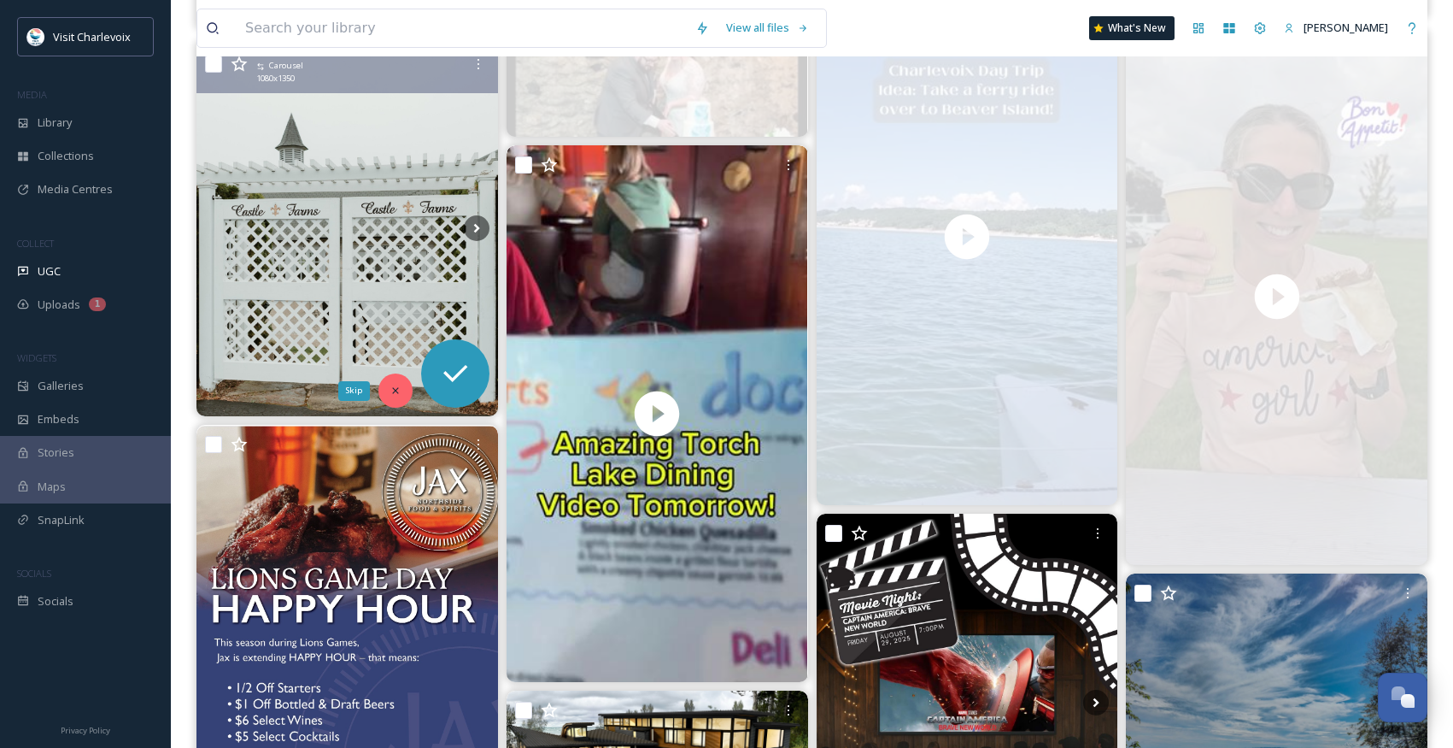
click at [387, 382] on div "Skip" at bounding box center [396, 390] width 34 height 34
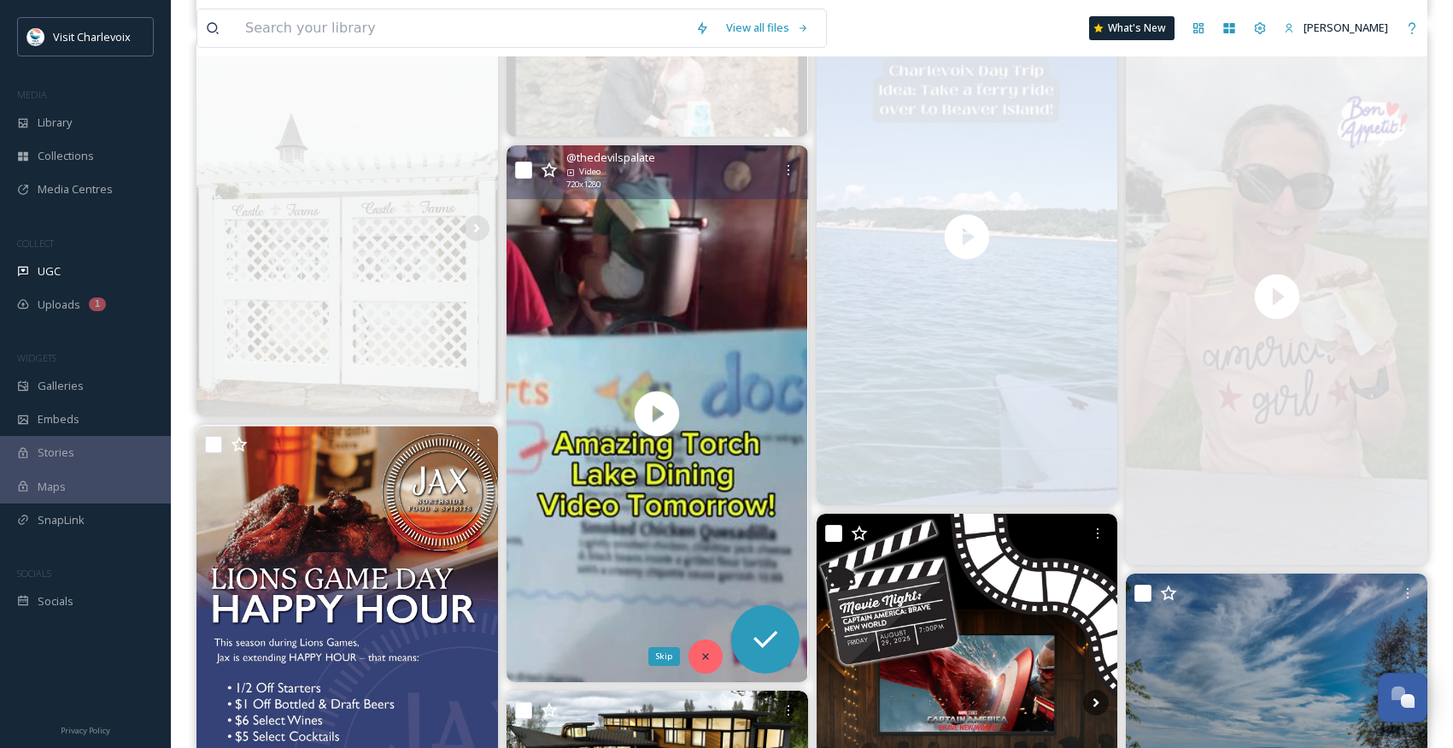
click at [711, 650] on icon at bounding box center [706, 656] width 12 height 12
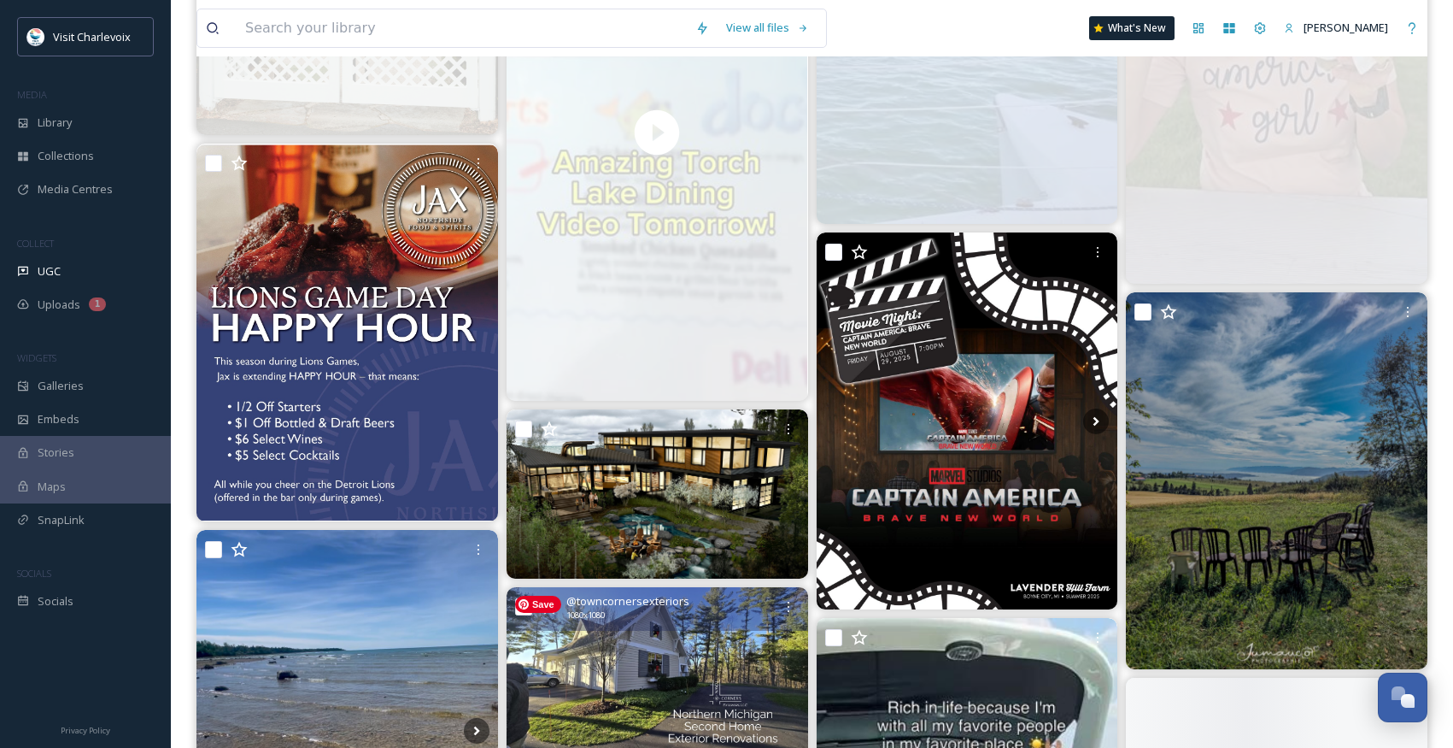
scroll to position [1932, 0]
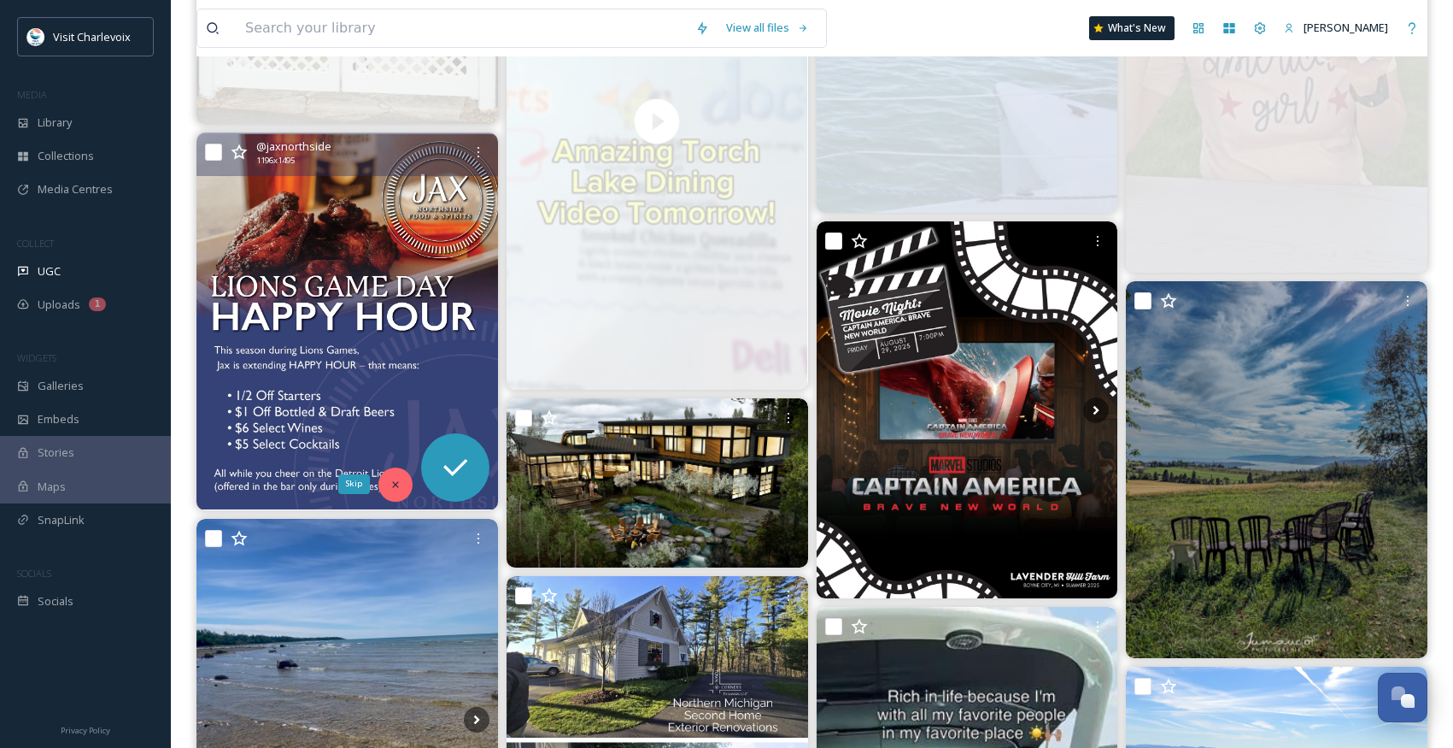
click at [394, 479] on icon at bounding box center [396, 485] width 12 height 12
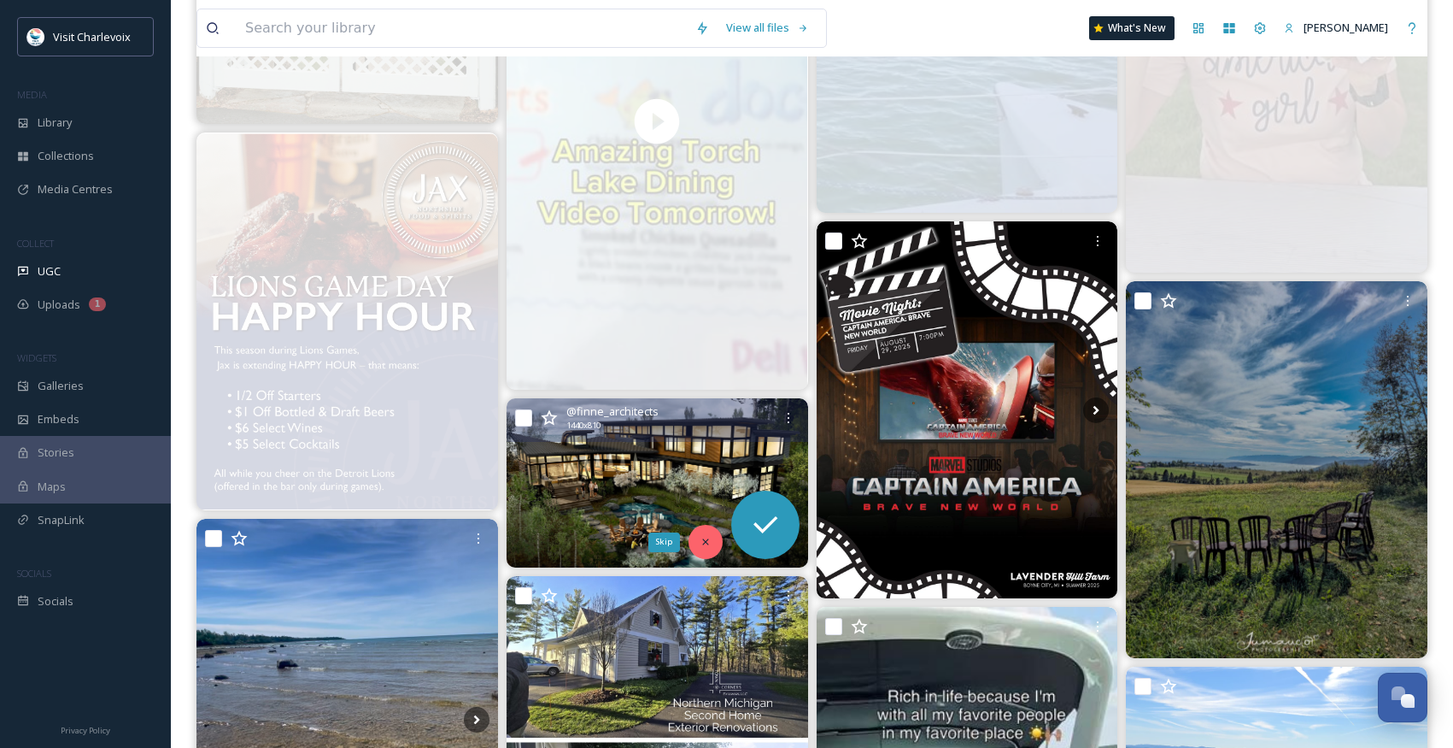
click at [716, 542] on div "Skip" at bounding box center [706, 542] width 34 height 34
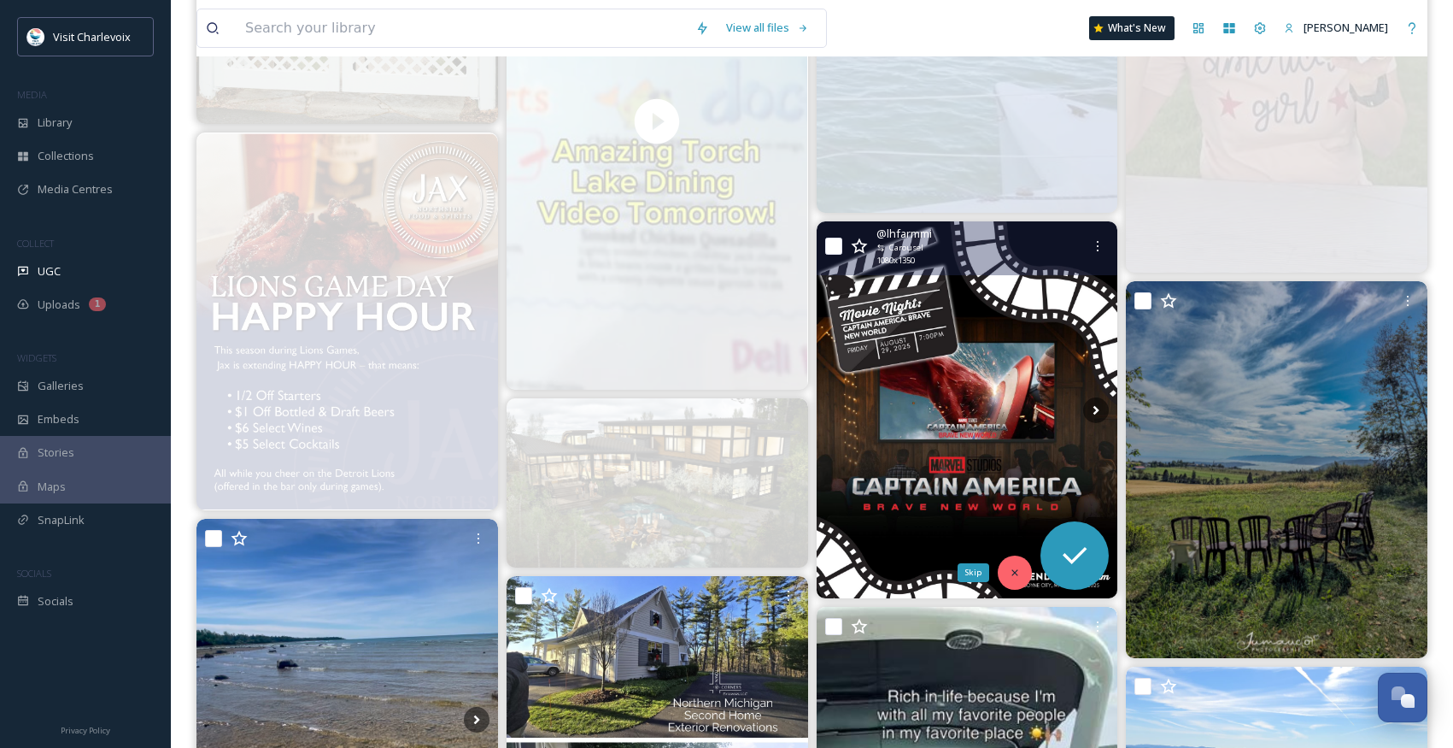
click at [1015, 566] on div "Skip" at bounding box center [1015, 572] width 34 height 34
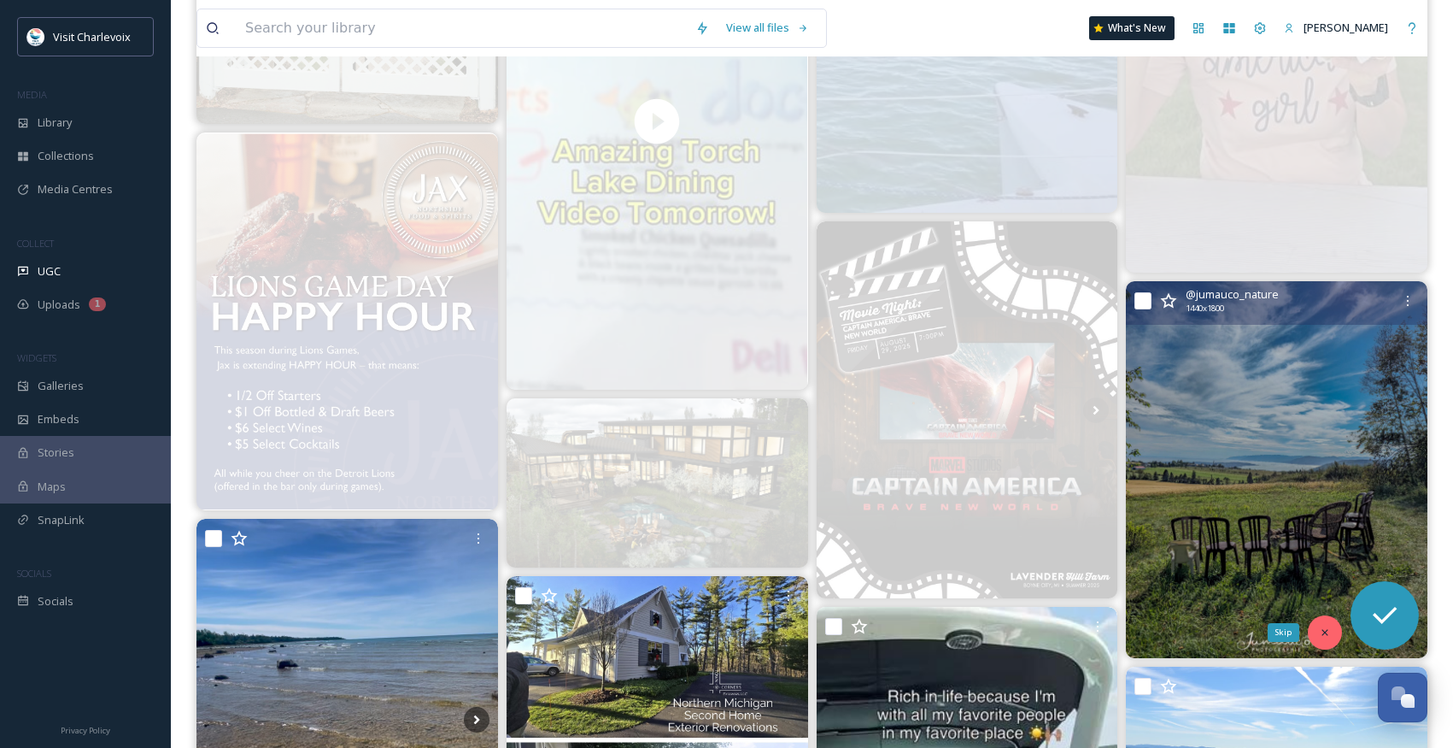
click at [1324, 615] on div "Skip" at bounding box center [1325, 632] width 34 height 34
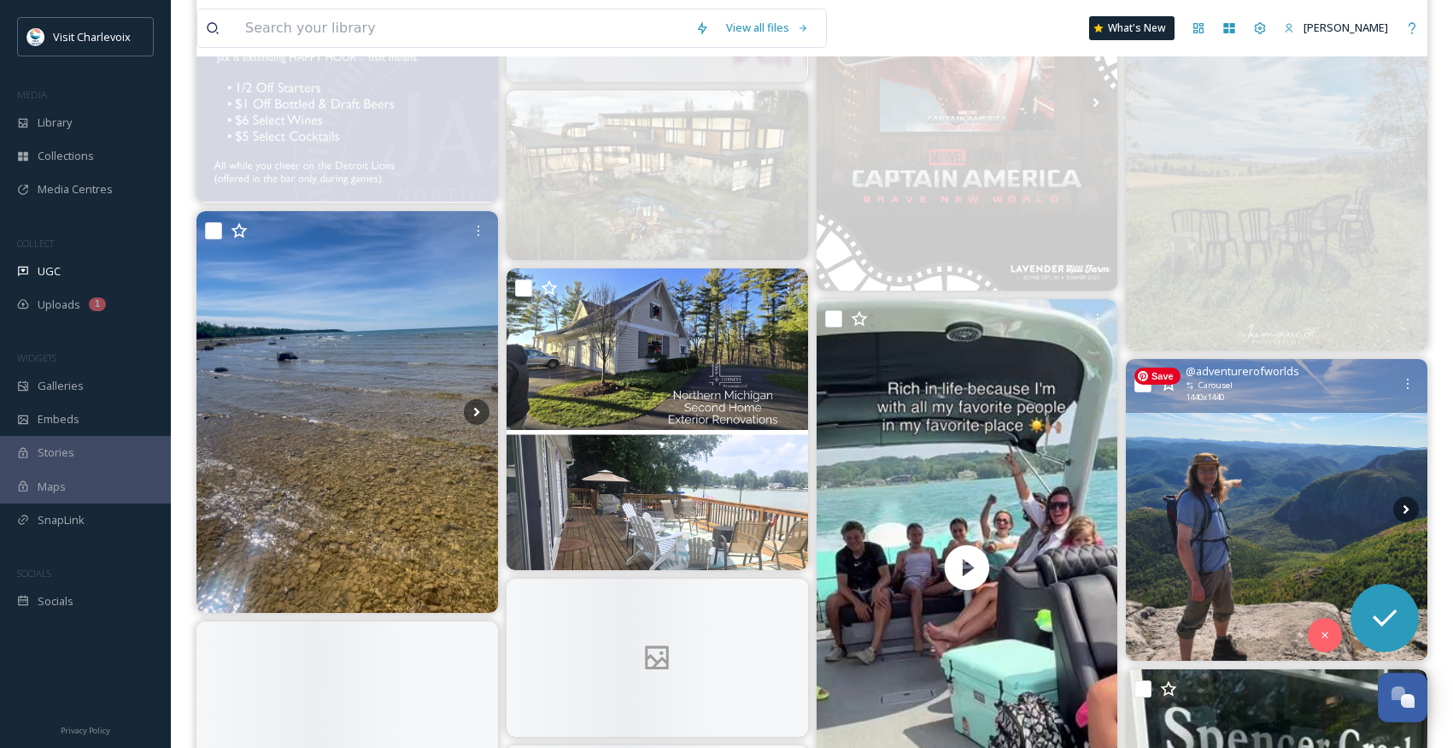
scroll to position [2241, 0]
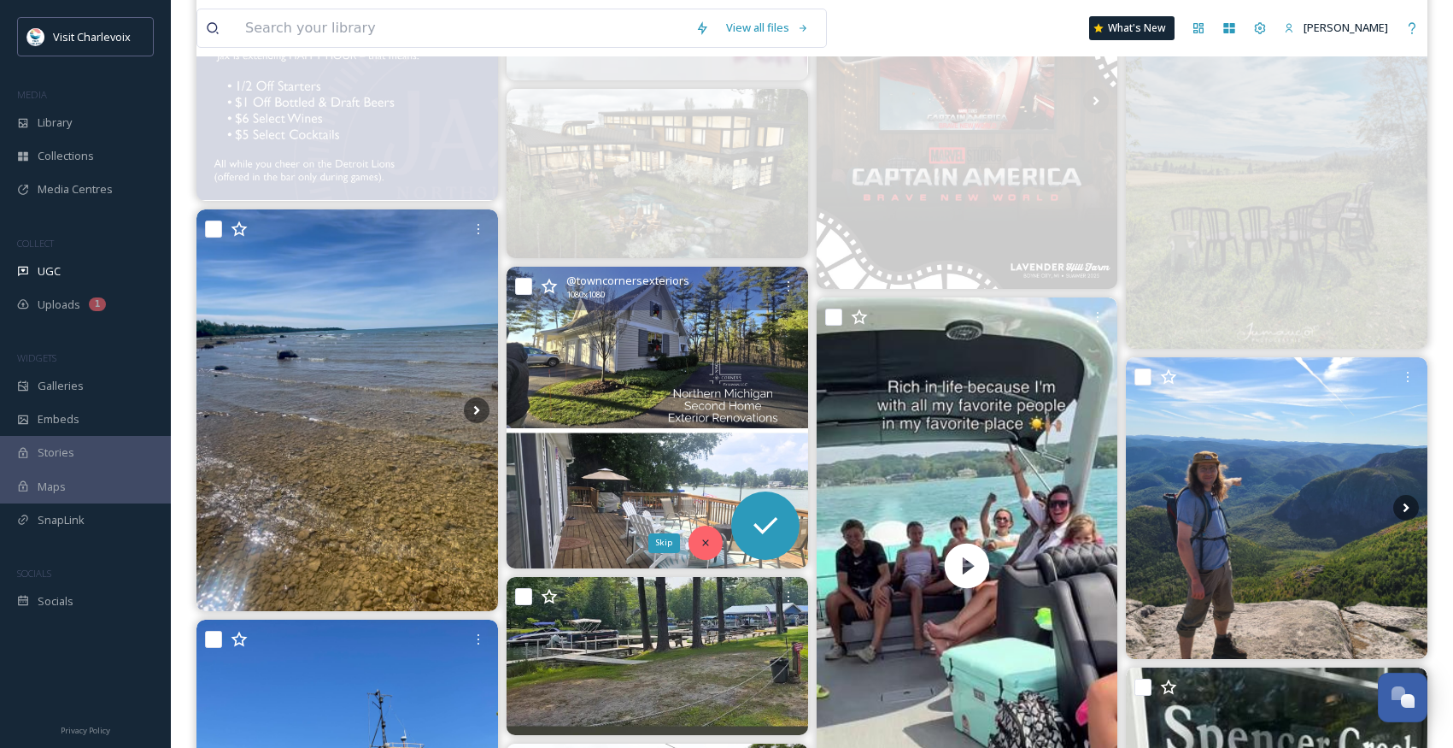
click at [705, 541] on icon at bounding box center [706, 543] width 12 height 12
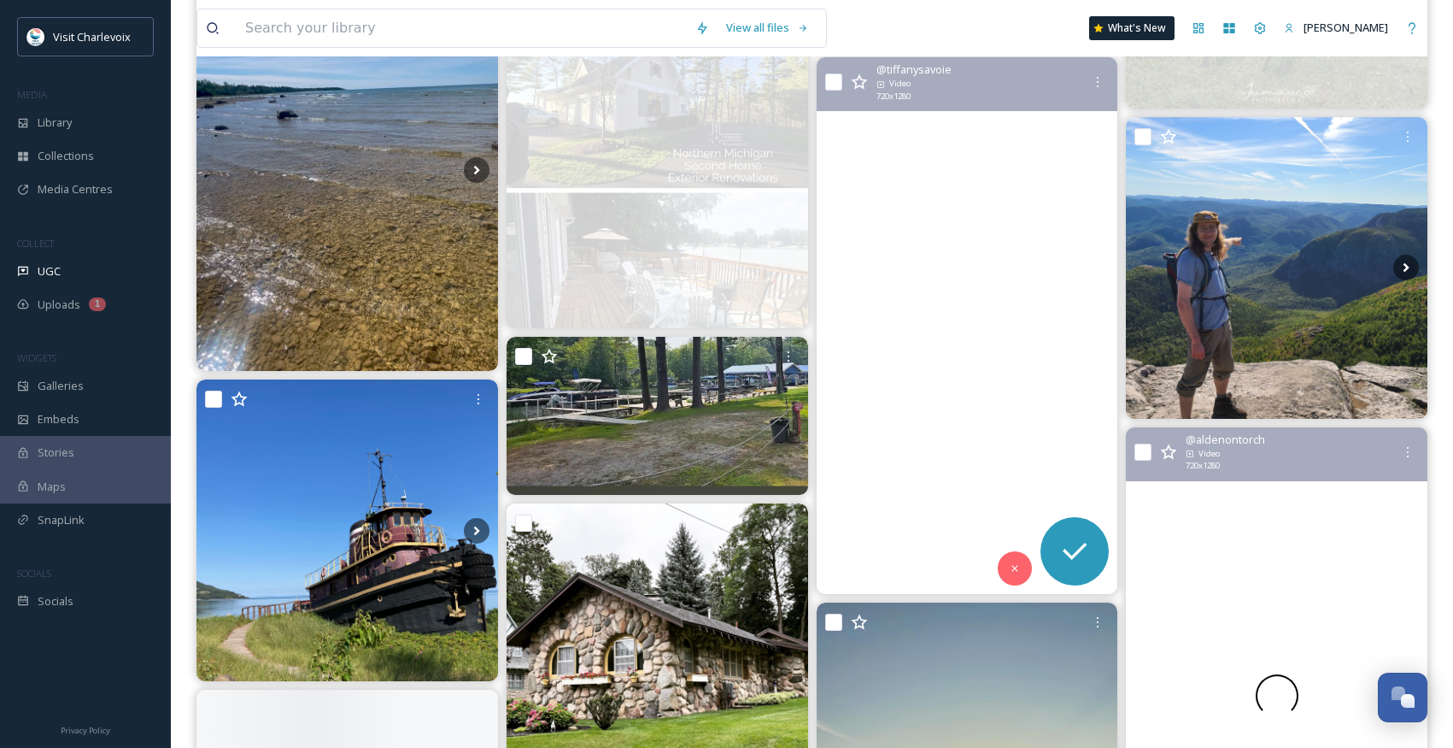
scroll to position [2500, 0]
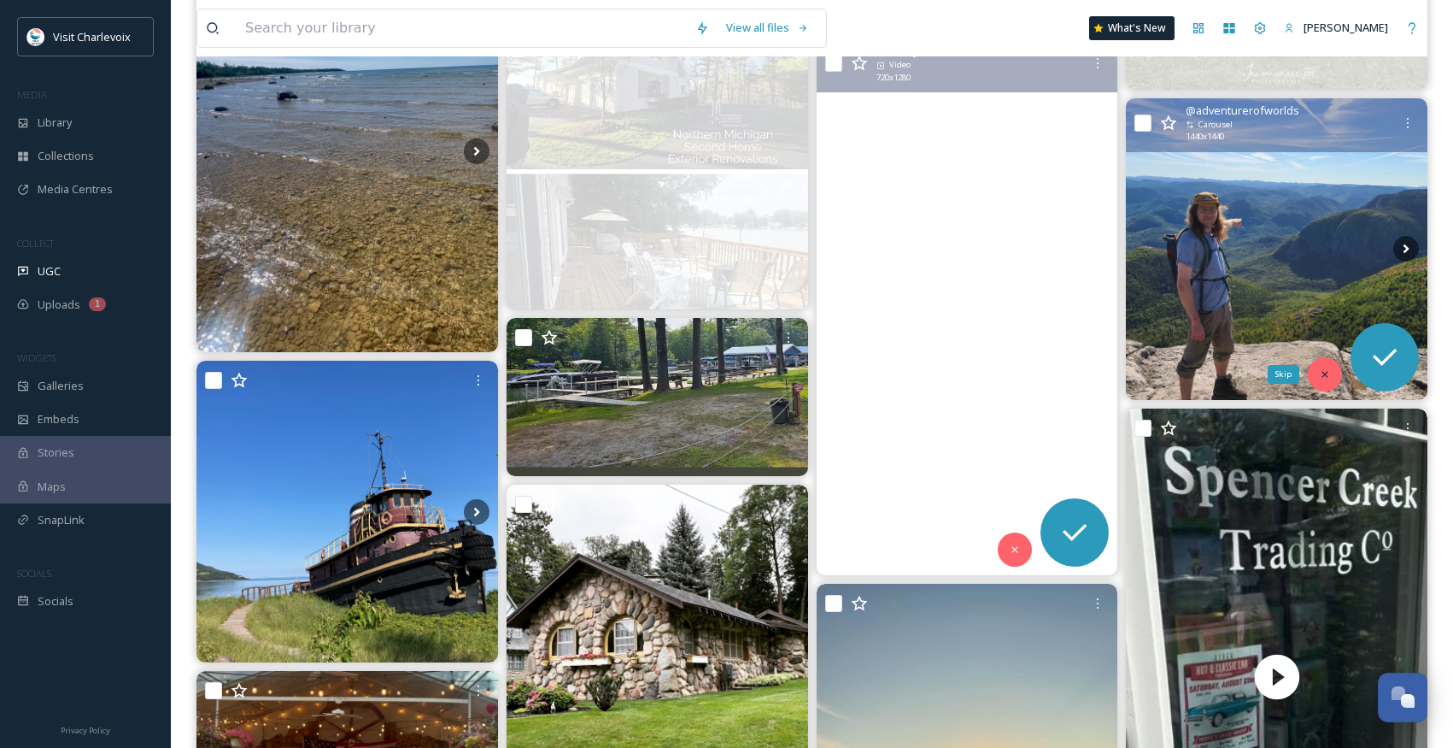
click at [1328, 382] on div "Skip" at bounding box center [1325, 374] width 34 height 34
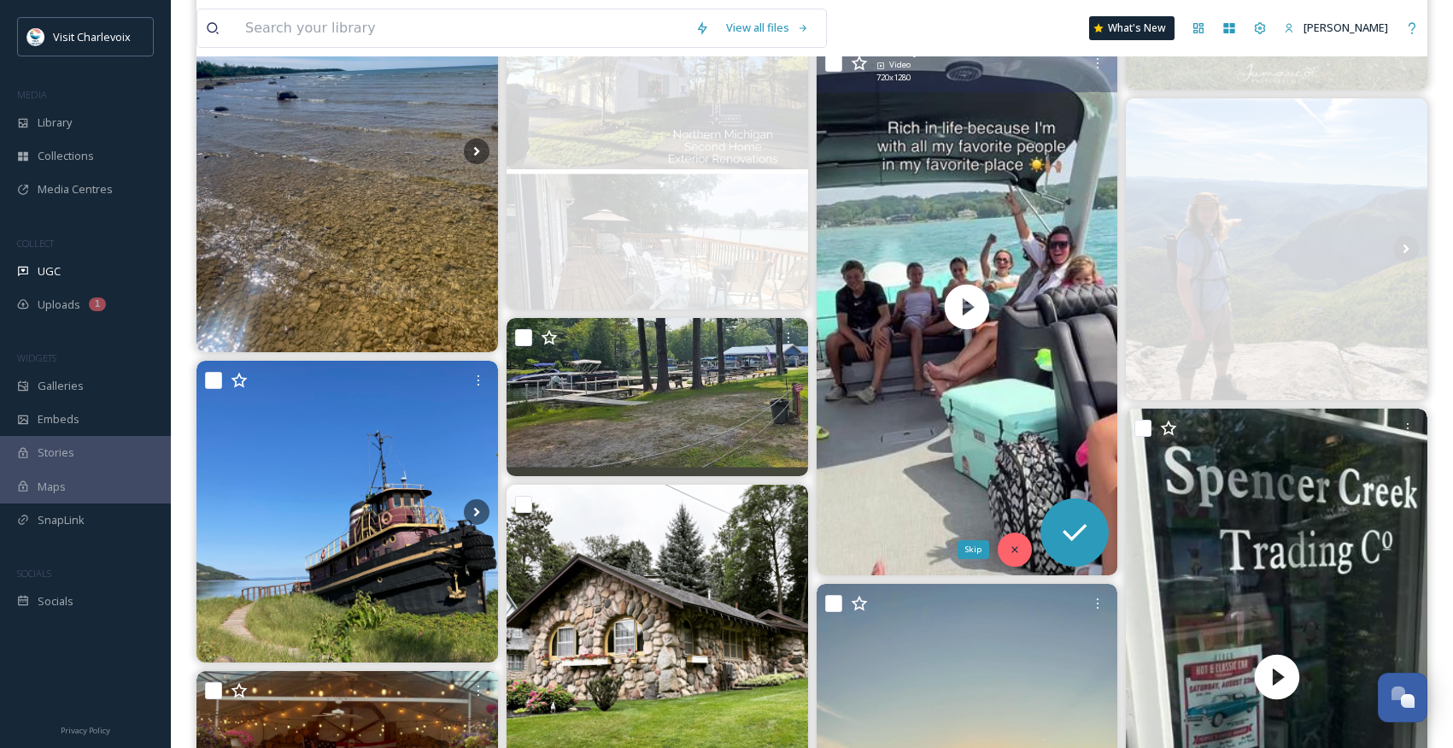
click at [1016, 550] on icon at bounding box center [1015, 549] width 12 height 12
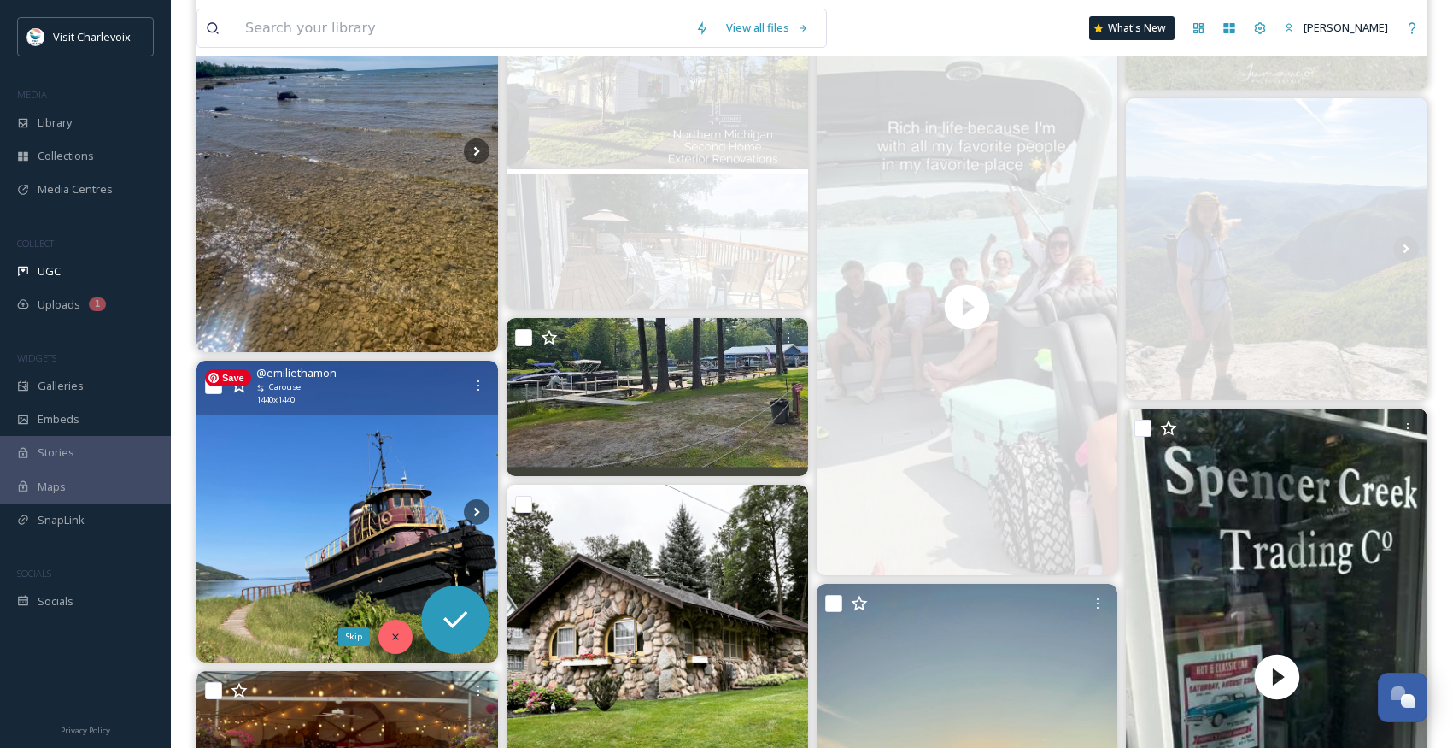
click at [394, 631] on icon at bounding box center [396, 637] width 12 height 12
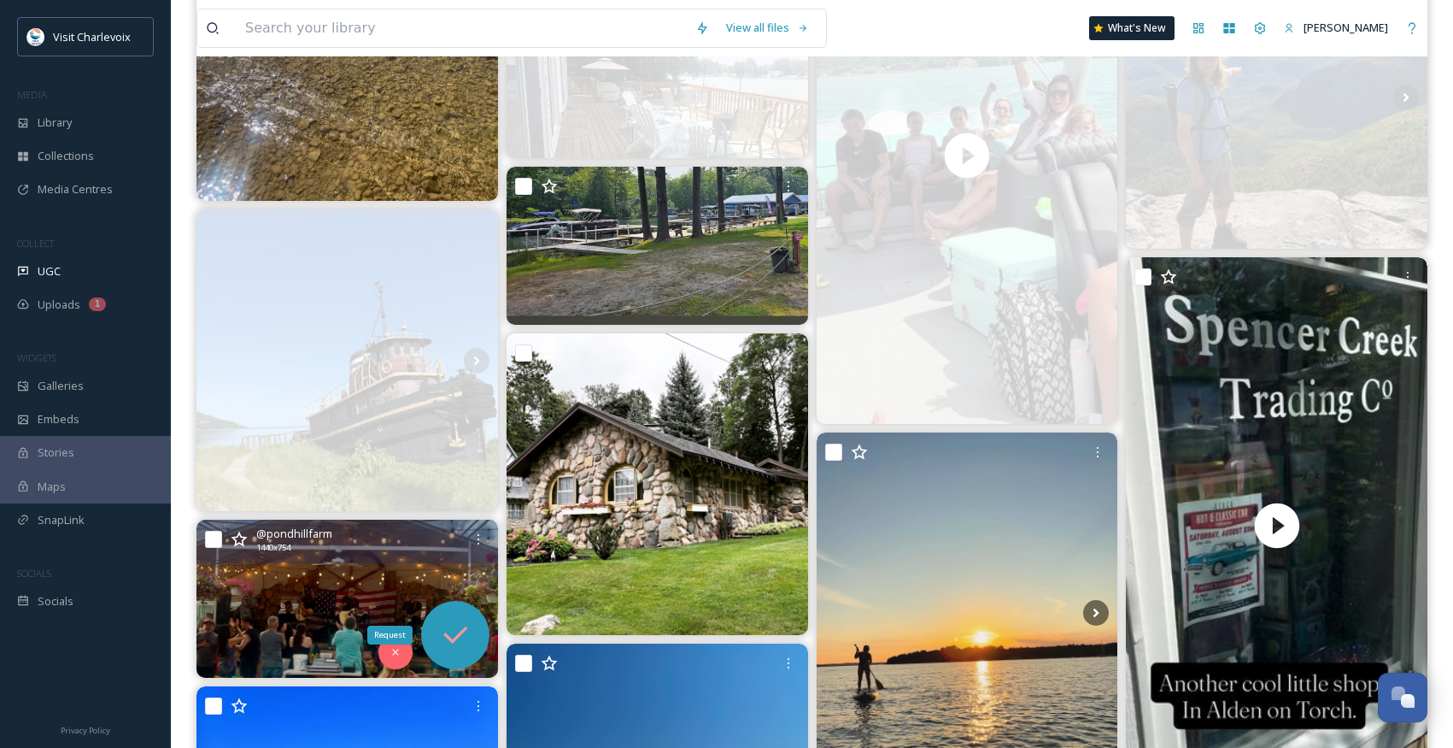
scroll to position [2802, 0]
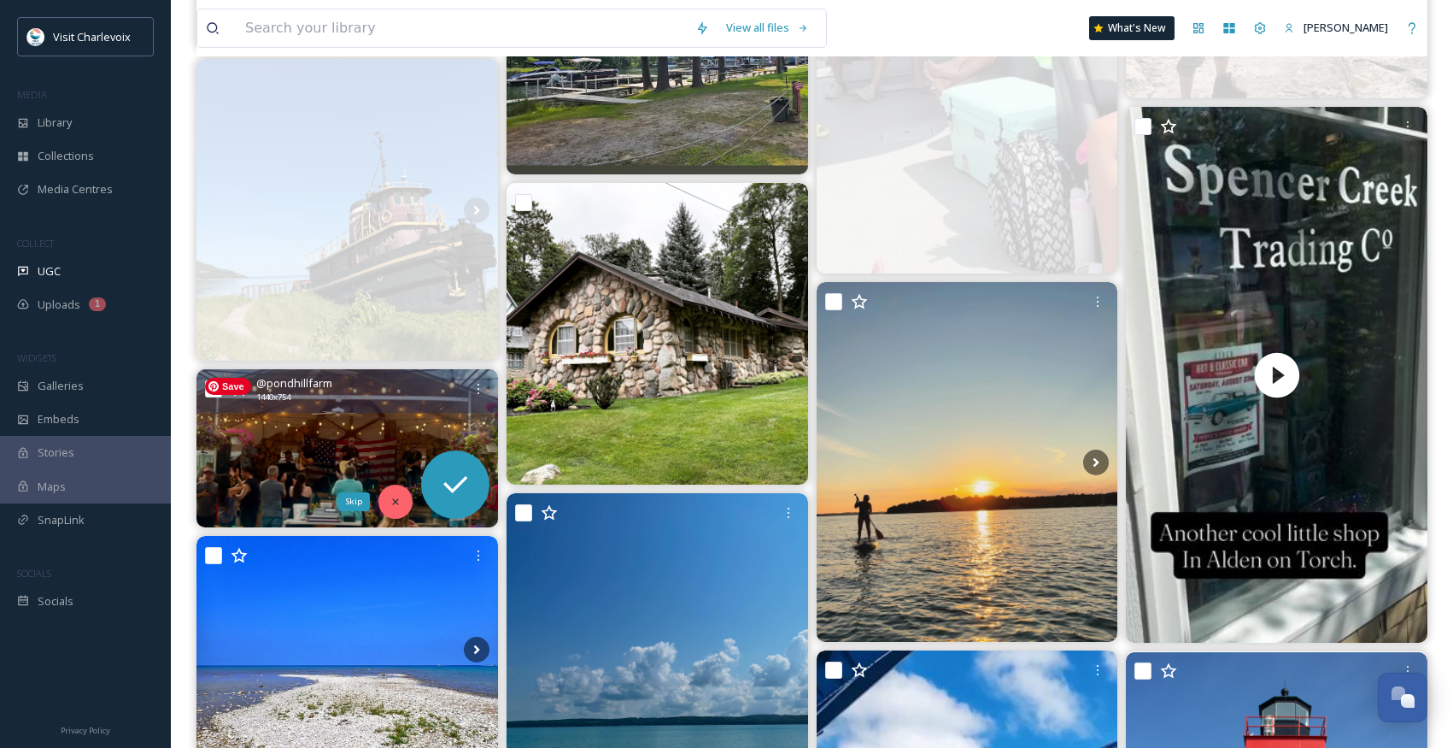
click at [402, 491] on div "Skip" at bounding box center [396, 501] width 34 height 34
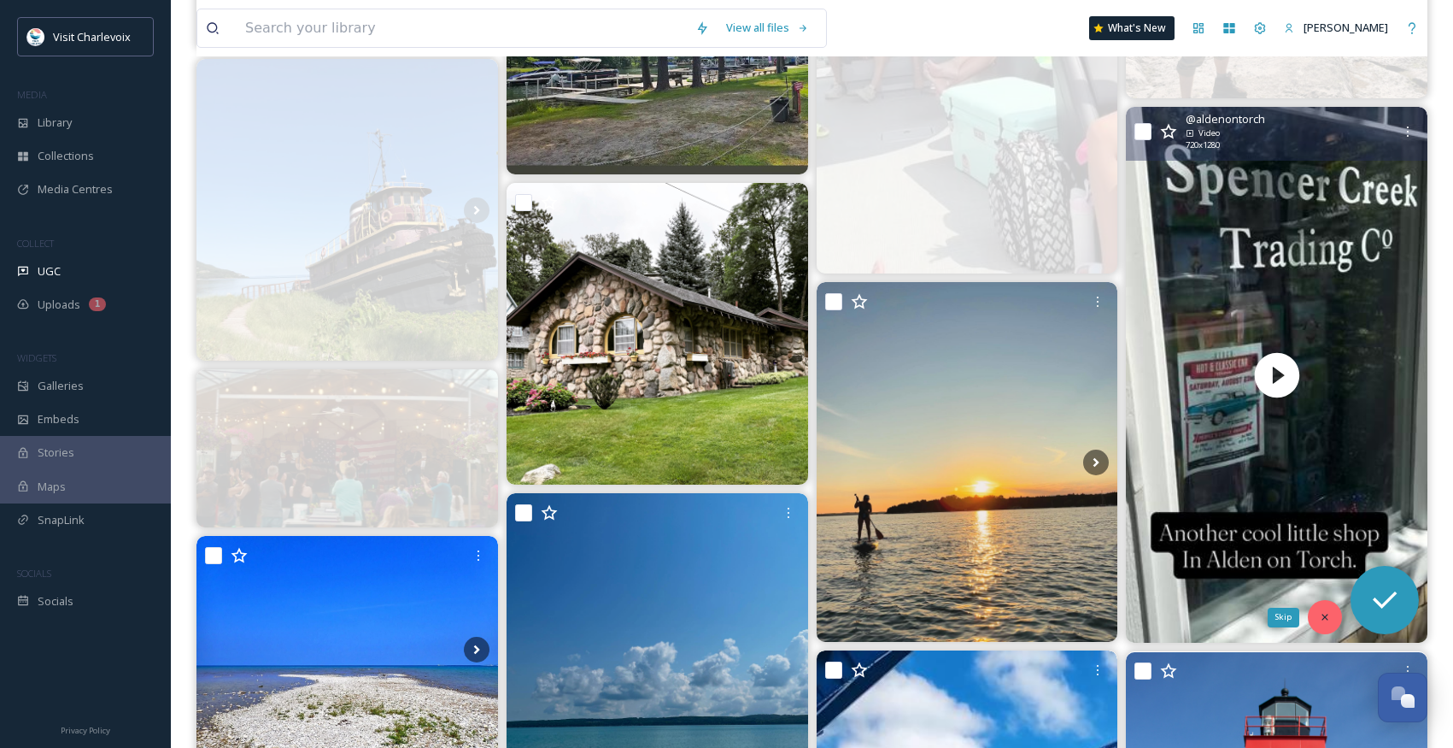
click at [1334, 625] on div "Skip" at bounding box center [1325, 617] width 34 height 34
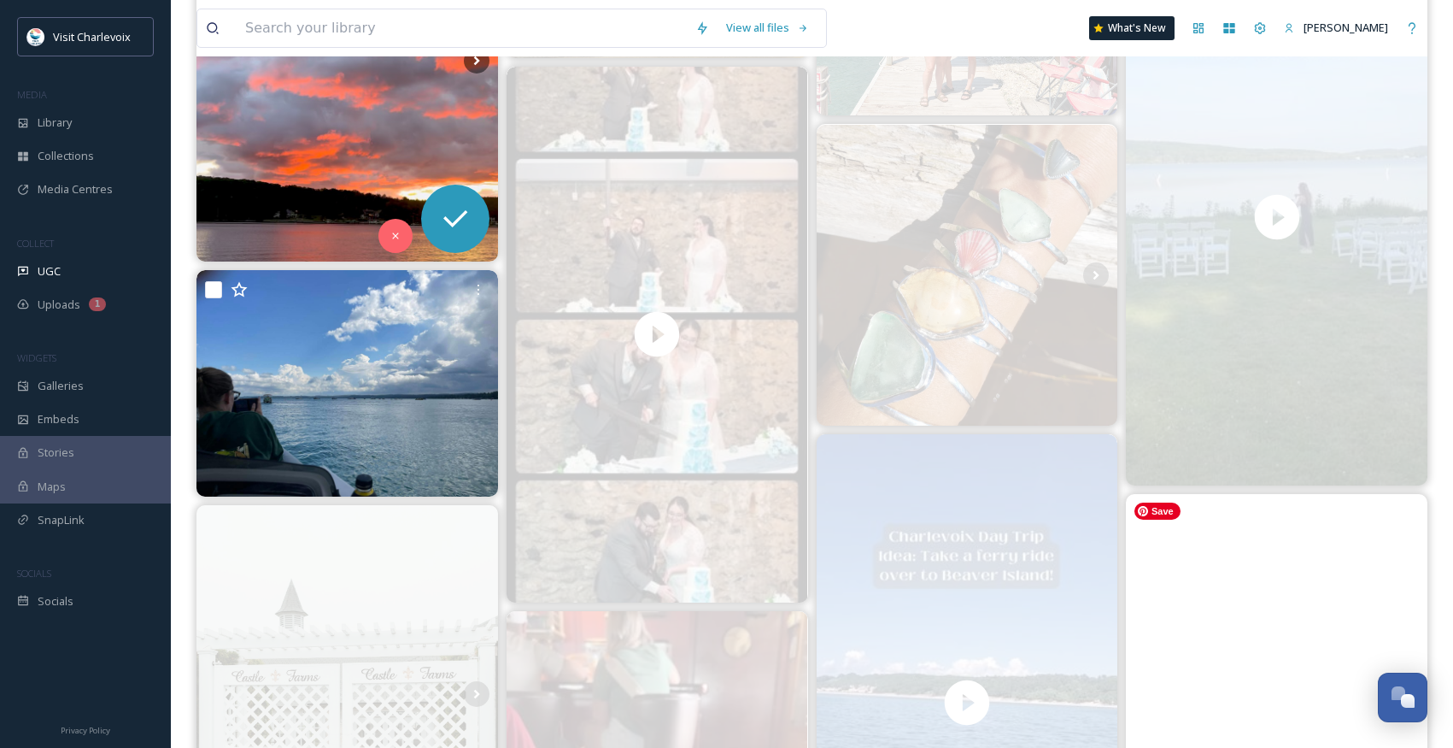
scroll to position [857, 0]
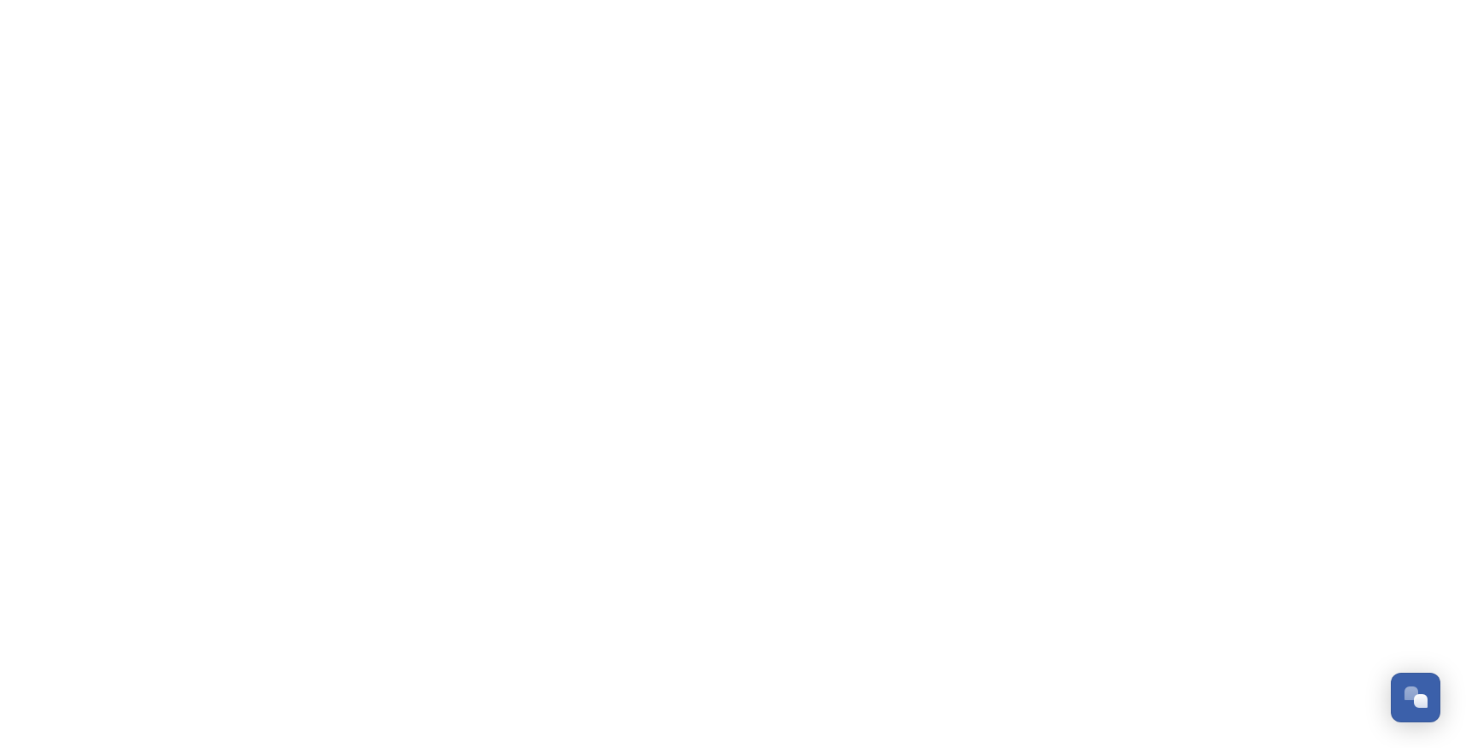
scroll to position [5620, 0]
